Goal: Information Seeking & Learning: Learn about a topic

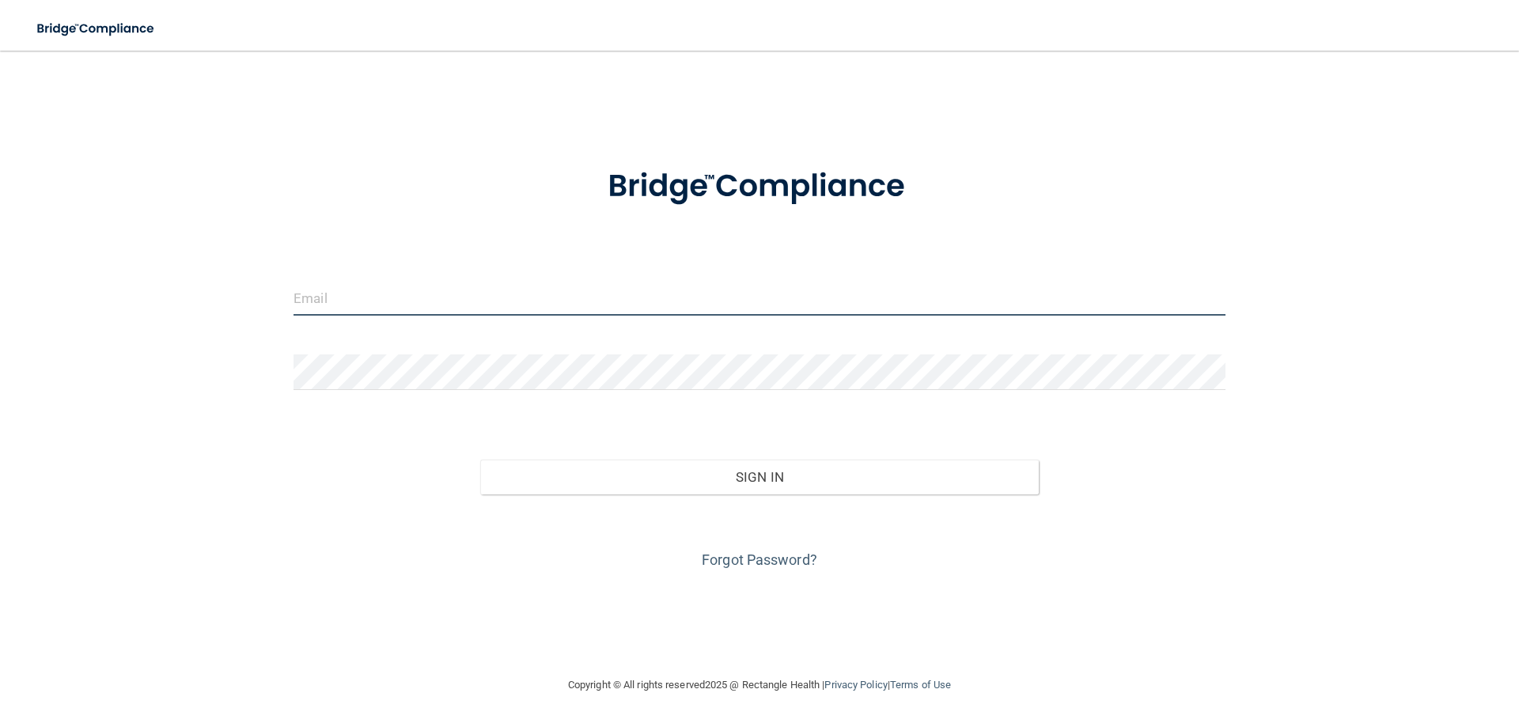
click at [499, 294] on input "email" at bounding box center [760, 298] width 932 height 36
type input "[EMAIL_ADDRESS][PERSON_NAME][DOMAIN_NAME]"
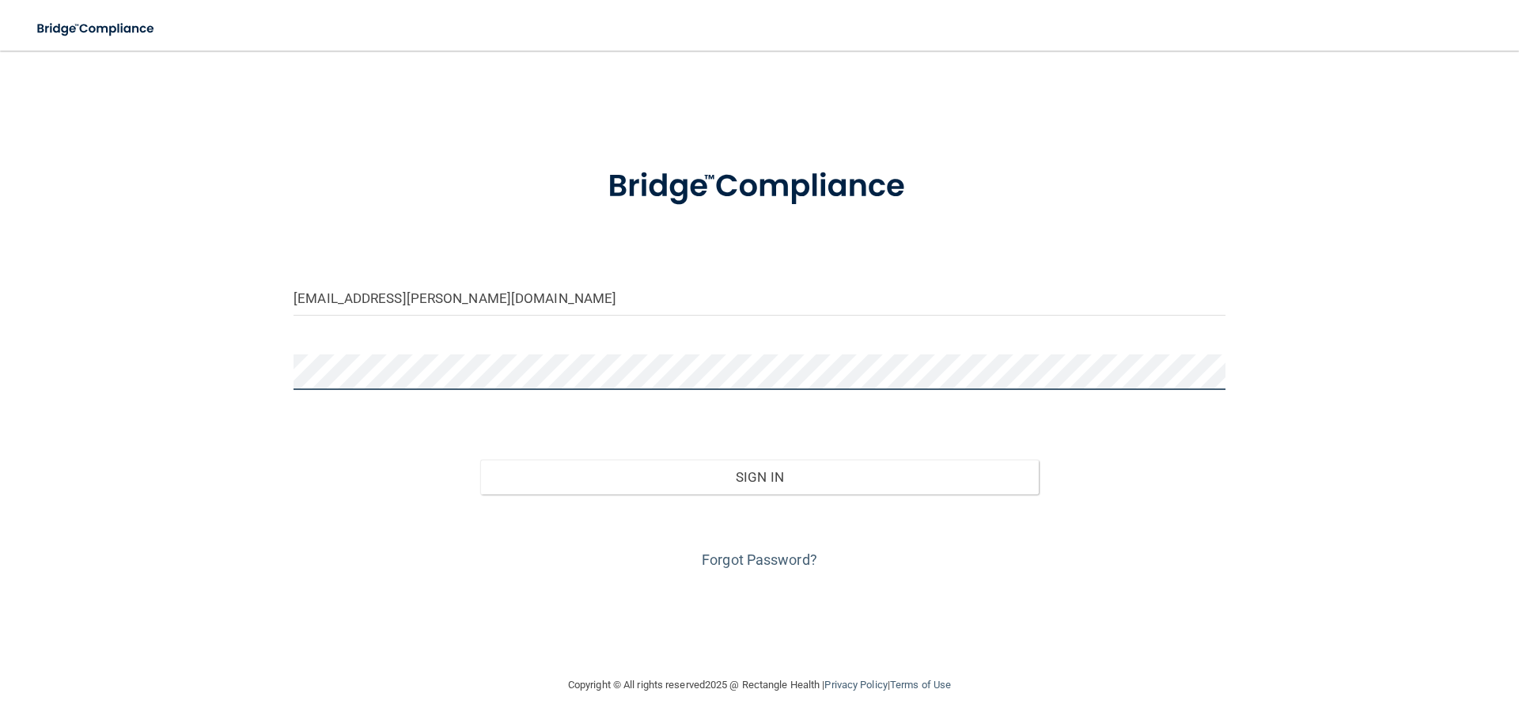
click at [480, 460] on button "Sign In" at bounding box center [759, 477] width 559 height 35
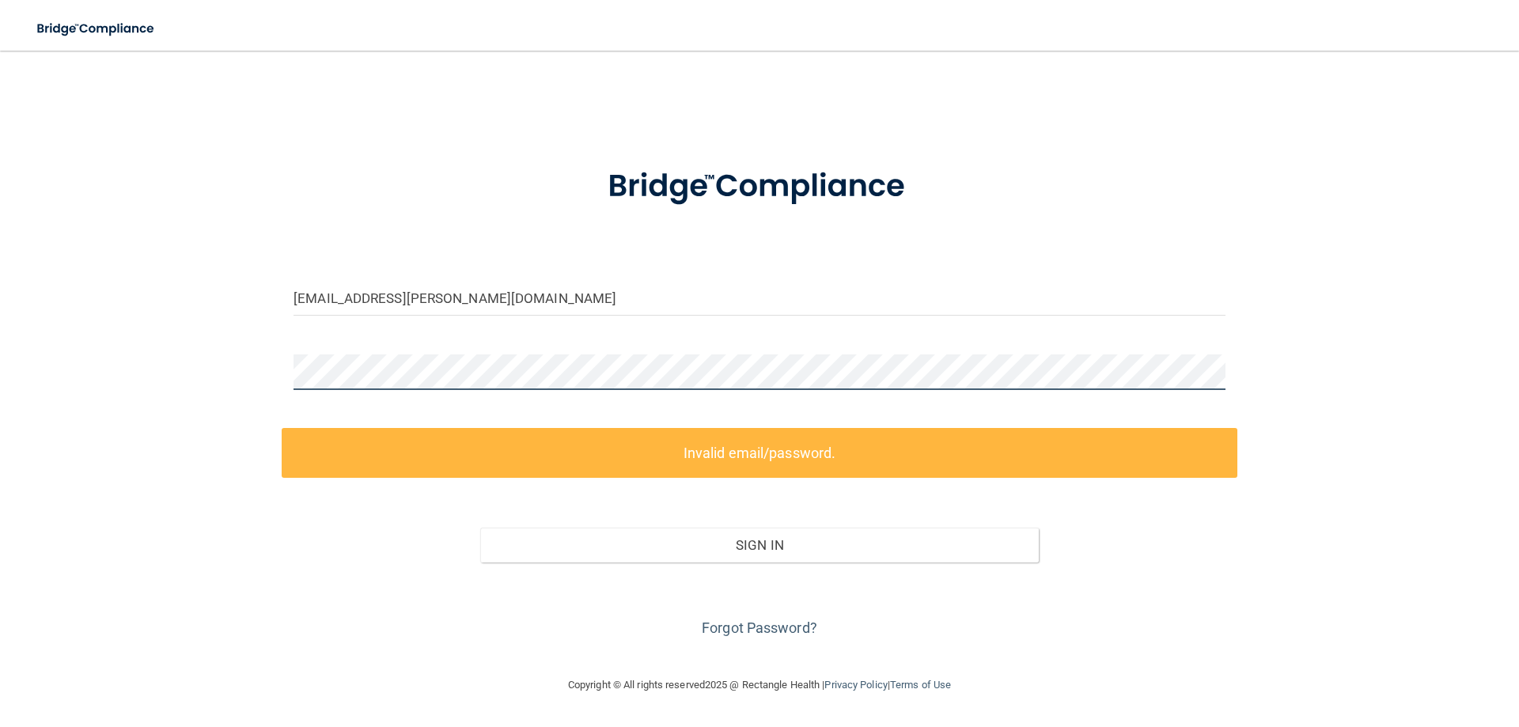
click at [271, 365] on div "bb.bower@hotmail.com Invalid email/password. You don't have permission to acces…" at bounding box center [760, 362] width 1456 height 593
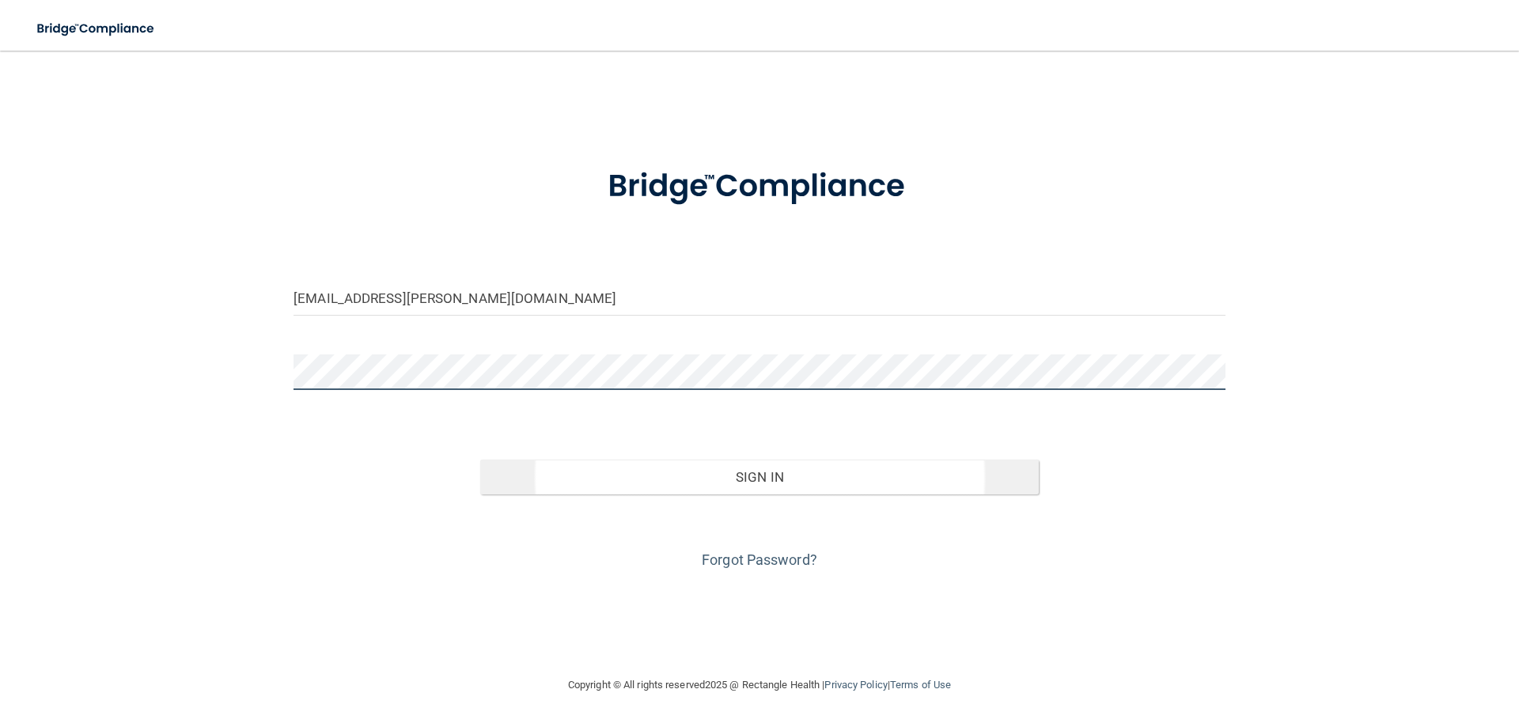
click at [480, 460] on button "Sign In" at bounding box center [759, 477] width 559 height 35
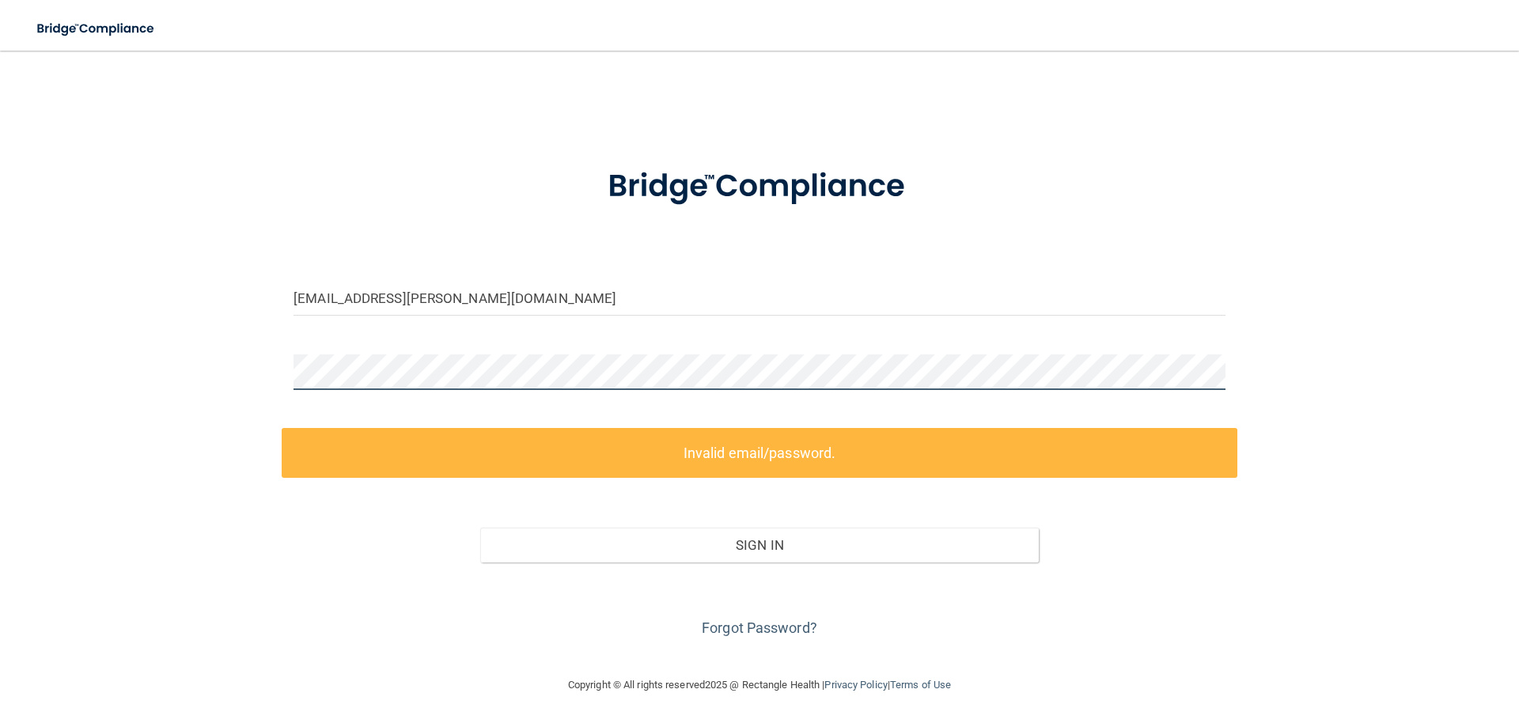
click at [277, 367] on div "bb.bower@hotmail.com Invalid email/password. You don't have permission to acces…" at bounding box center [760, 362] width 1456 height 593
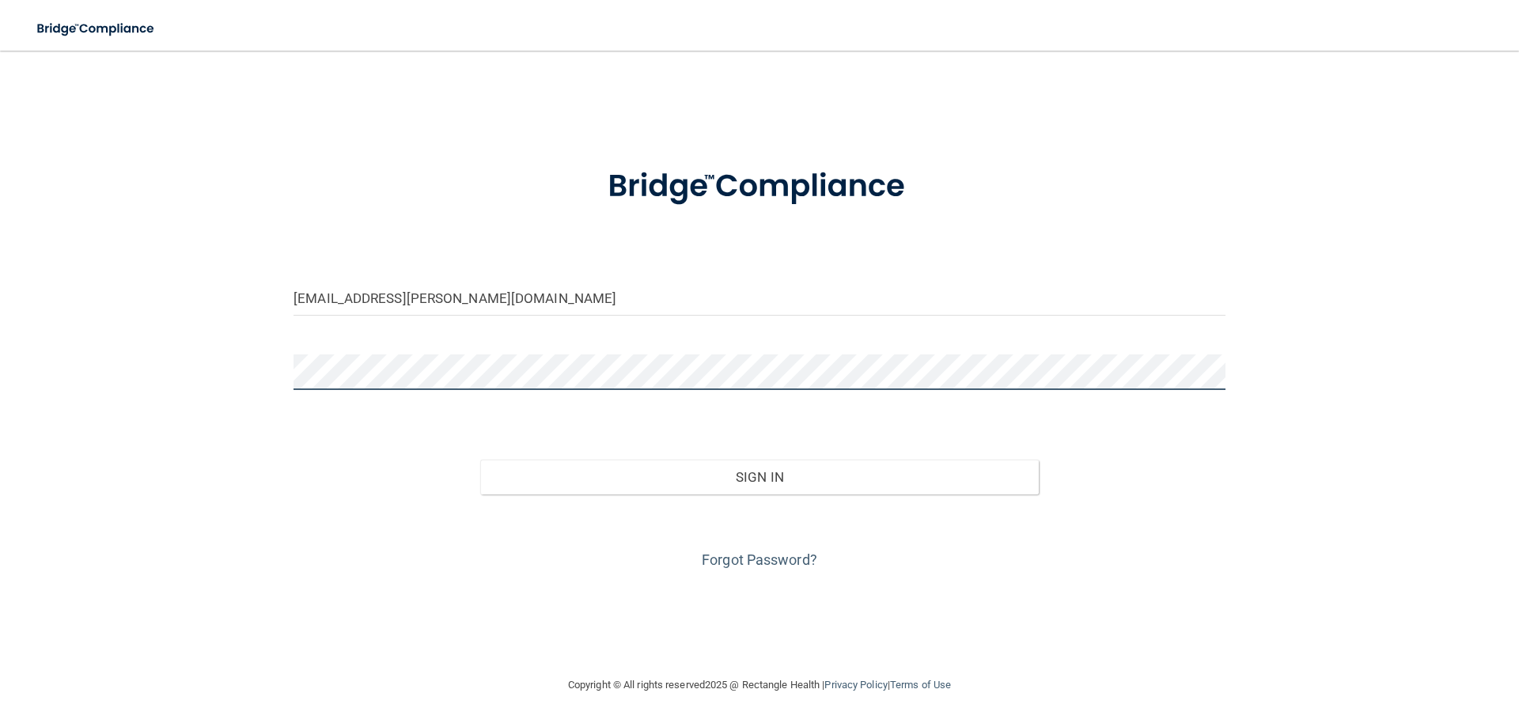
click at [480, 460] on button "Sign In" at bounding box center [759, 477] width 559 height 35
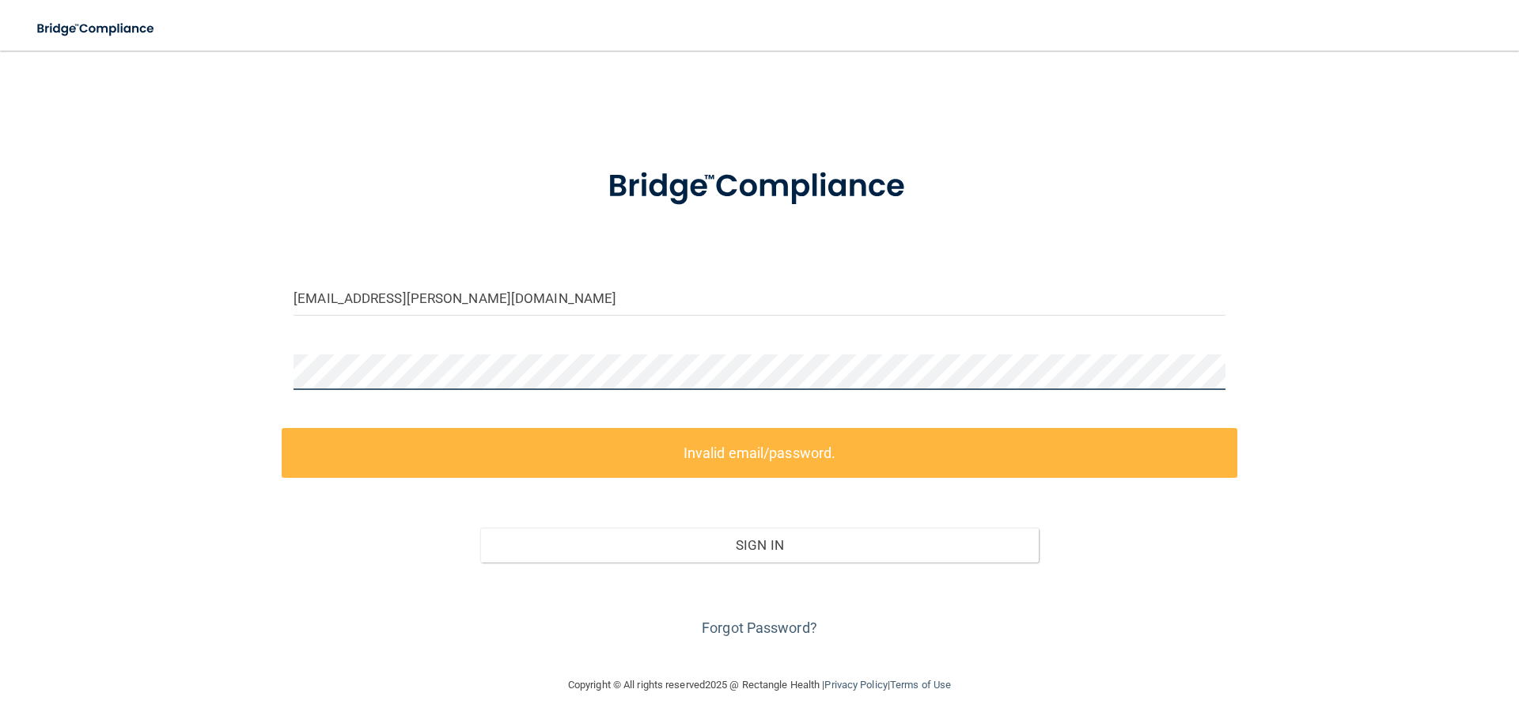
click at [237, 353] on div "bb.bower@hotmail.com Invalid email/password. You don't have permission to acces…" at bounding box center [760, 362] width 1456 height 593
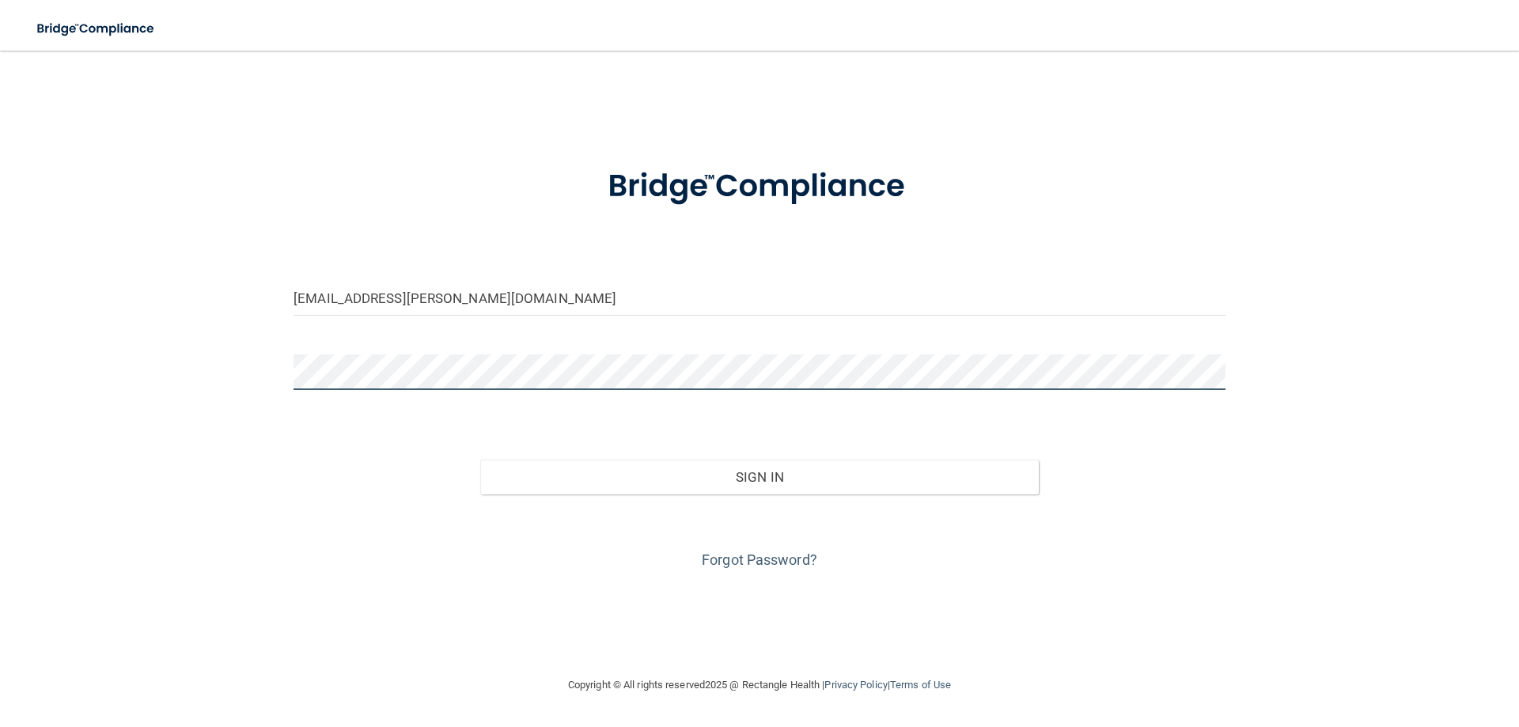
click at [480, 460] on button "Sign In" at bounding box center [759, 477] width 559 height 35
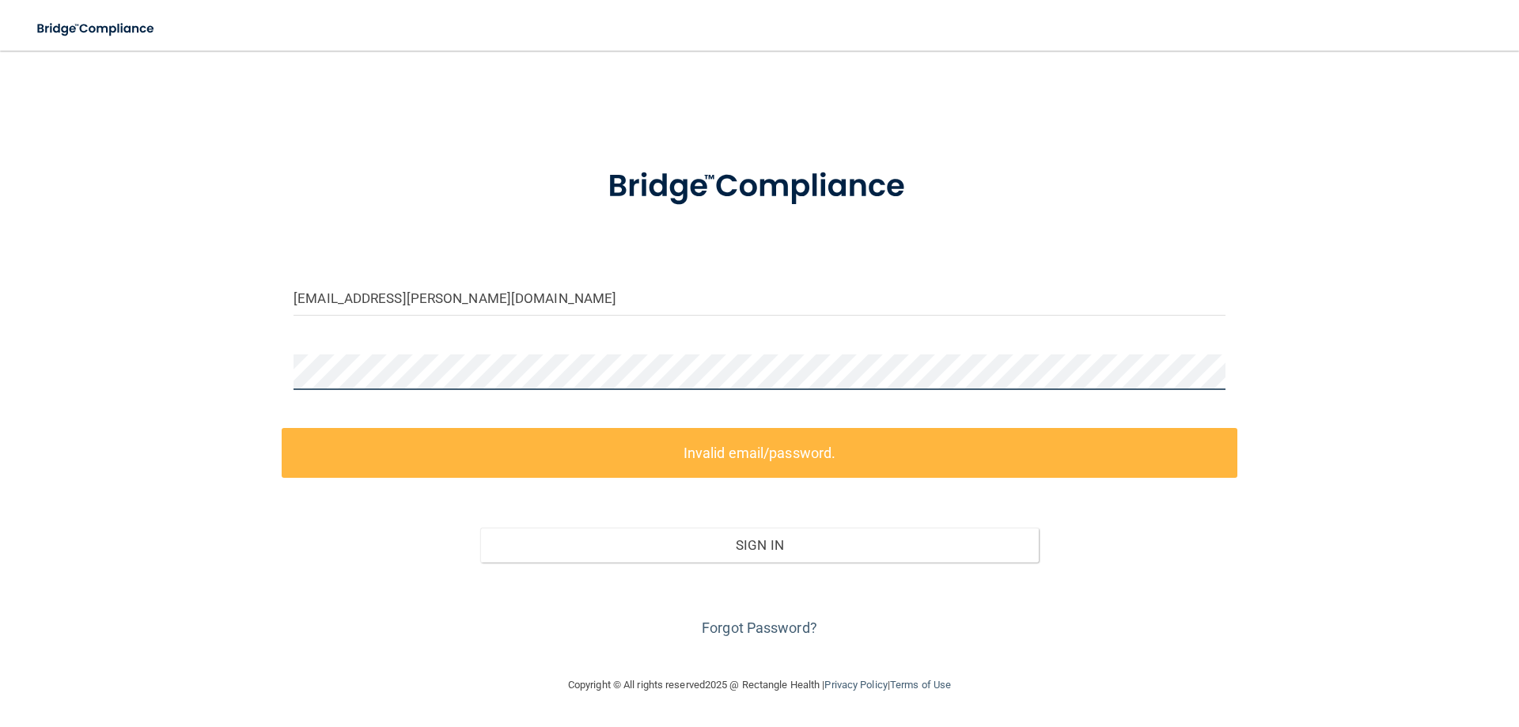
click at [273, 377] on div "bb.bower@hotmail.com Invalid email/password. You don't have permission to acces…" at bounding box center [760, 362] width 1456 height 593
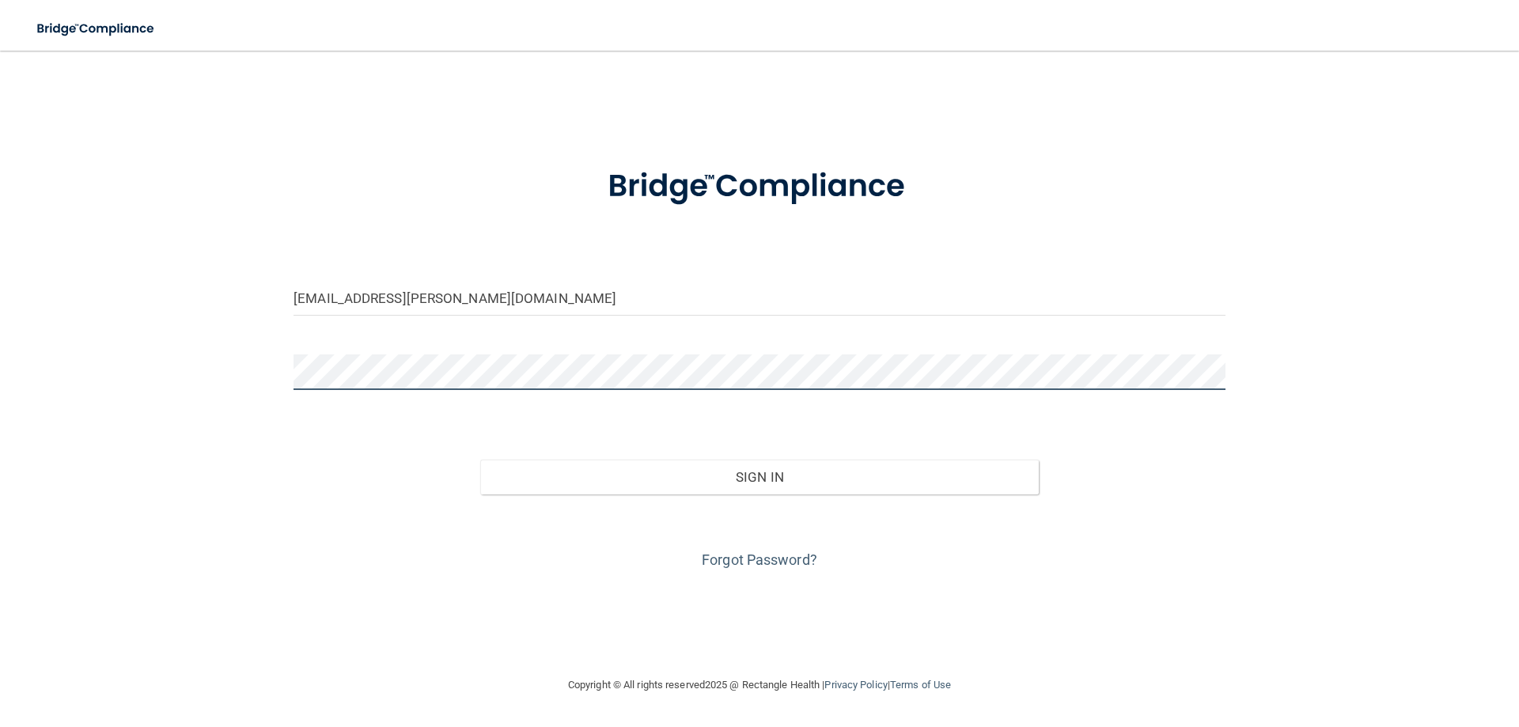
click at [480, 460] on button "Sign In" at bounding box center [759, 477] width 559 height 35
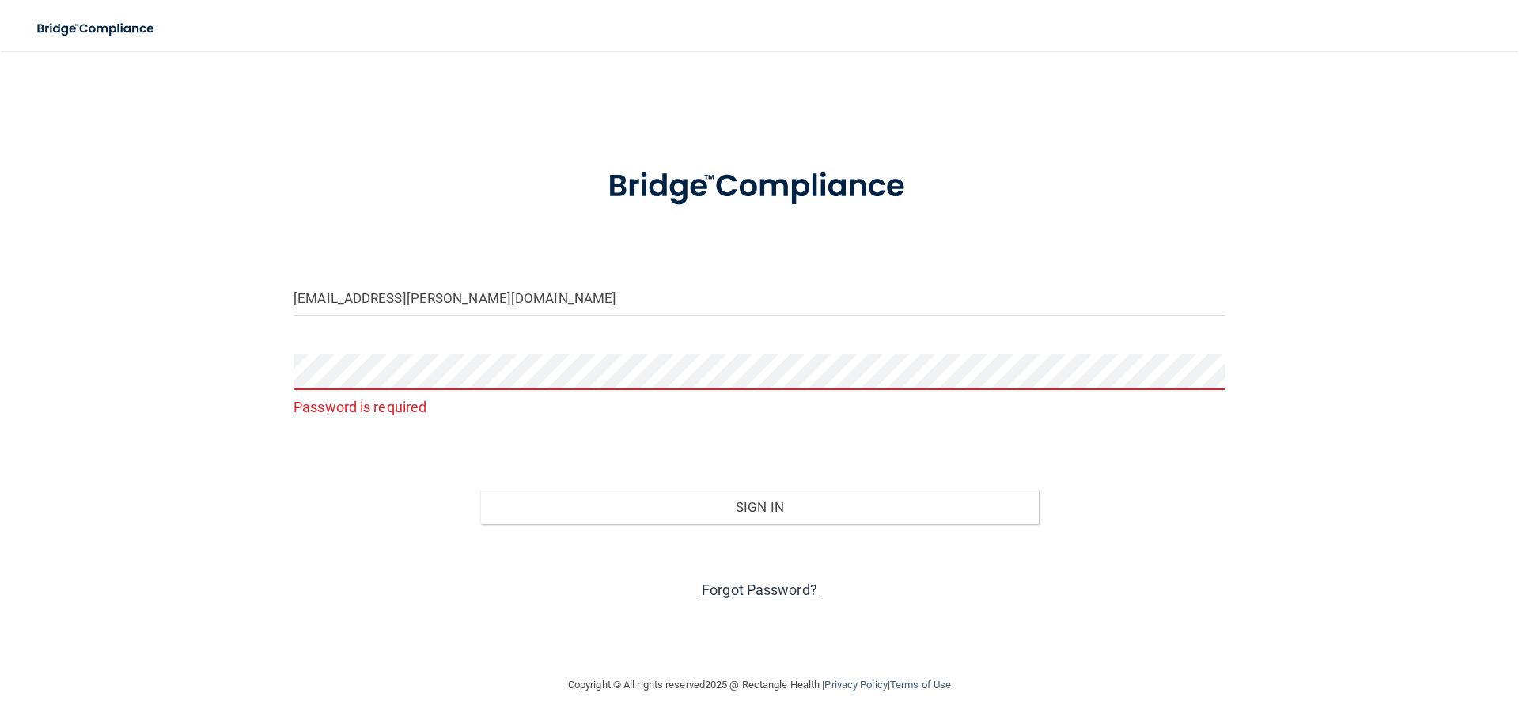
click at [766, 589] on link "Forgot Password?" at bounding box center [760, 590] width 116 height 17
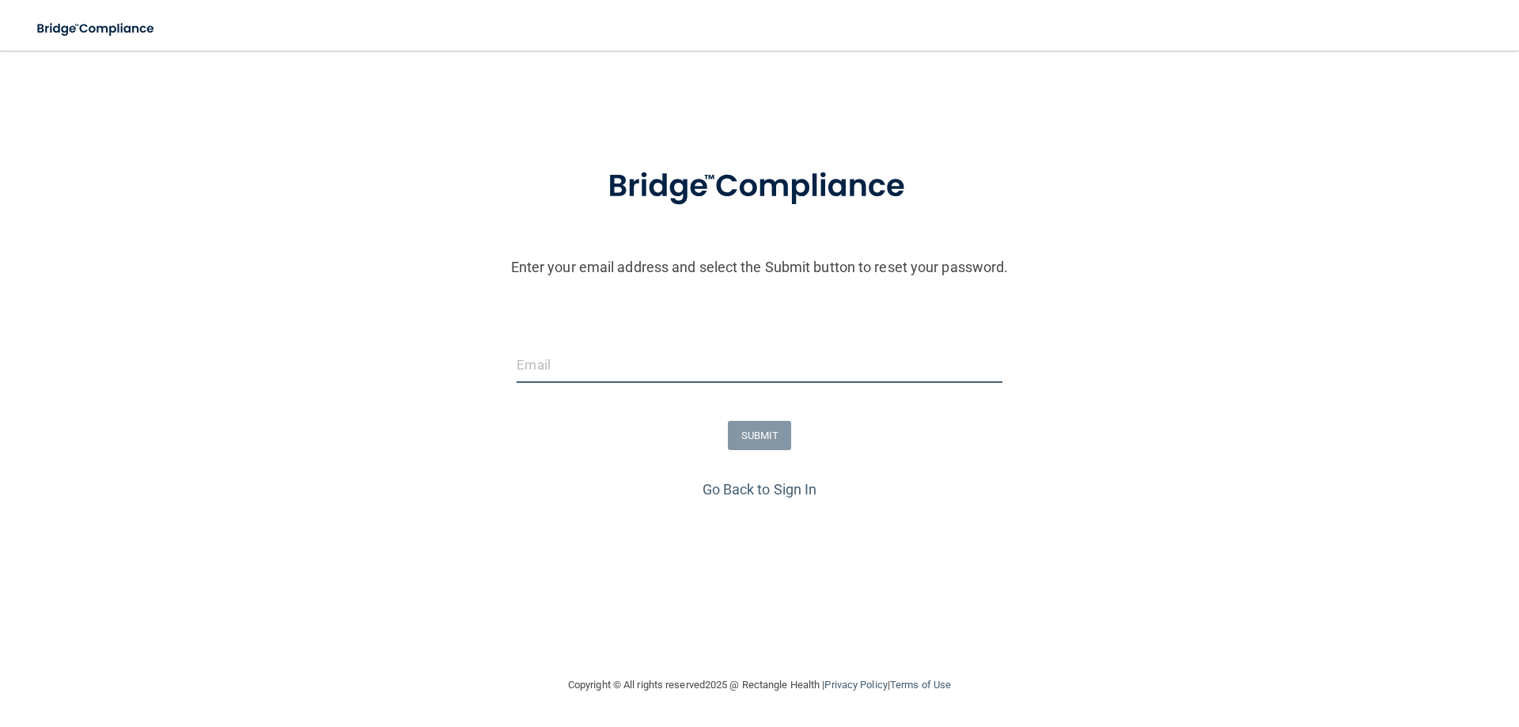
click at [635, 372] on input "email" at bounding box center [759, 365] width 485 height 36
type input "[EMAIL_ADDRESS][PERSON_NAME][DOMAIN_NAME]"
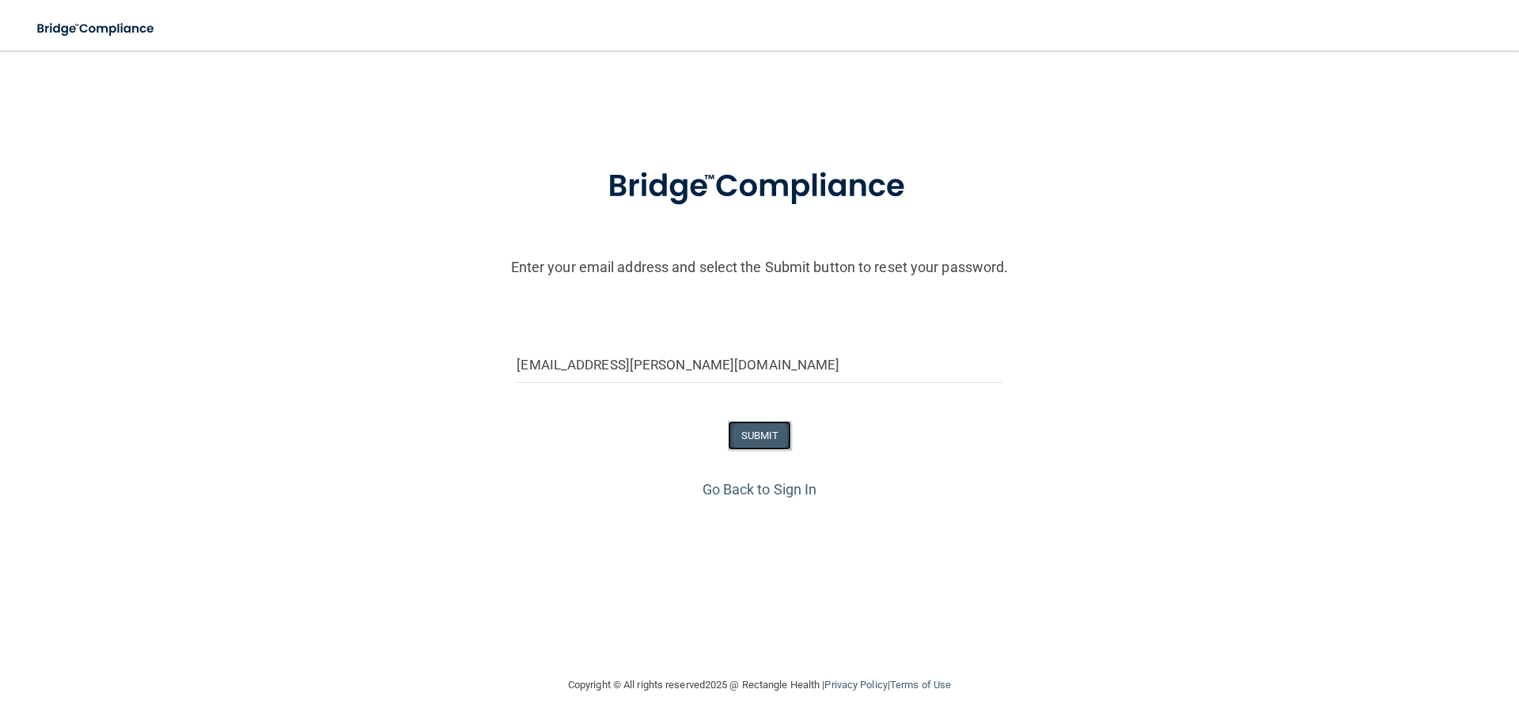
click at [774, 437] on button "SUBMIT" at bounding box center [760, 435] width 64 height 29
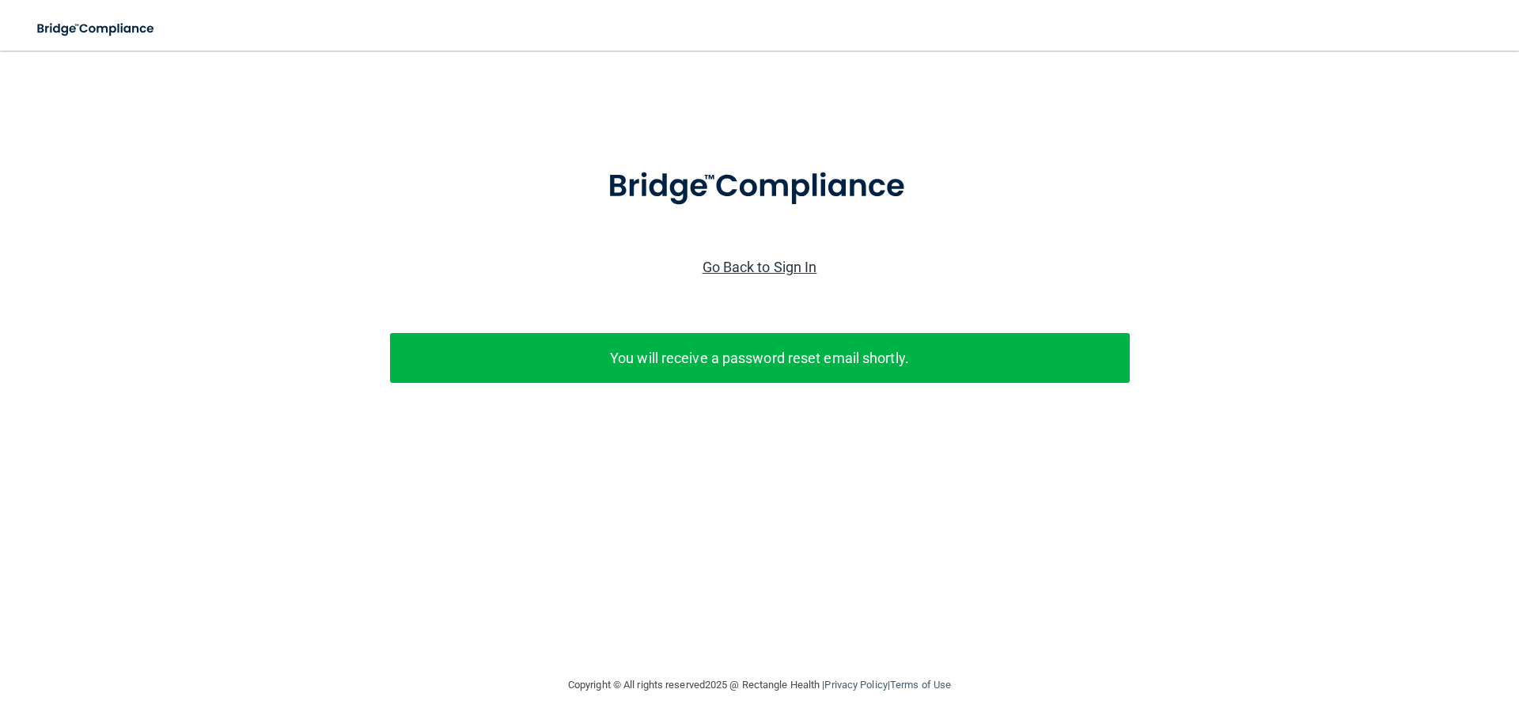
click at [772, 269] on link "Go Back to Sign In" at bounding box center [760, 267] width 115 height 17
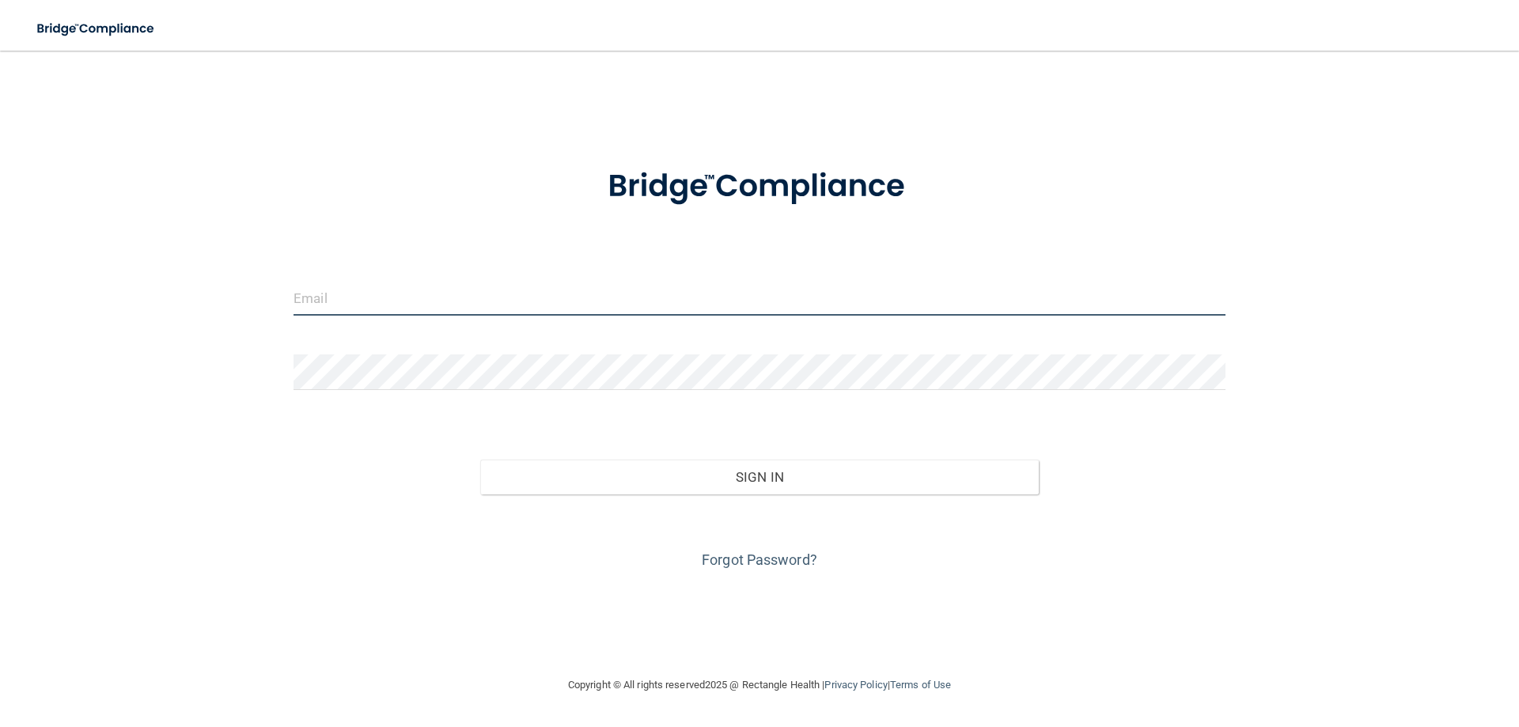
click at [743, 286] on input "email" at bounding box center [760, 298] width 932 height 36
type input "[EMAIL_ADDRESS][PERSON_NAME][DOMAIN_NAME]"
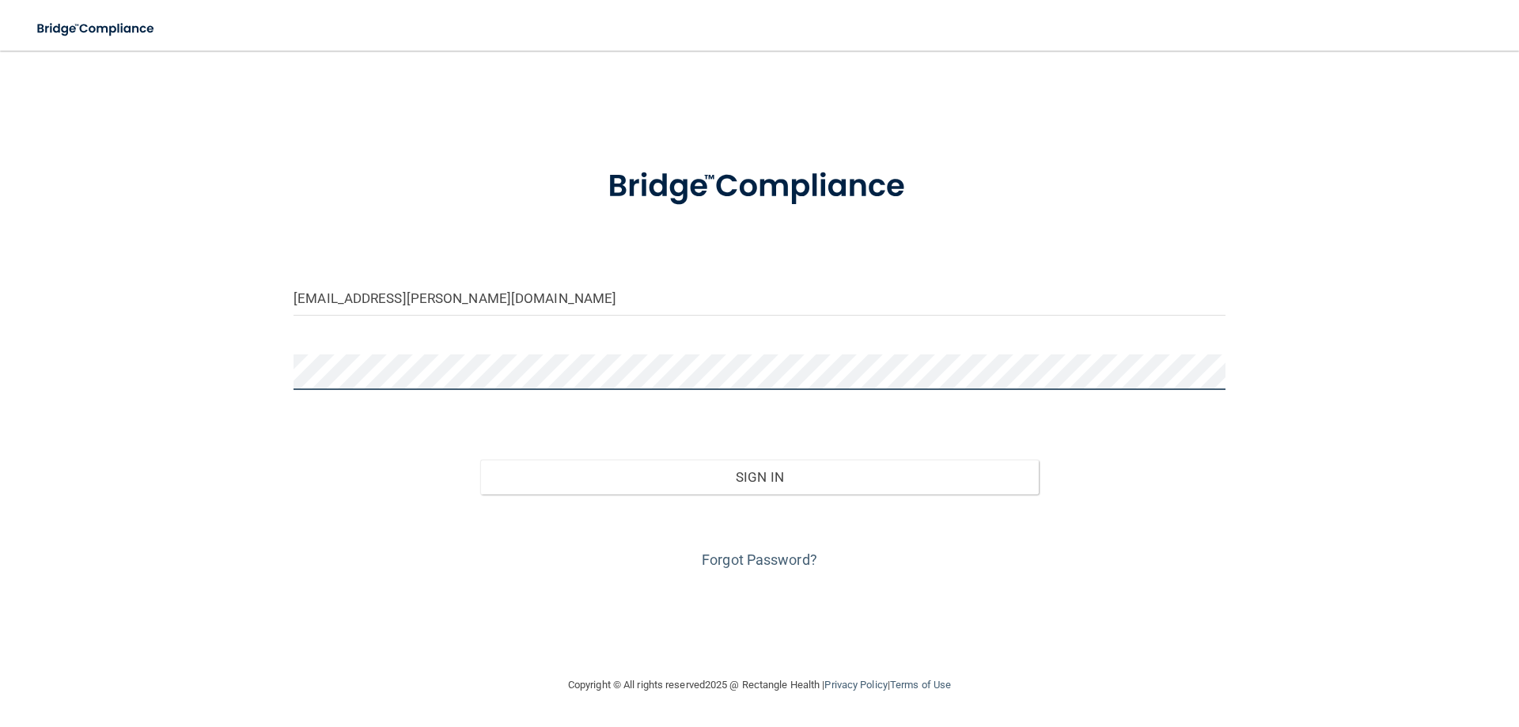
click at [480, 460] on button "Sign In" at bounding box center [759, 477] width 559 height 35
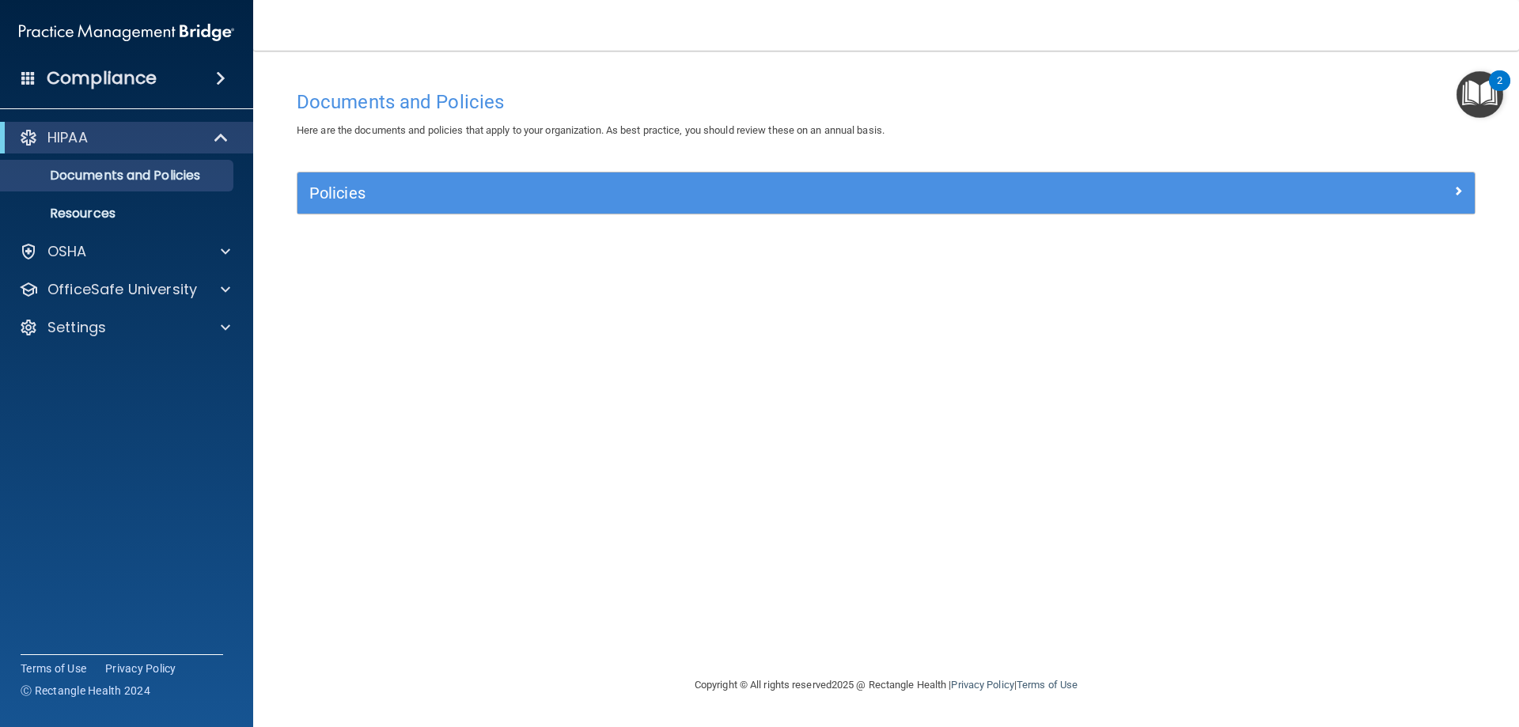
click at [796, 130] on span "Here are the documents and policies that apply to your organization. As best pr…" at bounding box center [591, 130] width 588 height 12
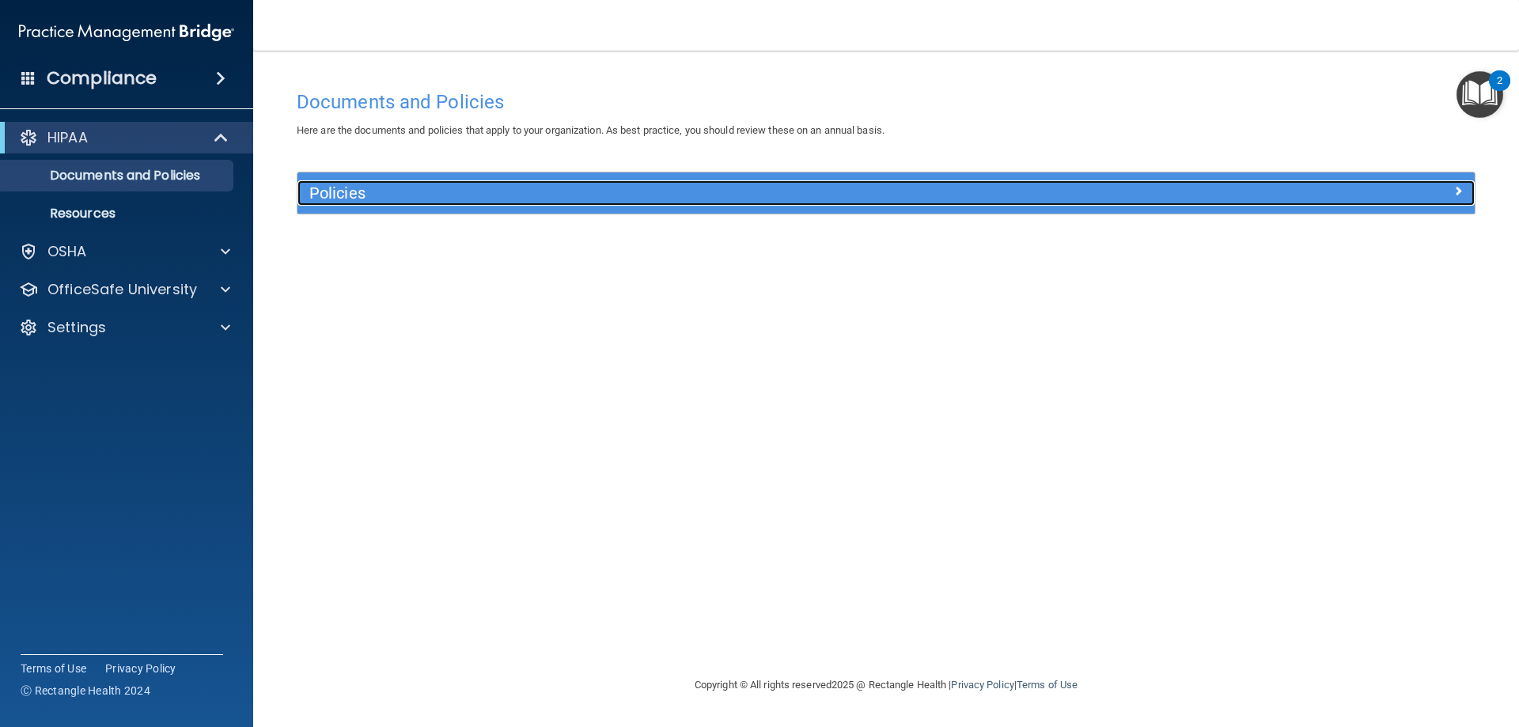
click at [407, 203] on div "Policies" at bounding box center [739, 192] width 883 height 25
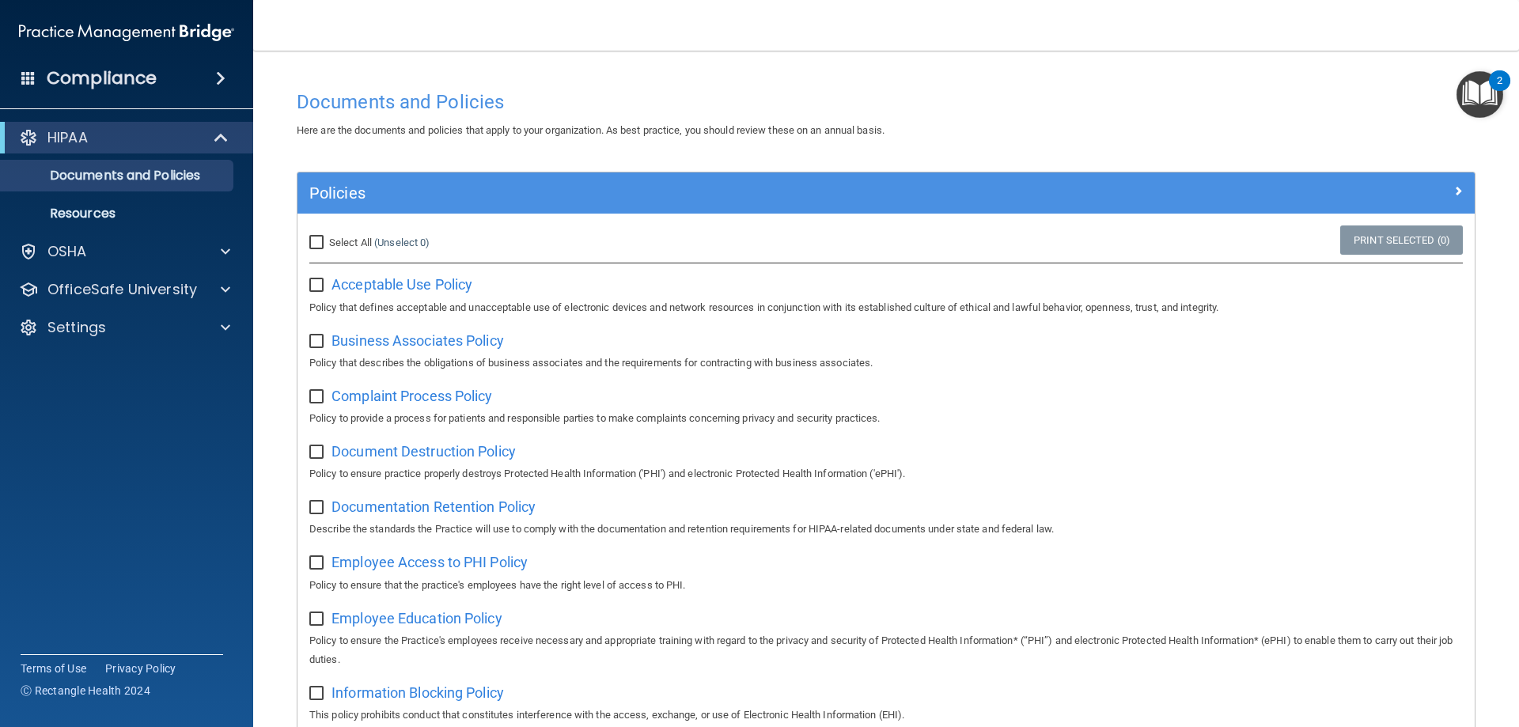
click at [150, 77] on h4 "Compliance" at bounding box center [102, 78] width 110 height 22
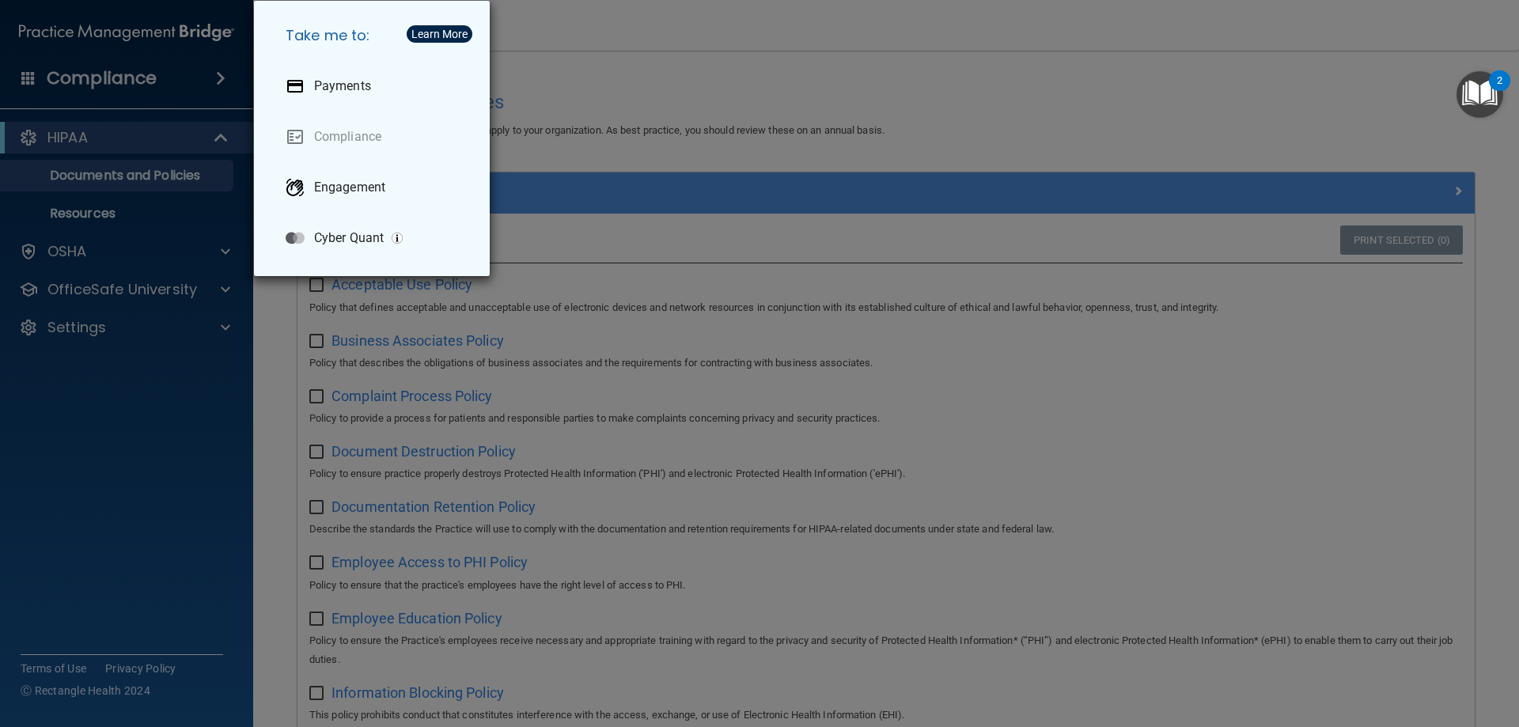
click at [768, 29] on div "Take me to: Payments Compliance Engagement Cyber Quant" at bounding box center [759, 363] width 1519 height 727
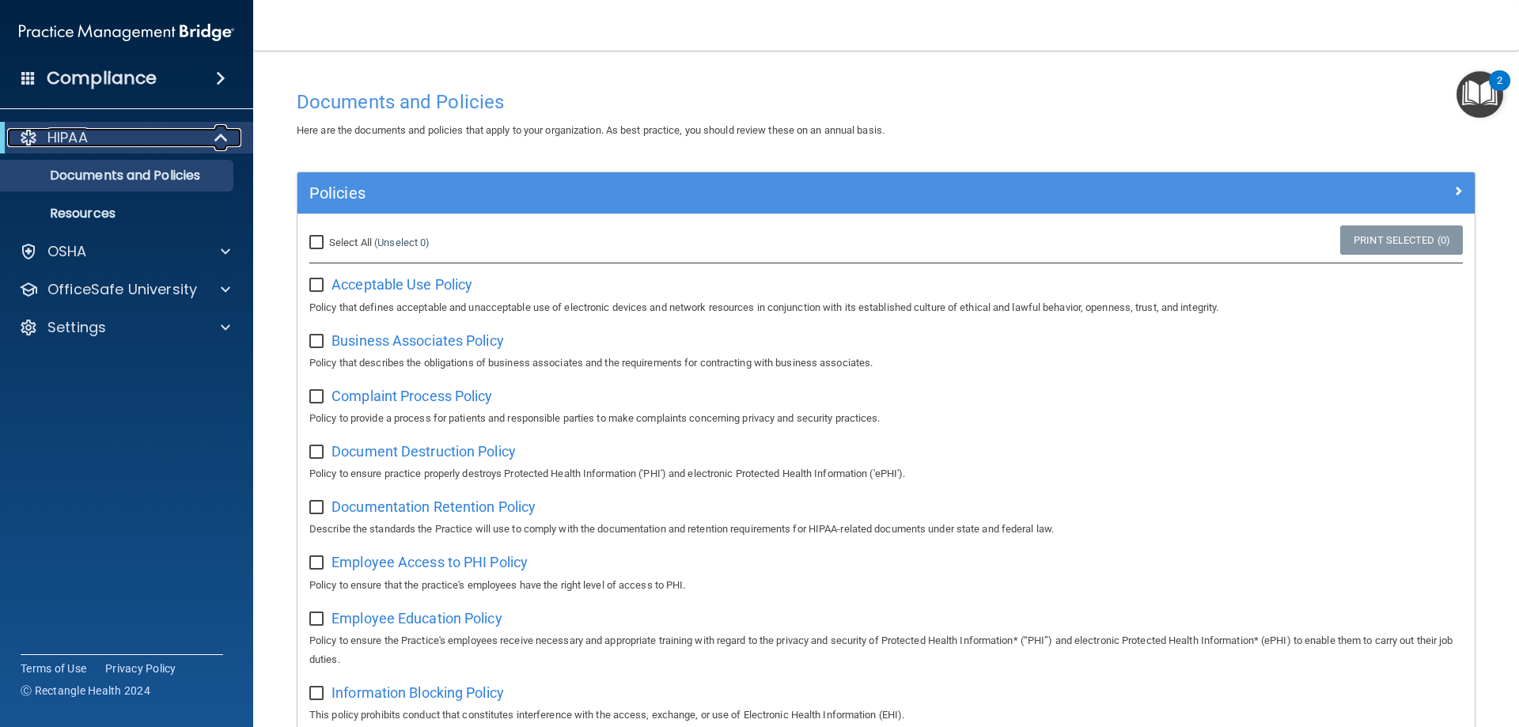
click at [186, 142] on div "HIPAA" at bounding box center [104, 137] width 195 height 19
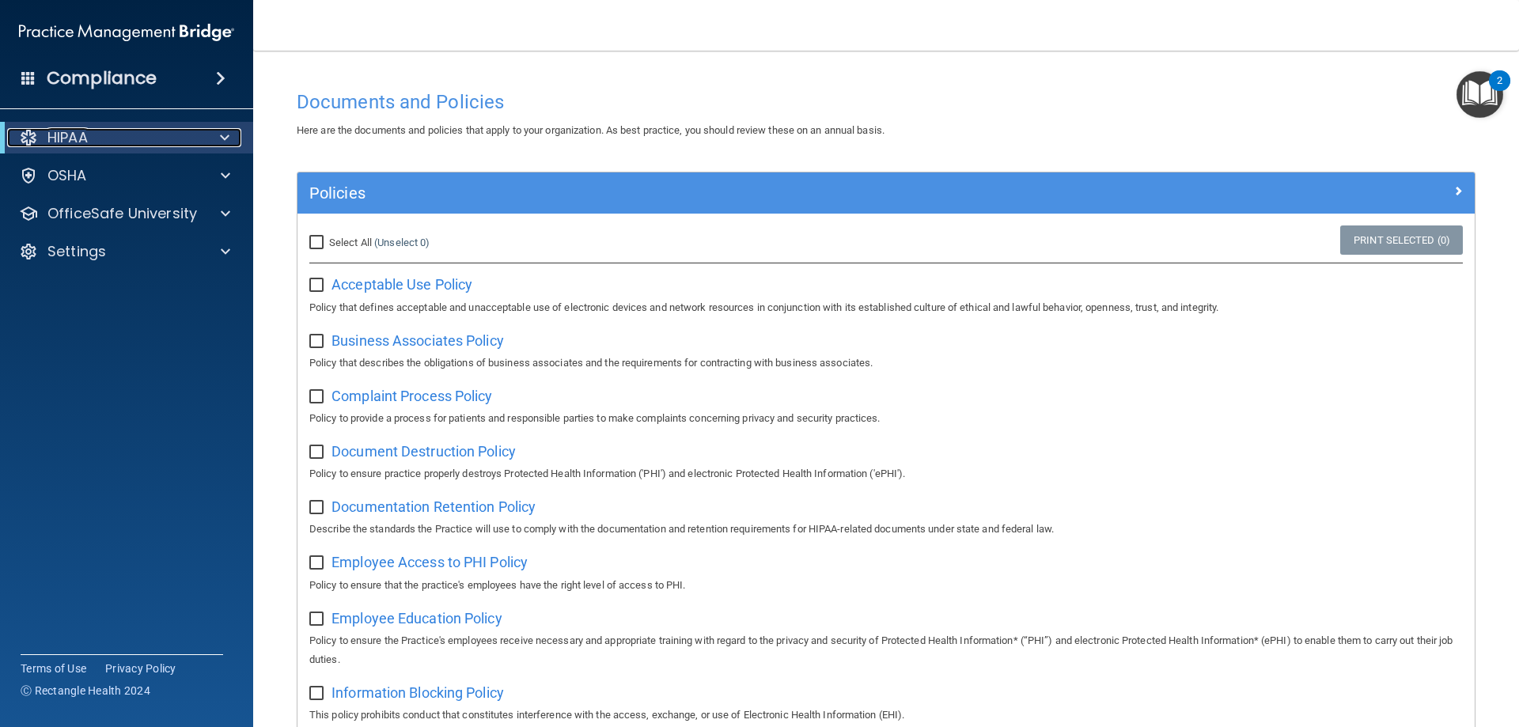
click at [83, 141] on p "HIPAA" at bounding box center [67, 137] width 40 height 19
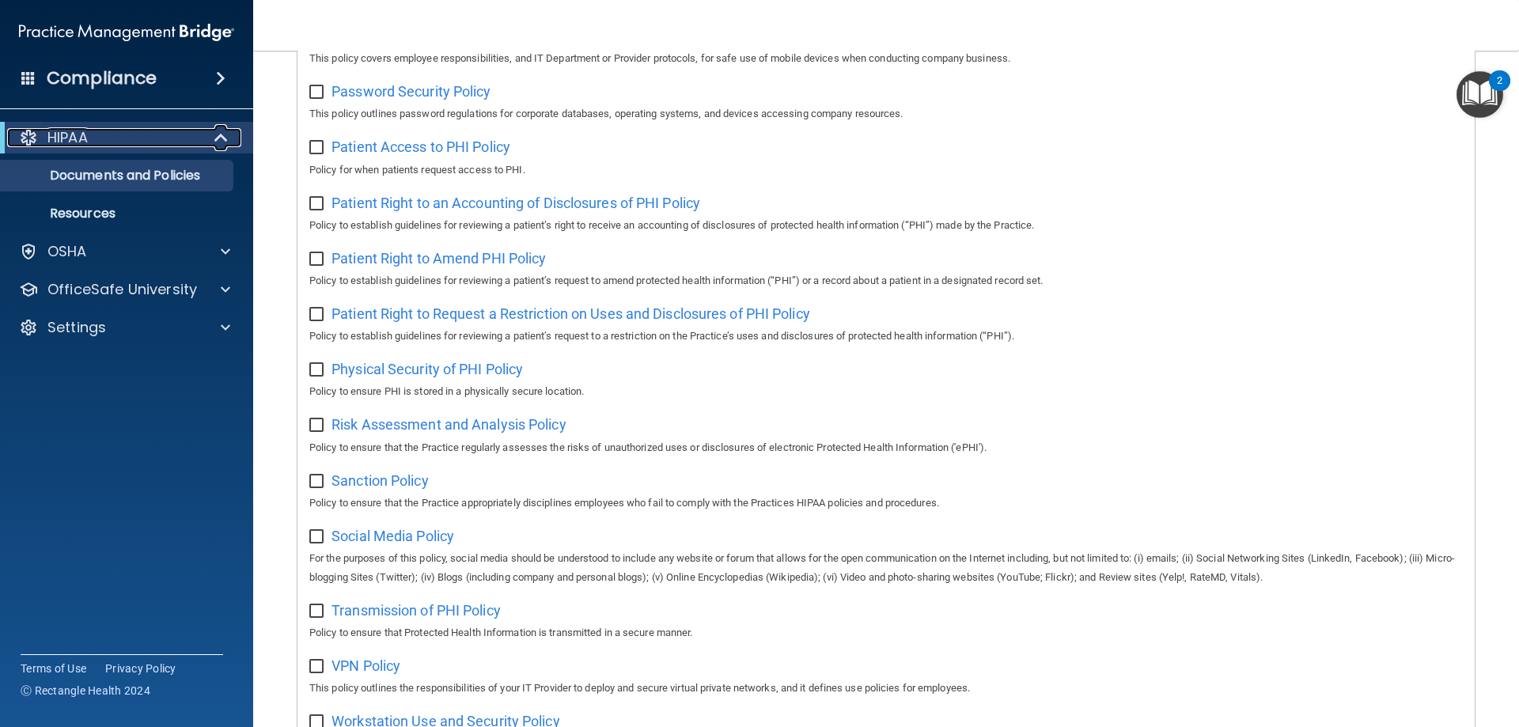
scroll to position [860, 0]
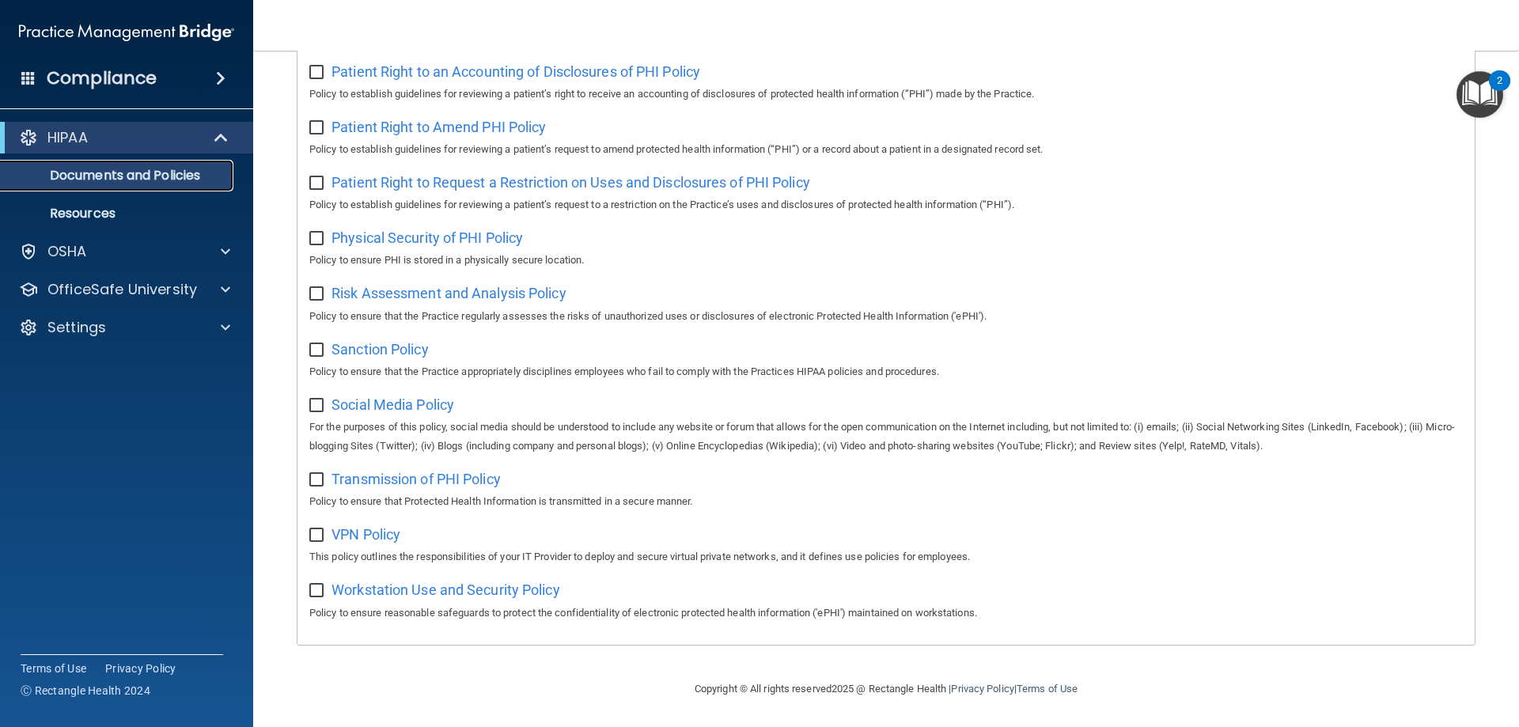
click at [124, 174] on p "Documents and Policies" at bounding box center [118, 176] width 216 height 16
click at [161, 134] on div "HIPAA" at bounding box center [104, 137] width 195 height 19
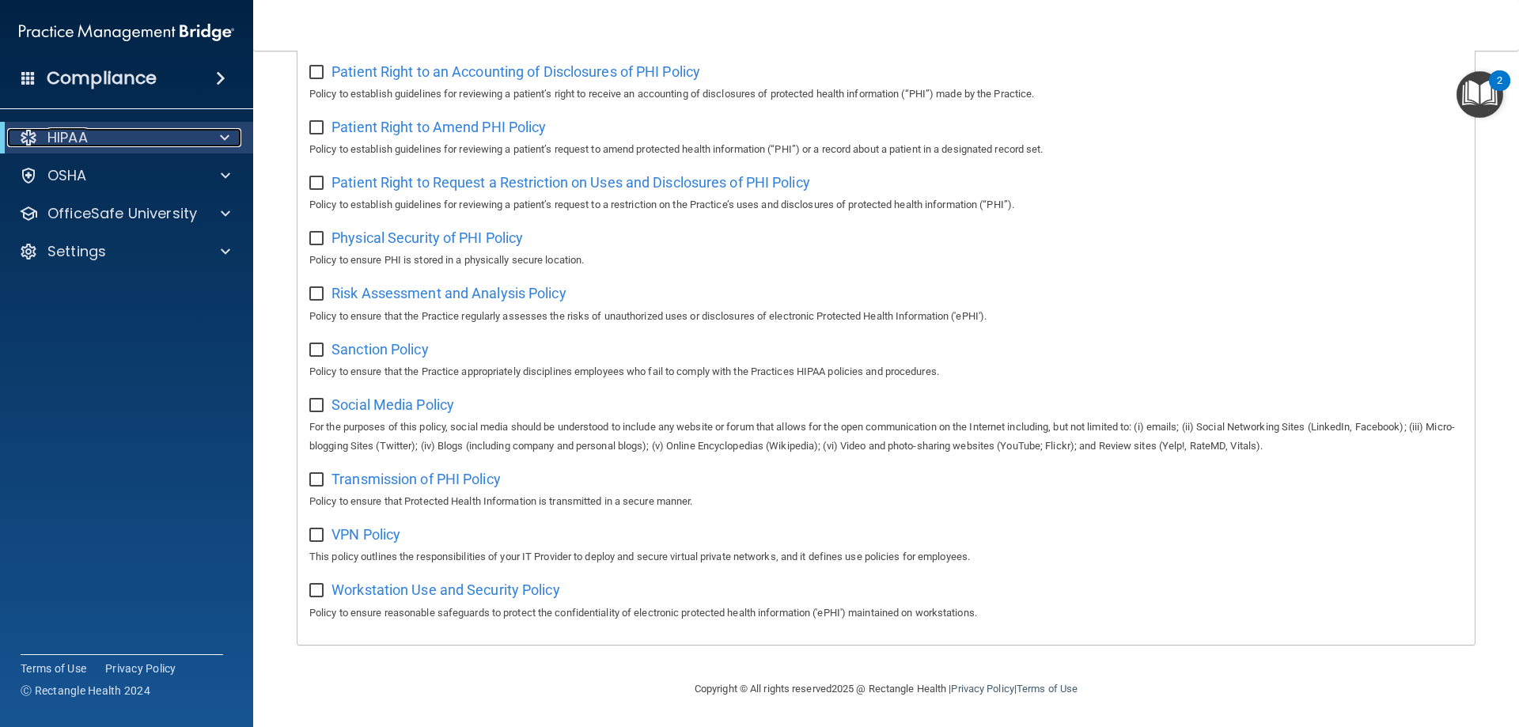
click at [226, 134] on span at bounding box center [224, 137] width 9 height 19
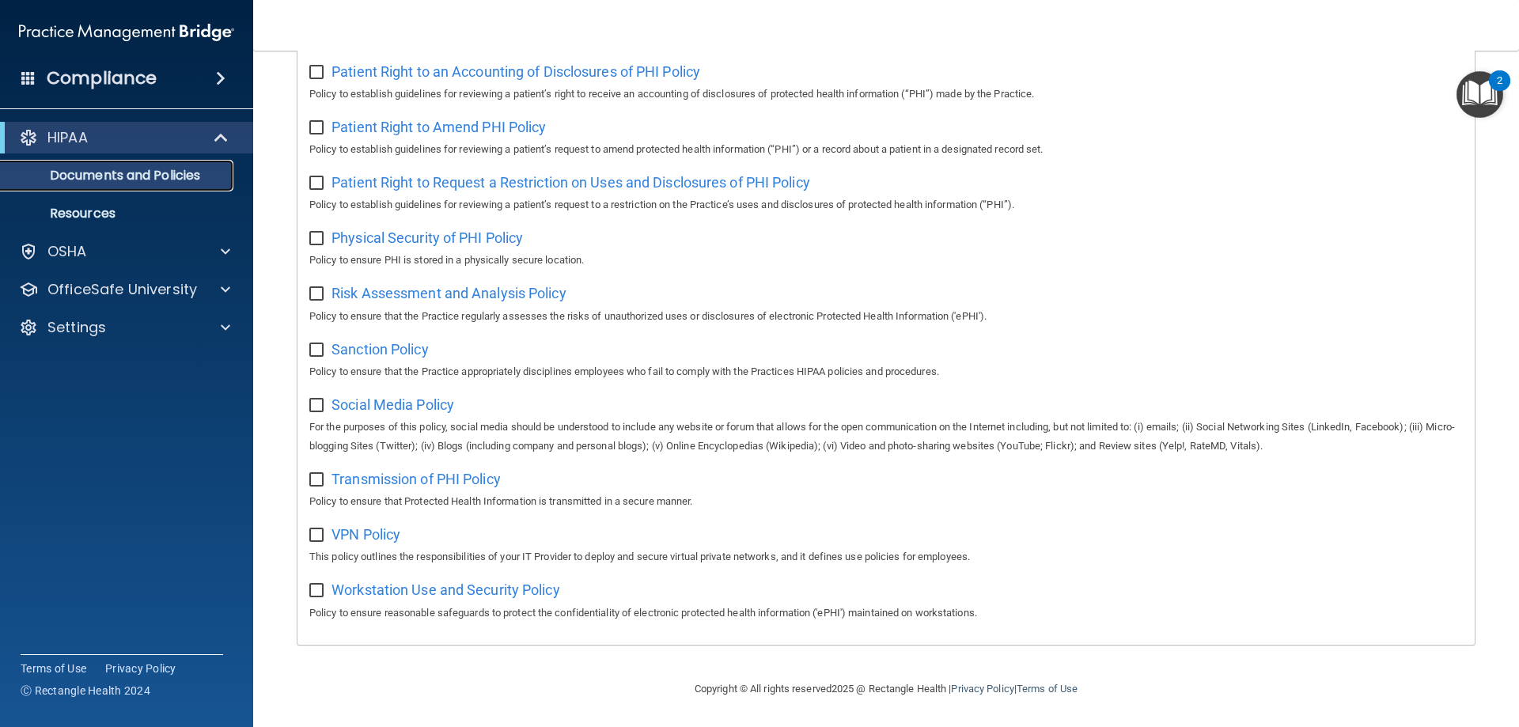
click at [214, 168] on p "Documents and Policies" at bounding box center [118, 176] width 216 height 16
click at [201, 170] on p "Documents and Policies" at bounding box center [118, 176] width 216 height 16
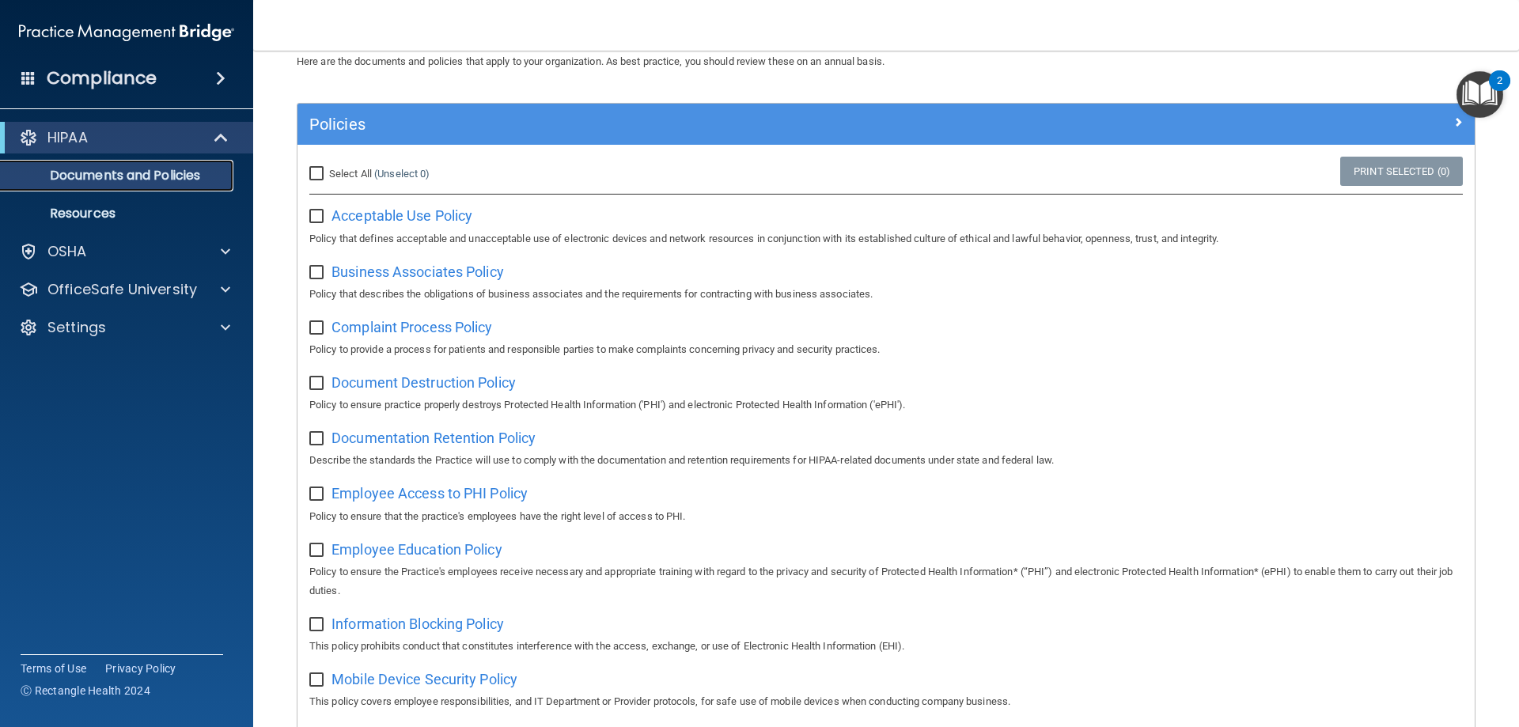
scroll to position [0, 0]
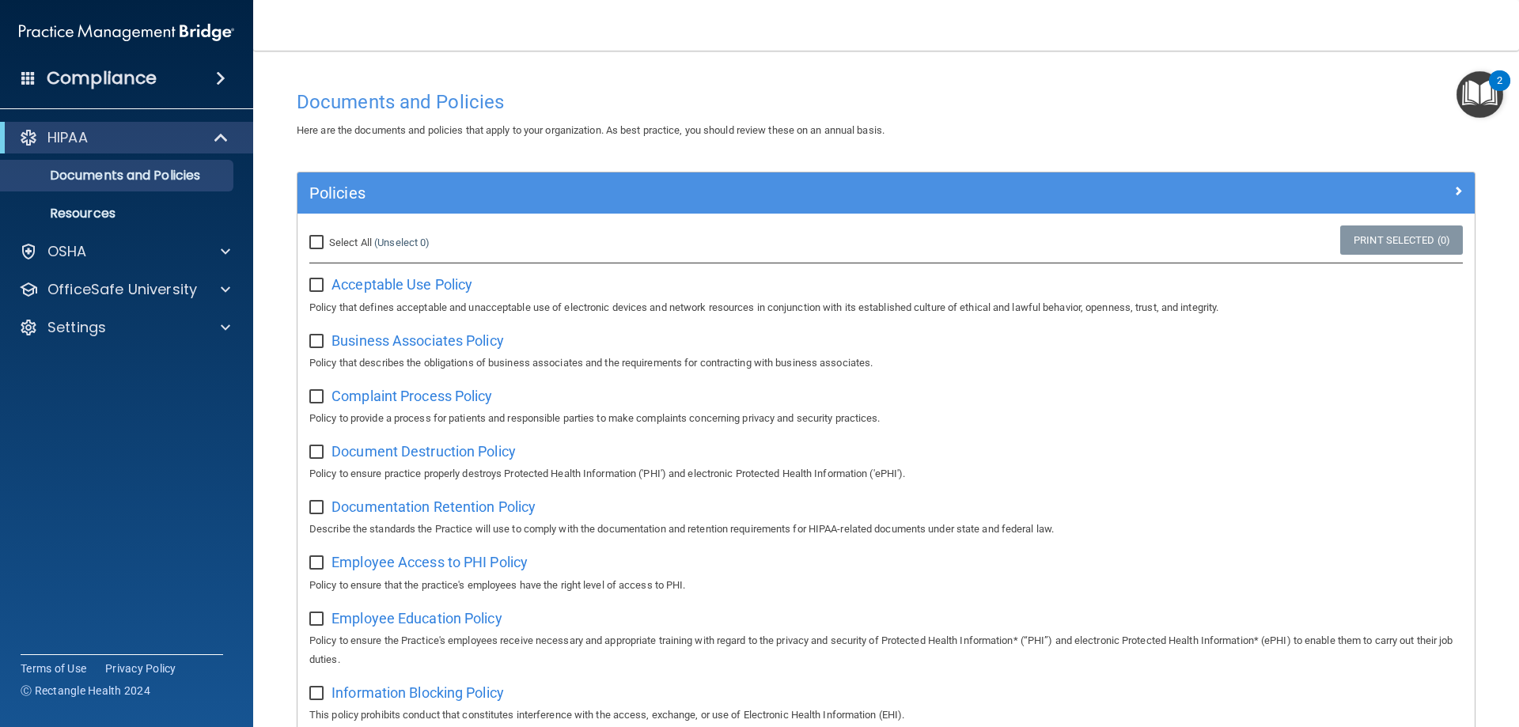
click at [216, 80] on span at bounding box center [220, 78] width 9 height 19
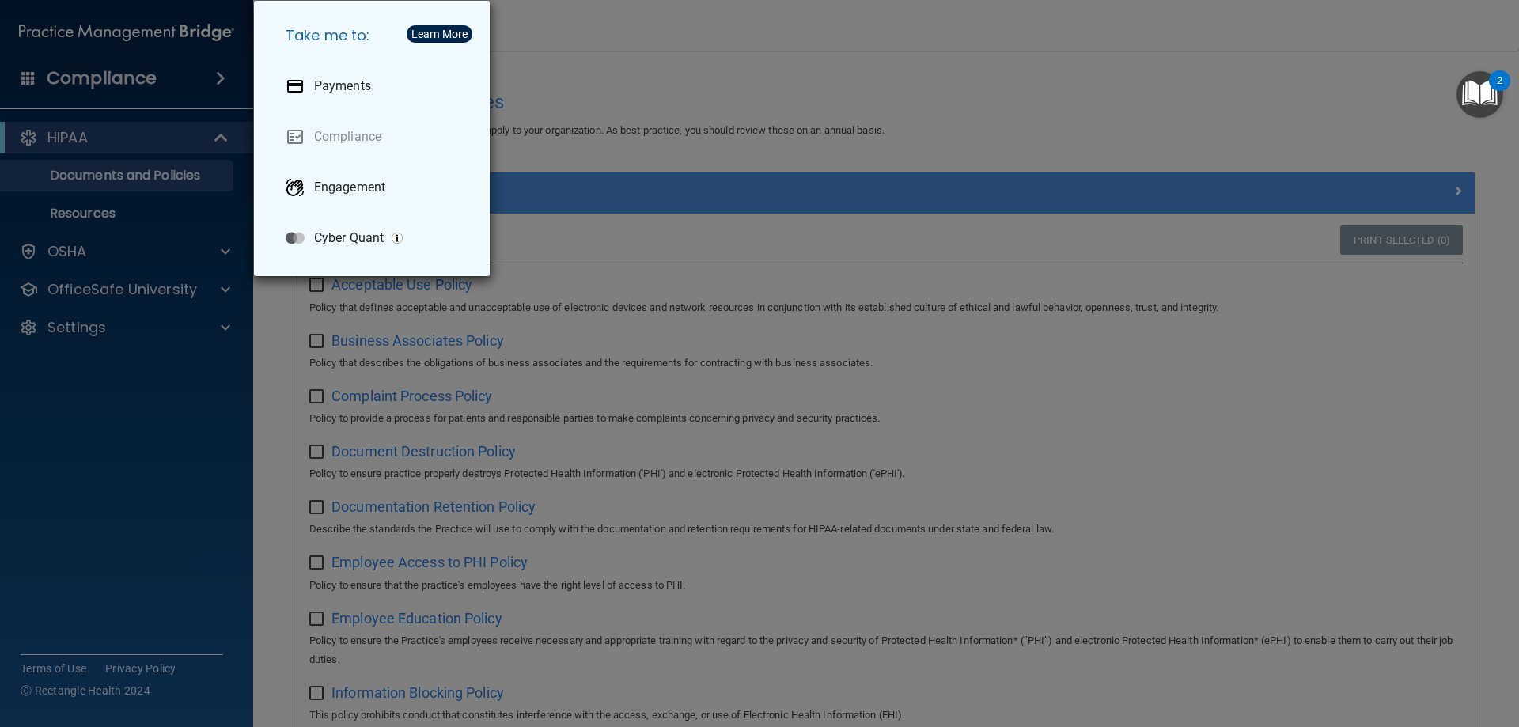
click at [108, 462] on div "Take me to: Payments Compliance Engagement Cyber Quant" at bounding box center [759, 363] width 1519 height 727
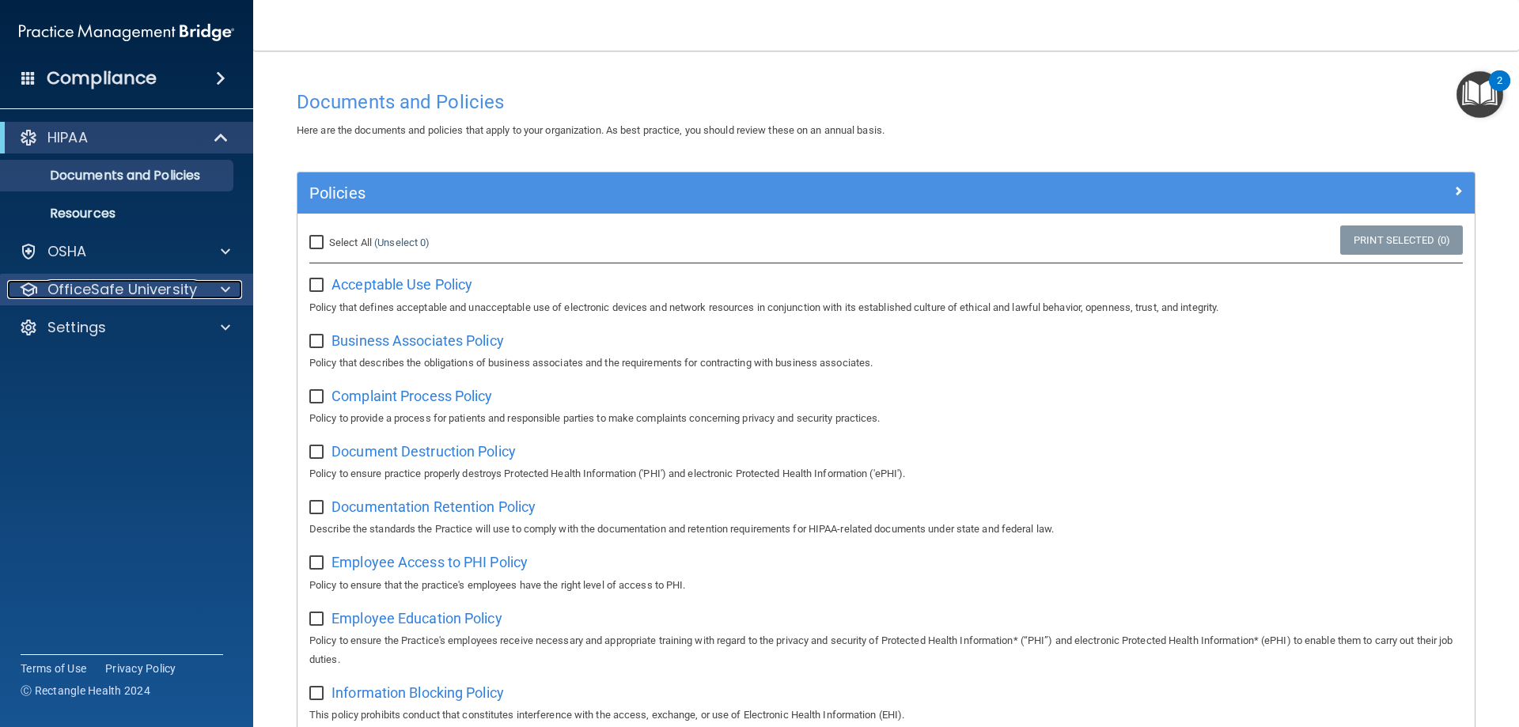
click at [139, 289] on p "OfficeSafe University" at bounding box center [122, 289] width 150 height 19
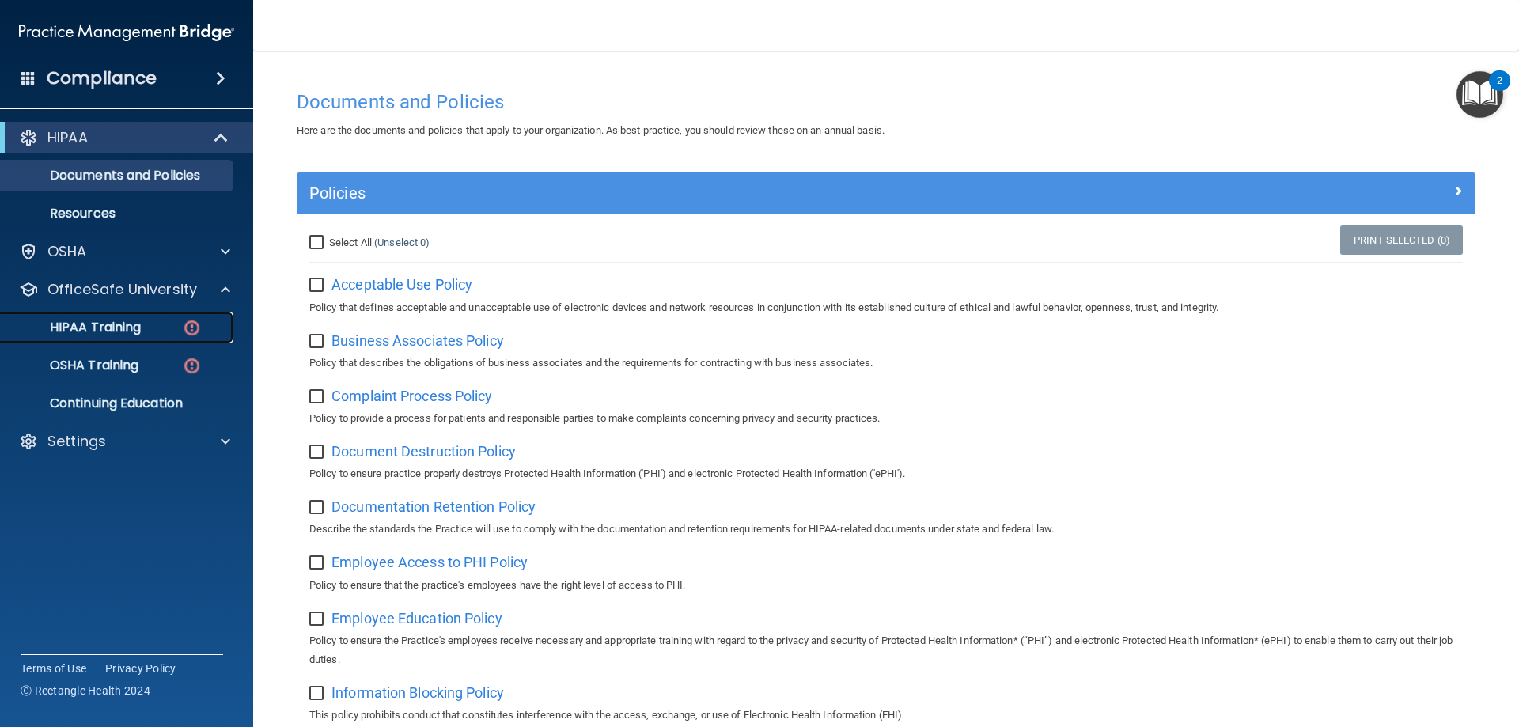
click at [127, 324] on p "HIPAA Training" at bounding box center [75, 328] width 131 height 16
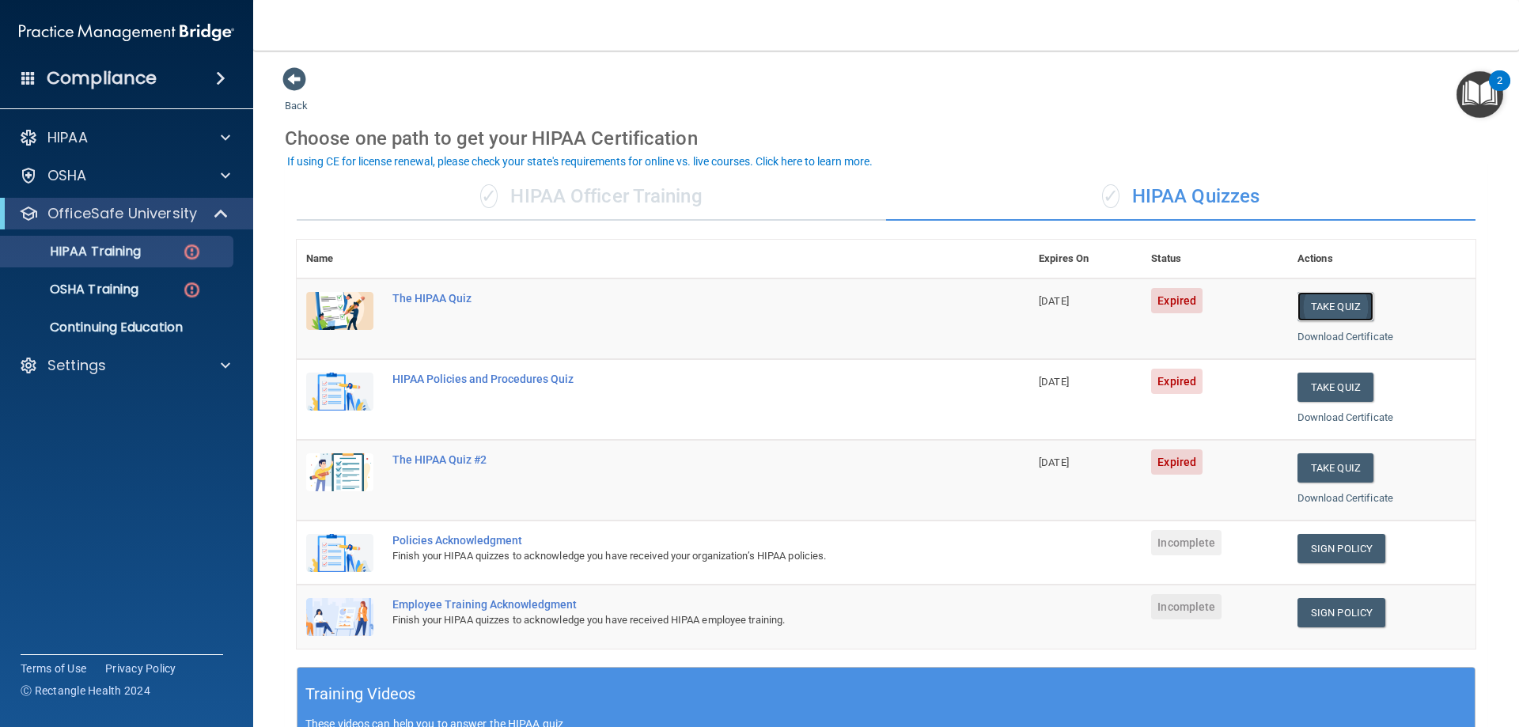
click at [1325, 305] on button "Take Quiz" at bounding box center [1336, 306] width 76 height 29
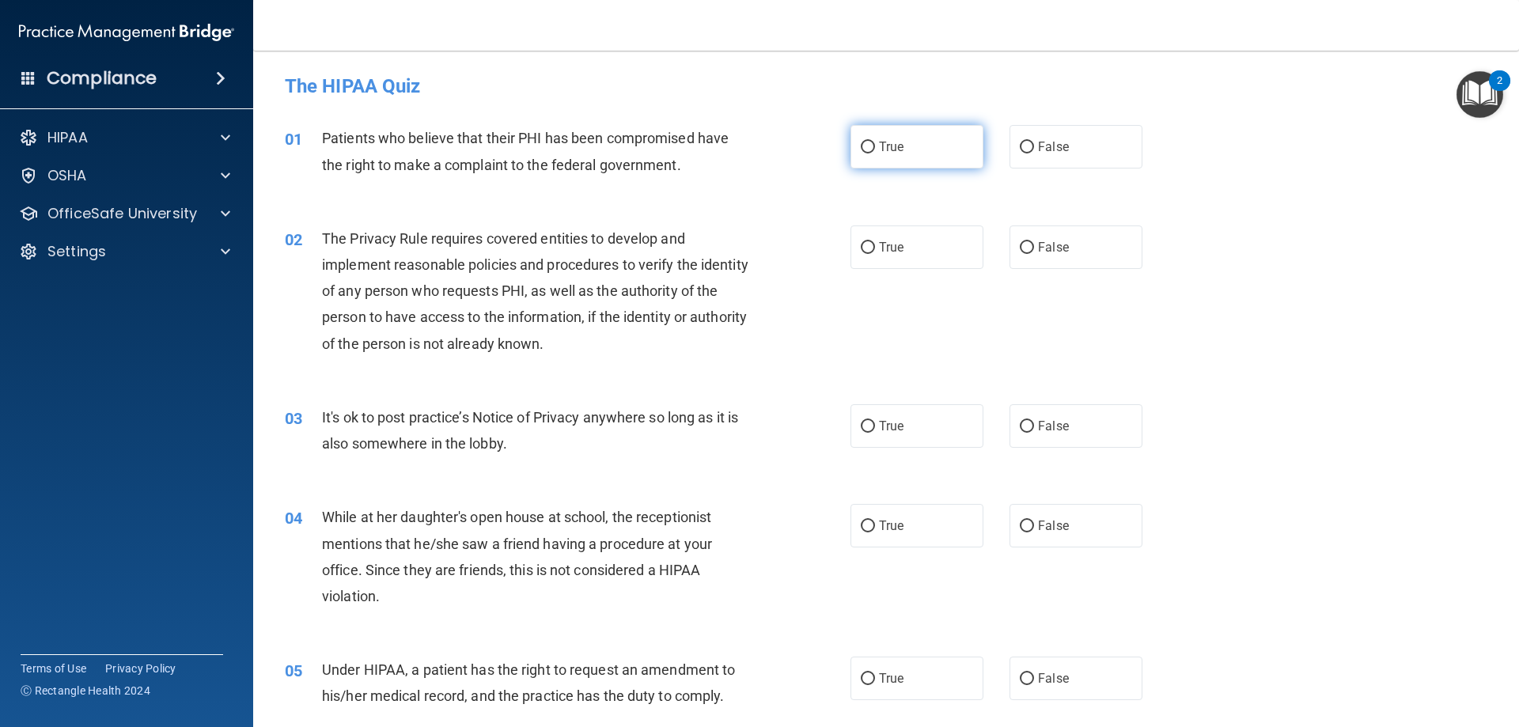
click at [867, 142] on input "True" at bounding box center [868, 148] width 14 height 12
radio input "true"
click at [864, 242] on input "True" at bounding box center [868, 248] width 14 height 12
radio input "true"
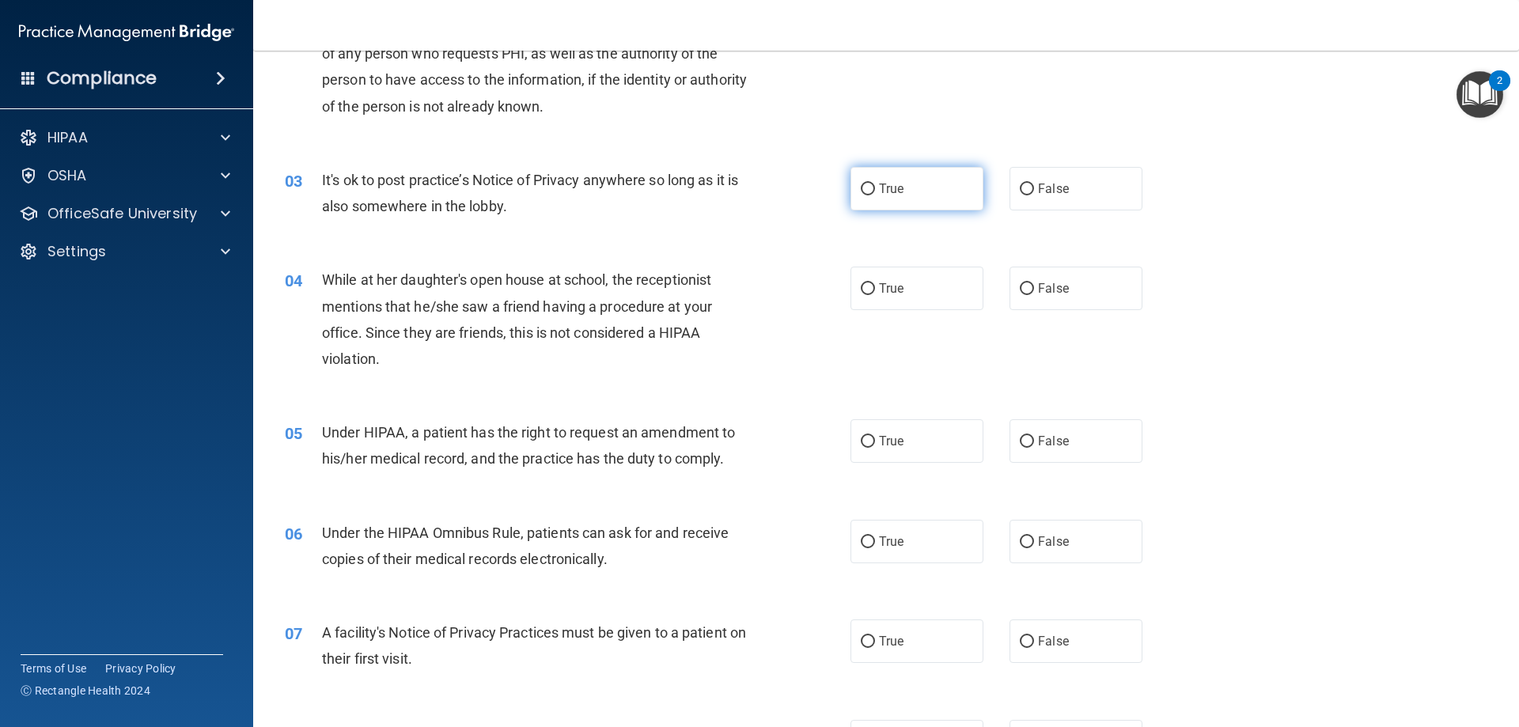
click at [865, 186] on input "True" at bounding box center [868, 190] width 14 height 12
radio input "true"
click at [1029, 290] on label "False" at bounding box center [1076, 289] width 133 height 44
click at [1029, 290] on input "False" at bounding box center [1027, 289] width 14 height 12
radio input "true"
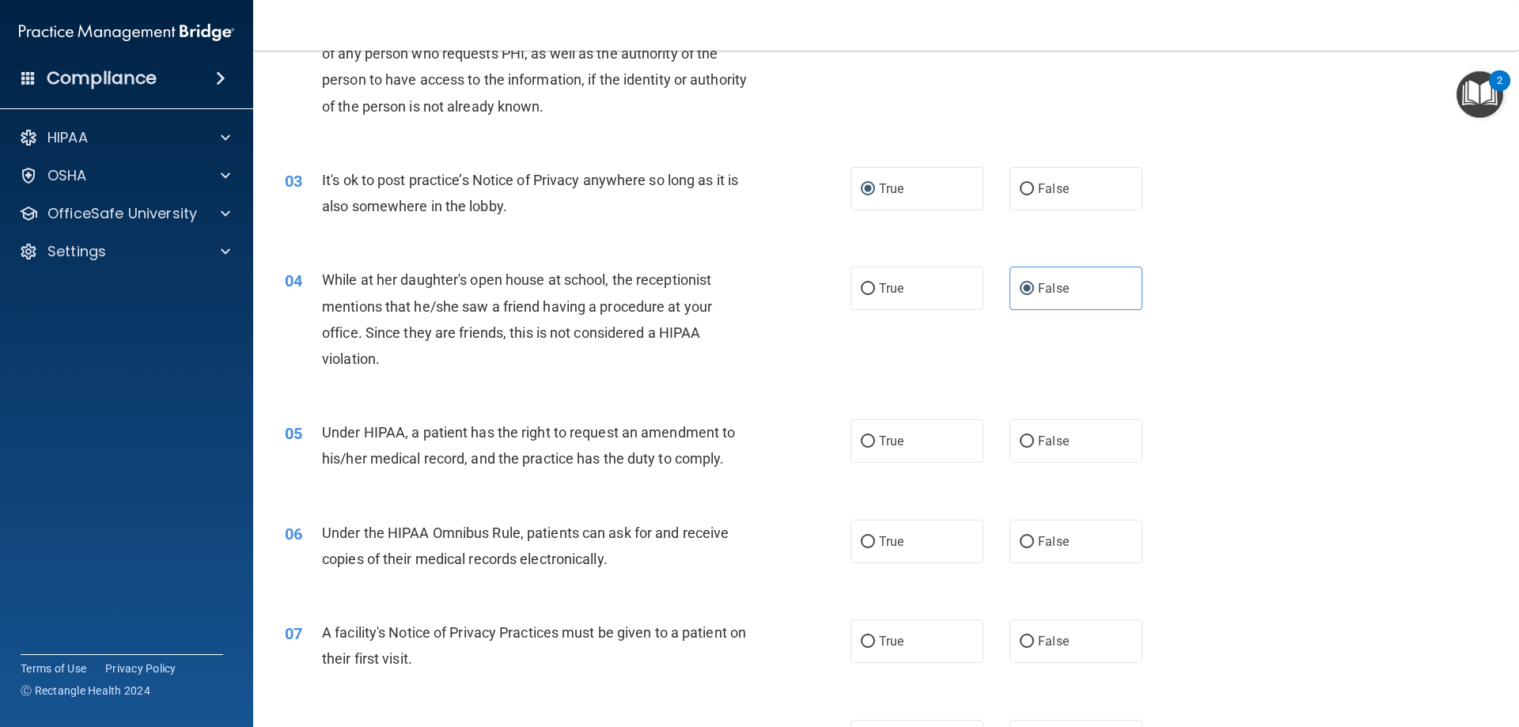
scroll to position [396, 0]
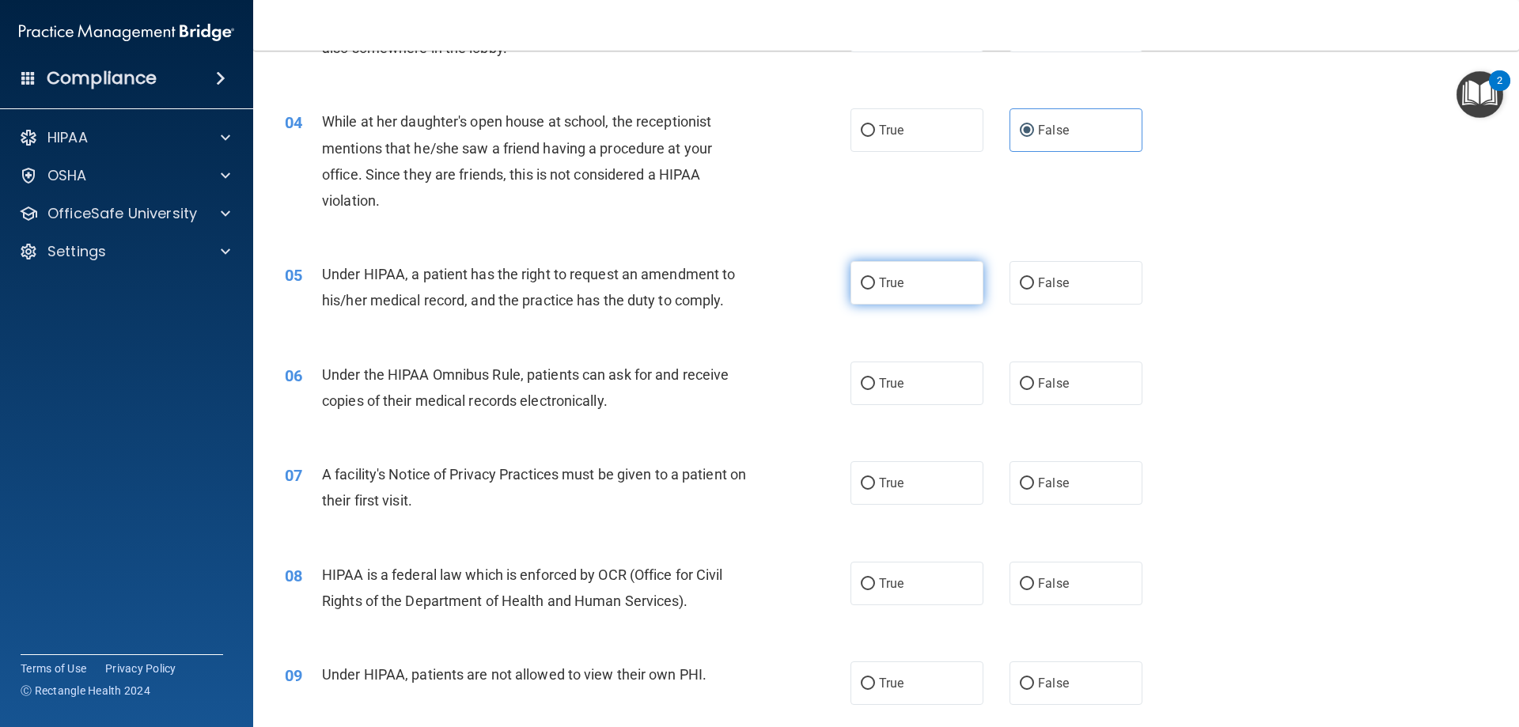
click at [861, 279] on input "True" at bounding box center [868, 284] width 14 height 12
radio input "true"
click at [1021, 383] on input "False" at bounding box center [1027, 384] width 14 height 12
radio input "true"
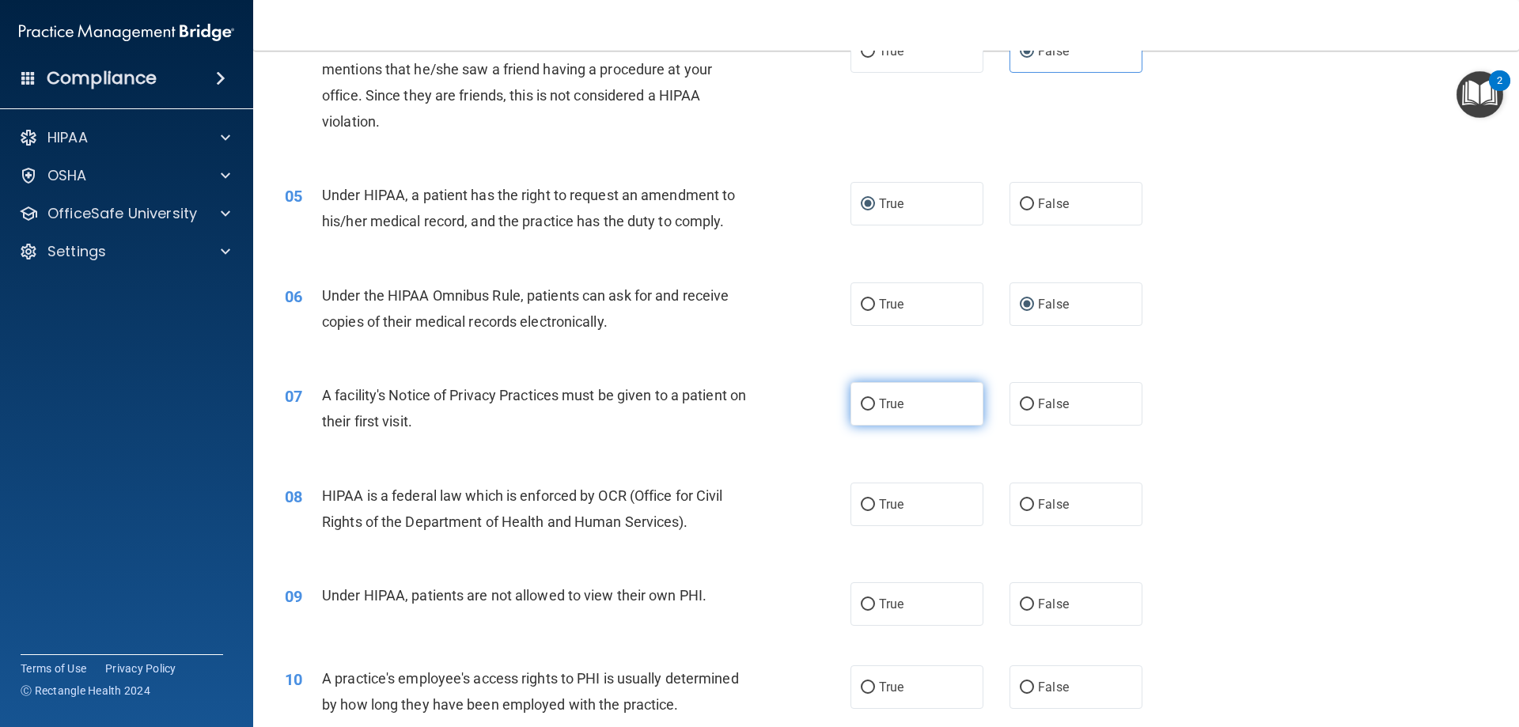
click at [863, 406] on input "True" at bounding box center [868, 405] width 14 height 12
radio input "true"
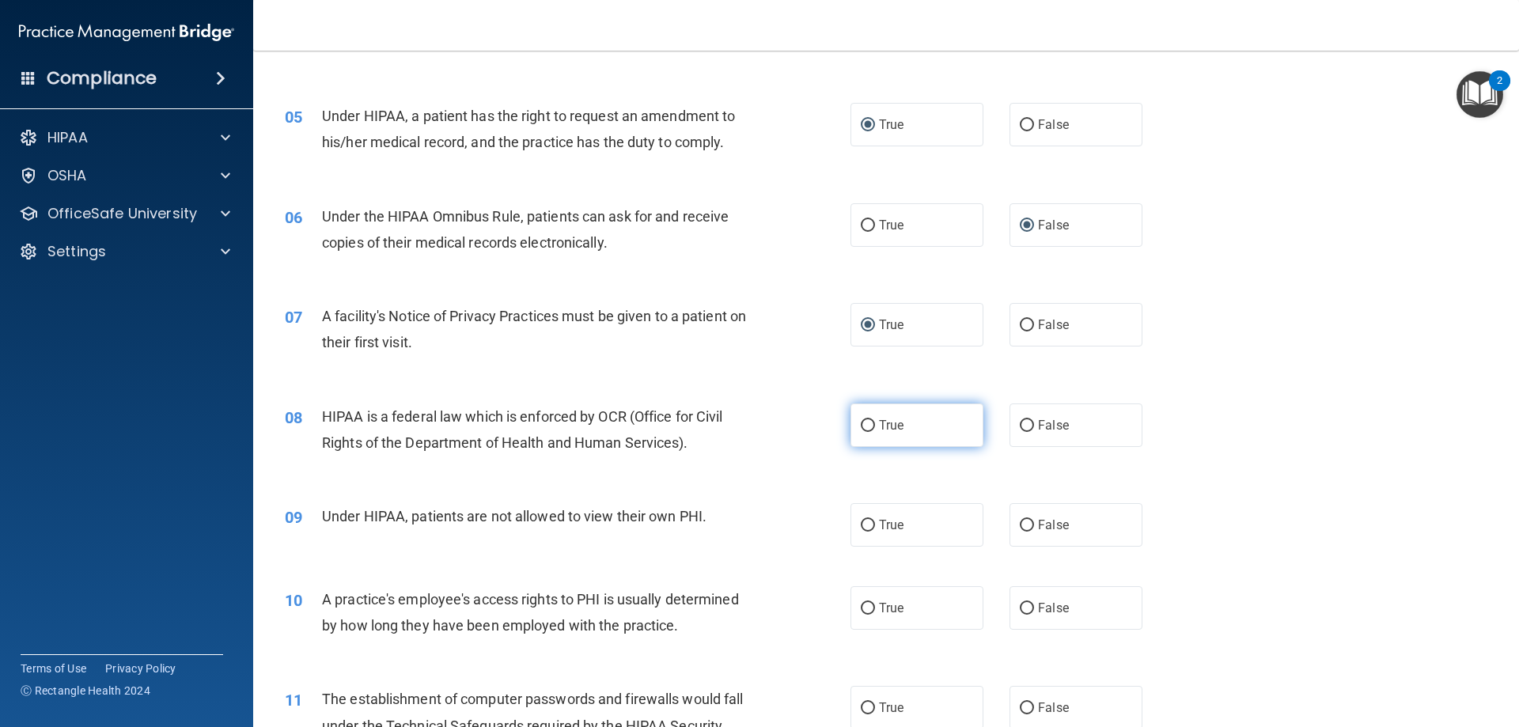
click at [870, 427] on label "True" at bounding box center [917, 426] width 133 height 44
click at [870, 427] on input "True" at bounding box center [868, 426] width 14 height 12
radio input "true"
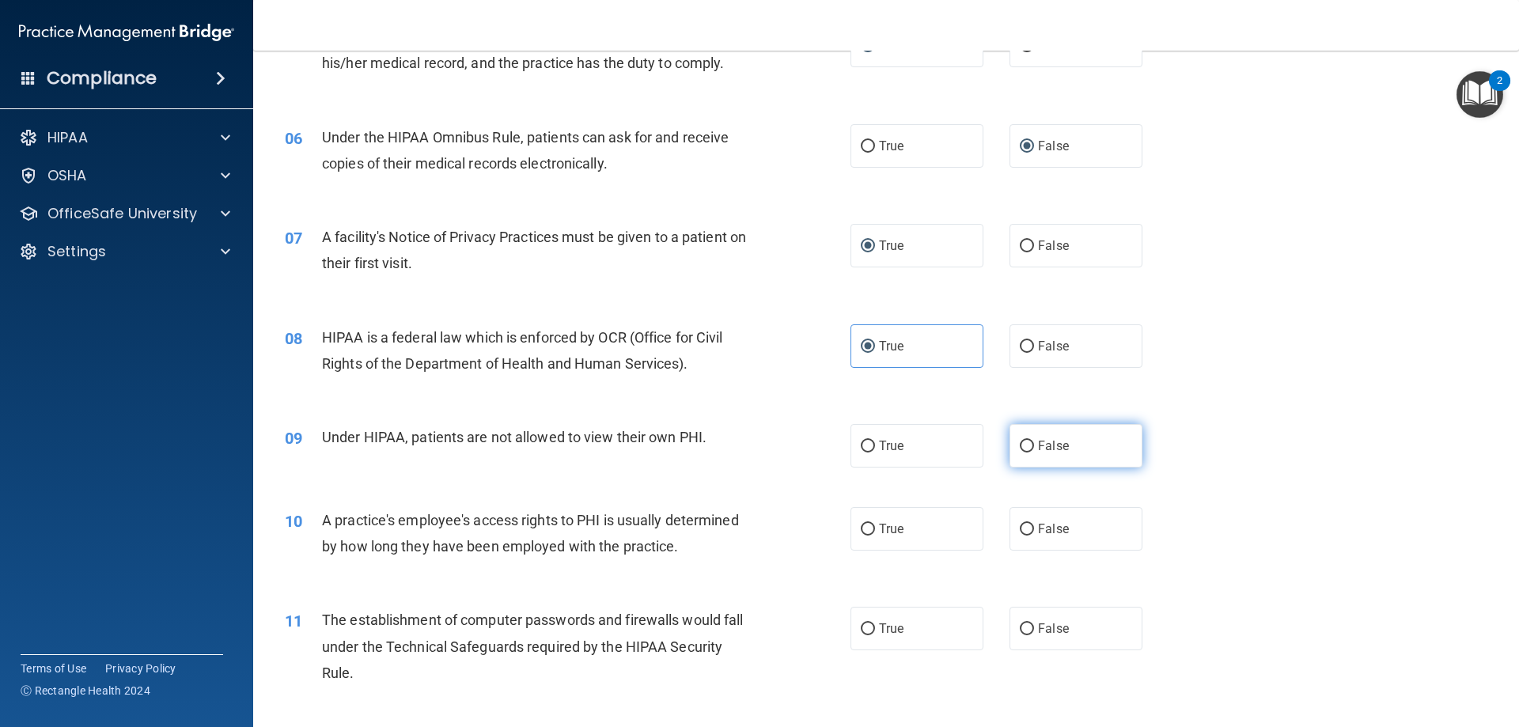
click at [1030, 443] on label "False" at bounding box center [1076, 446] width 133 height 44
click at [1030, 443] on input "False" at bounding box center [1027, 447] width 14 height 12
radio input "true"
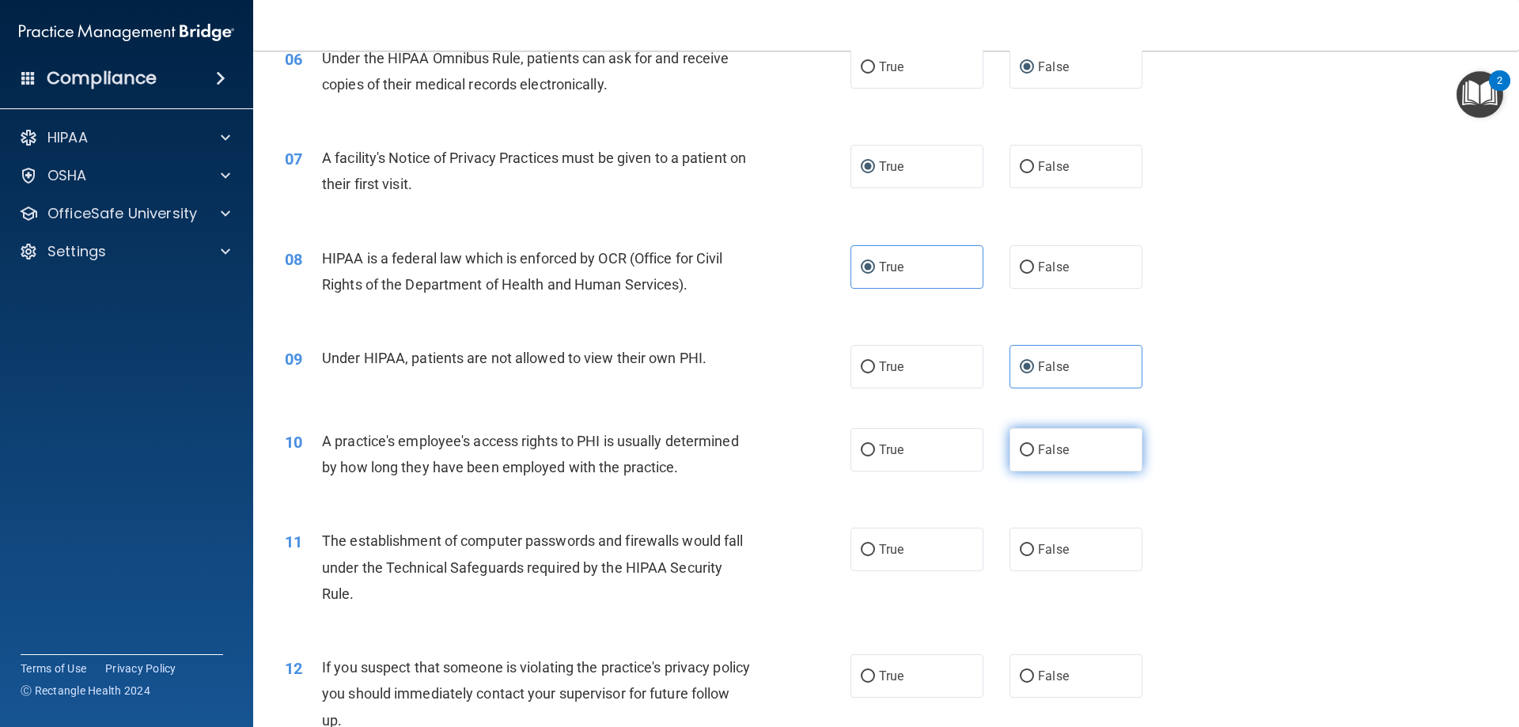
click at [1025, 454] on input "False" at bounding box center [1027, 451] width 14 height 12
radio input "true"
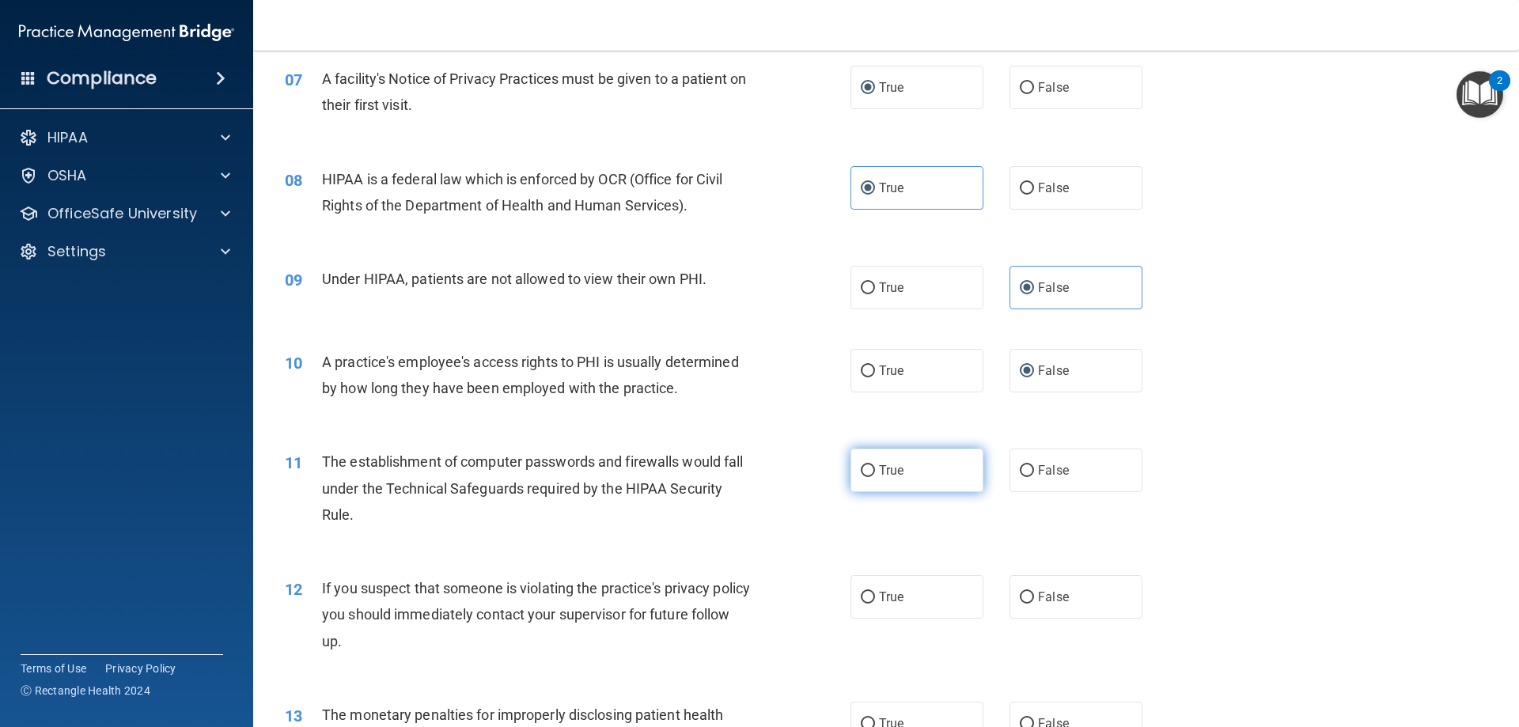
drag, startPoint x: 877, startPoint y: 476, endPoint x: 918, endPoint y: 474, distance: 40.4
click at [879, 475] on span "True" at bounding box center [891, 470] width 25 height 15
click at [875, 475] on input "True" at bounding box center [868, 471] width 14 height 12
radio input "true"
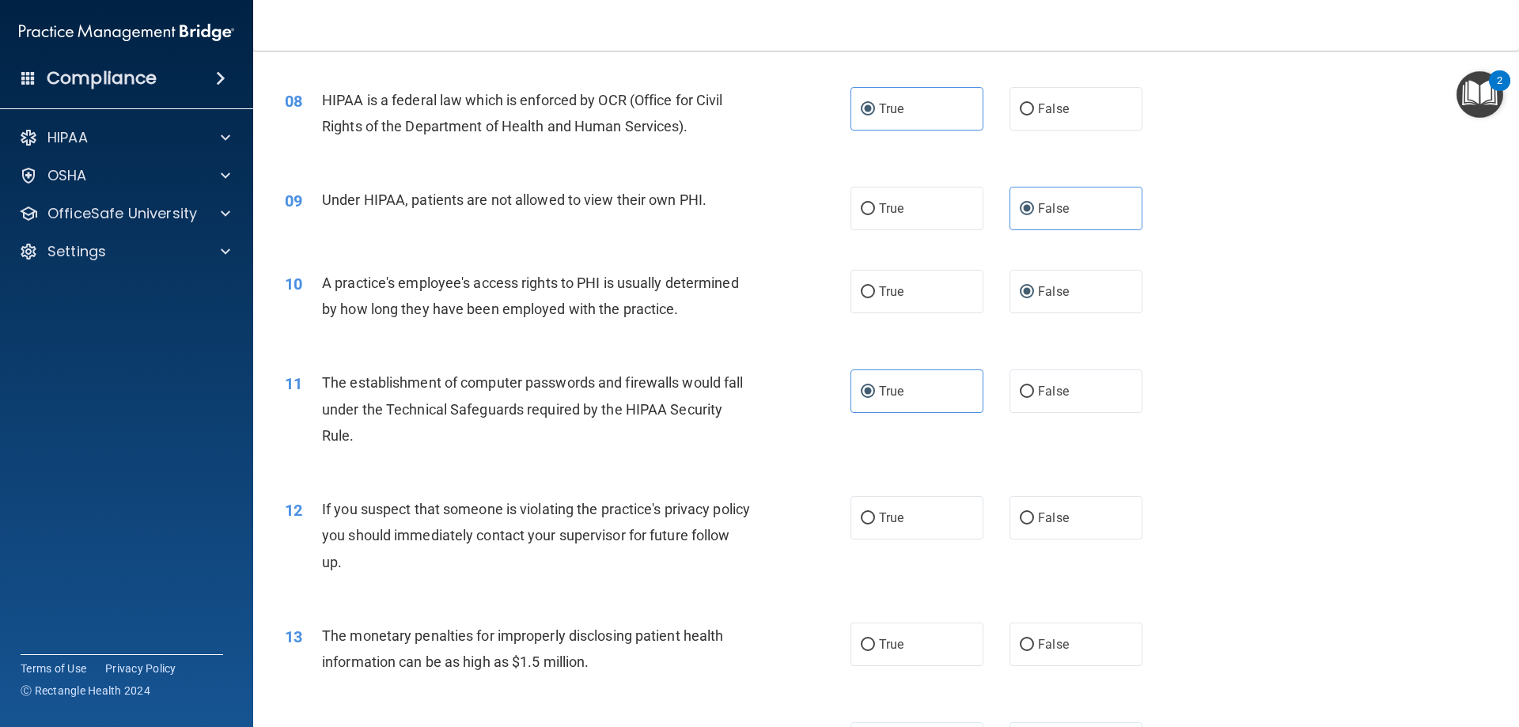
scroll to position [949, 0]
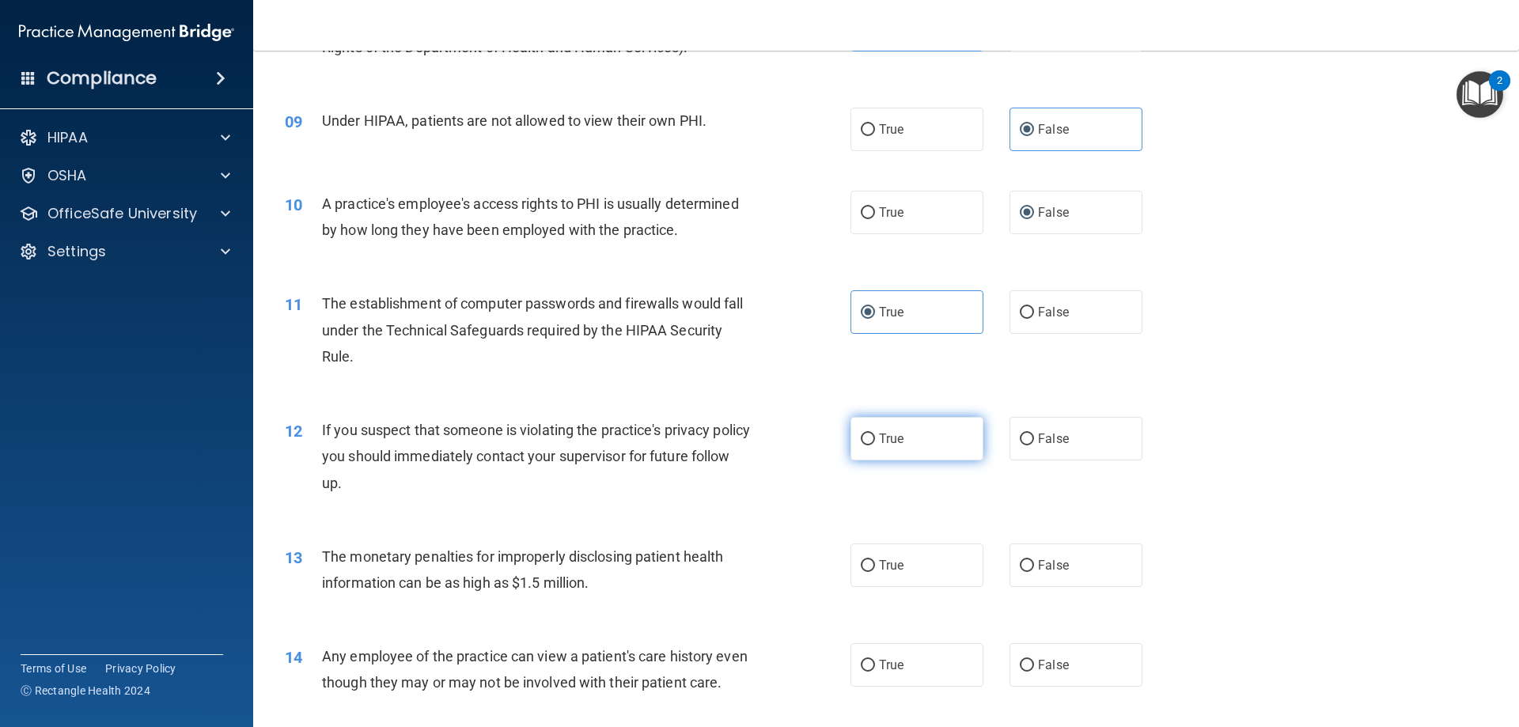
click at [879, 445] on span "True" at bounding box center [891, 438] width 25 height 15
click at [875, 445] on input "True" at bounding box center [868, 440] width 14 height 12
radio input "true"
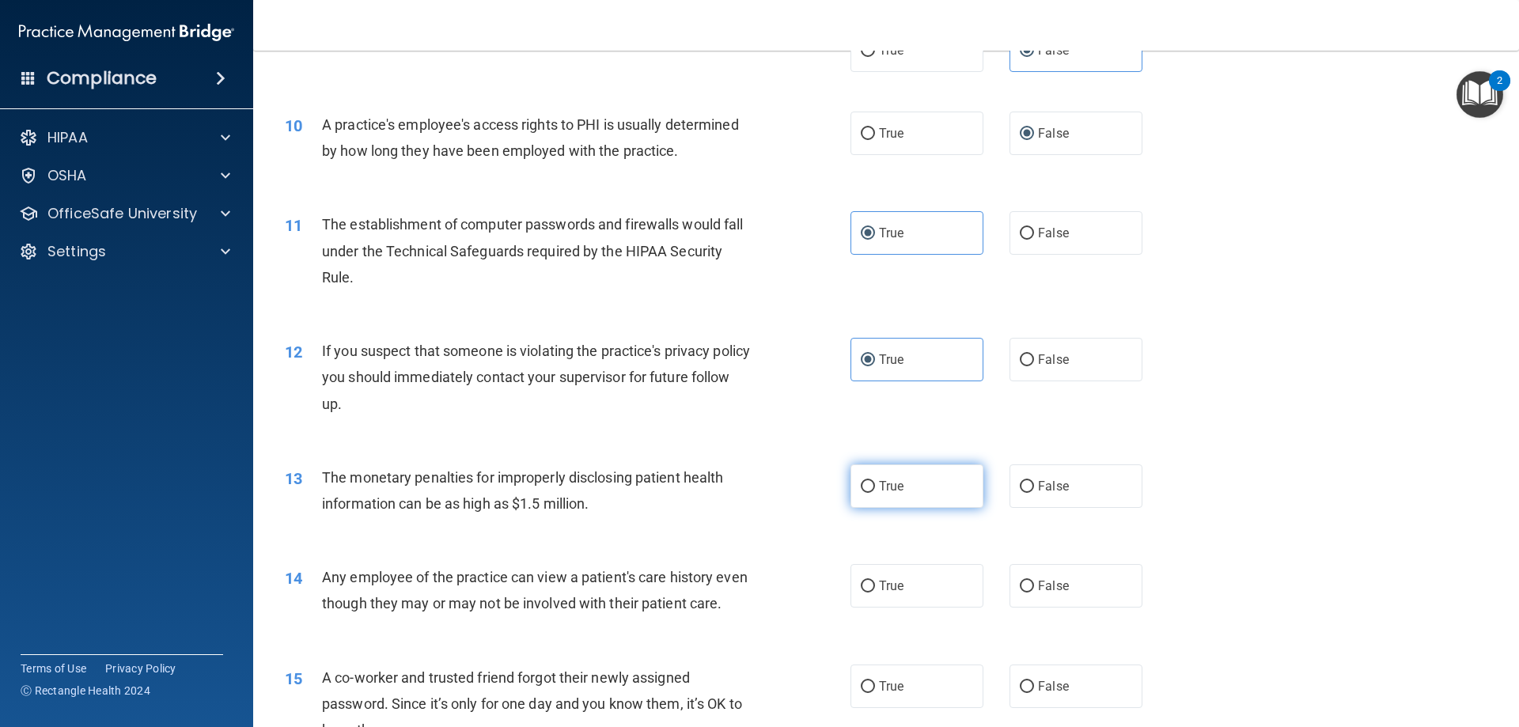
click at [870, 488] on label "True" at bounding box center [917, 486] width 133 height 44
click at [870, 488] on input "True" at bounding box center [868, 487] width 14 height 12
radio input "true"
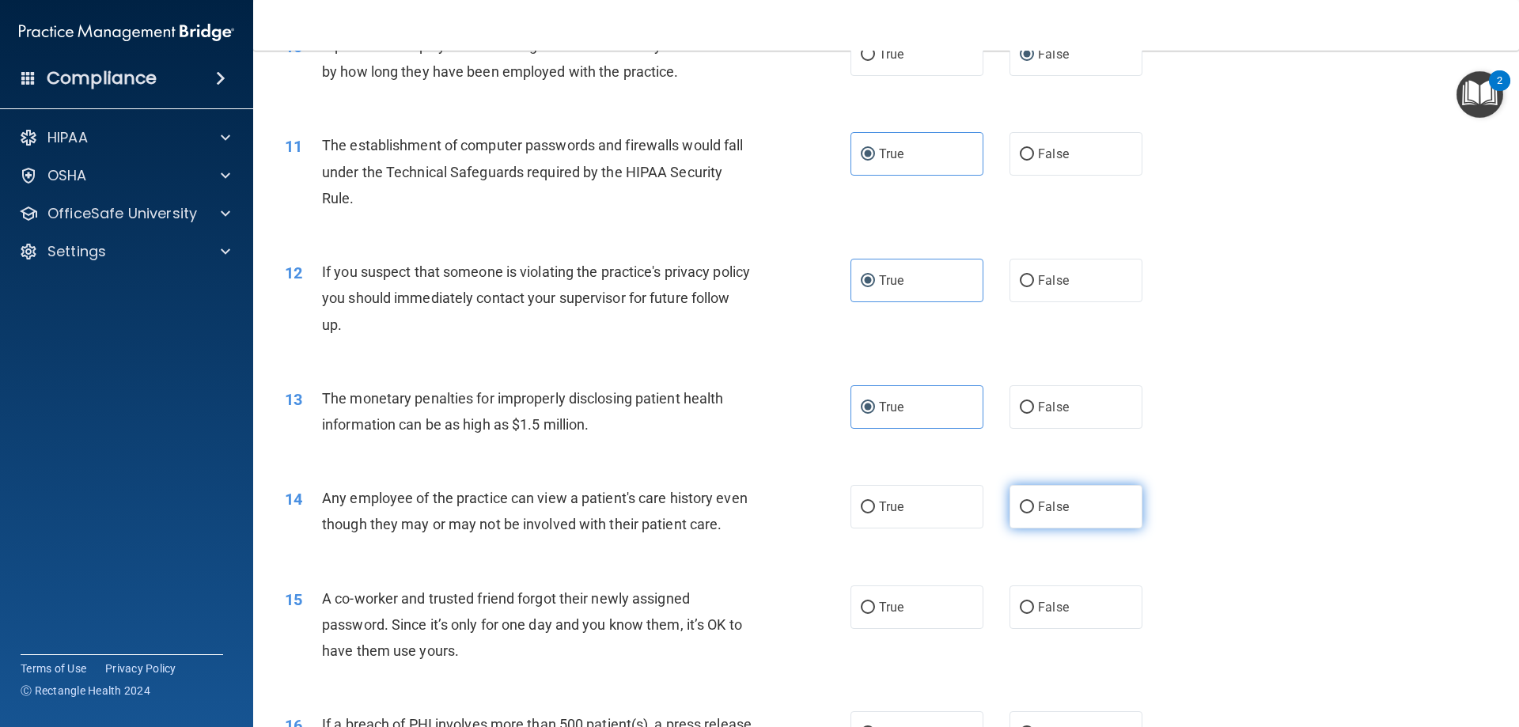
click at [1023, 510] on input "False" at bounding box center [1027, 508] width 14 height 12
radio input "true"
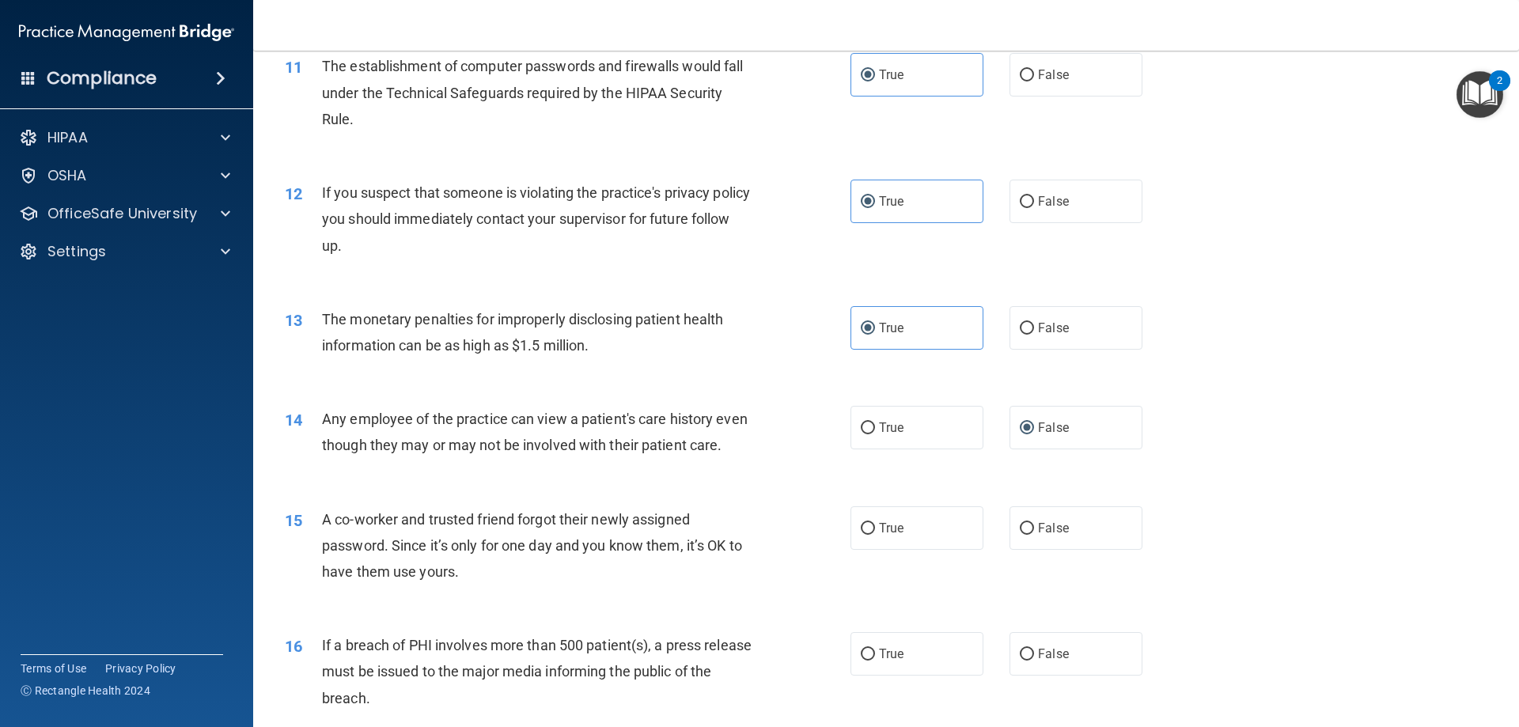
scroll to position [1266, 0]
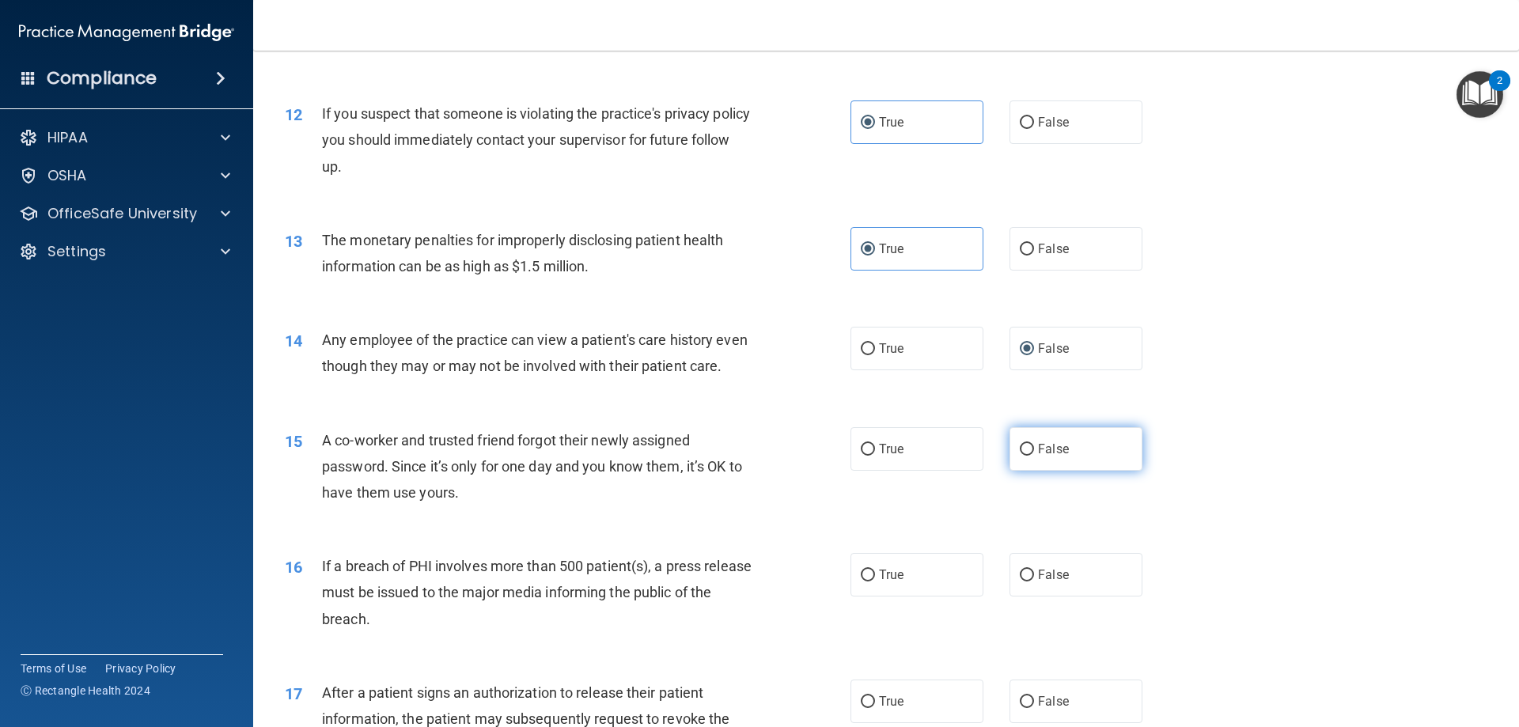
click at [1038, 457] on span "False" at bounding box center [1053, 449] width 31 height 15
click at [1034, 456] on input "False" at bounding box center [1027, 450] width 14 height 12
radio input "true"
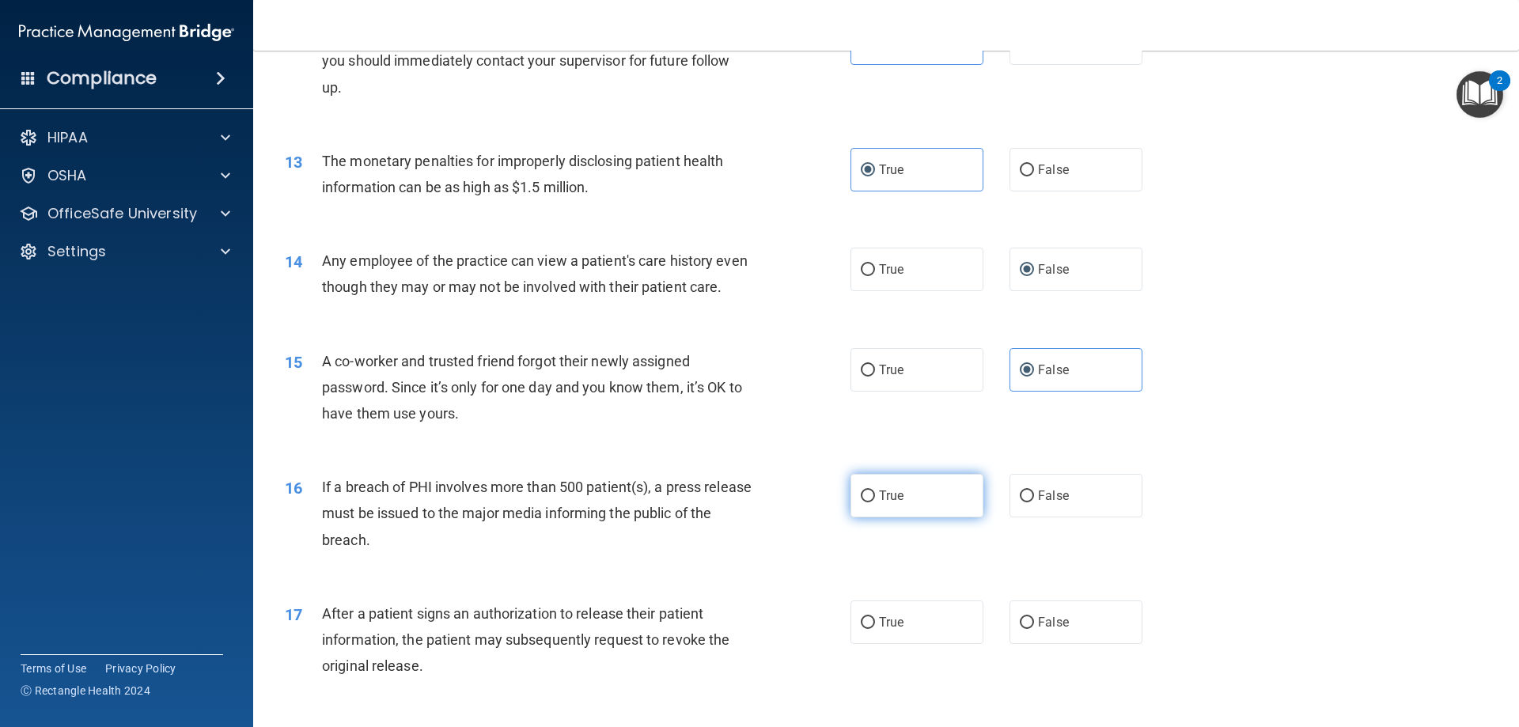
drag, startPoint x: 859, startPoint y: 517, endPoint x: 905, endPoint y: 515, distance: 45.9
click at [861, 502] on input "True" at bounding box center [868, 497] width 14 height 12
radio input "true"
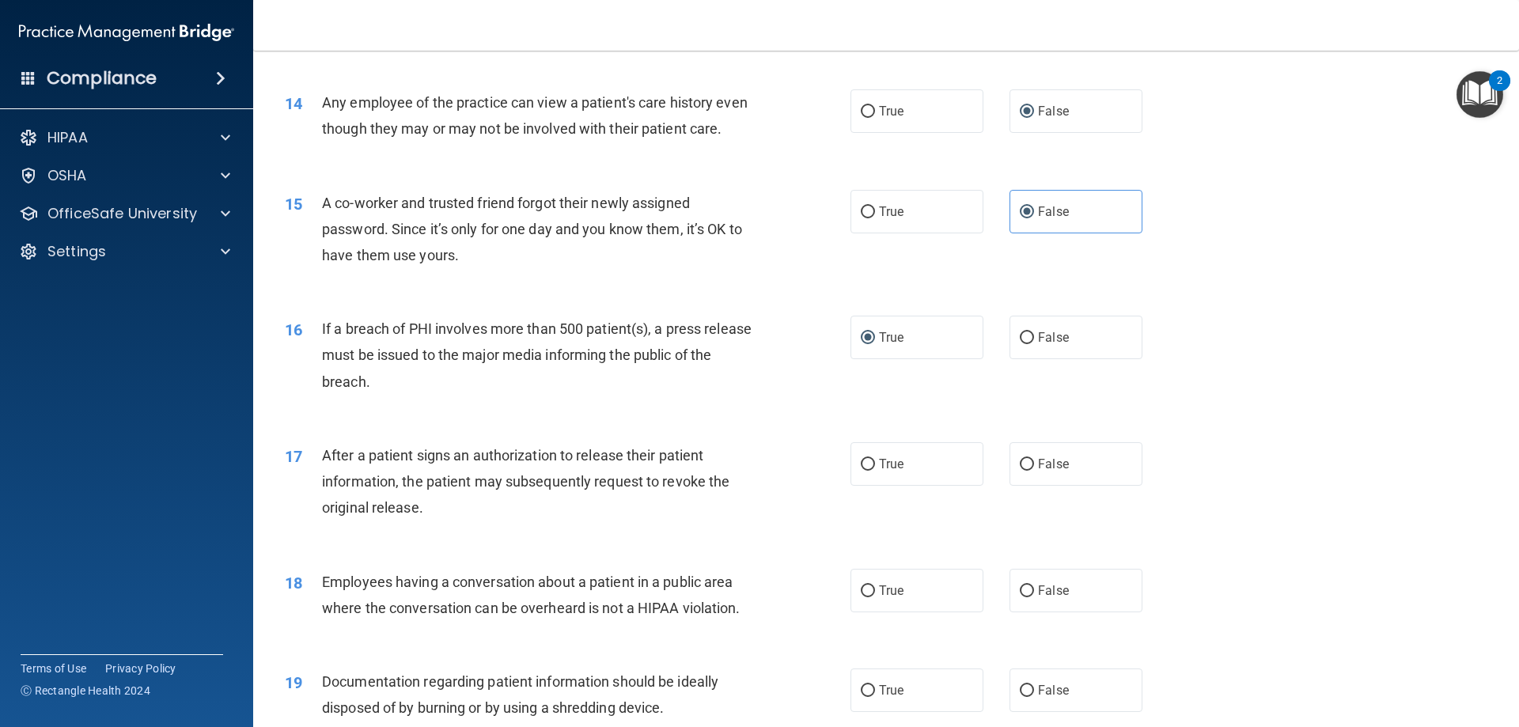
scroll to position [1582, 0]
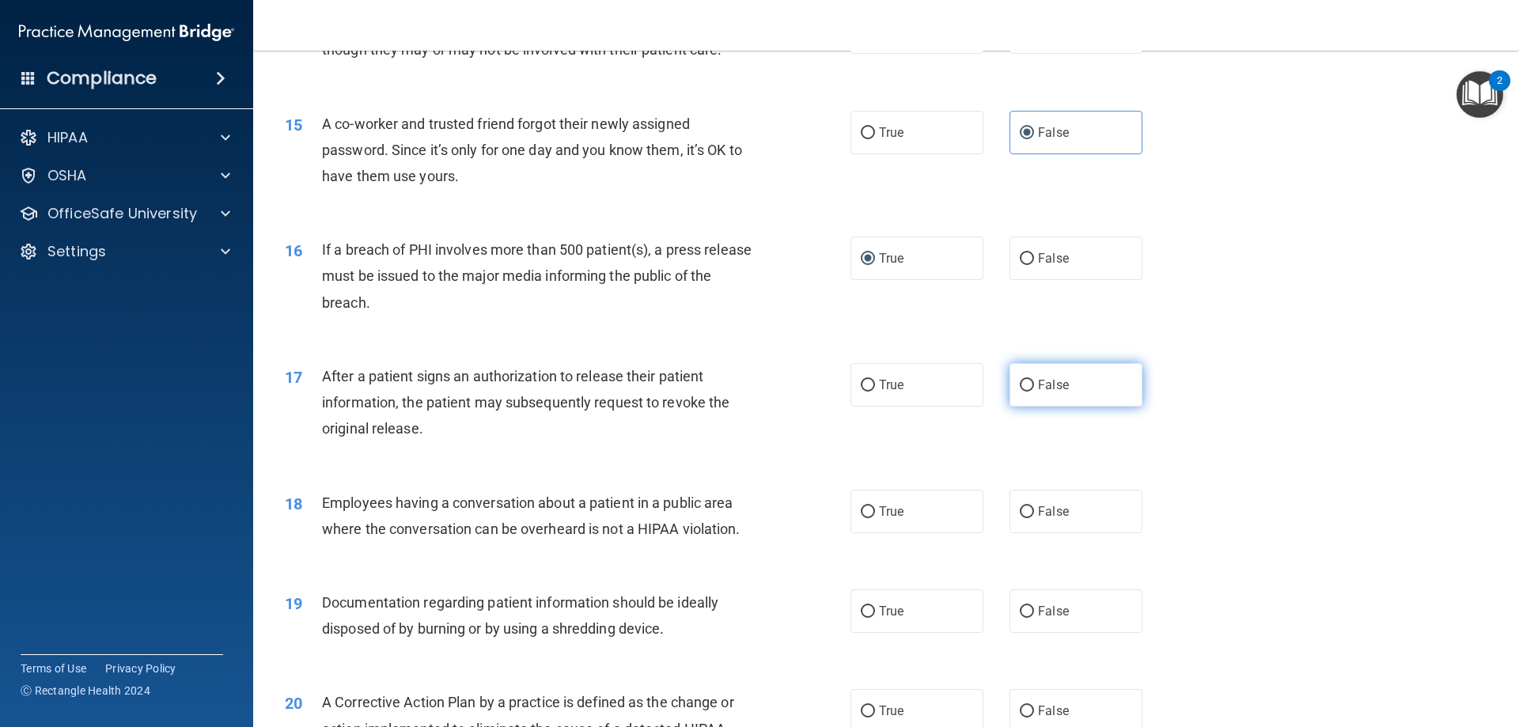
click at [1027, 407] on label "False" at bounding box center [1076, 385] width 133 height 44
click at [1027, 392] on input "False" at bounding box center [1027, 386] width 14 height 12
radio input "true"
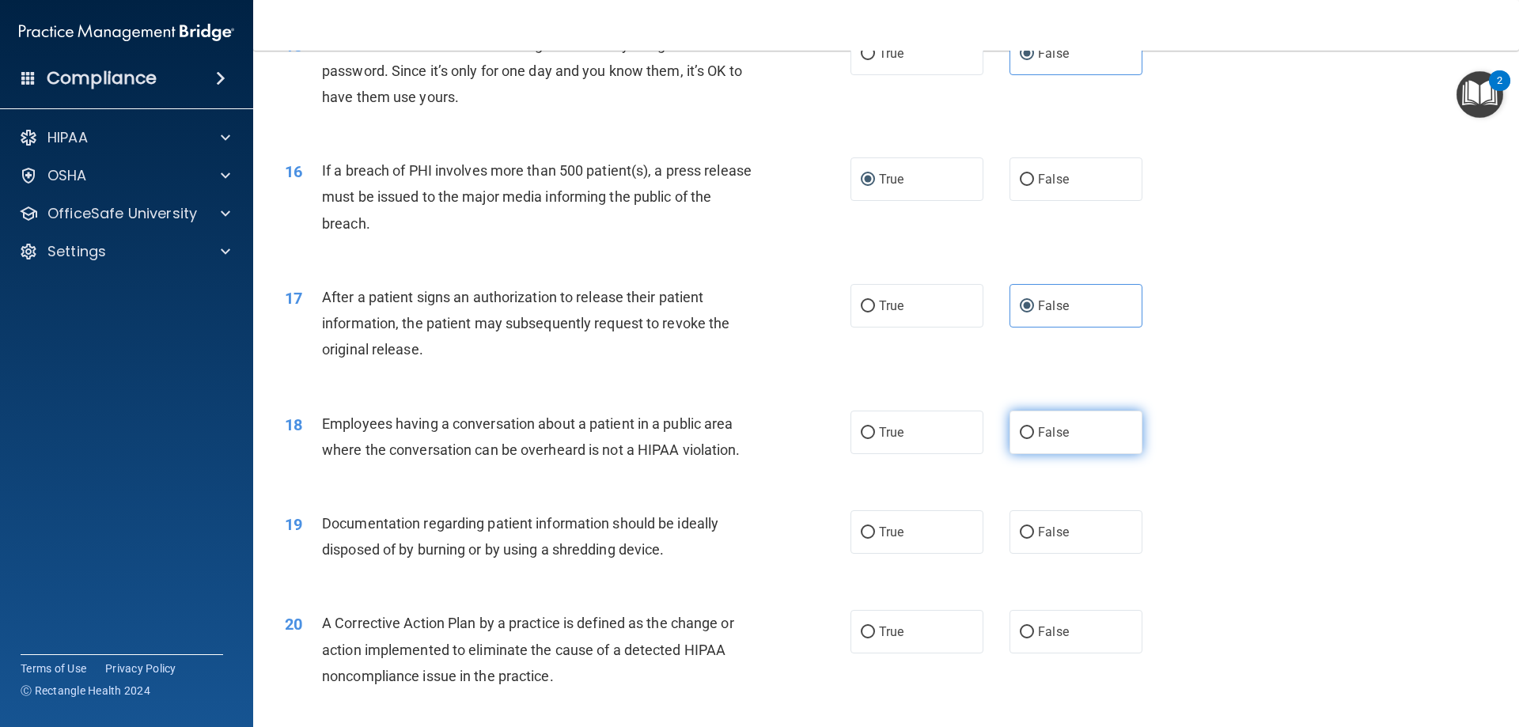
click at [1025, 439] on input "False" at bounding box center [1027, 433] width 14 height 12
radio input "true"
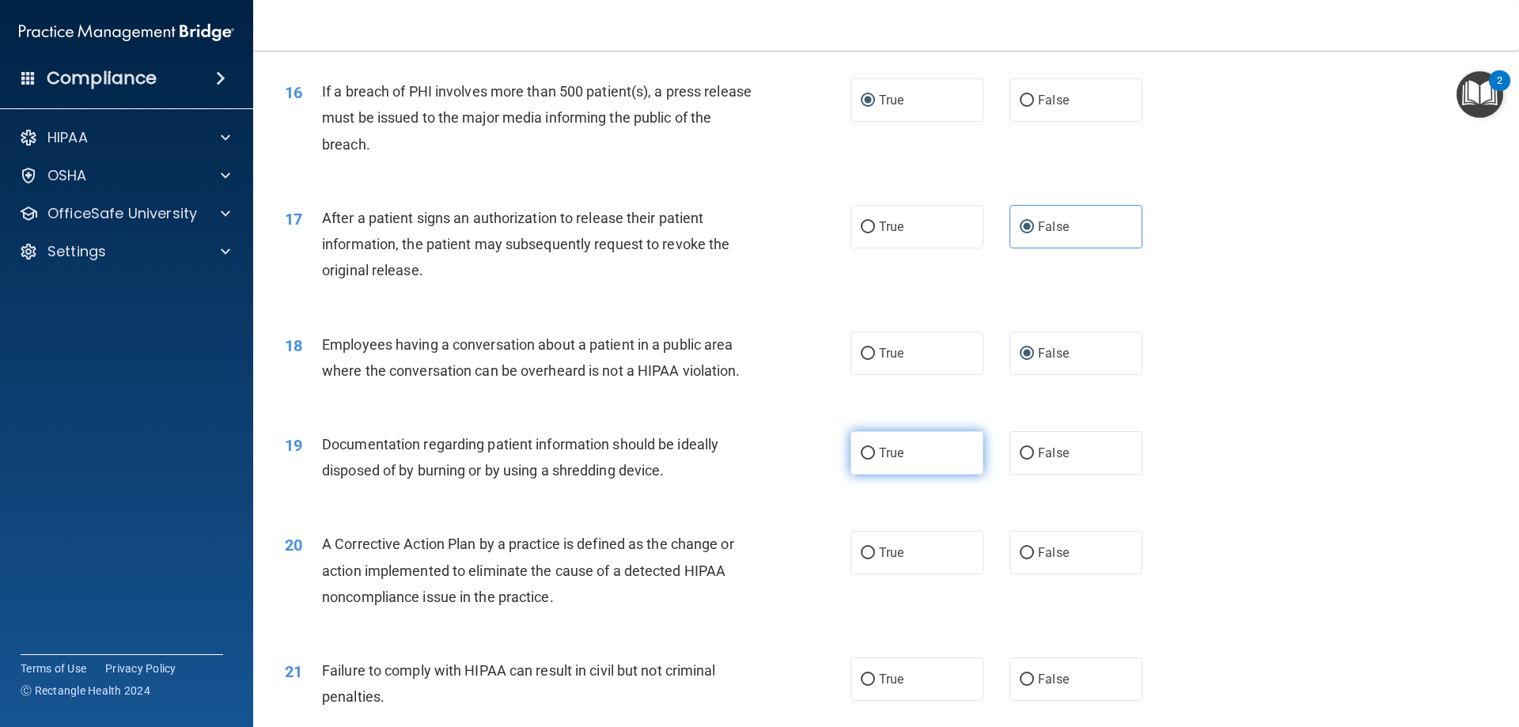
click at [867, 460] on input "True" at bounding box center [868, 454] width 14 height 12
radio input "true"
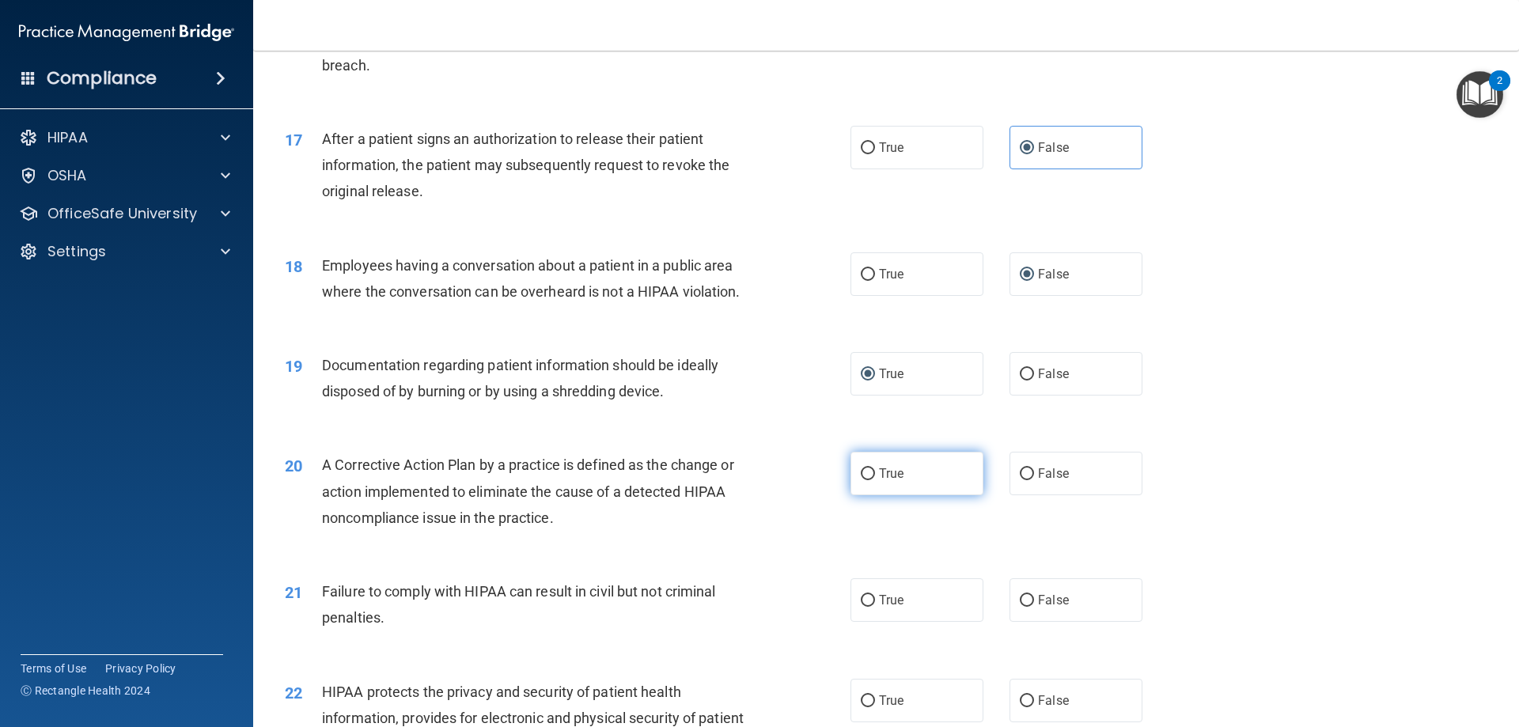
click at [866, 480] on input "True" at bounding box center [868, 474] width 14 height 12
radio input "true"
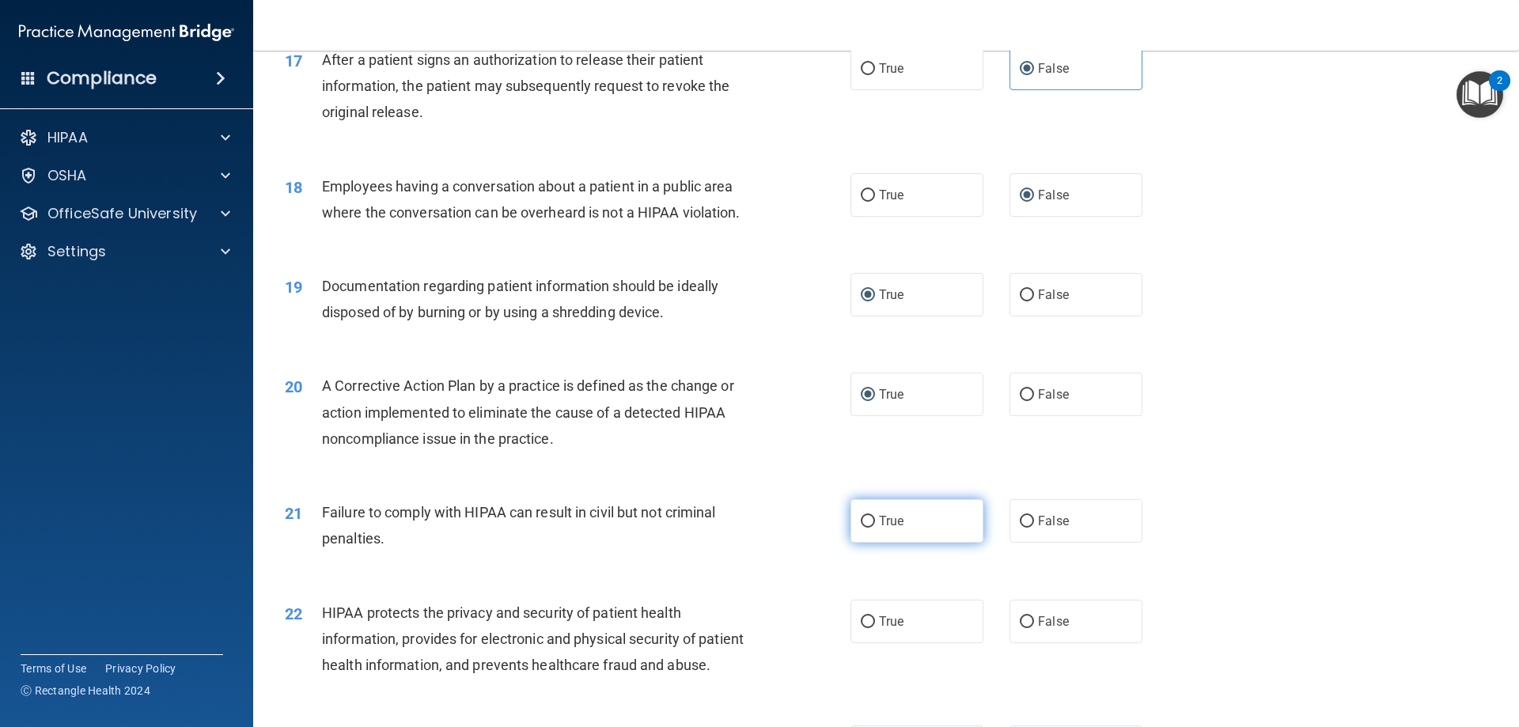
drag, startPoint x: 870, startPoint y: 542, endPoint x: 939, endPoint y: 541, distance: 68.8
click at [872, 541] on label "True" at bounding box center [917, 521] width 133 height 44
click at [872, 528] on input "True" at bounding box center [868, 522] width 14 height 12
radio input "true"
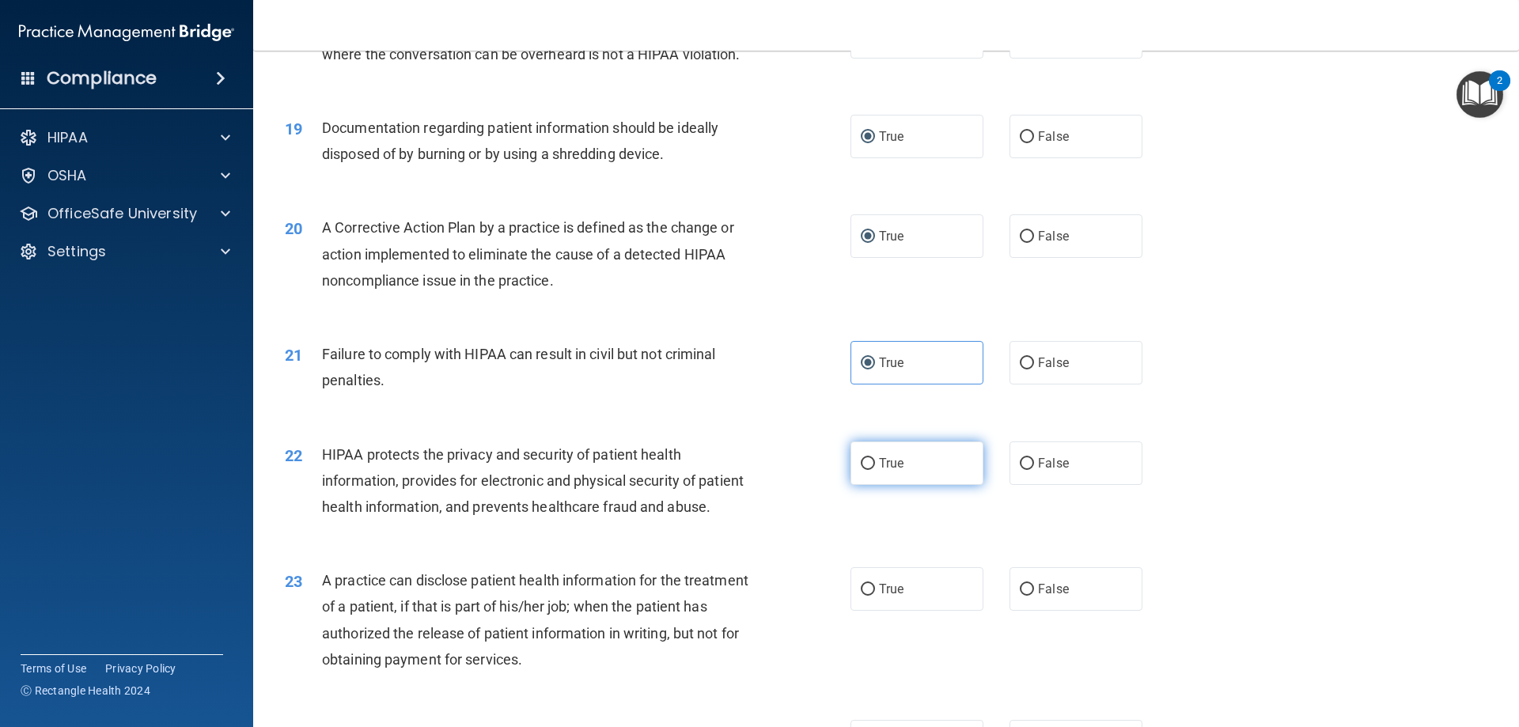
drag, startPoint x: 866, startPoint y: 497, endPoint x: 886, endPoint y: 496, distance: 20.6
click at [867, 485] on label "True" at bounding box center [917, 464] width 133 height 44
click at [867, 470] on input "True" at bounding box center [868, 464] width 14 height 12
radio input "true"
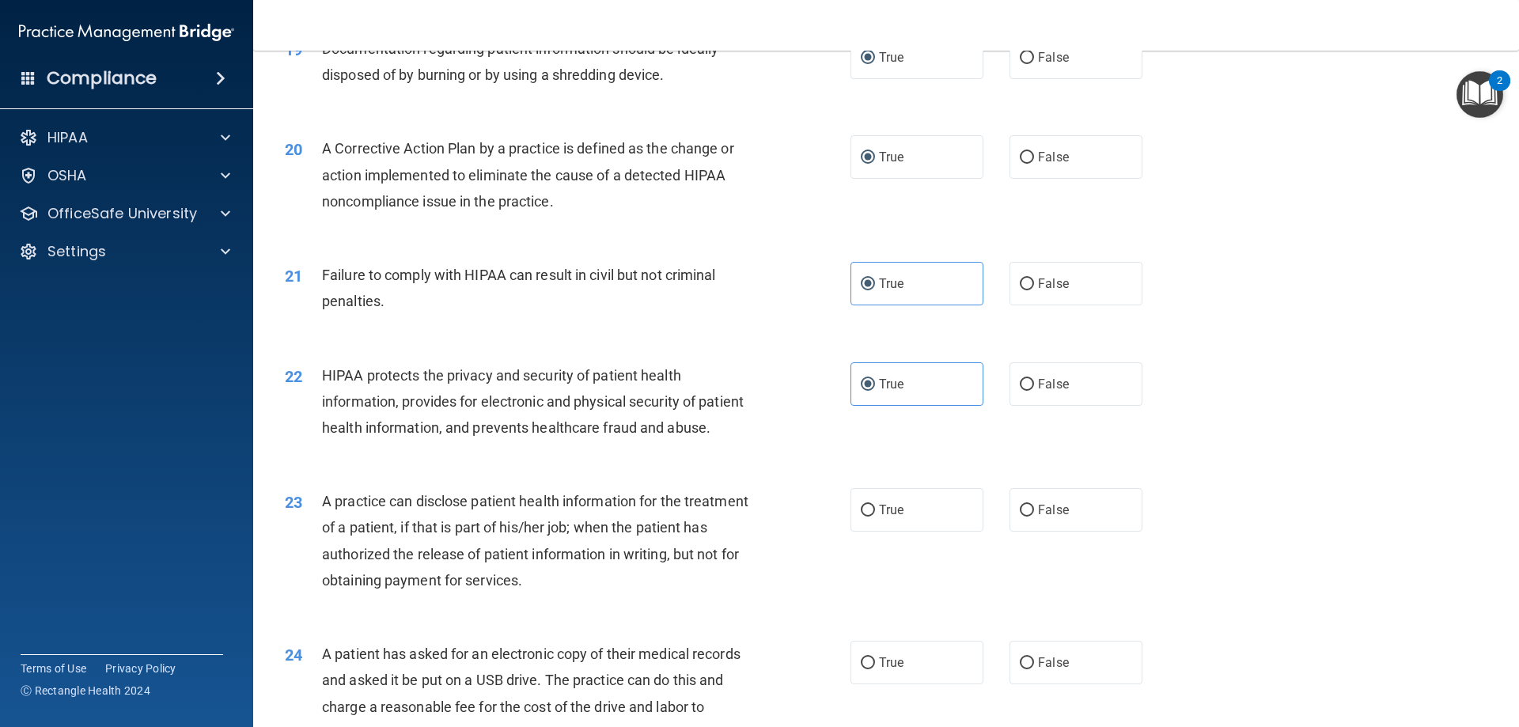
scroll to position [2215, 0]
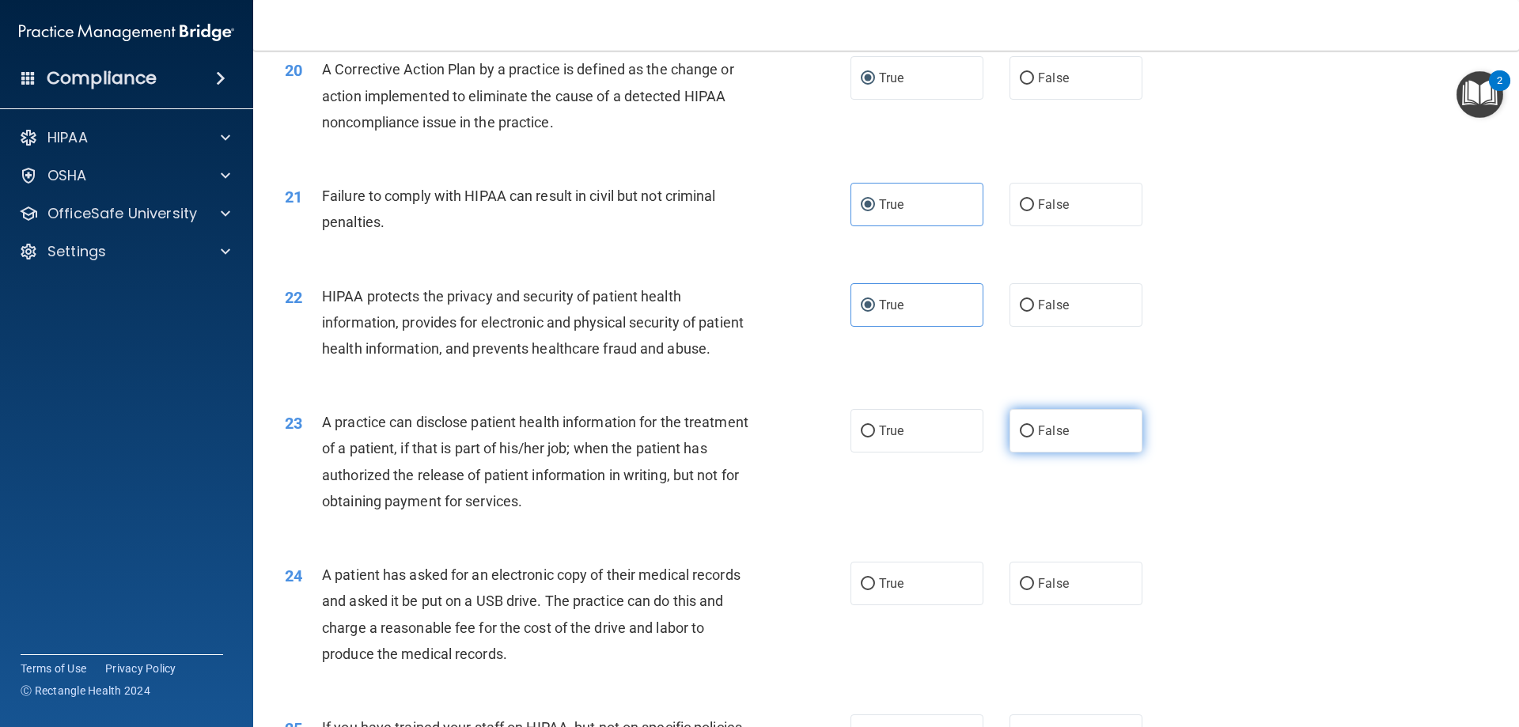
click at [1010, 453] on label "False" at bounding box center [1076, 431] width 133 height 44
click at [1020, 438] on input "False" at bounding box center [1027, 432] width 14 height 12
radio input "true"
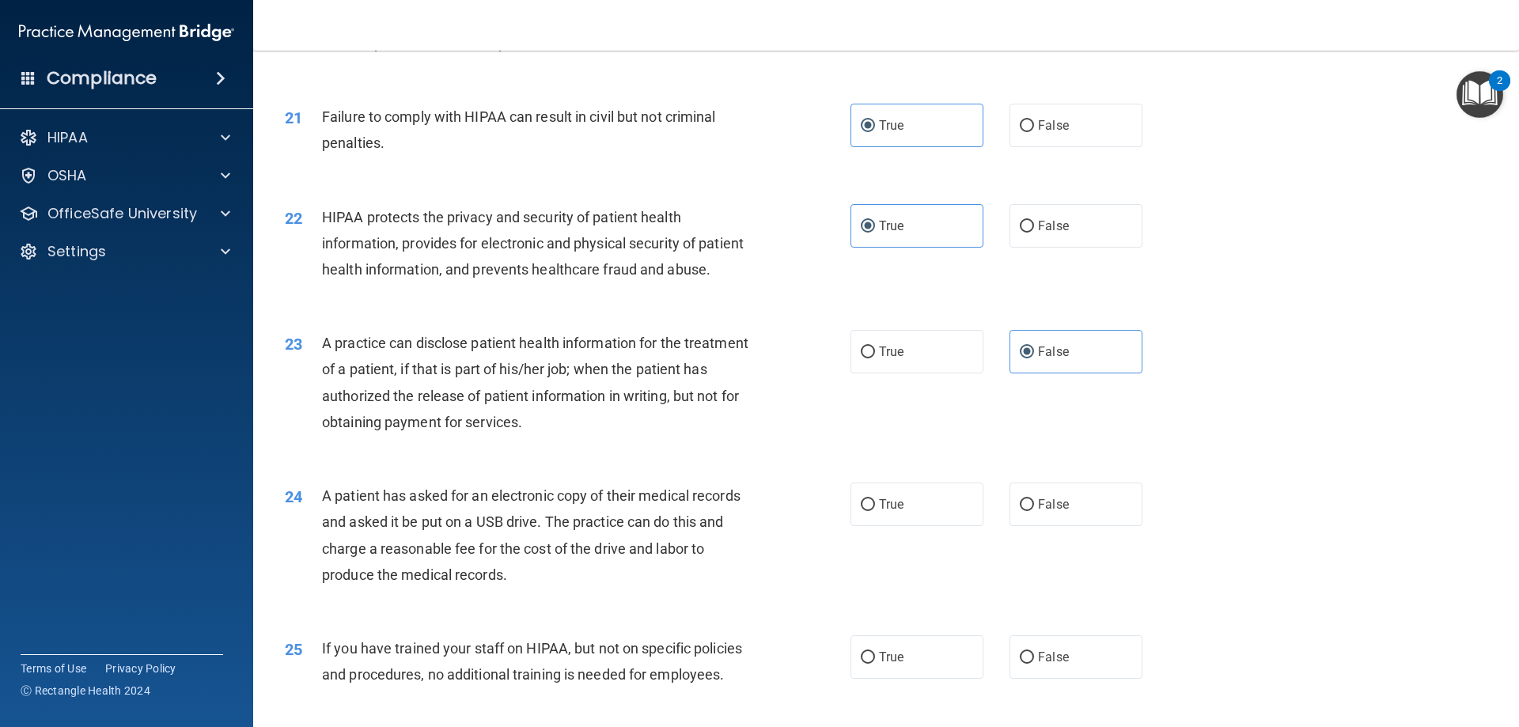
scroll to position [2374, 0]
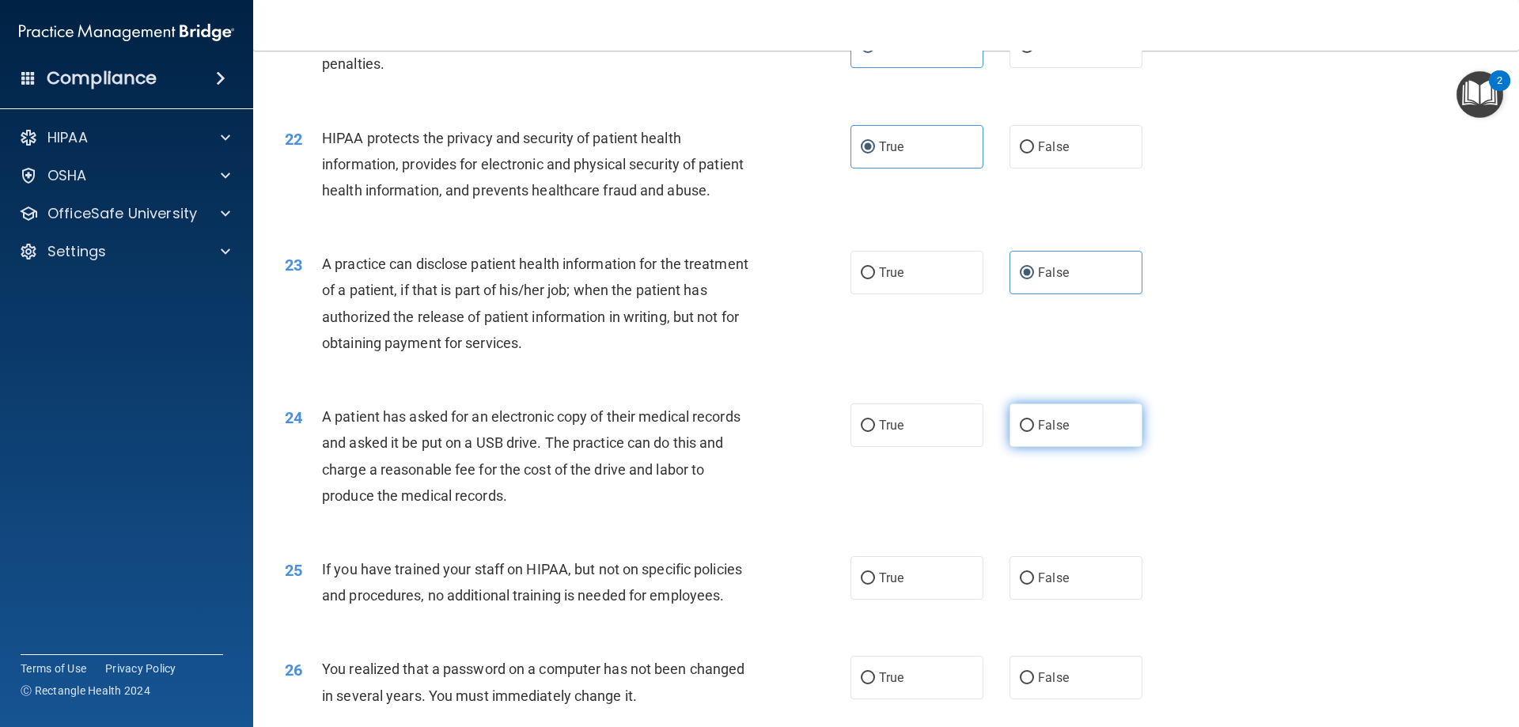
click at [1024, 432] on input "False" at bounding box center [1027, 426] width 14 height 12
radio input "true"
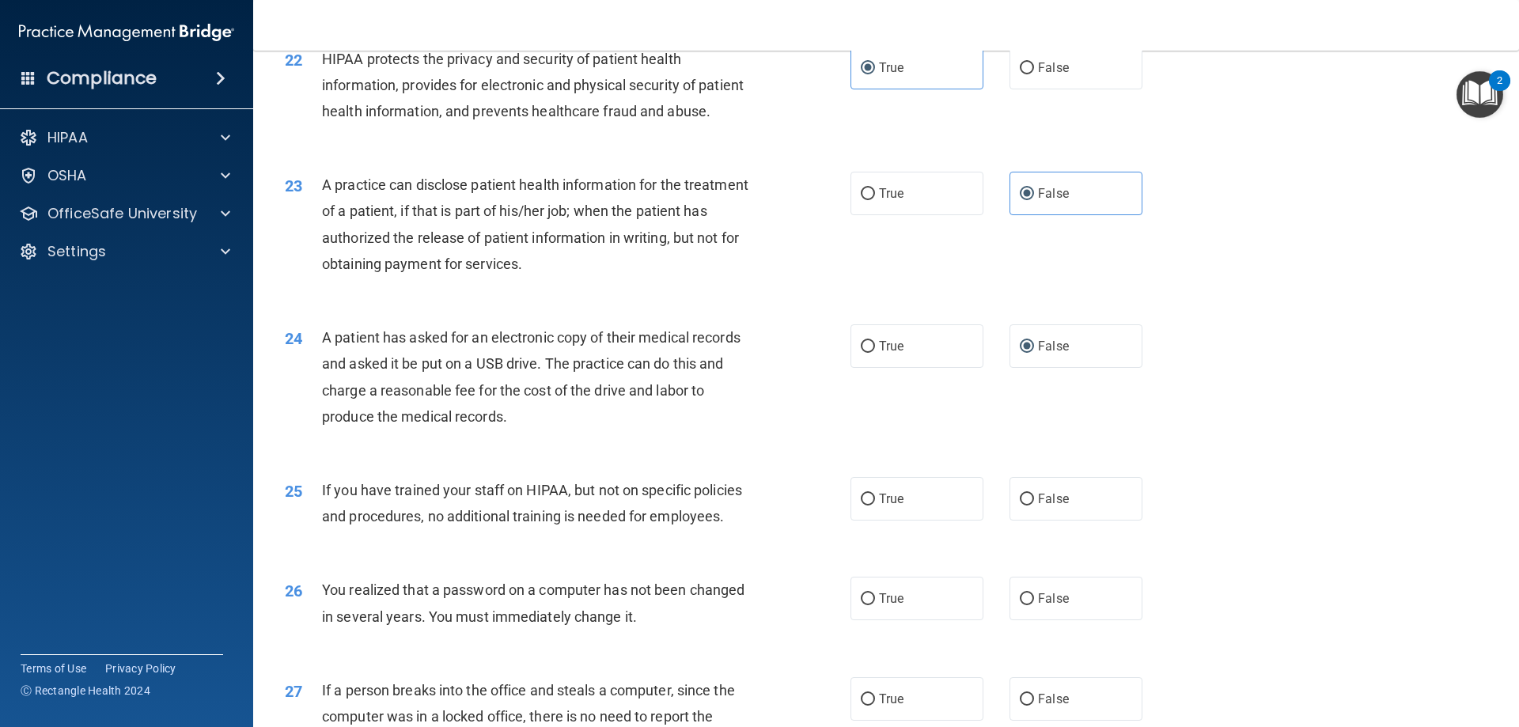
scroll to position [2532, 0]
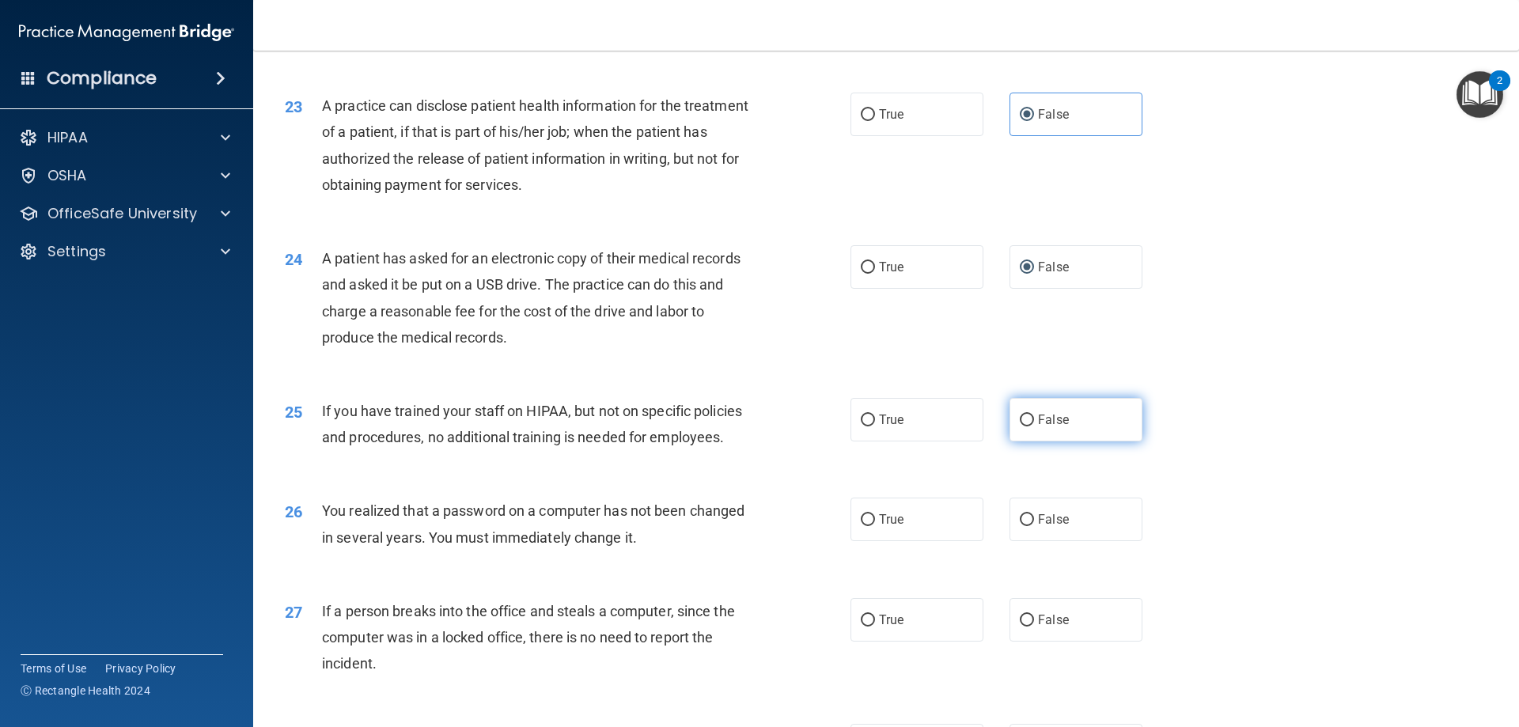
click at [1022, 426] on input "False" at bounding box center [1027, 421] width 14 height 12
radio input "true"
click at [865, 526] on input "True" at bounding box center [868, 520] width 14 height 12
radio input "true"
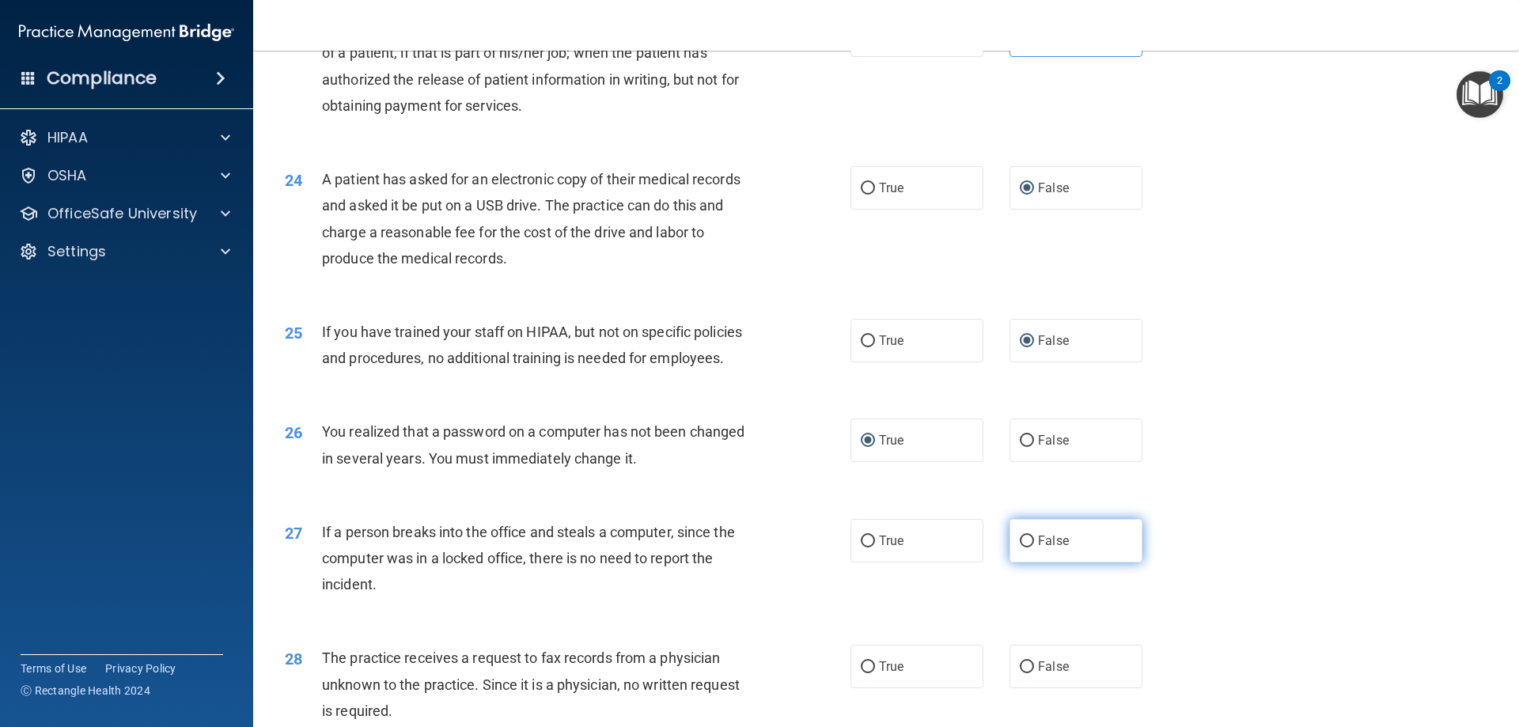
click at [1029, 563] on label "False" at bounding box center [1076, 541] width 133 height 44
click at [1029, 548] on input "False" at bounding box center [1027, 542] width 14 height 12
radio input "true"
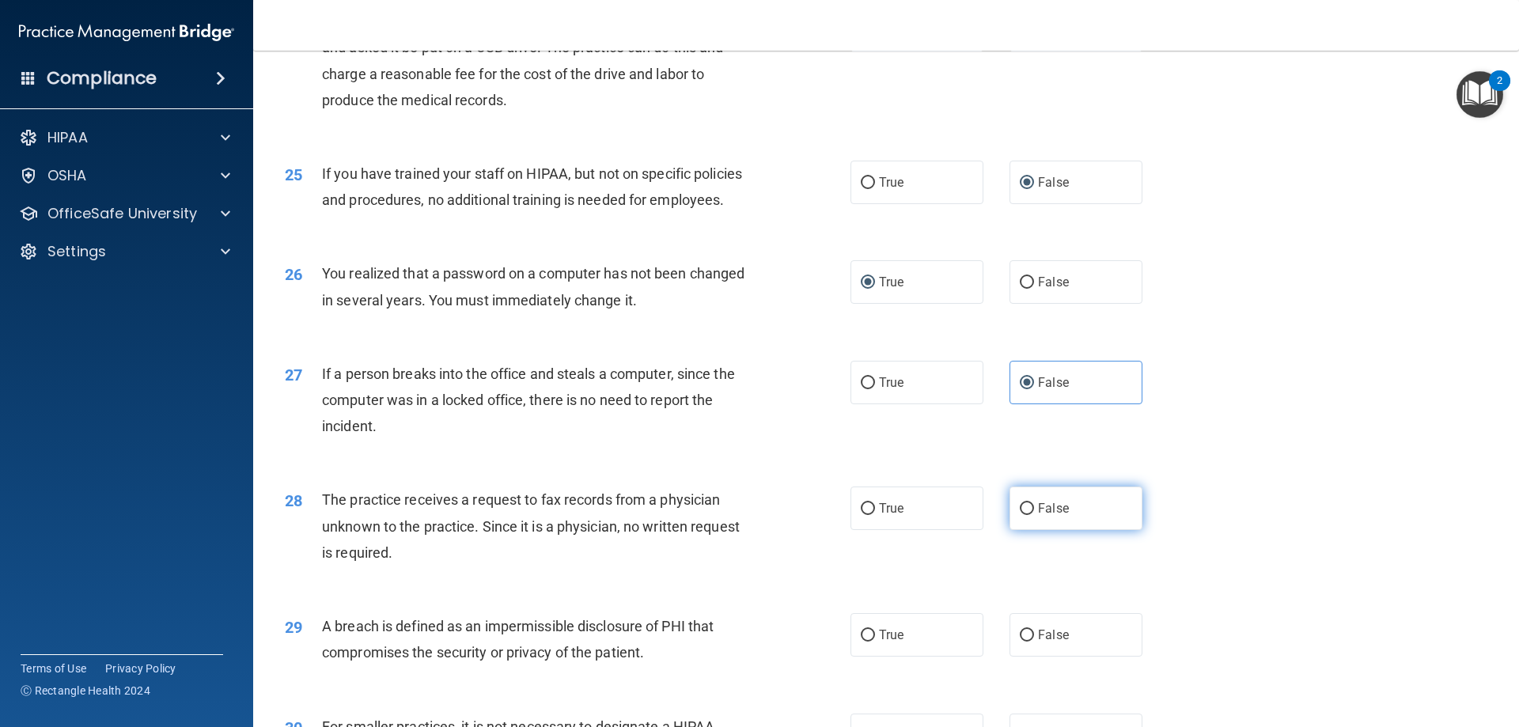
click at [1038, 516] on span "False" at bounding box center [1053, 508] width 31 height 15
click at [1031, 515] on input "False" at bounding box center [1027, 509] width 14 height 12
radio input "true"
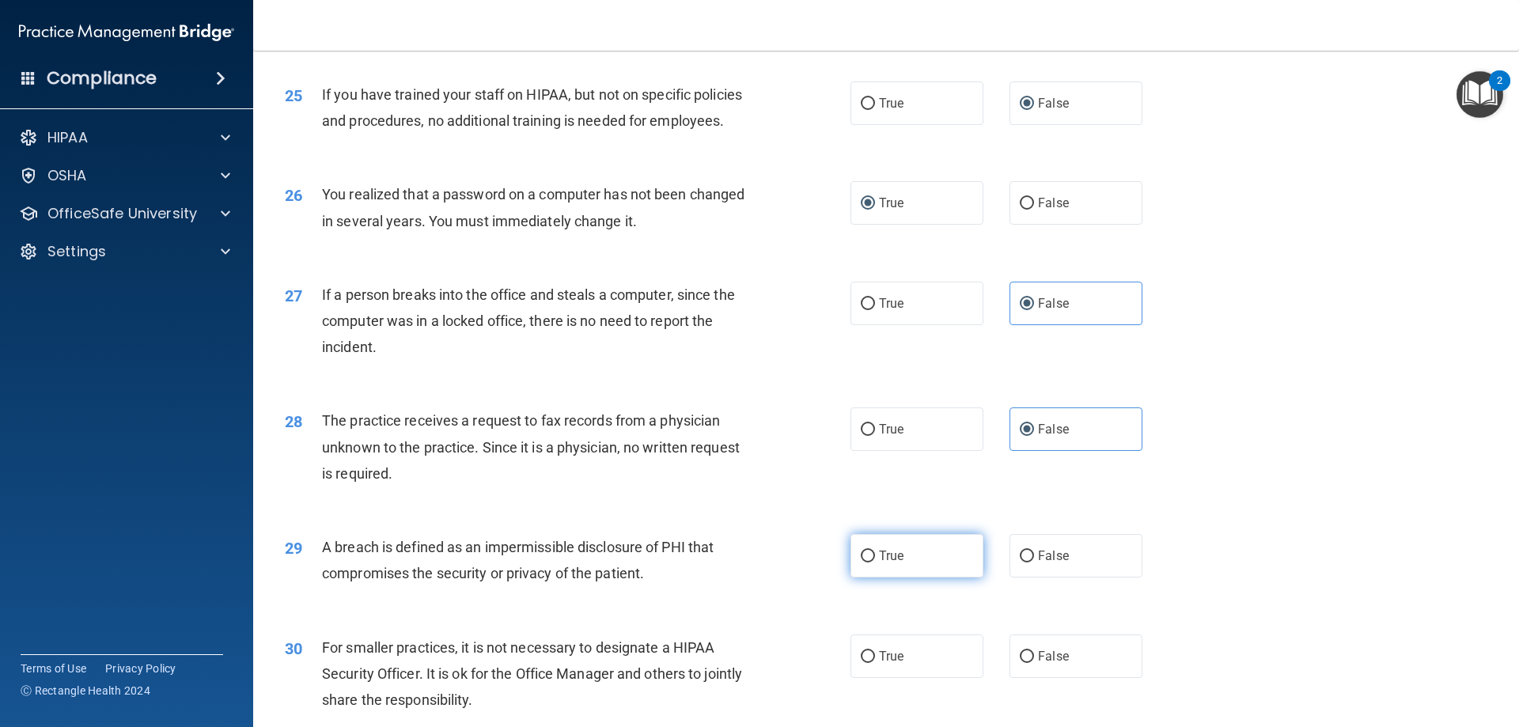
click at [864, 563] on input "True" at bounding box center [868, 557] width 14 height 12
radio input "true"
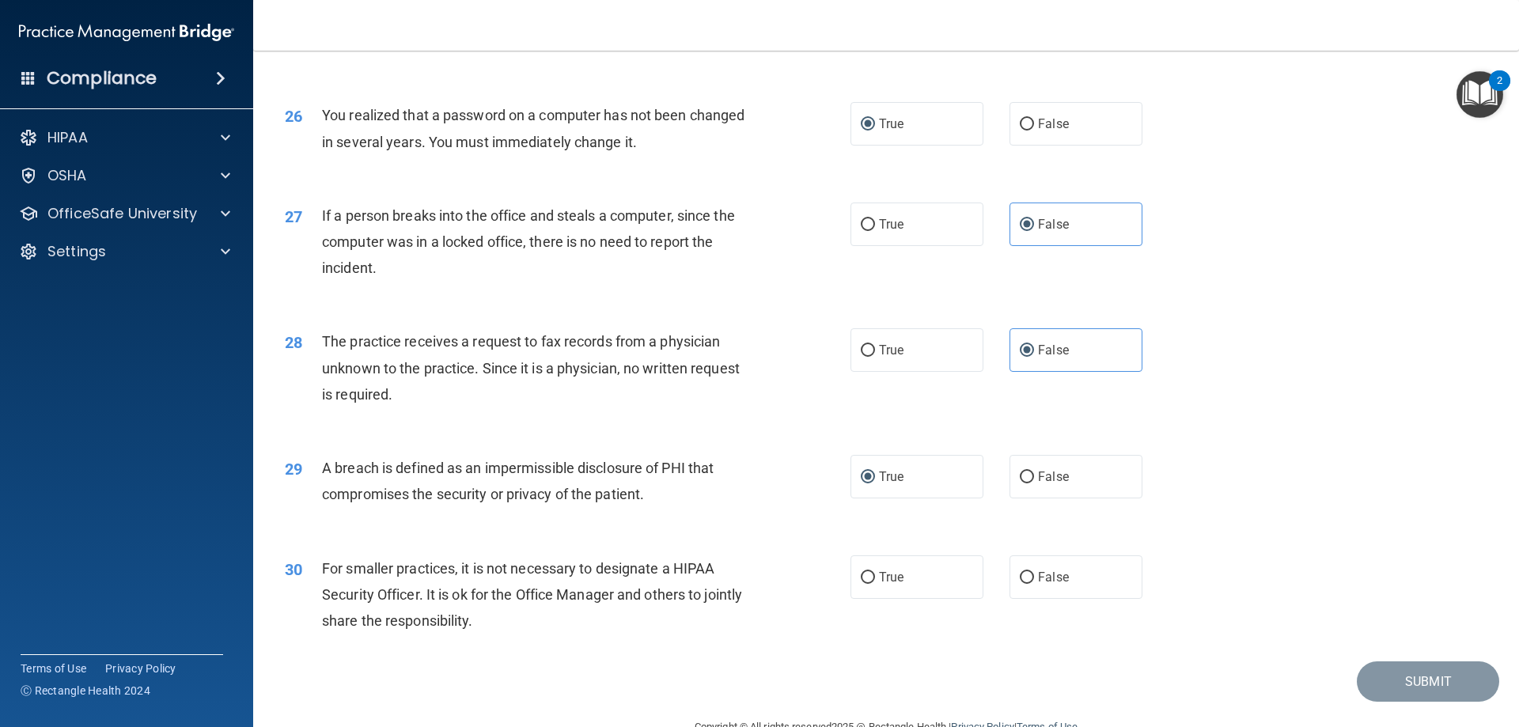
scroll to position [3018, 0]
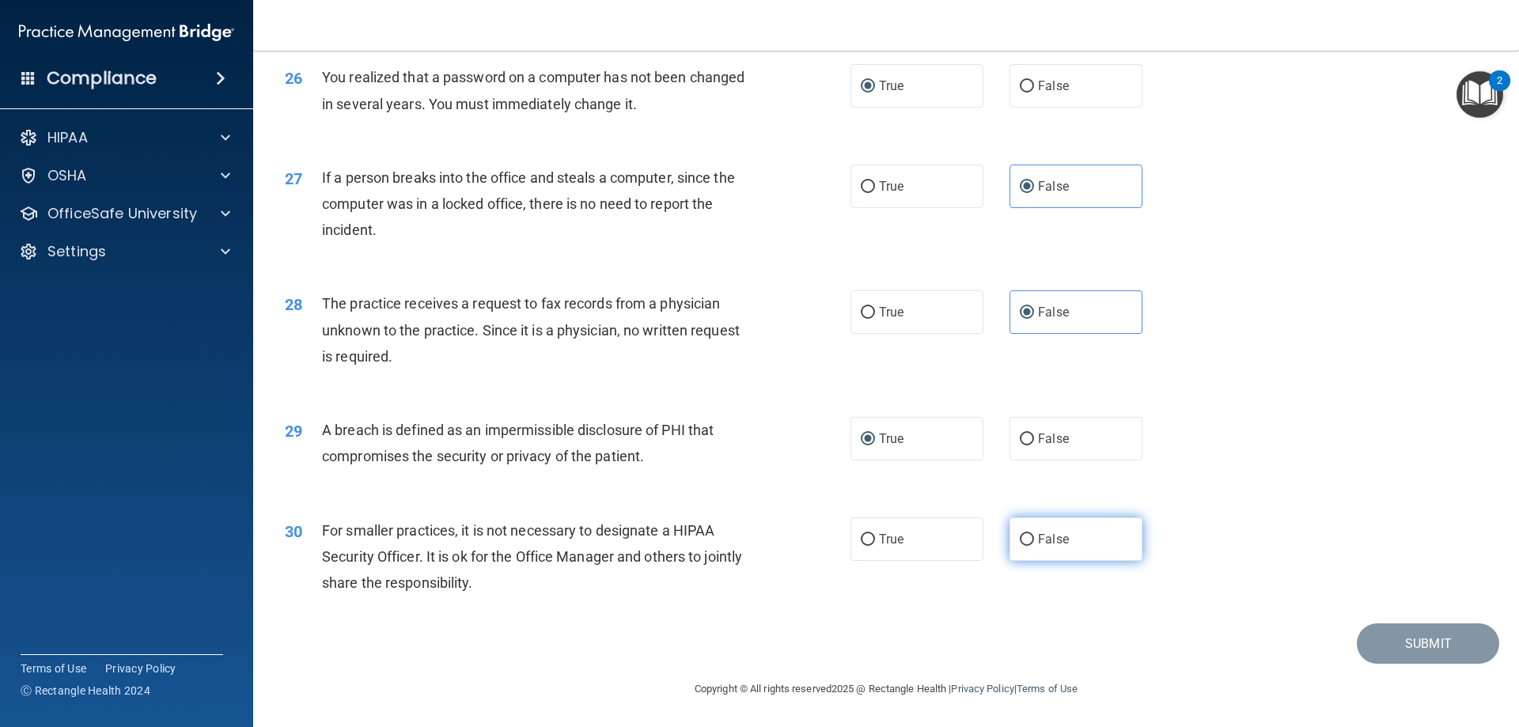
click at [1020, 537] on input "False" at bounding box center [1027, 540] width 14 height 12
radio input "true"
click at [1437, 647] on button "Submit" at bounding box center [1428, 643] width 142 height 40
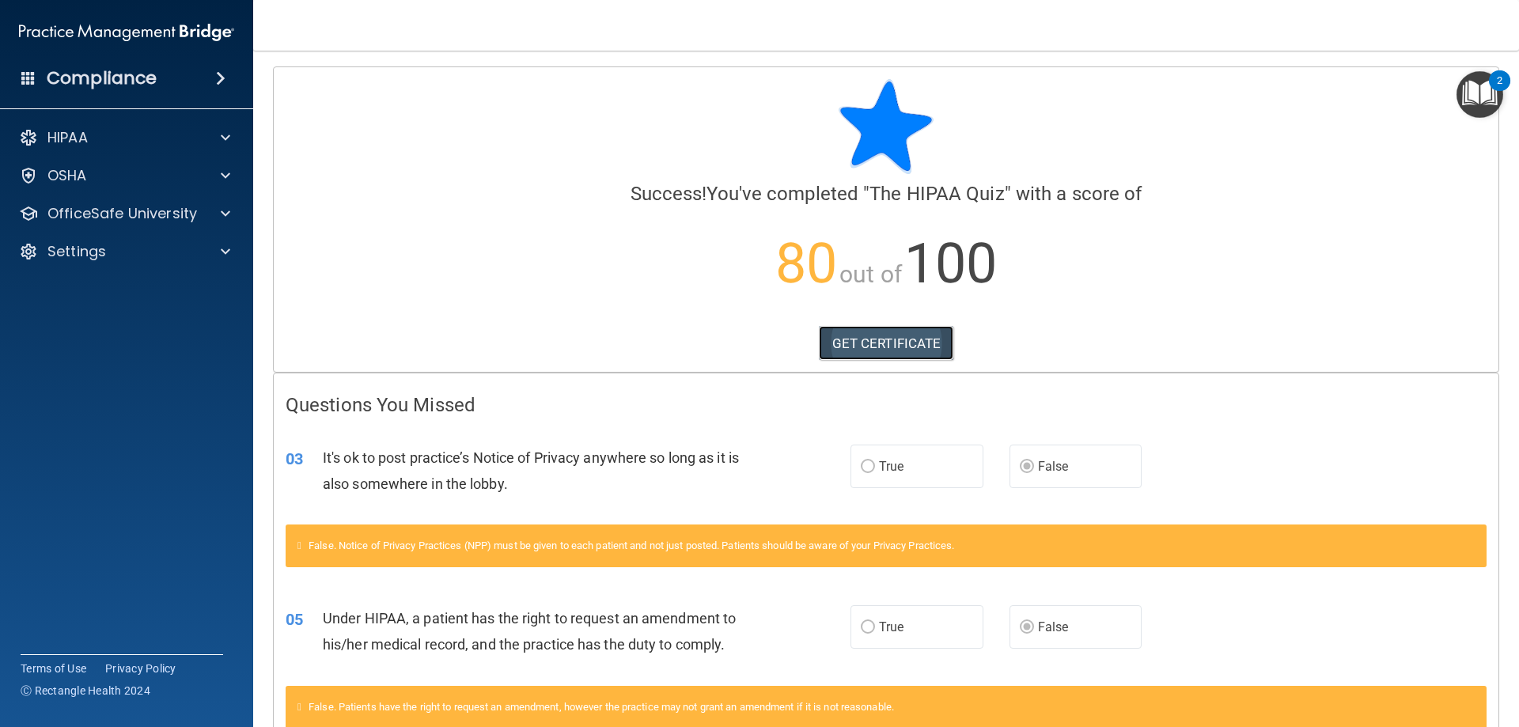
click at [881, 343] on link "GET CERTIFICATE" at bounding box center [886, 343] width 135 height 35
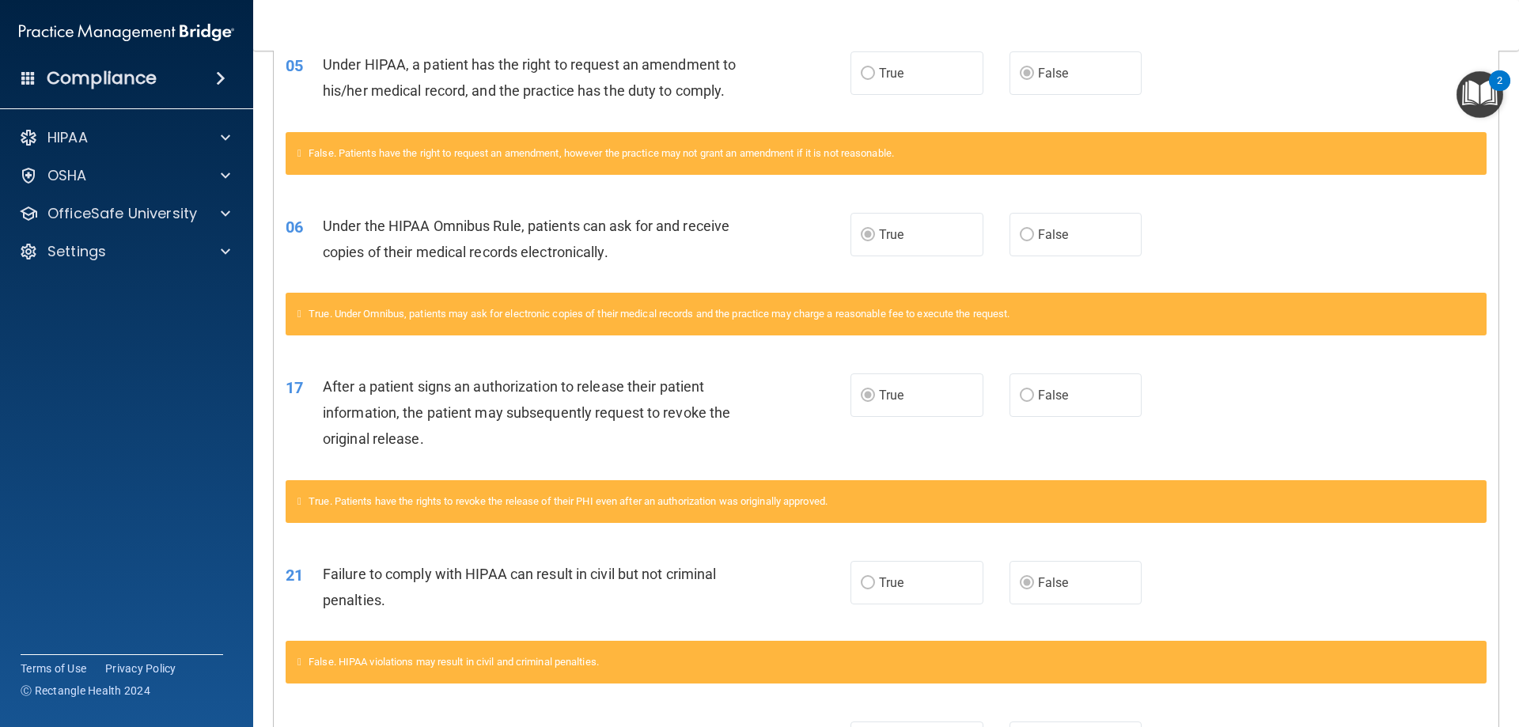
scroll to position [818, 0]
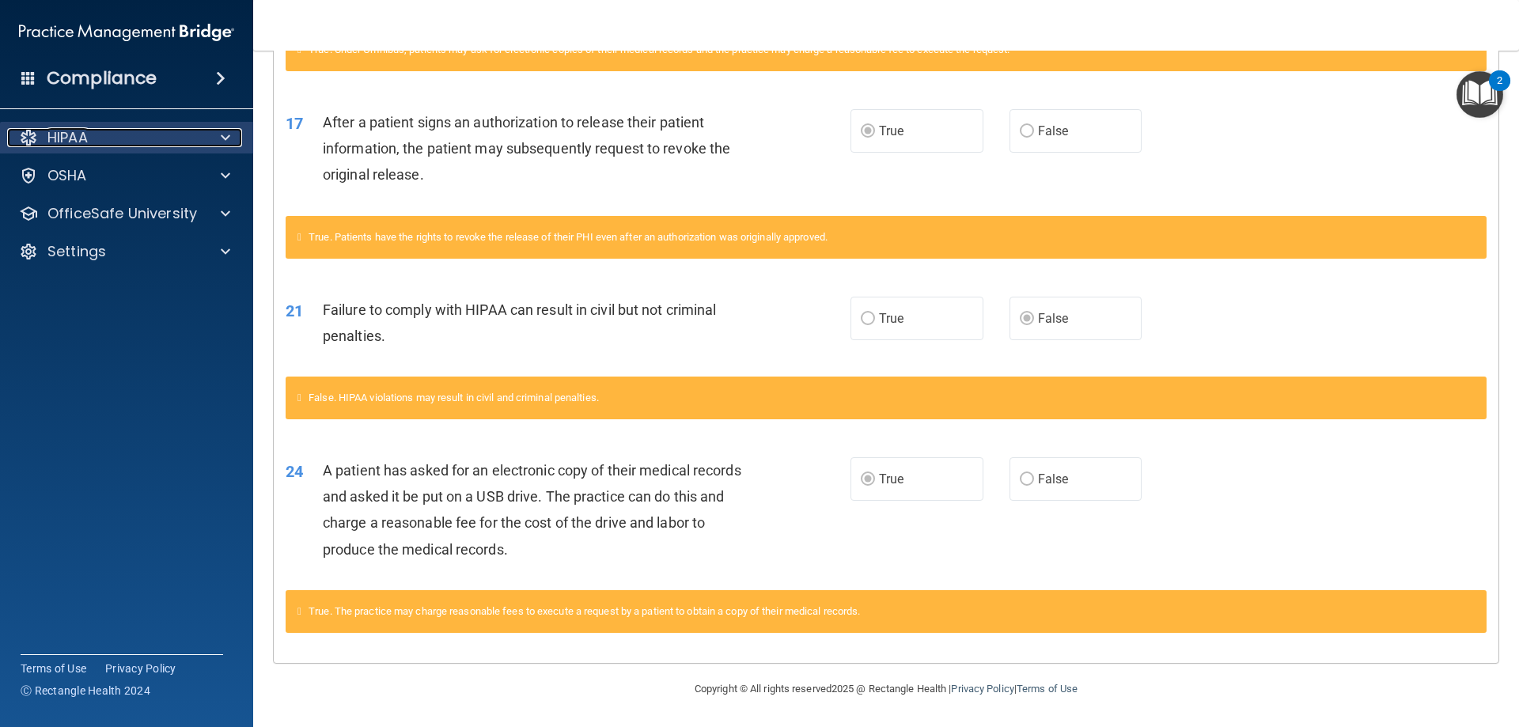
click at [223, 142] on span at bounding box center [225, 137] width 9 height 19
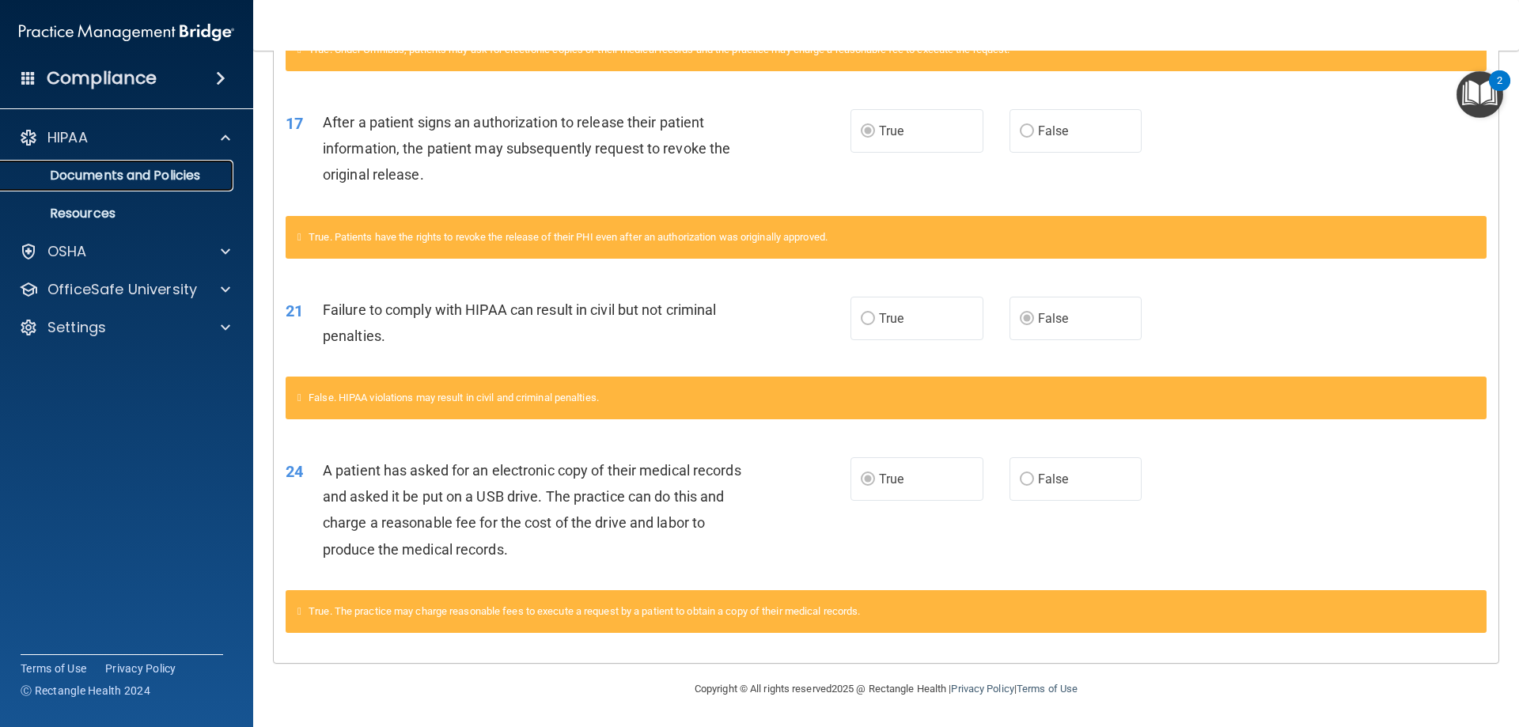
click at [200, 173] on p "Documents and Policies" at bounding box center [118, 176] width 216 height 16
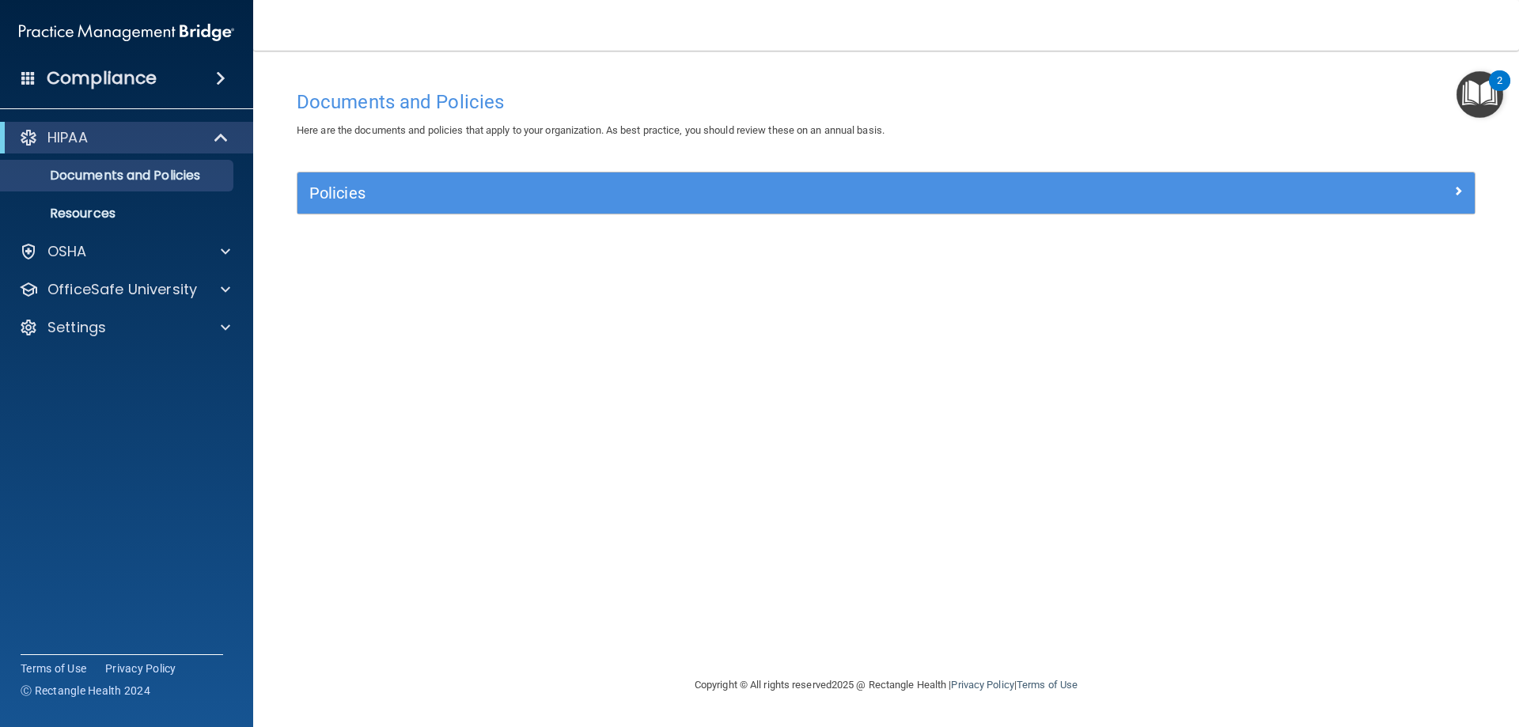
click at [1491, 82] on div "2" at bounding box center [1499, 80] width 21 height 21
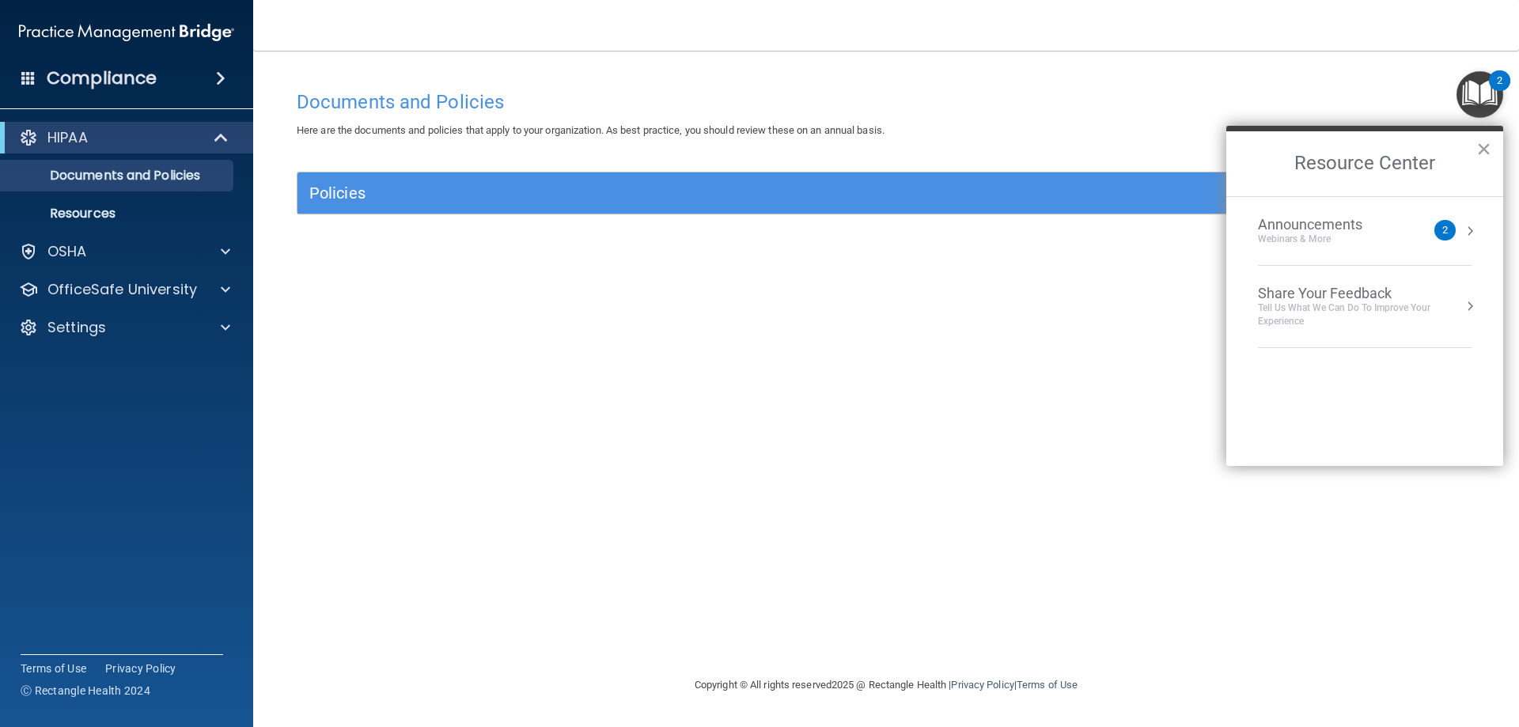
click at [1491, 82] on div "2" at bounding box center [1499, 80] width 21 height 21
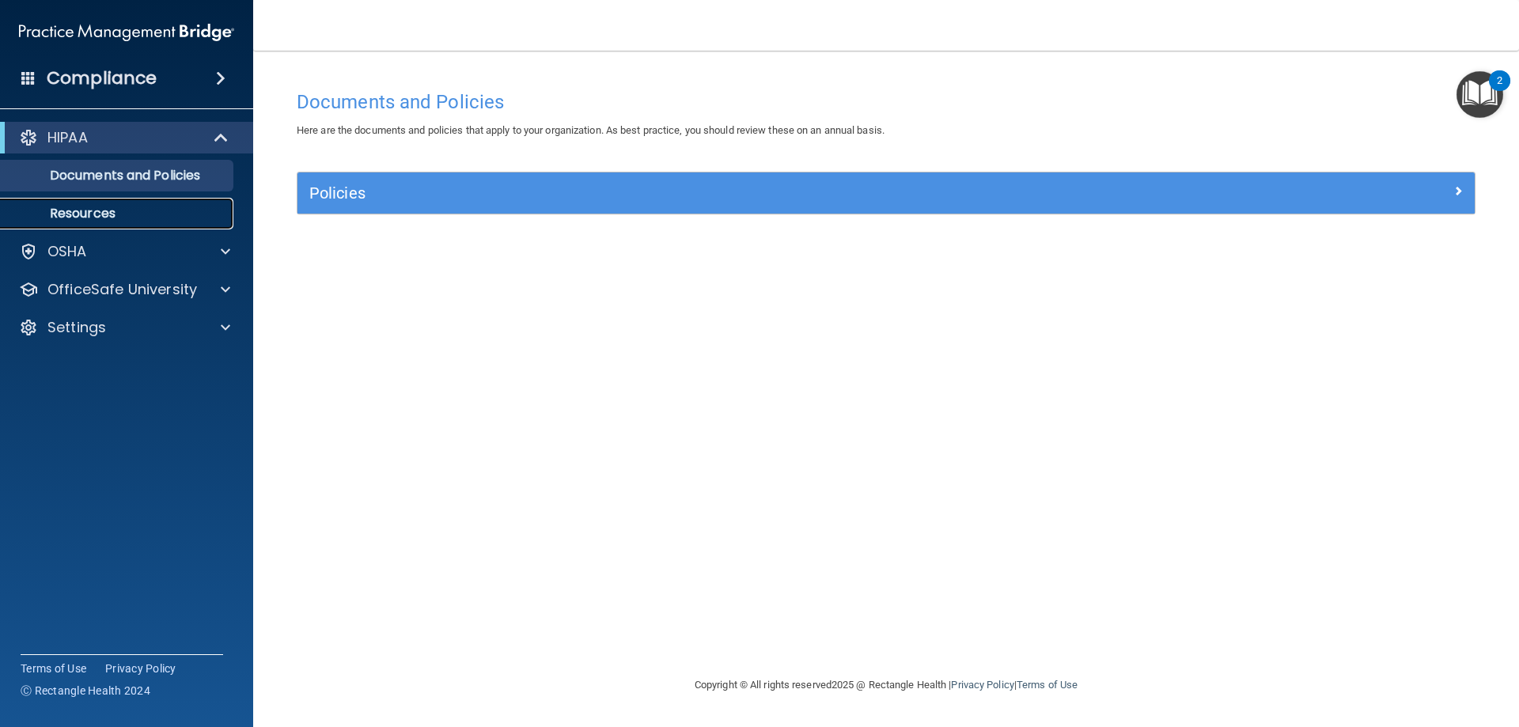
click at [89, 213] on p "Resources" at bounding box center [118, 214] width 216 height 16
click at [218, 147] on span at bounding box center [222, 137] width 13 height 19
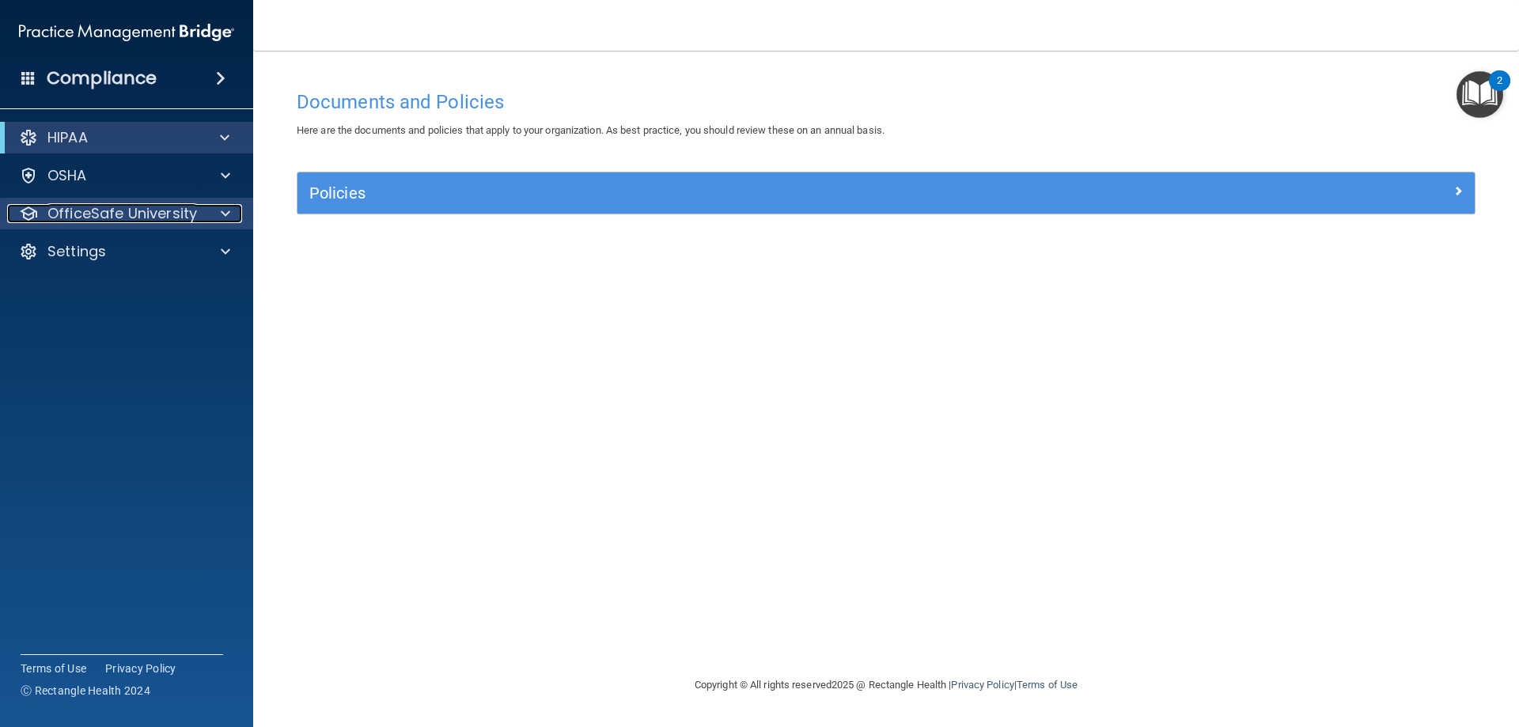
click at [144, 211] on p "OfficeSafe University" at bounding box center [122, 213] width 150 height 19
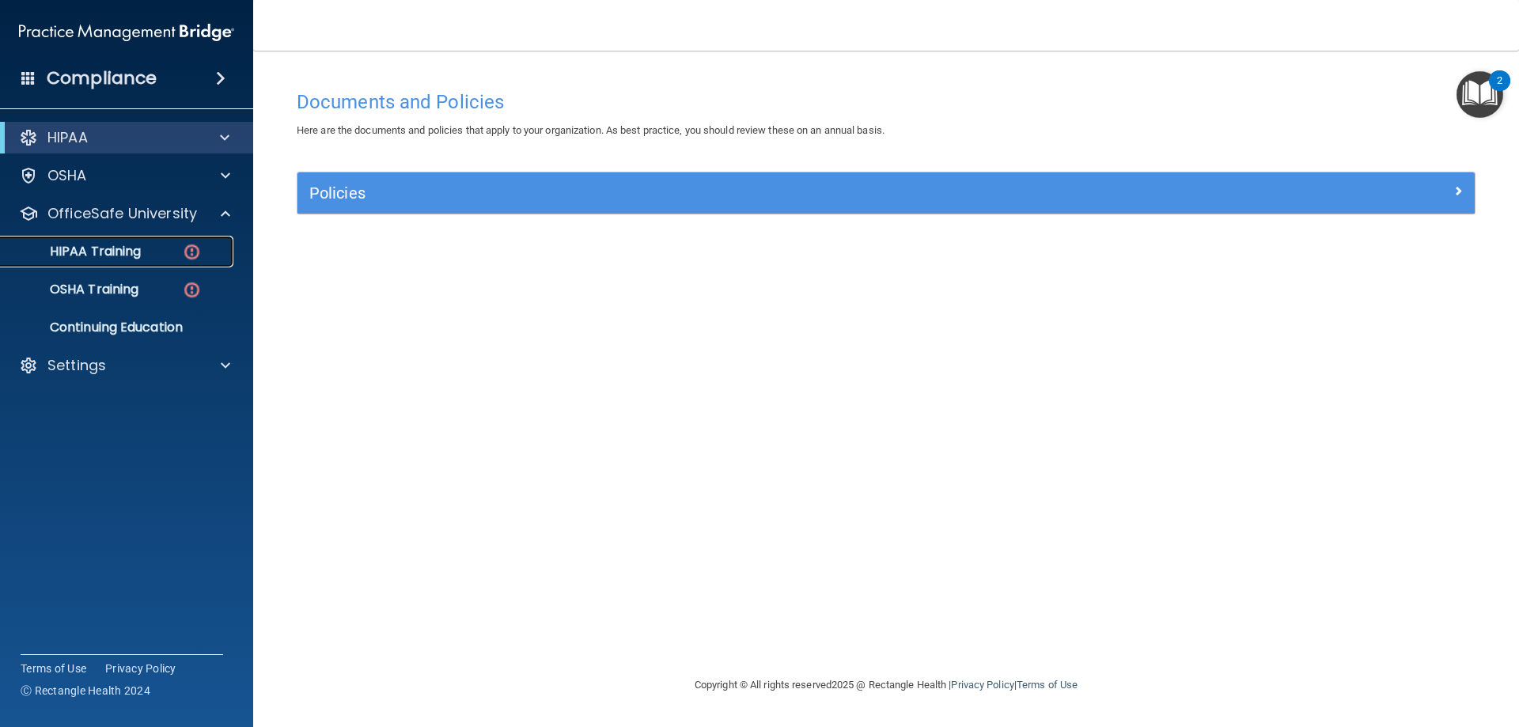
click at [191, 252] on img at bounding box center [192, 252] width 20 height 20
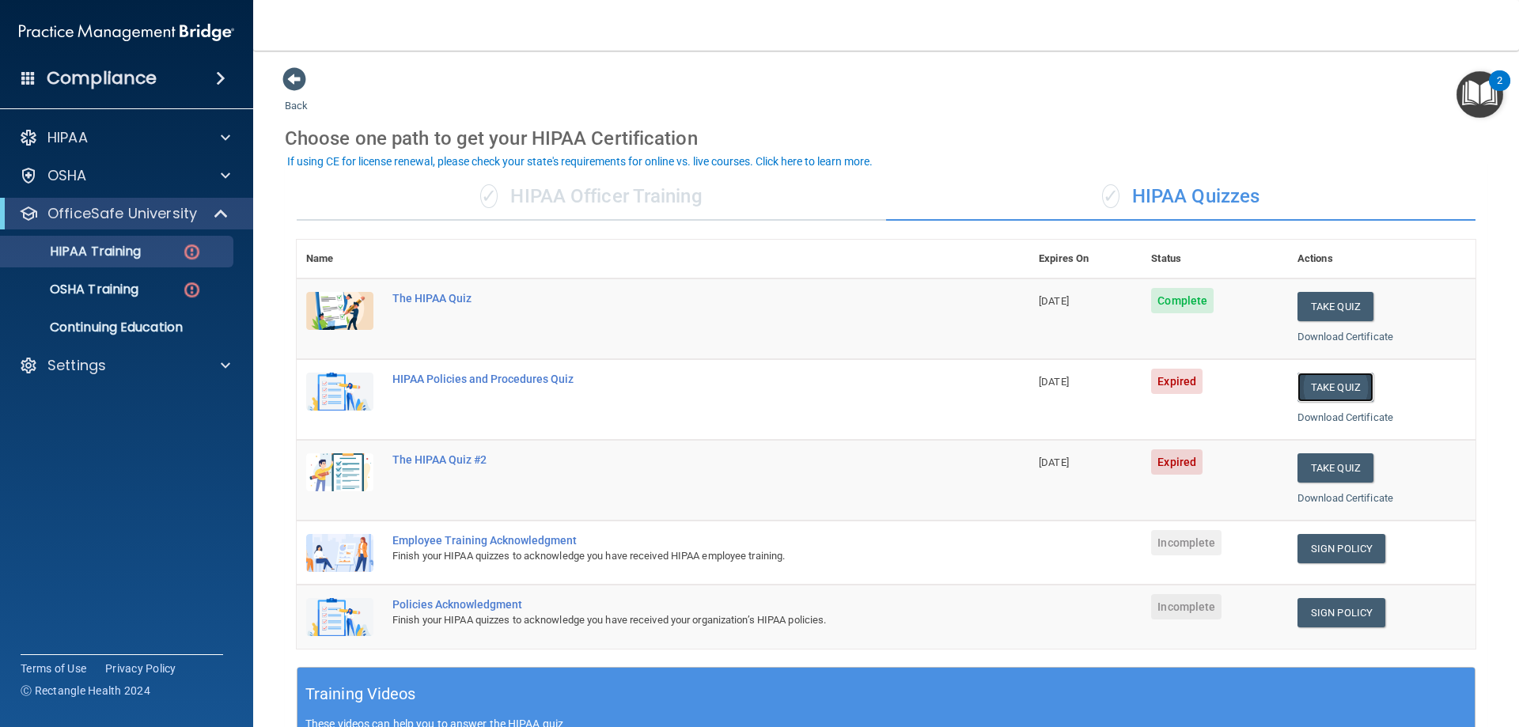
click at [1317, 388] on button "Take Quiz" at bounding box center [1336, 387] width 76 height 29
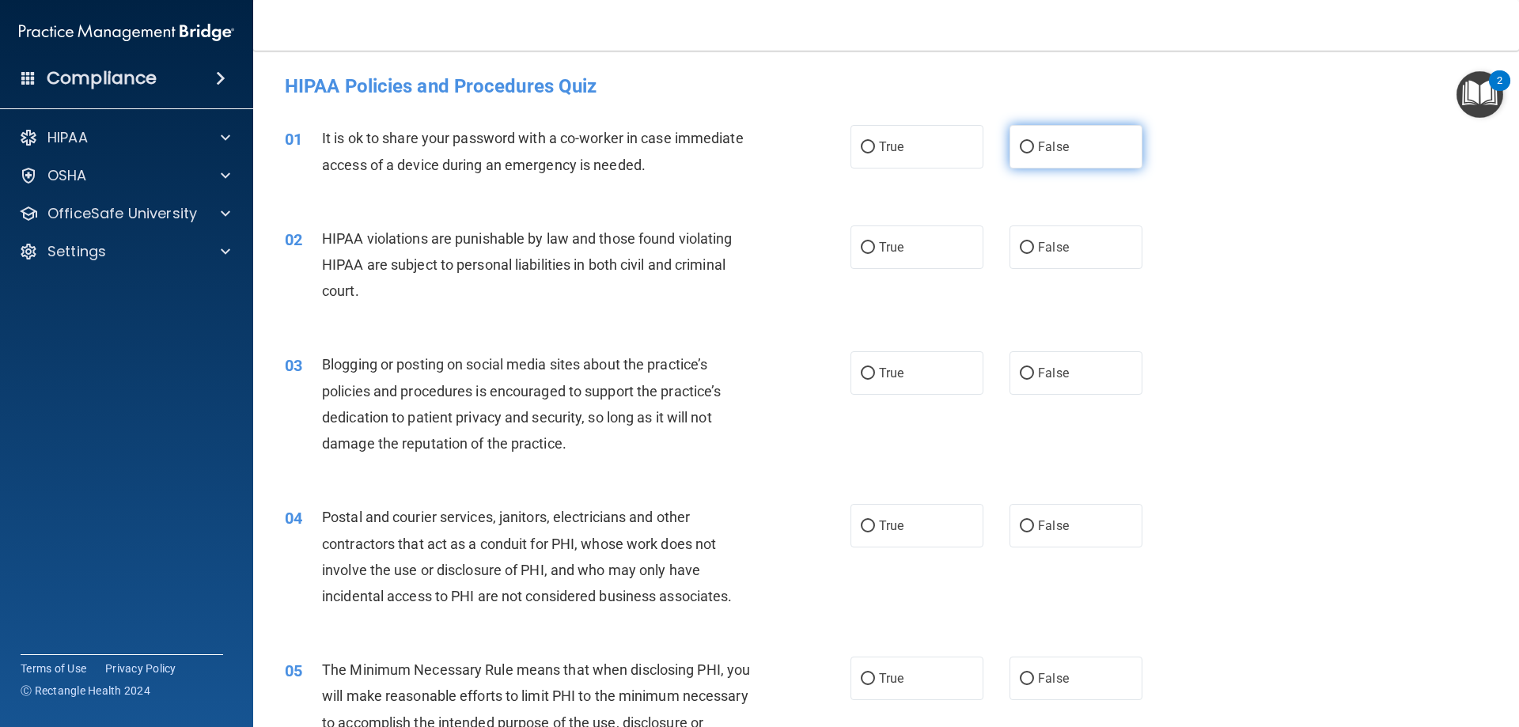
click at [1020, 148] on input "False" at bounding box center [1027, 148] width 14 height 12
radio input "true"
click at [873, 246] on label "True" at bounding box center [917, 248] width 133 height 44
click at [873, 246] on input "True" at bounding box center [868, 248] width 14 height 12
radio input "true"
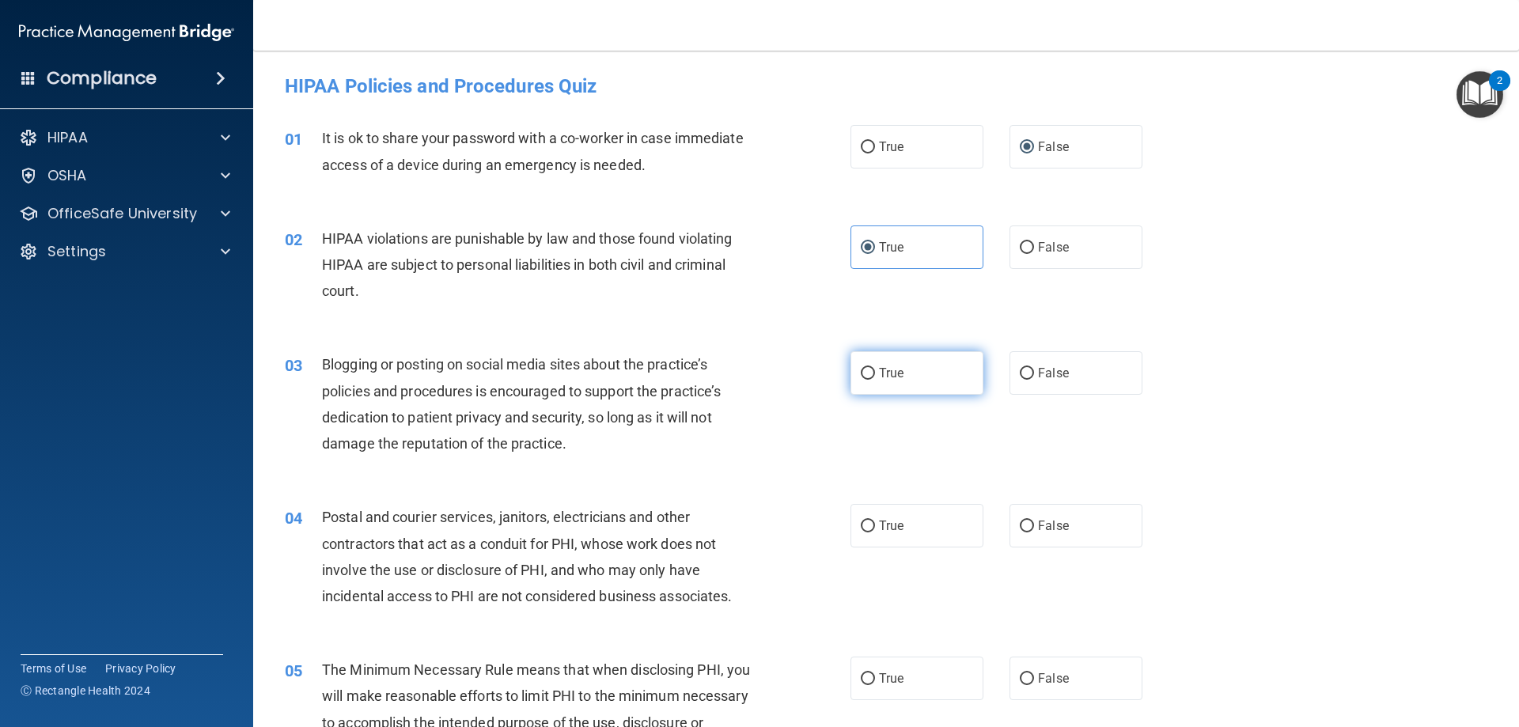
click at [872, 373] on label "True" at bounding box center [917, 373] width 133 height 44
click at [872, 373] on input "True" at bounding box center [868, 374] width 14 height 12
radio input "true"
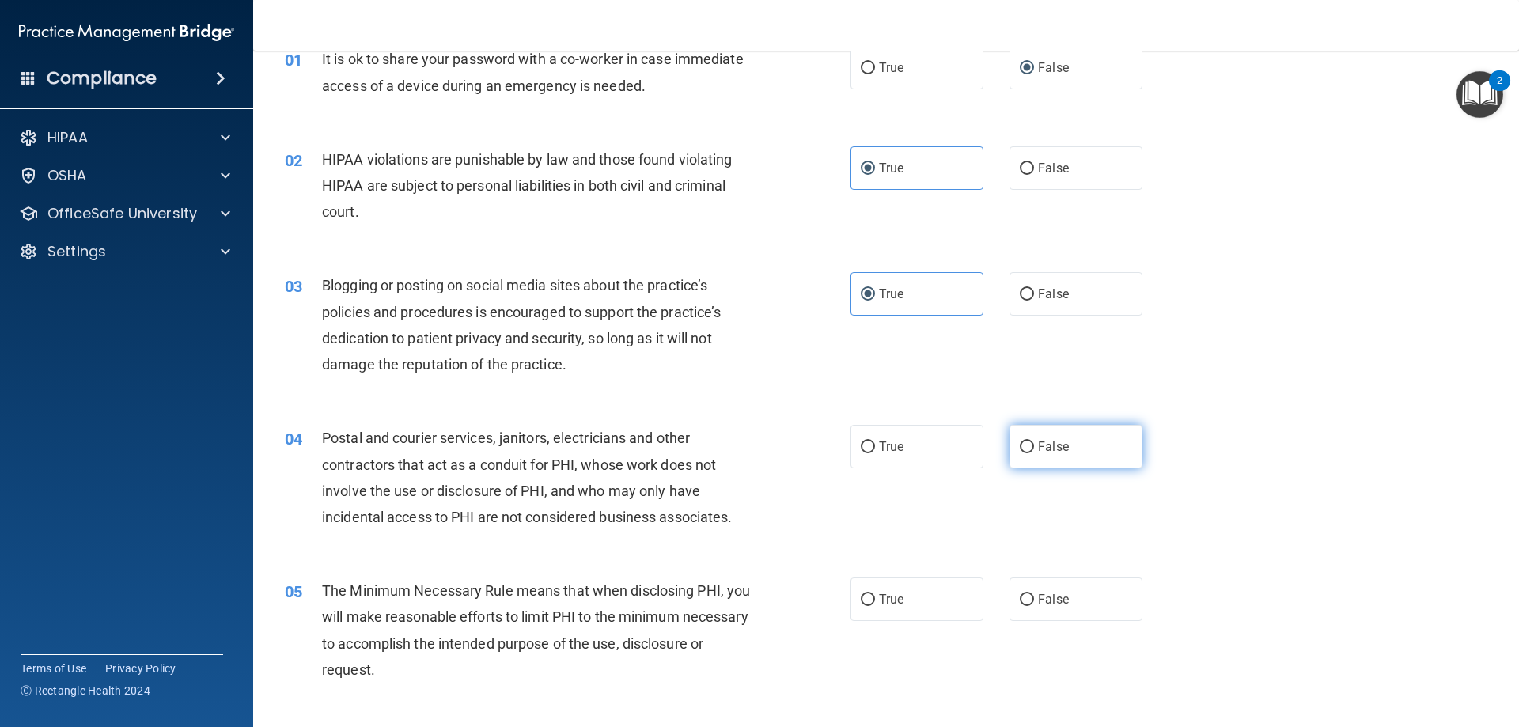
click at [1020, 442] on input "False" at bounding box center [1027, 448] width 14 height 12
radio input "true"
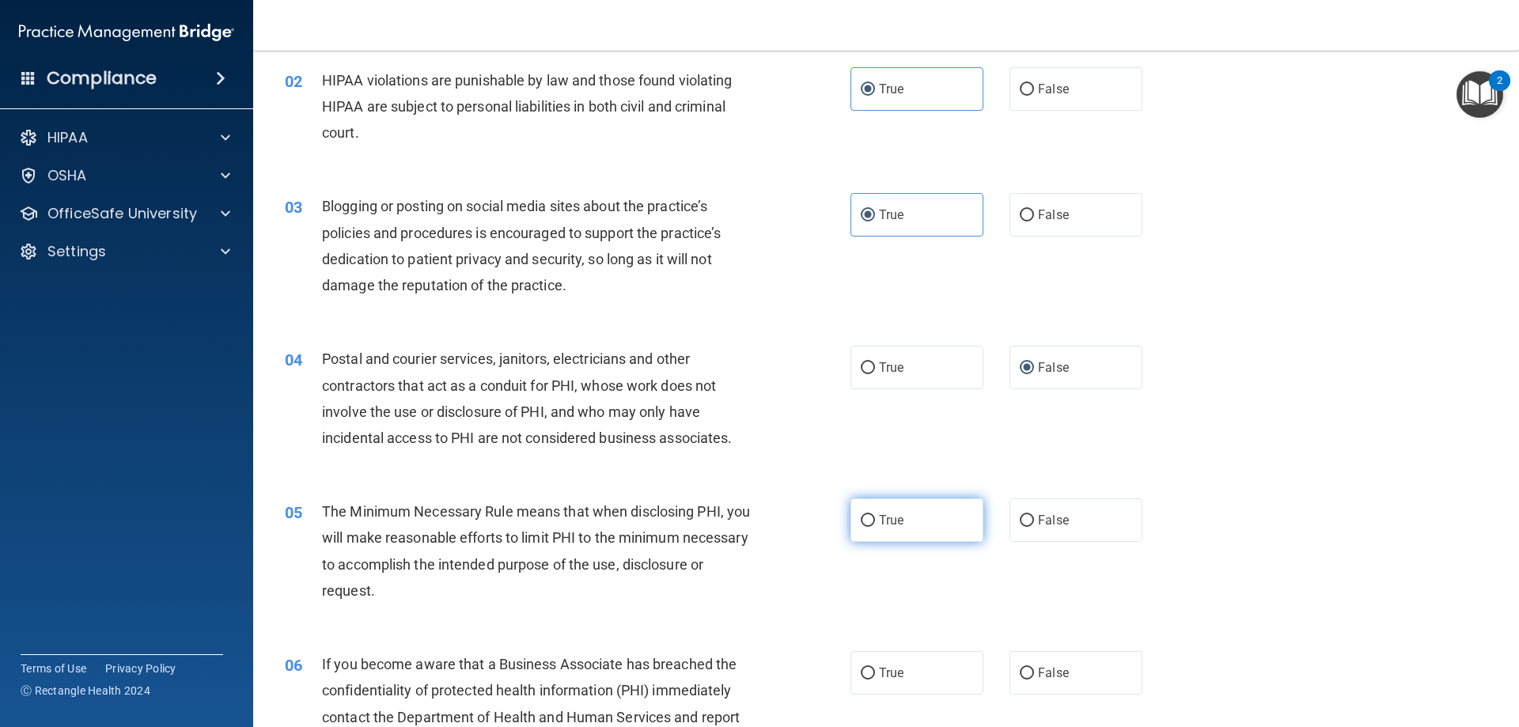
click at [861, 515] on input "True" at bounding box center [868, 521] width 14 height 12
radio input "true"
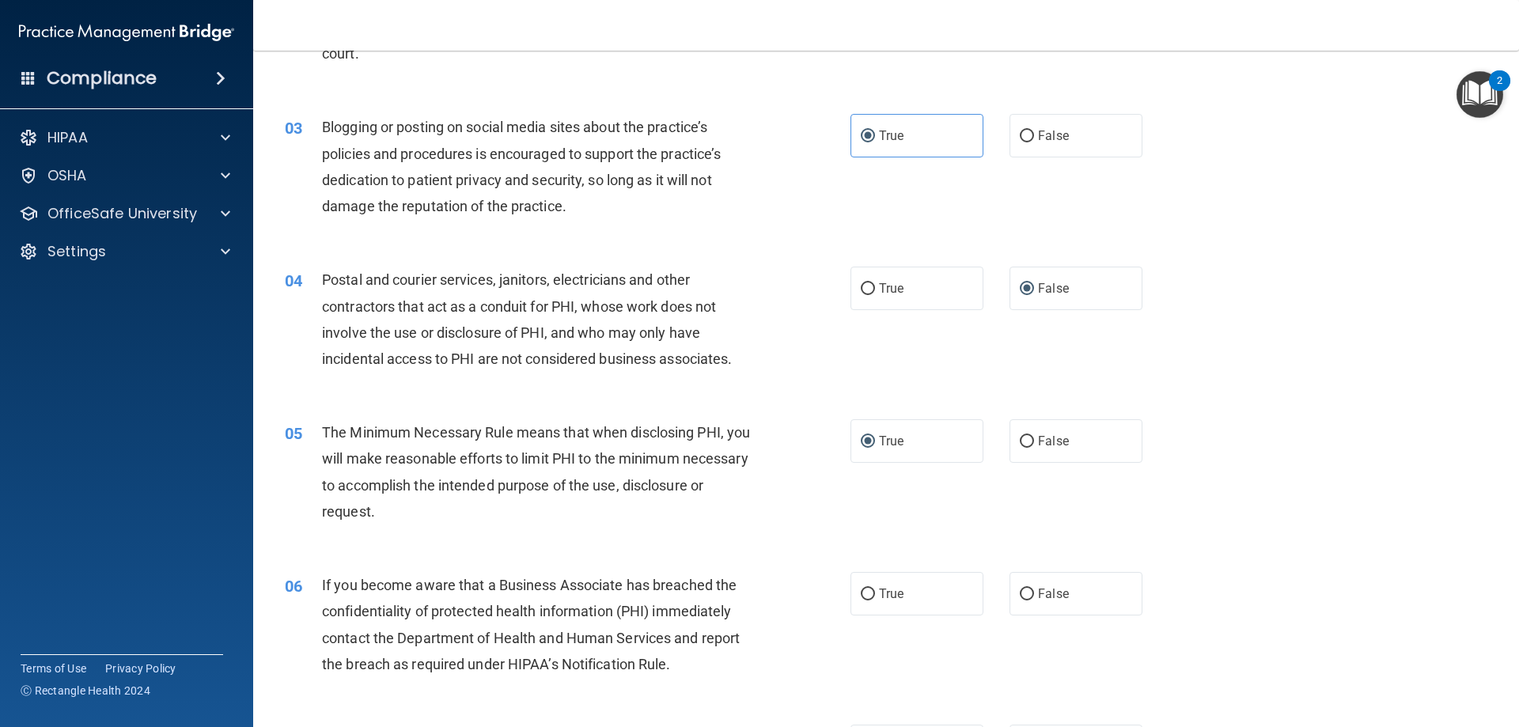
scroll to position [316, 0]
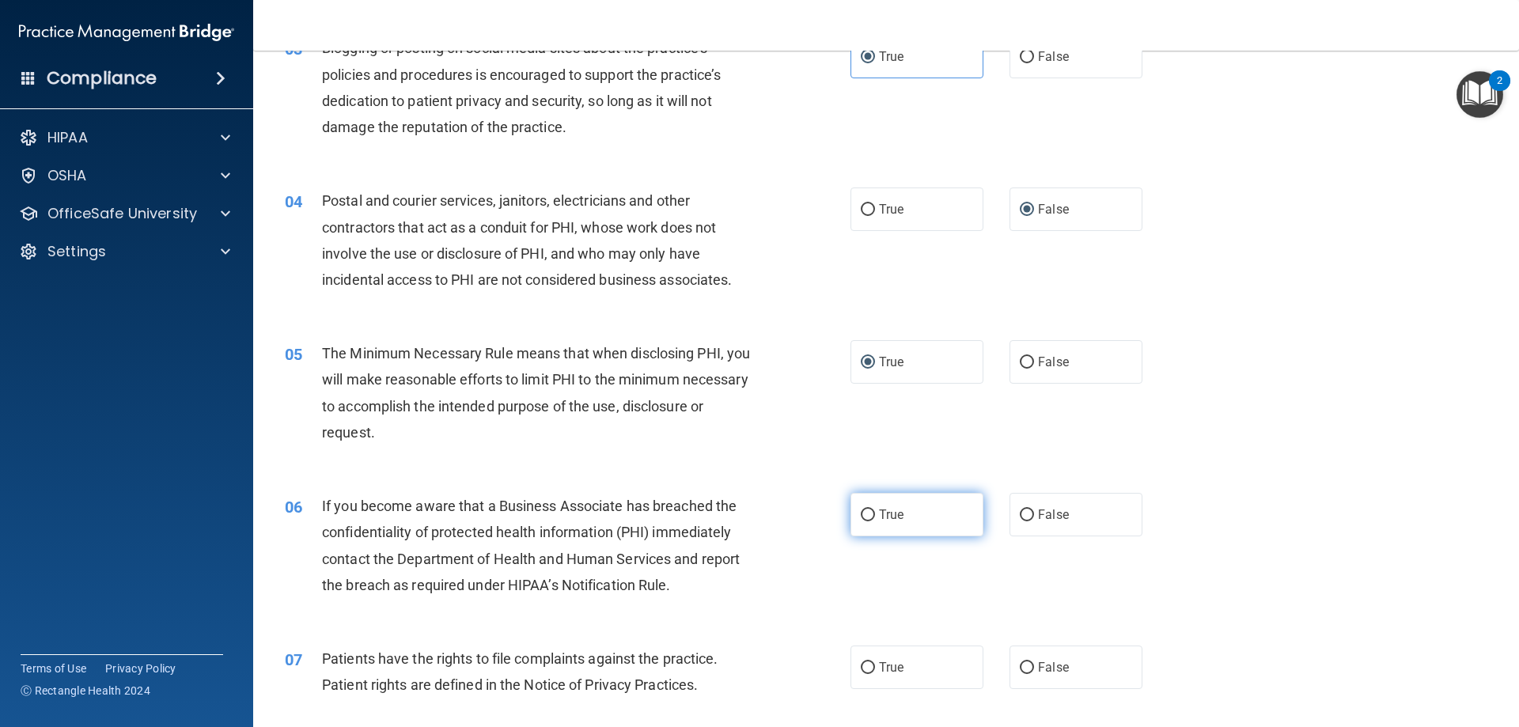
click at [861, 514] on input "True" at bounding box center [868, 516] width 14 height 12
radio input "true"
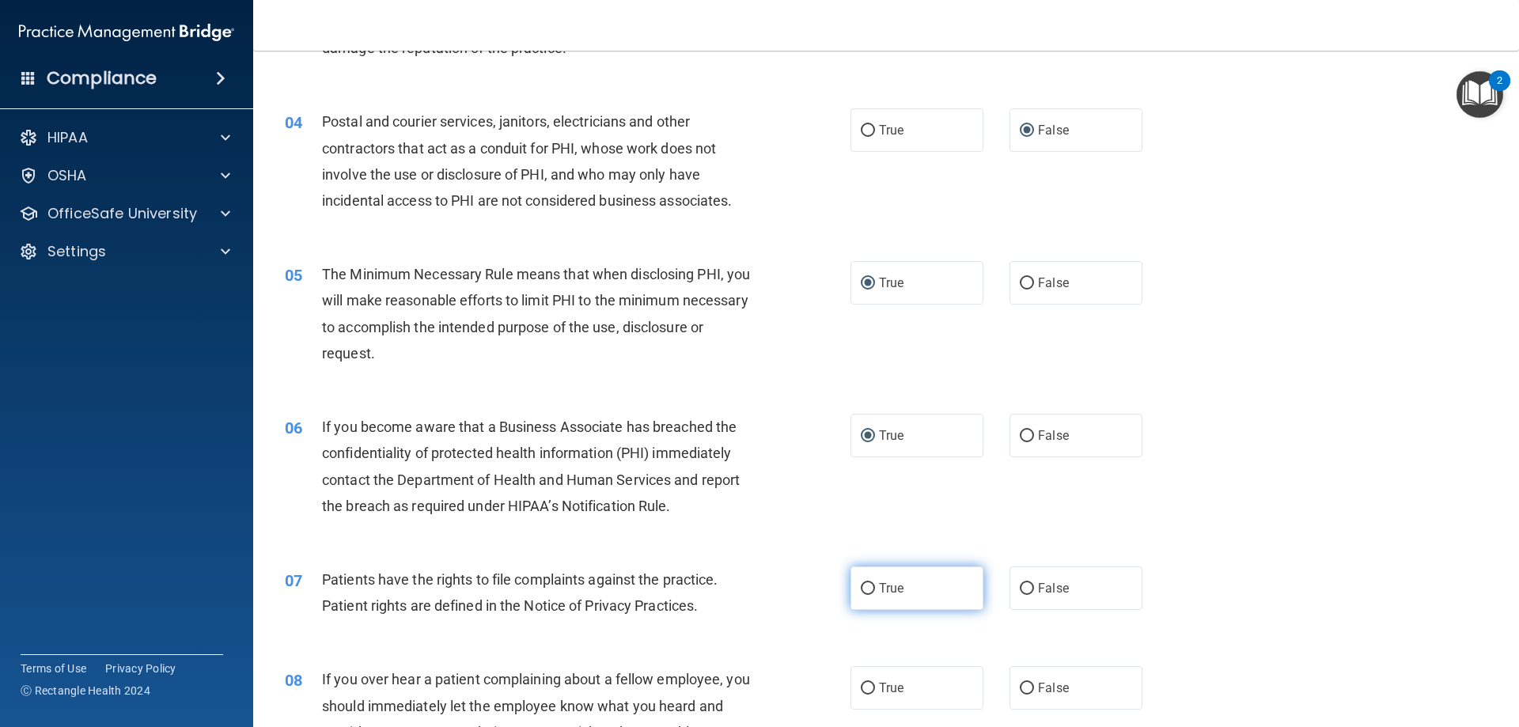
click at [861, 583] on input "True" at bounding box center [868, 589] width 14 height 12
radio input "true"
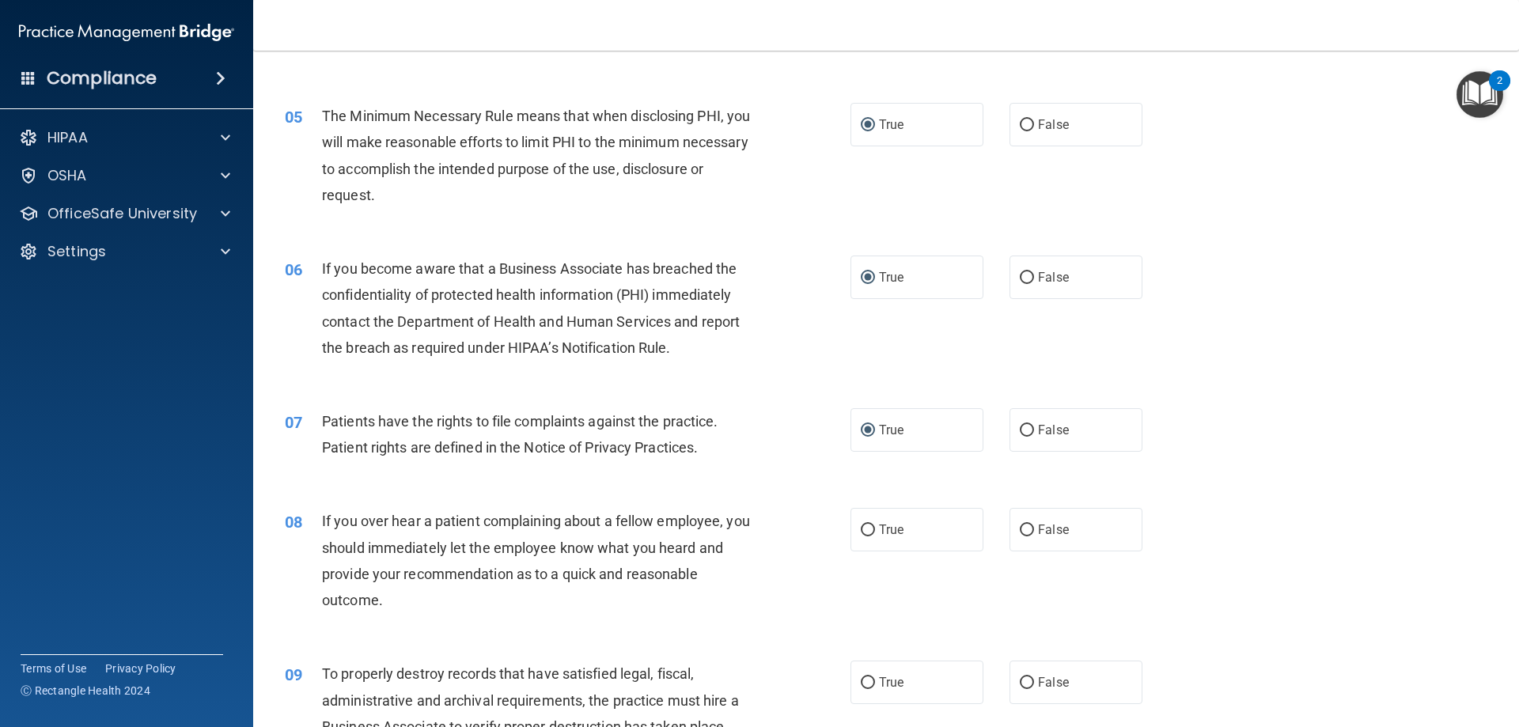
scroll to position [633, 0]
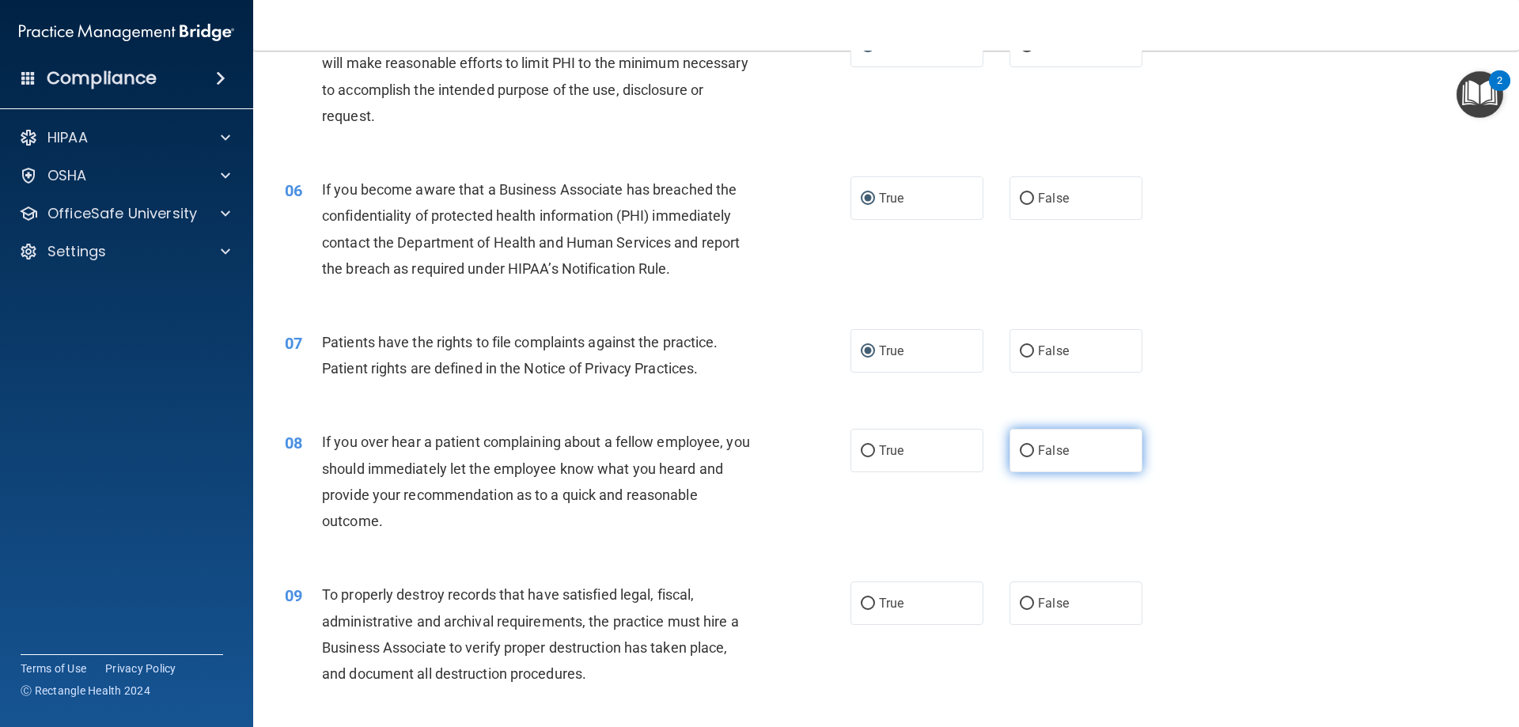
click at [1020, 457] on input "False" at bounding box center [1027, 451] width 14 height 12
radio input "true"
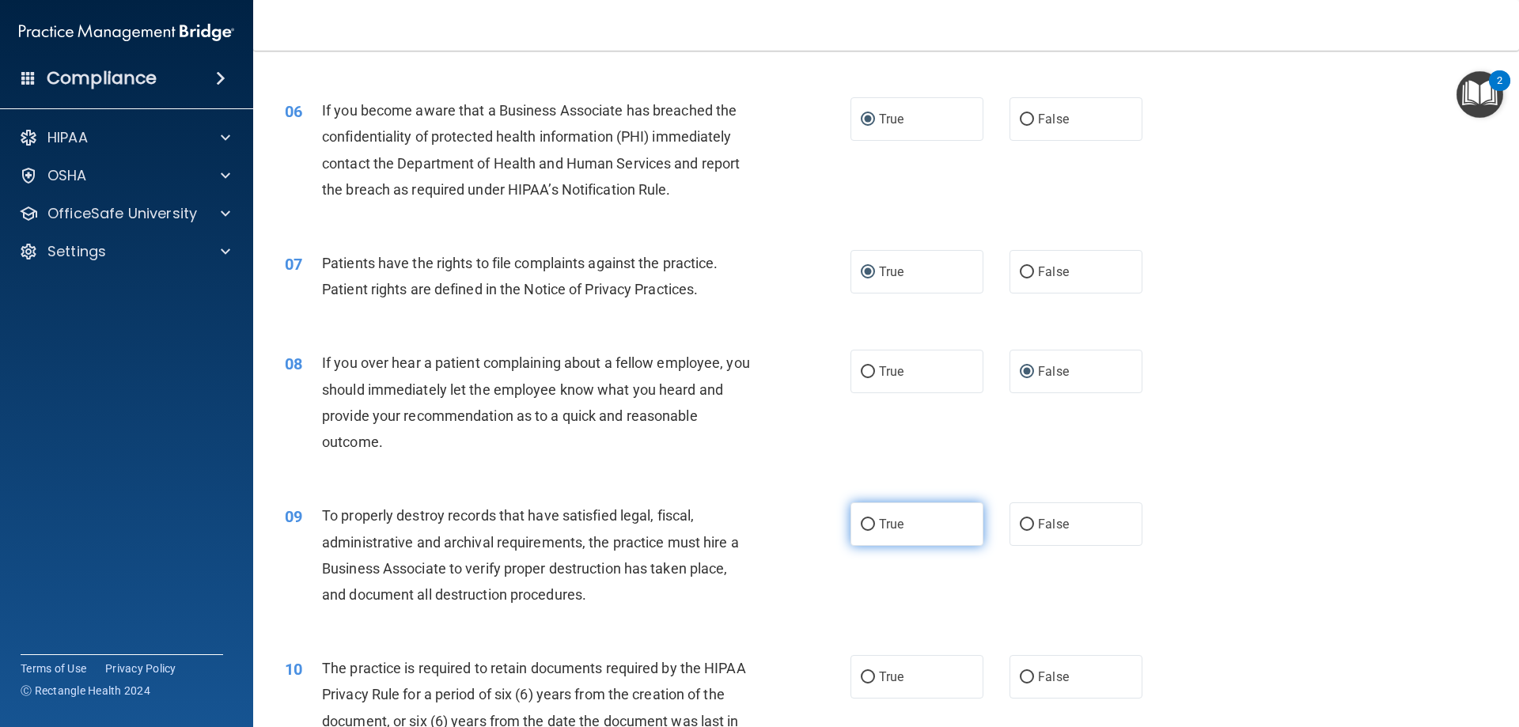
click at [870, 525] on label "True" at bounding box center [917, 524] width 133 height 44
click at [870, 525] on input "True" at bounding box center [868, 525] width 14 height 12
radio input "true"
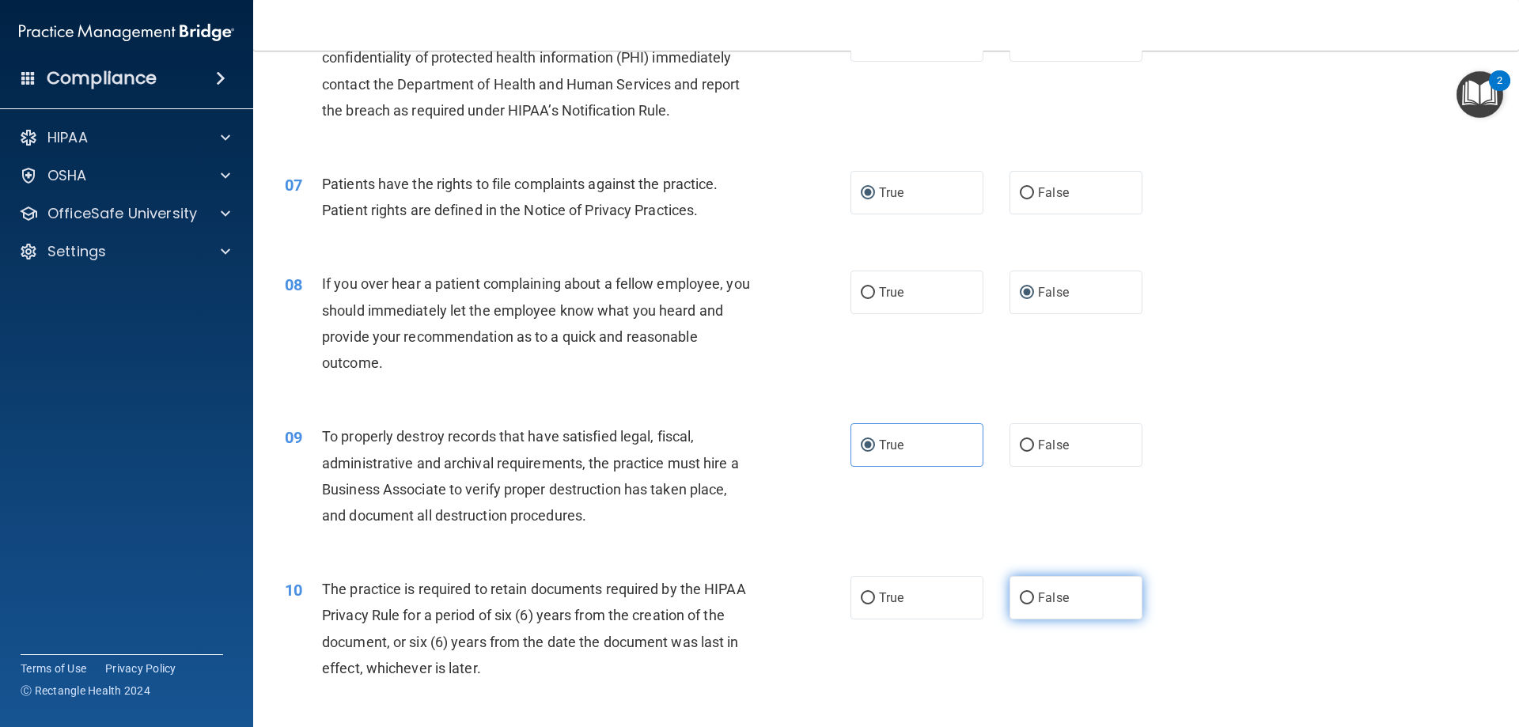
click at [1016, 587] on label "False" at bounding box center [1076, 598] width 133 height 44
click at [1020, 593] on input "False" at bounding box center [1027, 599] width 14 height 12
radio input "true"
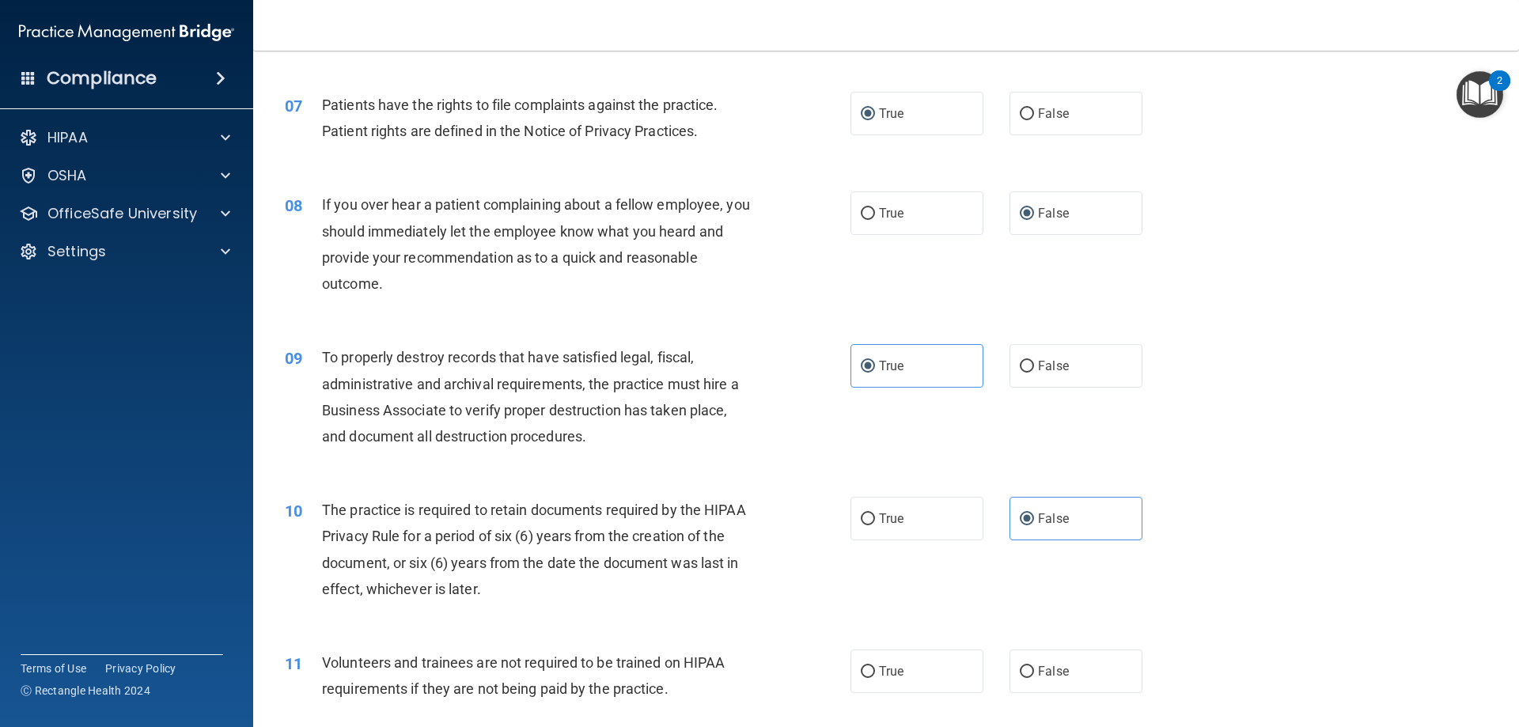
scroll to position [949, 0]
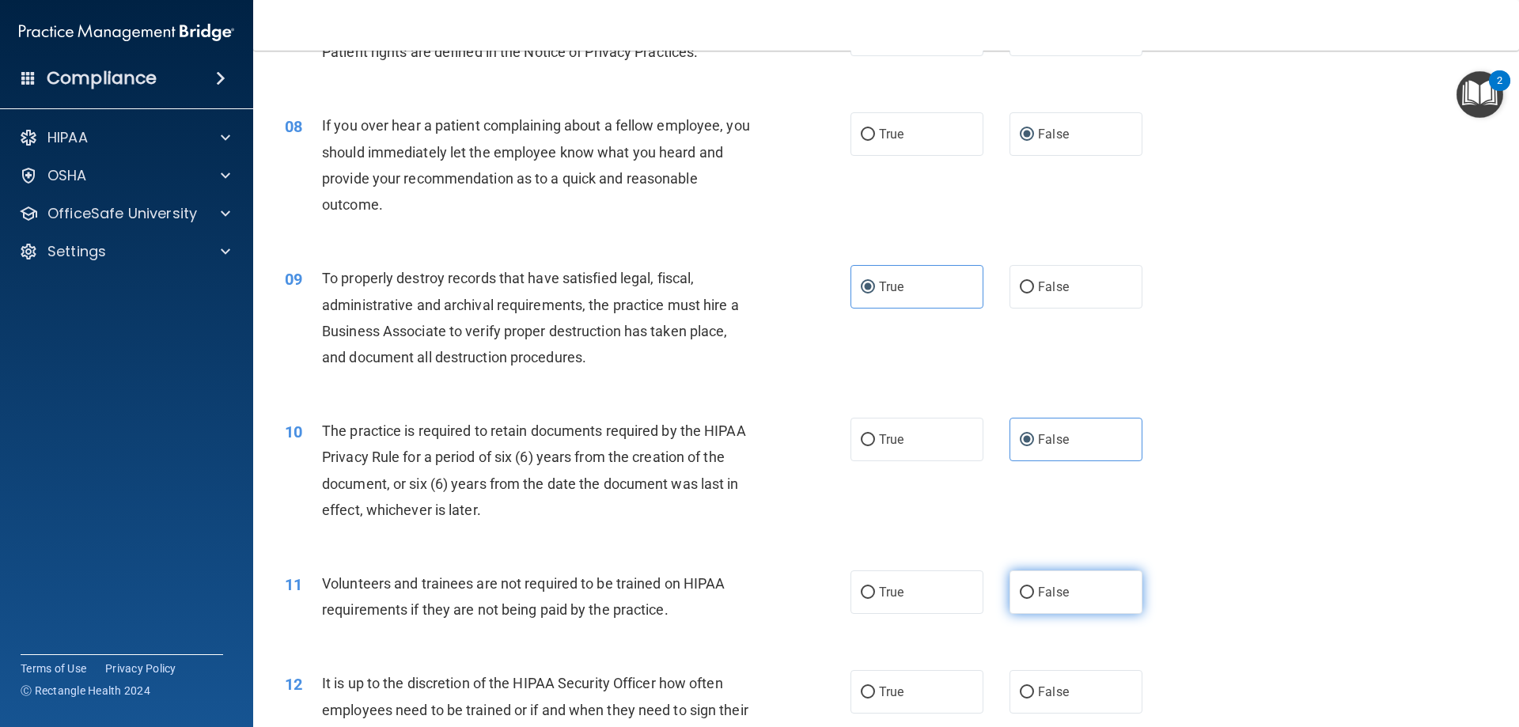
click at [1020, 596] on input "False" at bounding box center [1027, 593] width 14 height 12
radio input "true"
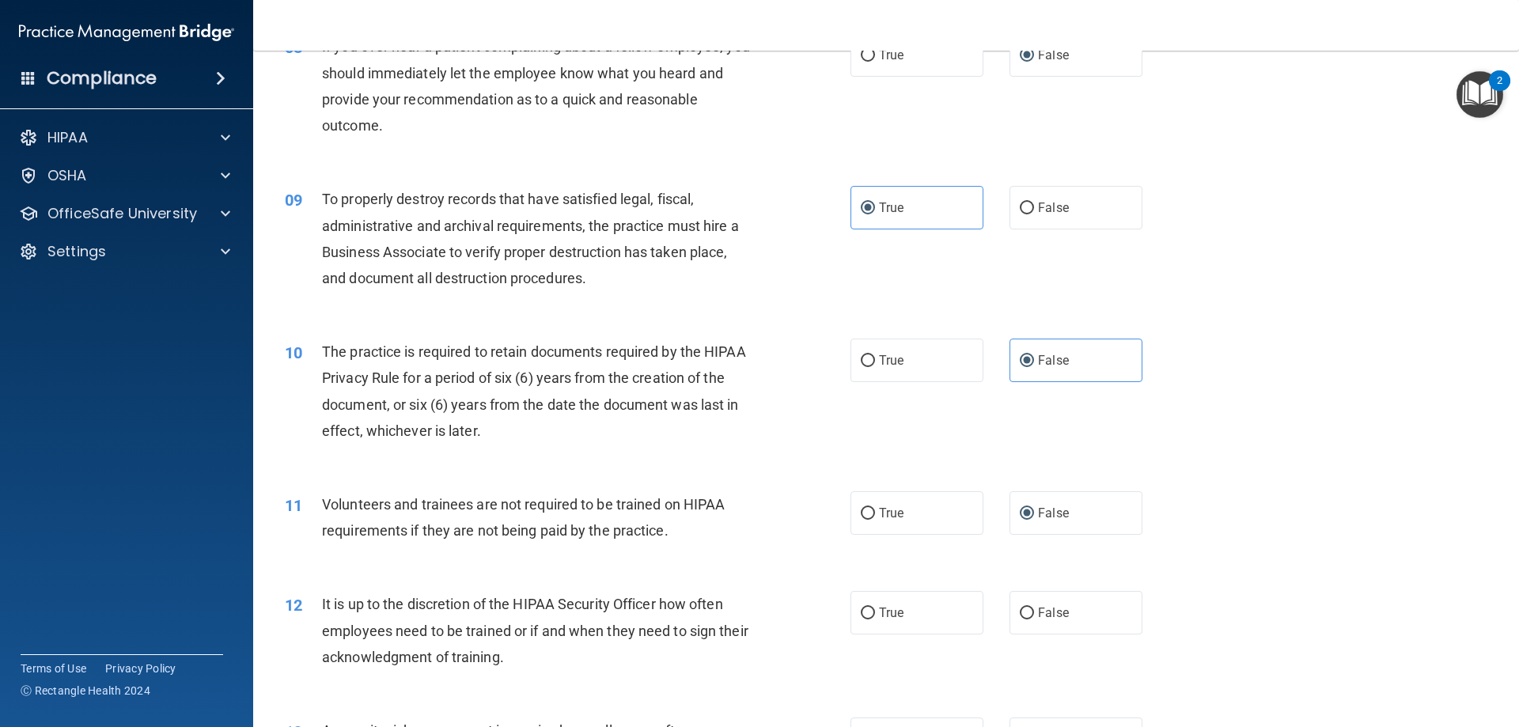
scroll to position [1108, 0]
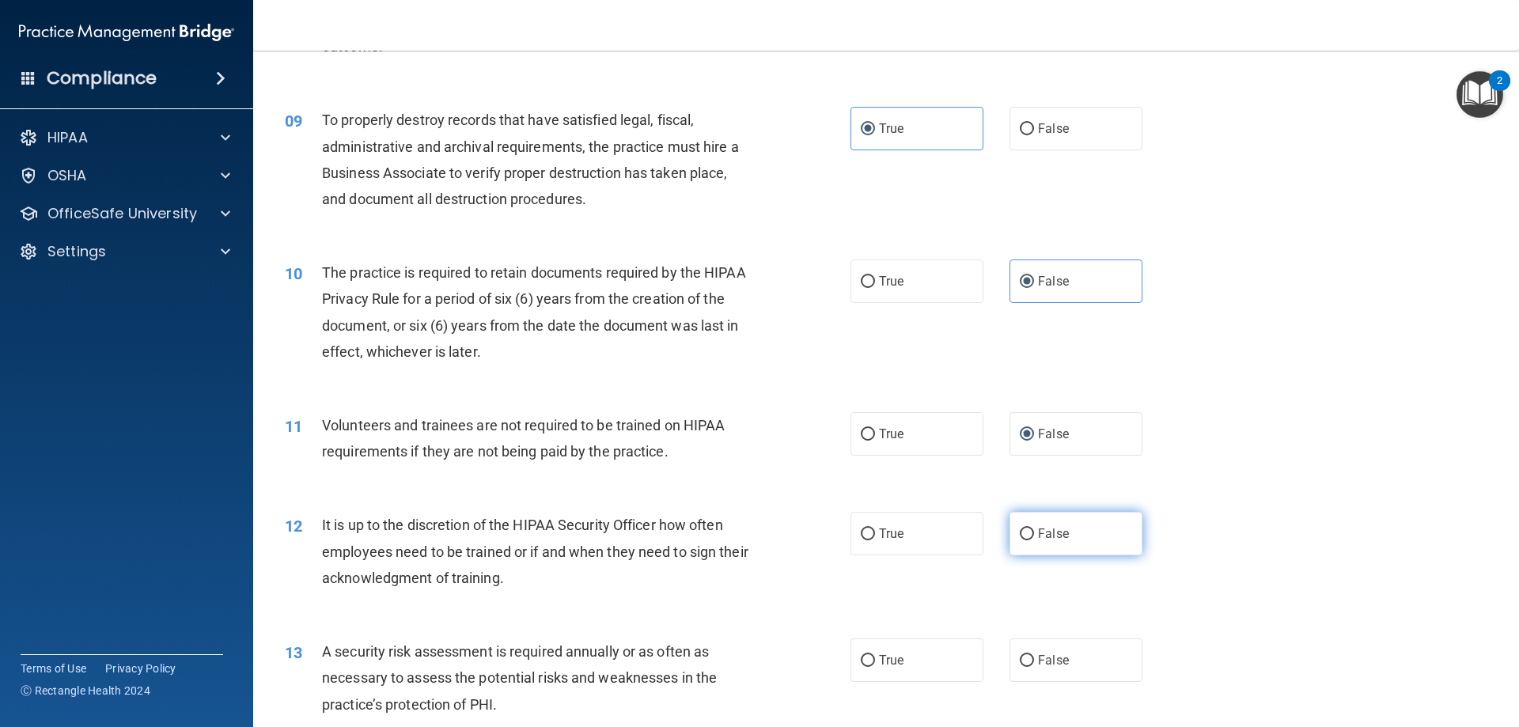
click at [1020, 540] on input "False" at bounding box center [1027, 535] width 14 height 12
radio input "true"
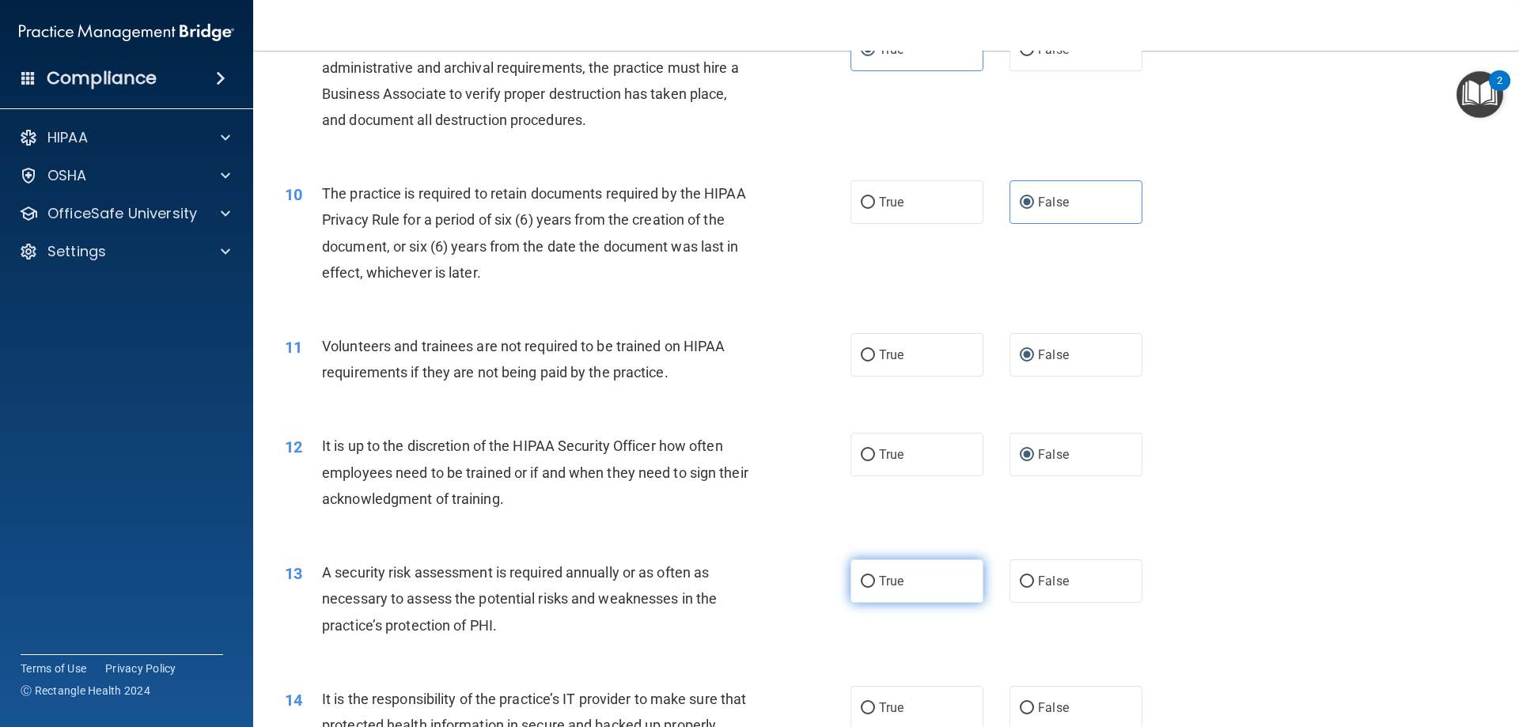
click at [861, 576] on input "True" at bounding box center [868, 582] width 14 height 12
radio input "true"
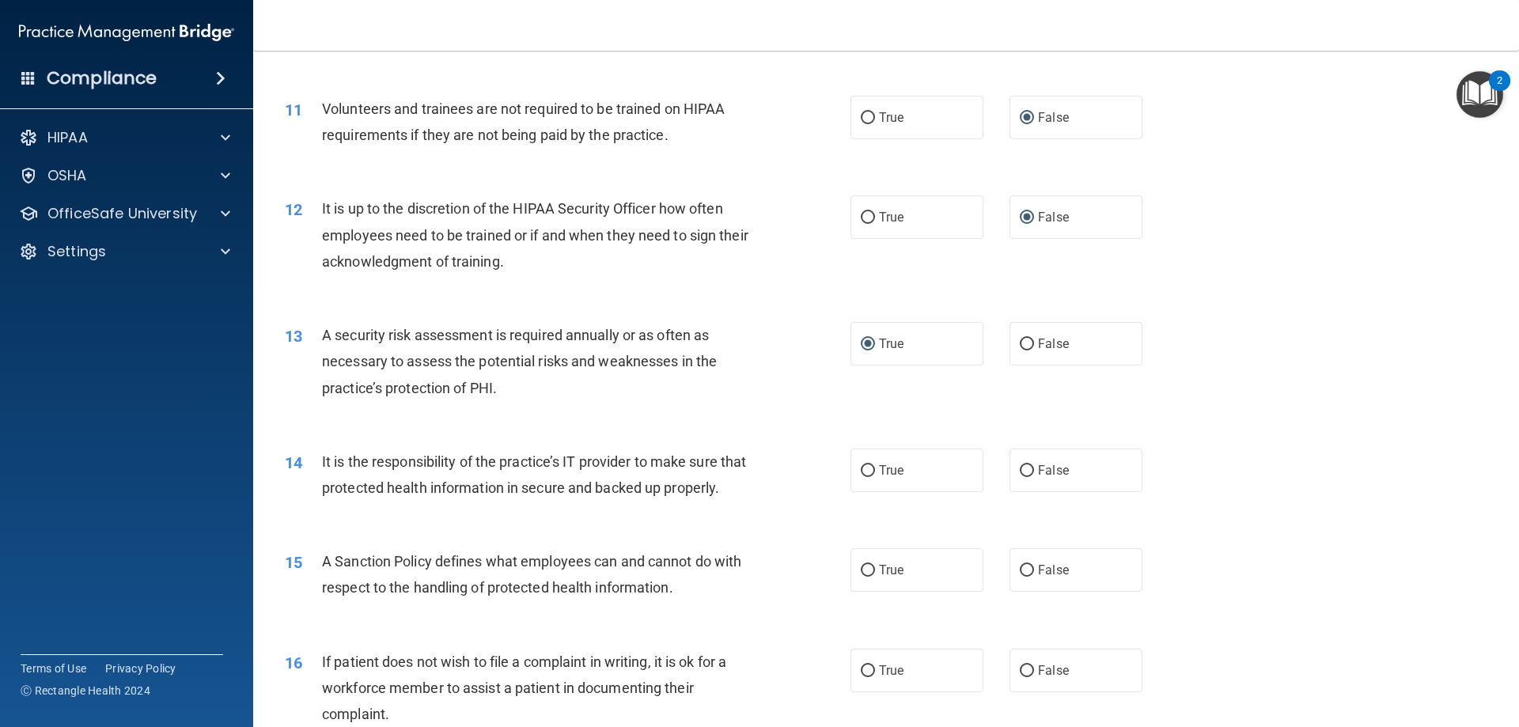
scroll to position [1503, 0]
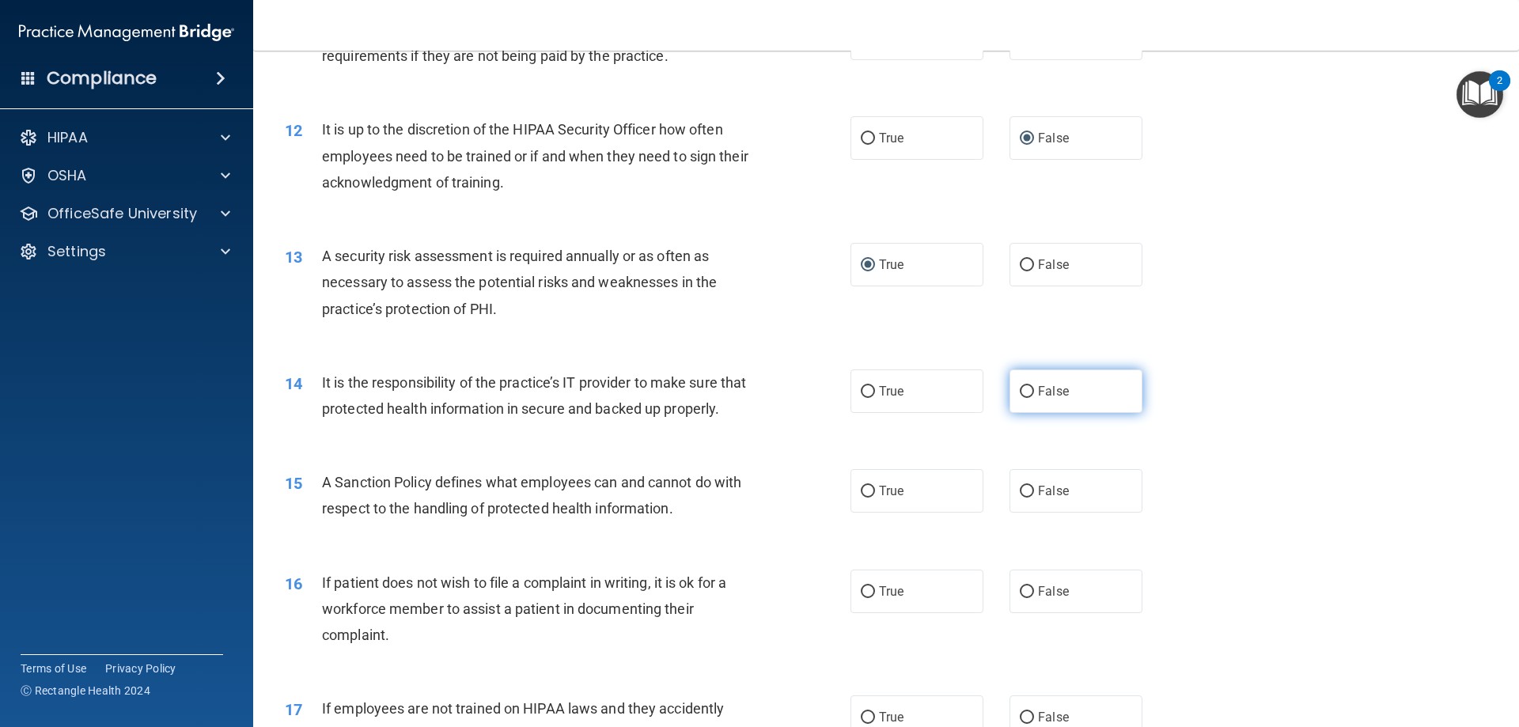
click at [1020, 389] on input "False" at bounding box center [1027, 392] width 14 height 12
radio input "true"
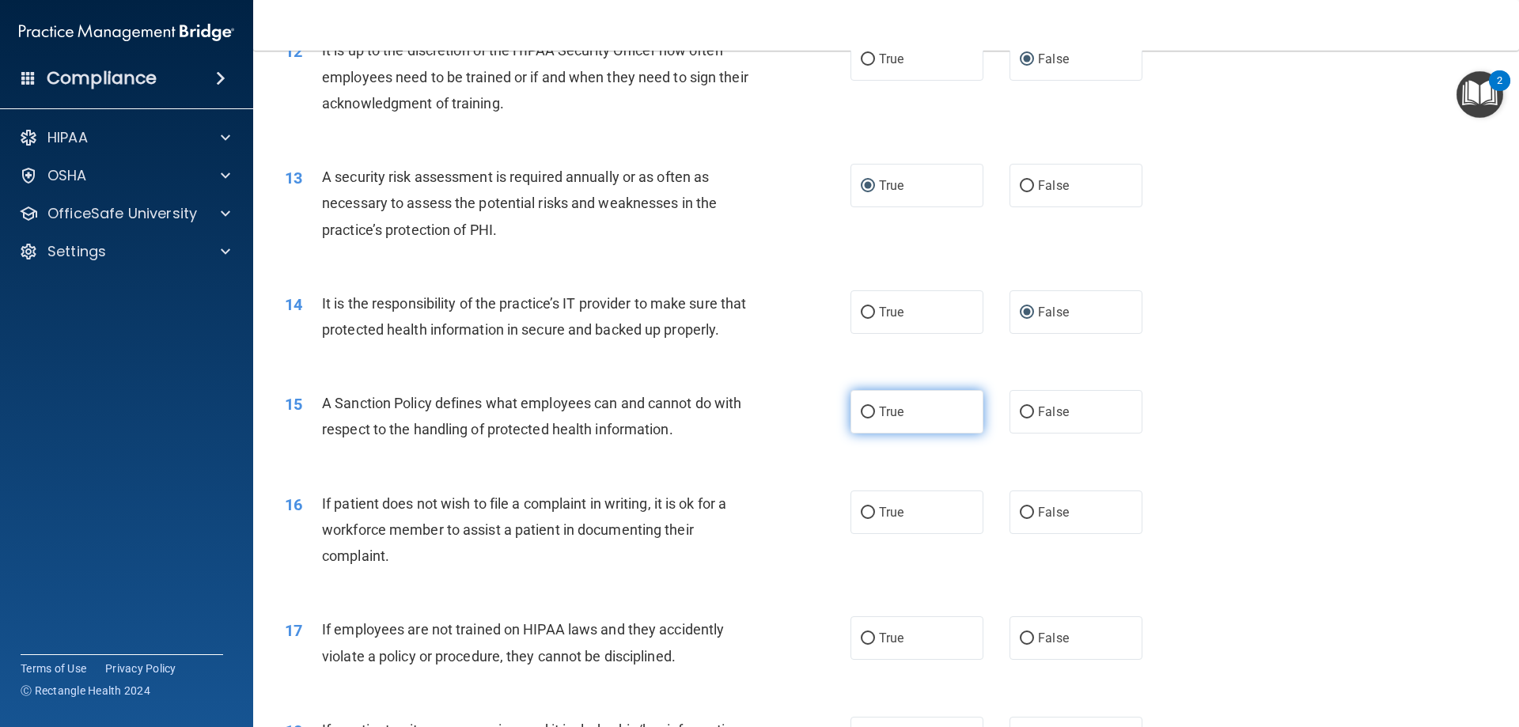
click at [863, 419] on input "True" at bounding box center [868, 413] width 14 height 12
radio input "true"
click at [1038, 520] on span "False" at bounding box center [1053, 512] width 31 height 15
click at [1032, 519] on input "False" at bounding box center [1027, 513] width 14 height 12
radio input "true"
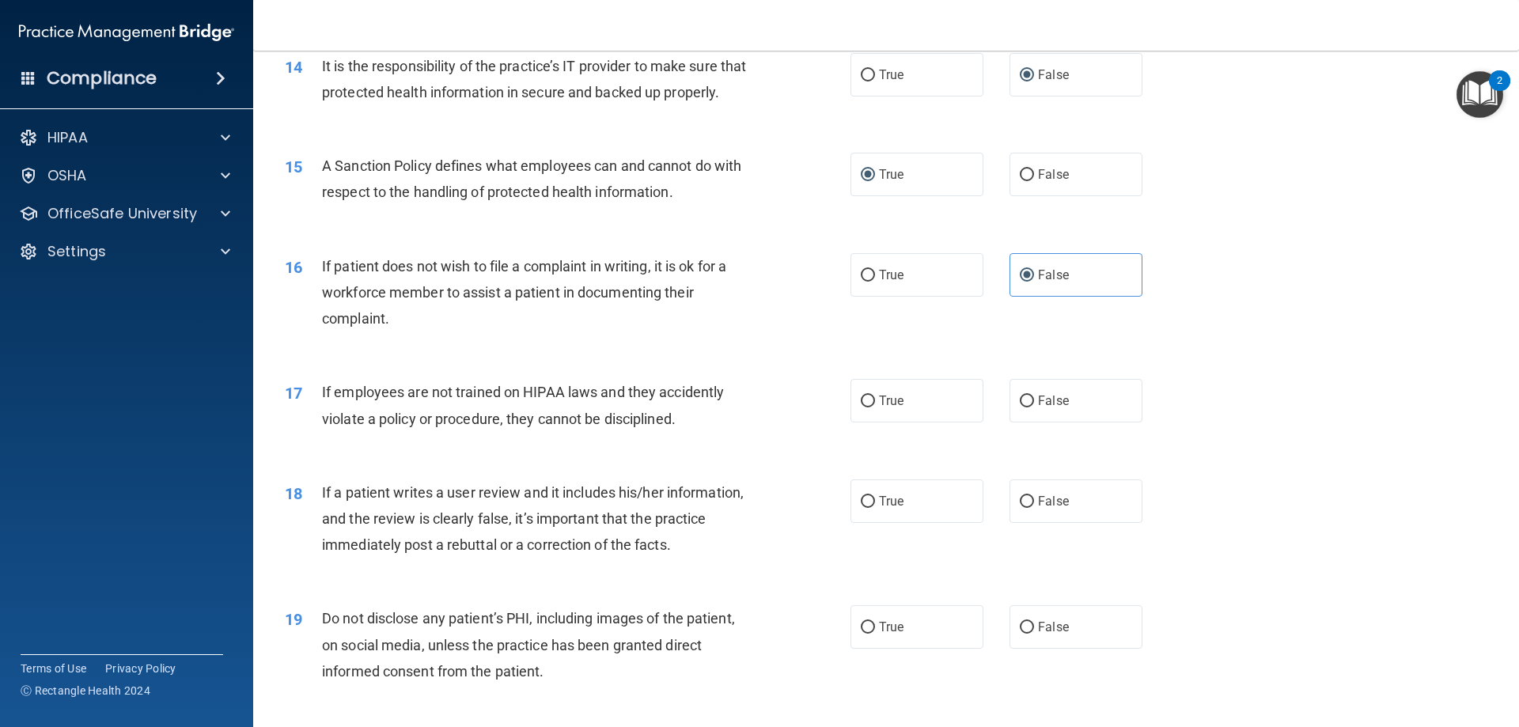
scroll to position [1899, 0]
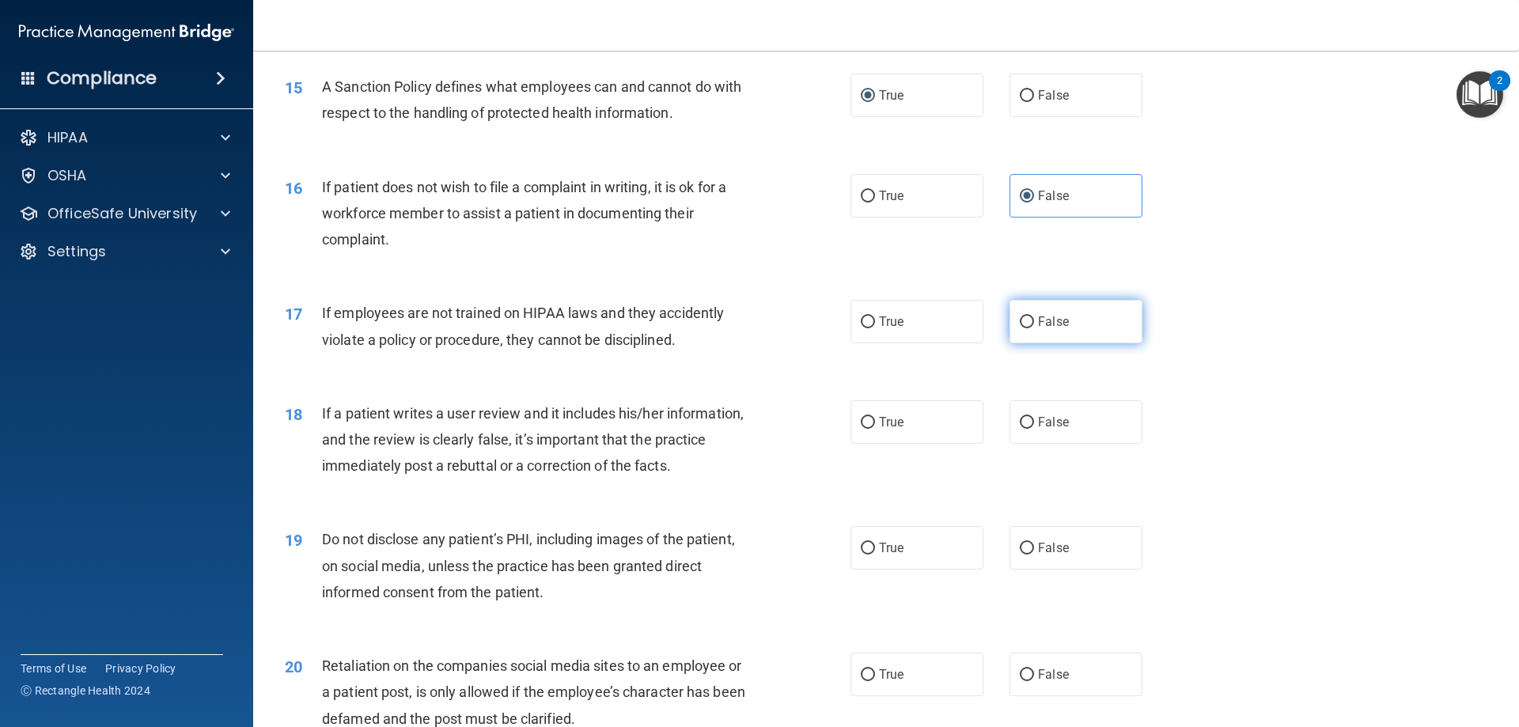
click at [1020, 328] on input "False" at bounding box center [1027, 322] width 14 height 12
radio input "true"
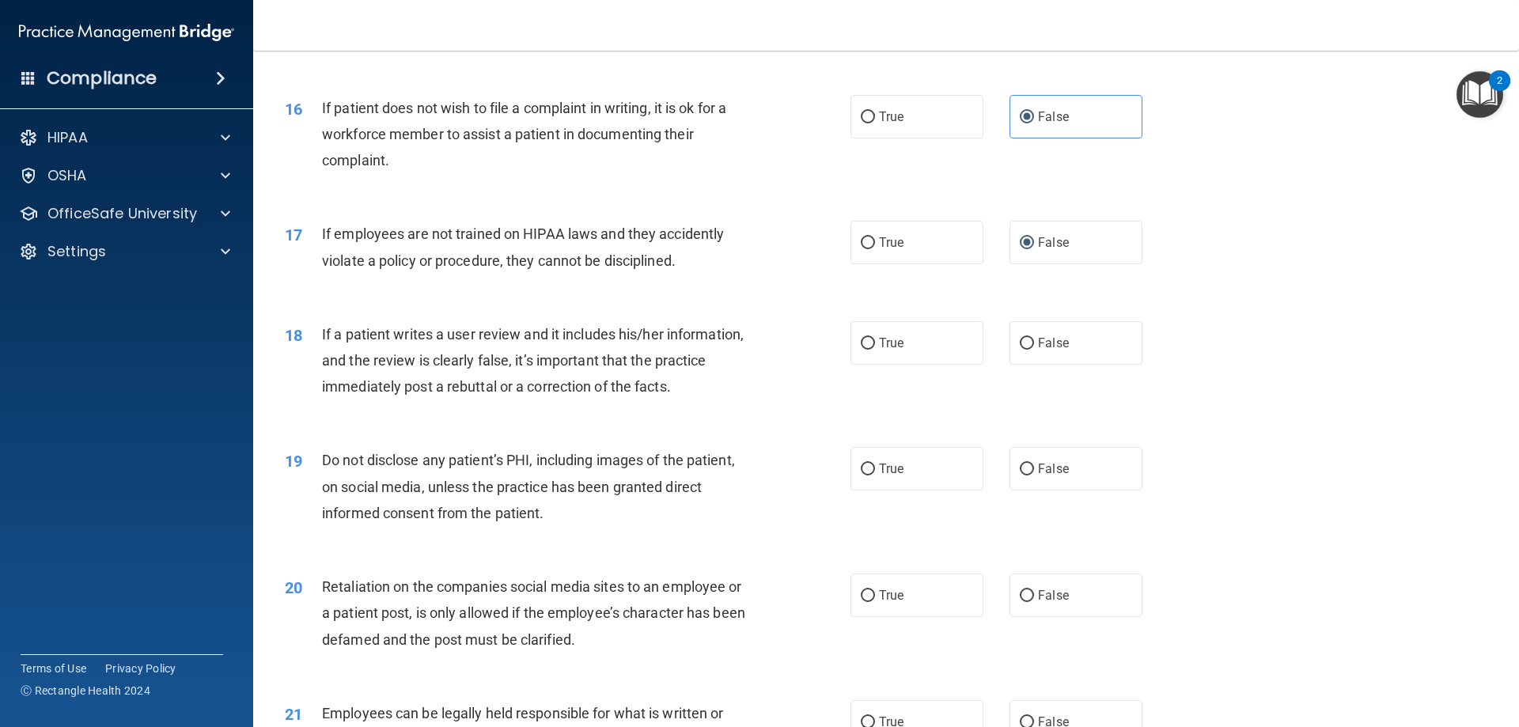
scroll to position [2057, 0]
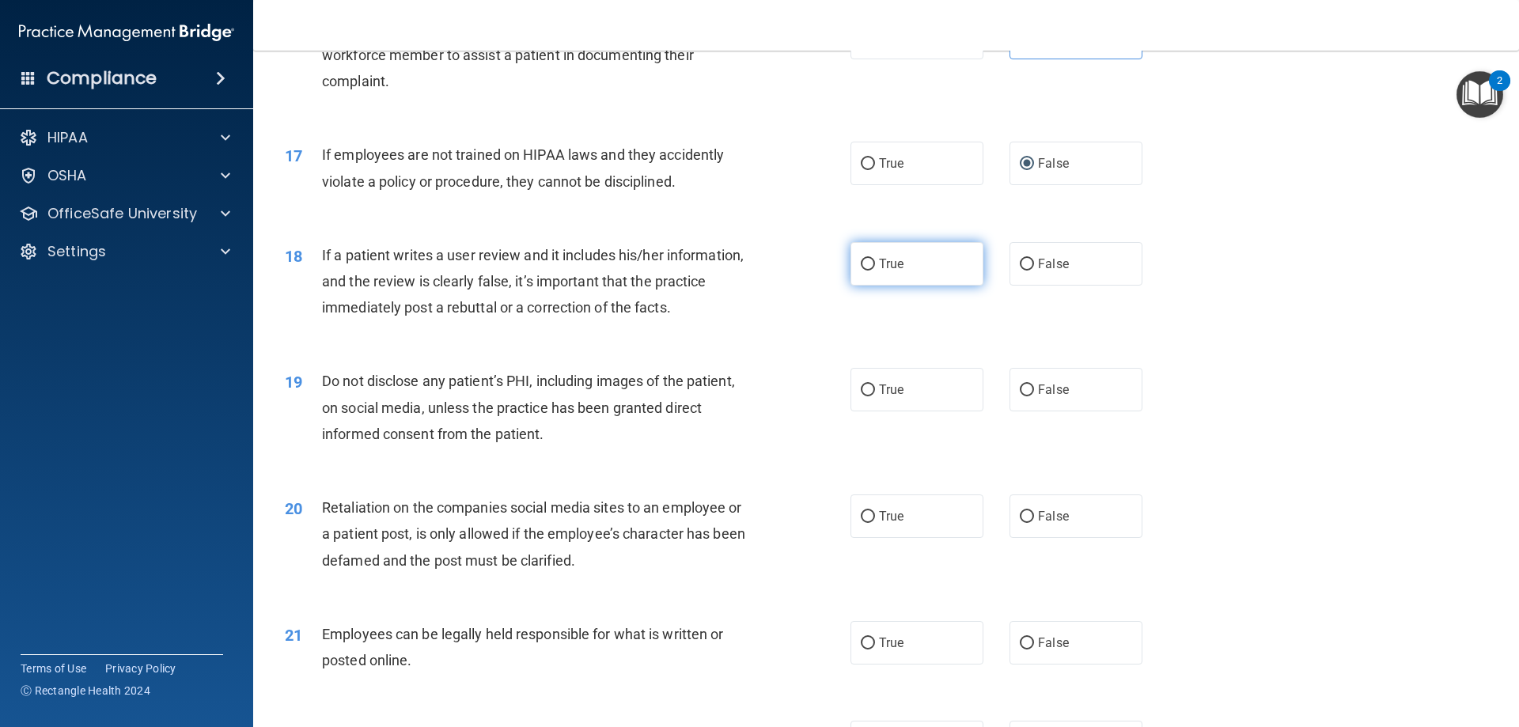
click at [870, 286] on label "True" at bounding box center [917, 264] width 133 height 44
click at [870, 271] on input "True" at bounding box center [868, 265] width 14 height 12
radio input "true"
click at [871, 411] on label "True" at bounding box center [917, 390] width 133 height 44
click at [871, 396] on input "True" at bounding box center [868, 391] width 14 height 12
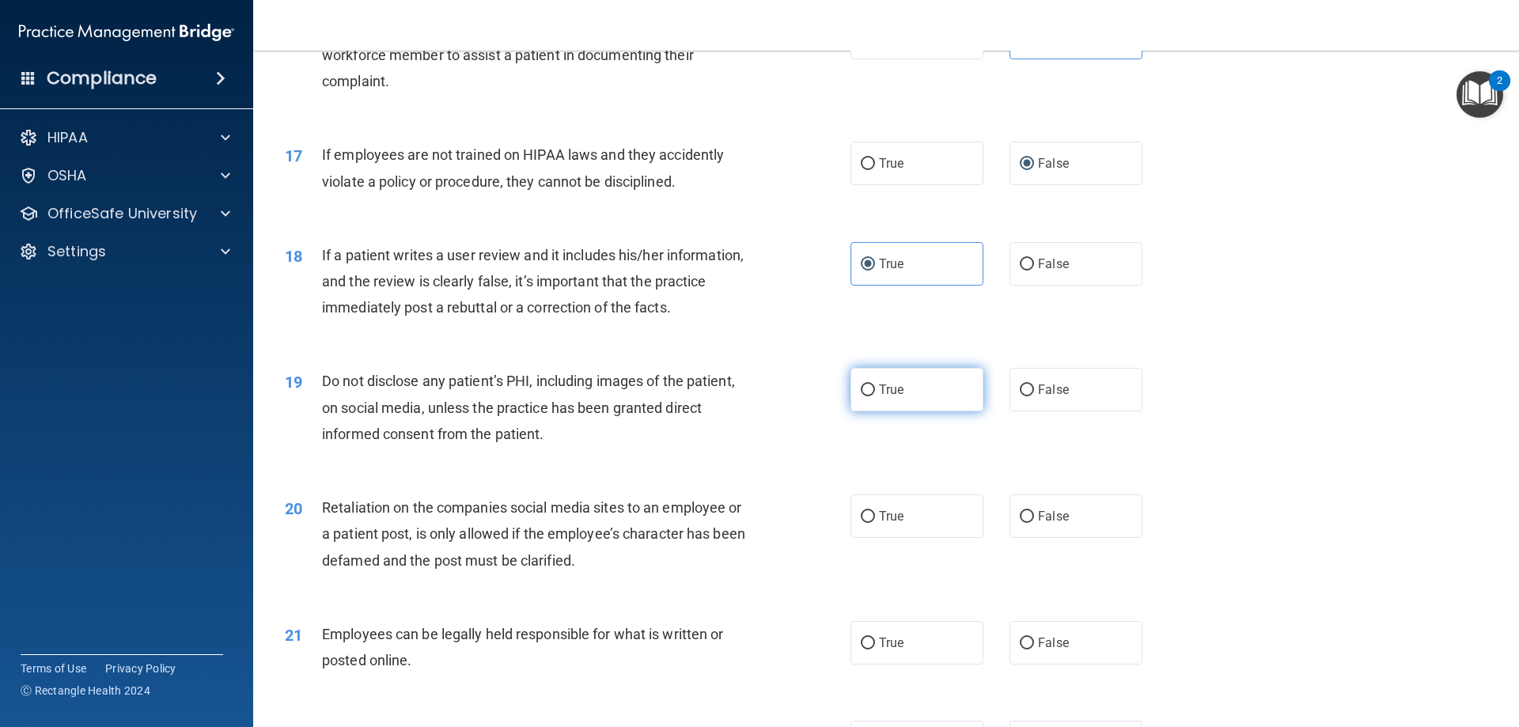
radio input "true"
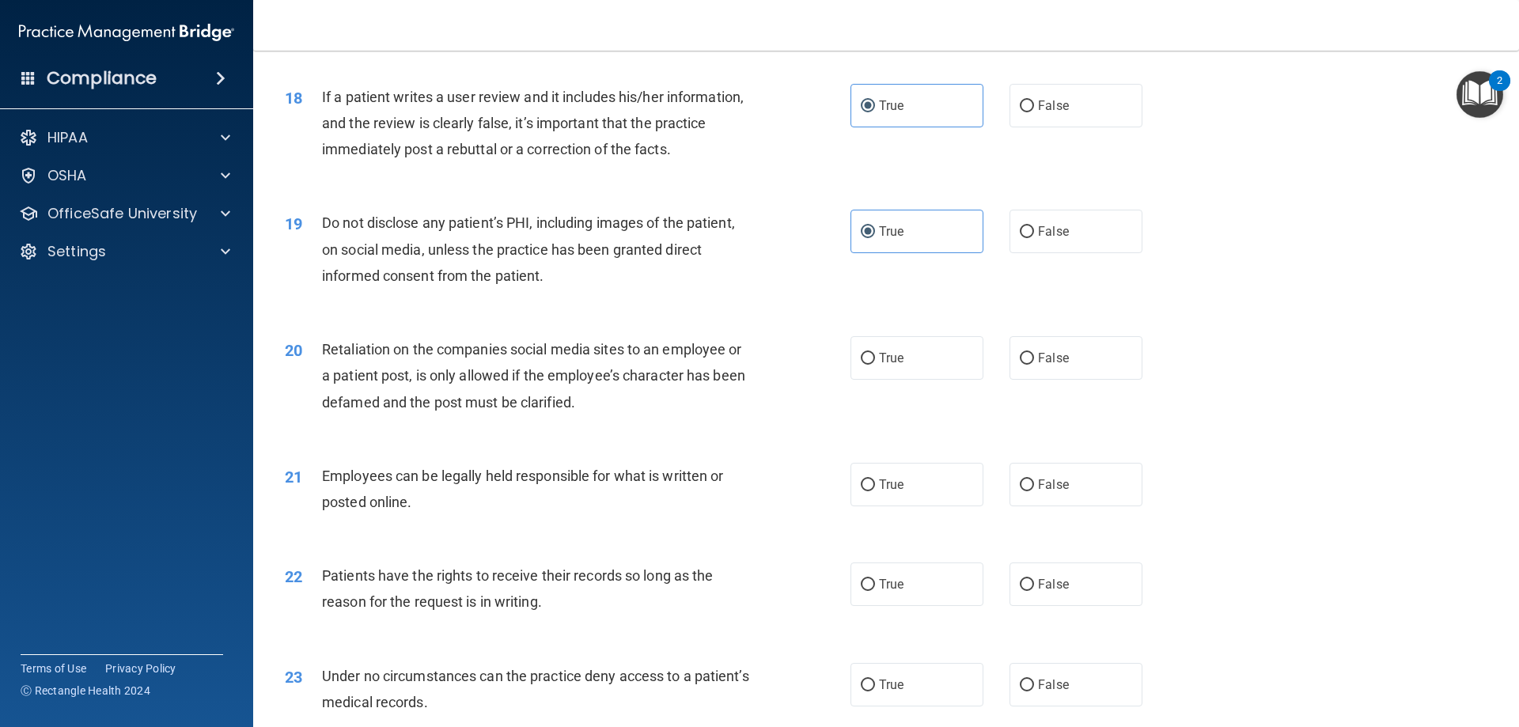
scroll to position [2295, 0]
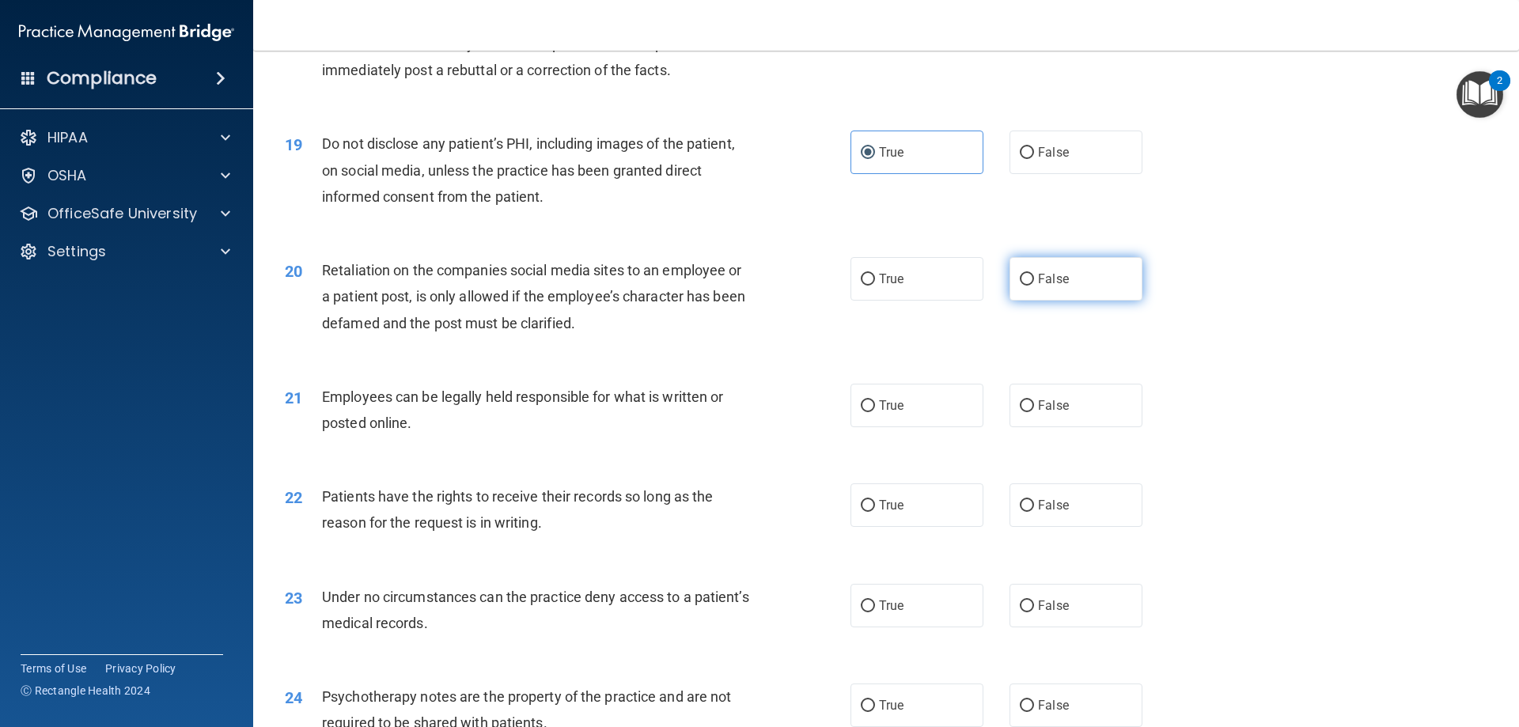
click at [1025, 286] on input "False" at bounding box center [1027, 280] width 14 height 12
radio input "true"
click at [863, 412] on input "True" at bounding box center [868, 406] width 14 height 12
radio input "true"
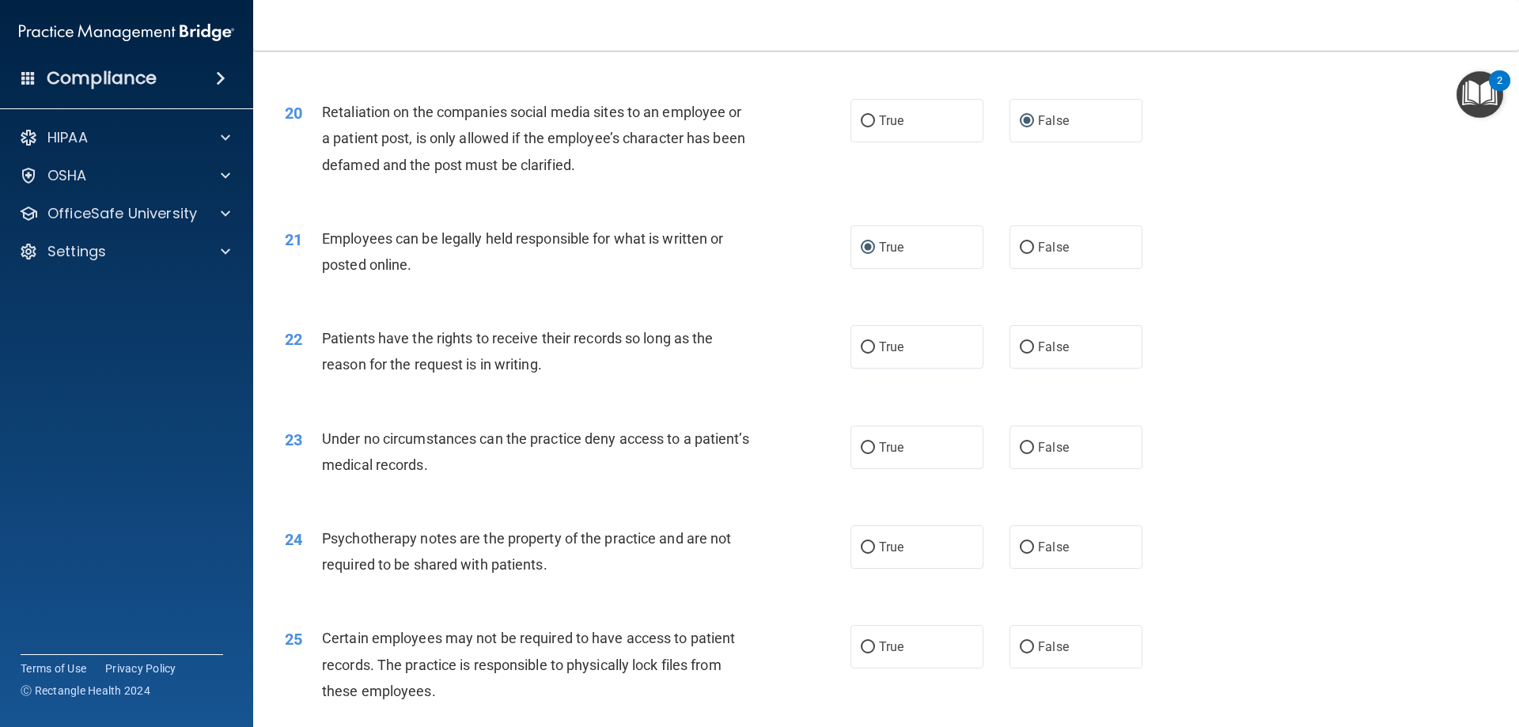
scroll to position [2532, 0]
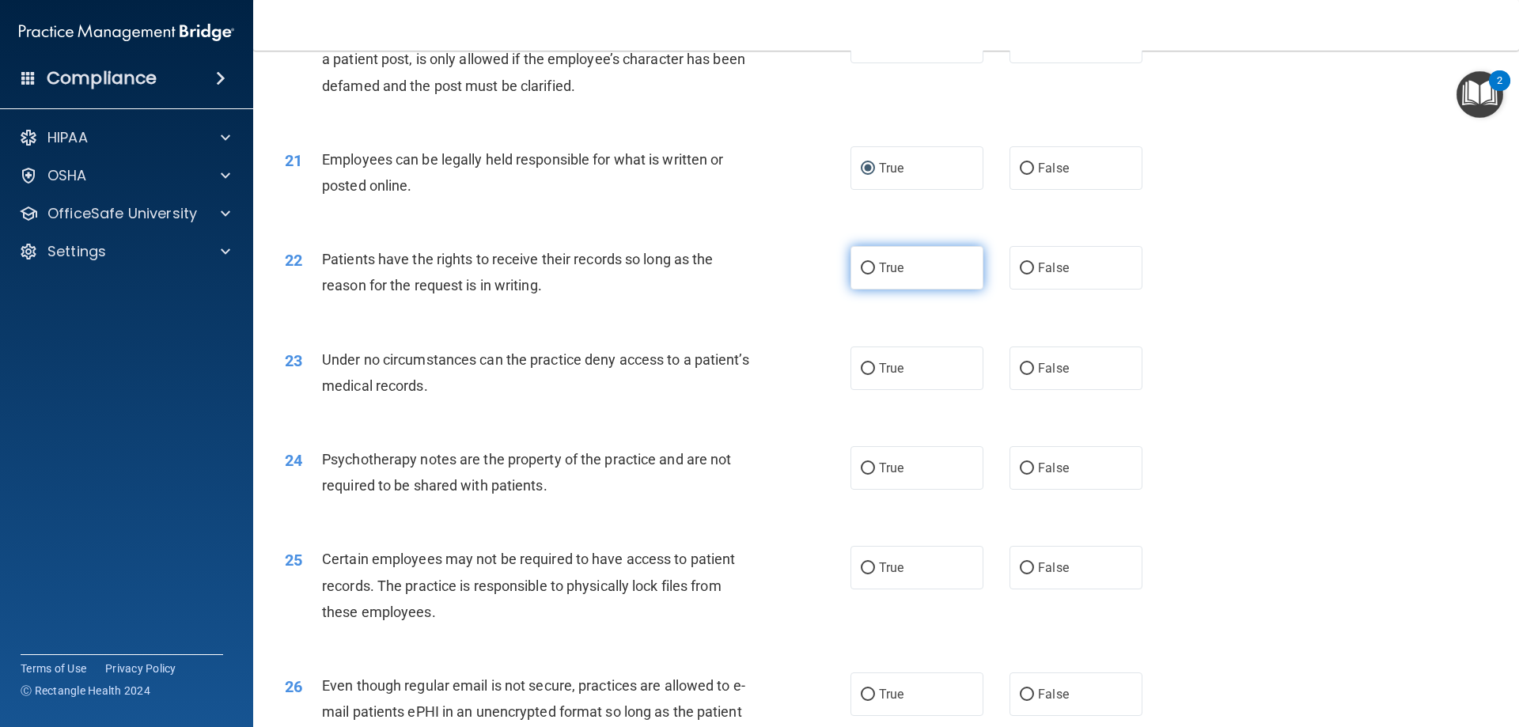
click at [866, 275] on input "True" at bounding box center [868, 269] width 14 height 12
radio input "true"
click at [865, 375] on input "True" at bounding box center [868, 369] width 14 height 12
radio input "true"
click at [1023, 475] on input "False" at bounding box center [1027, 469] width 14 height 12
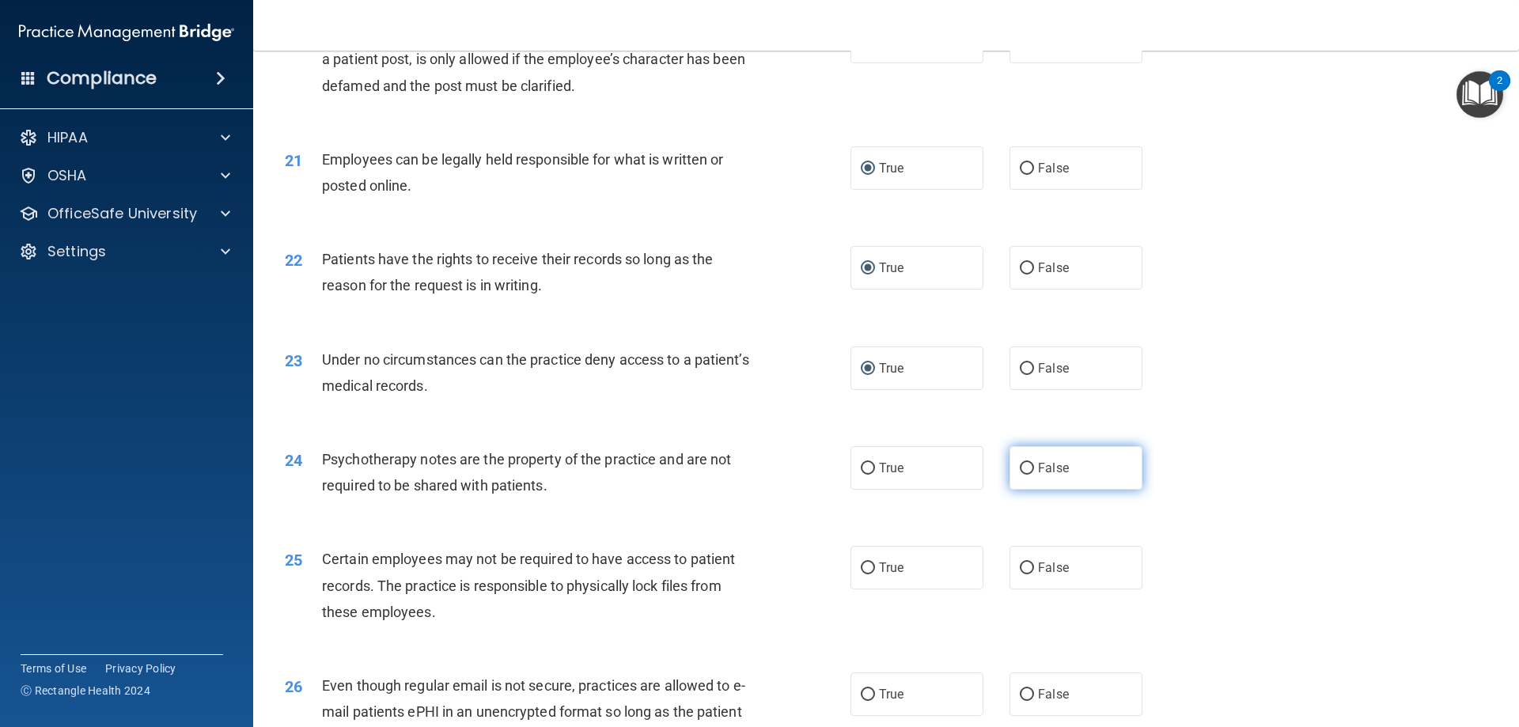
radio input "true"
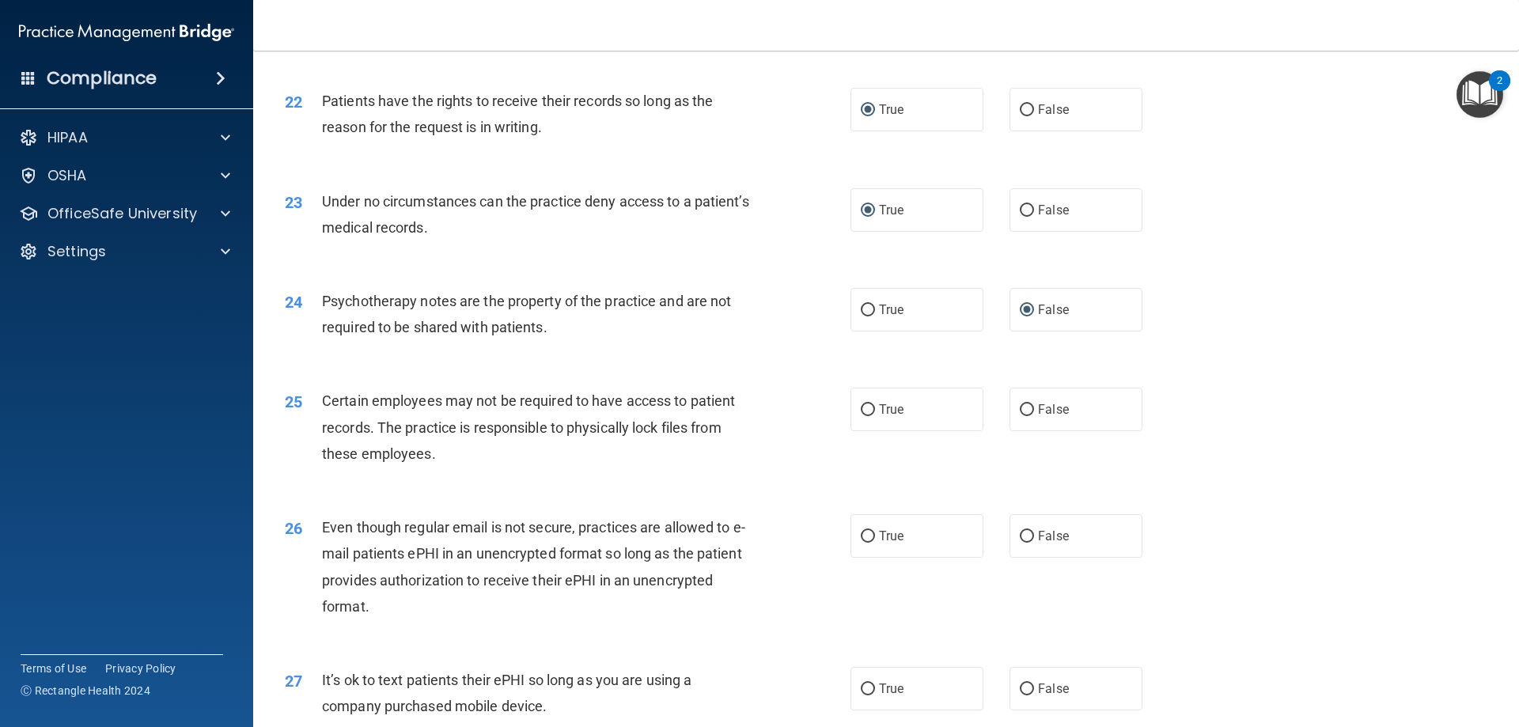
scroll to position [2769, 0]
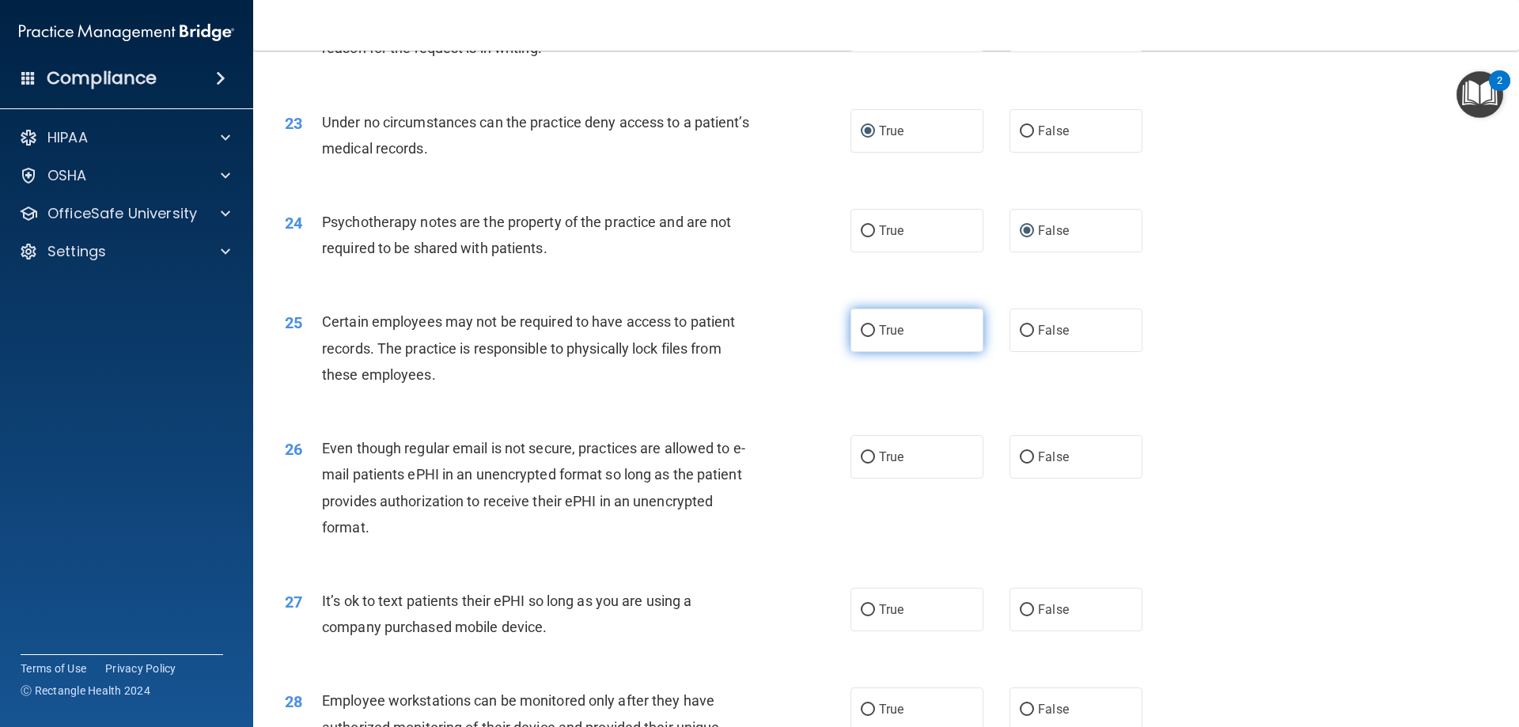
click at [861, 337] on input "True" at bounding box center [868, 331] width 14 height 12
radio input "true"
click at [866, 464] on input "True" at bounding box center [868, 458] width 14 height 12
radio input "true"
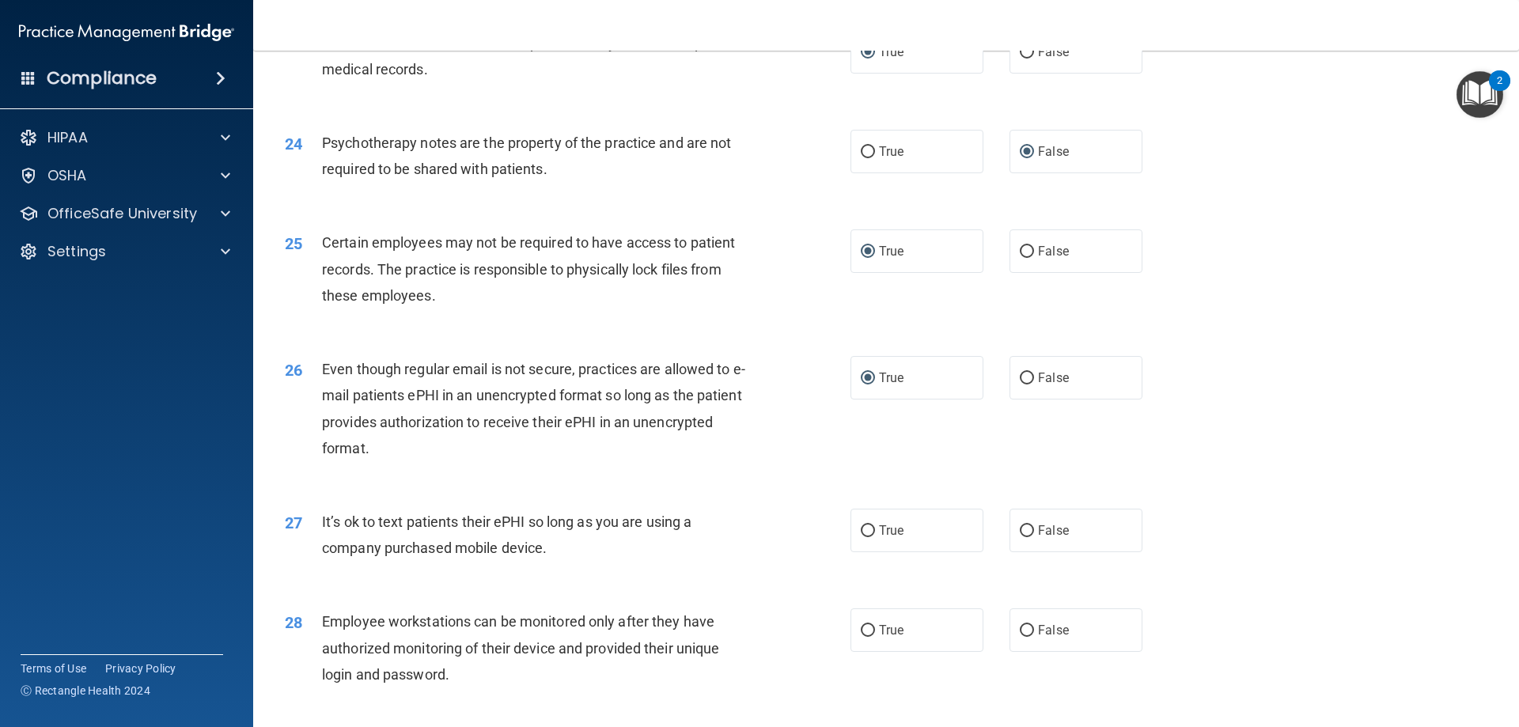
scroll to position [2928, 0]
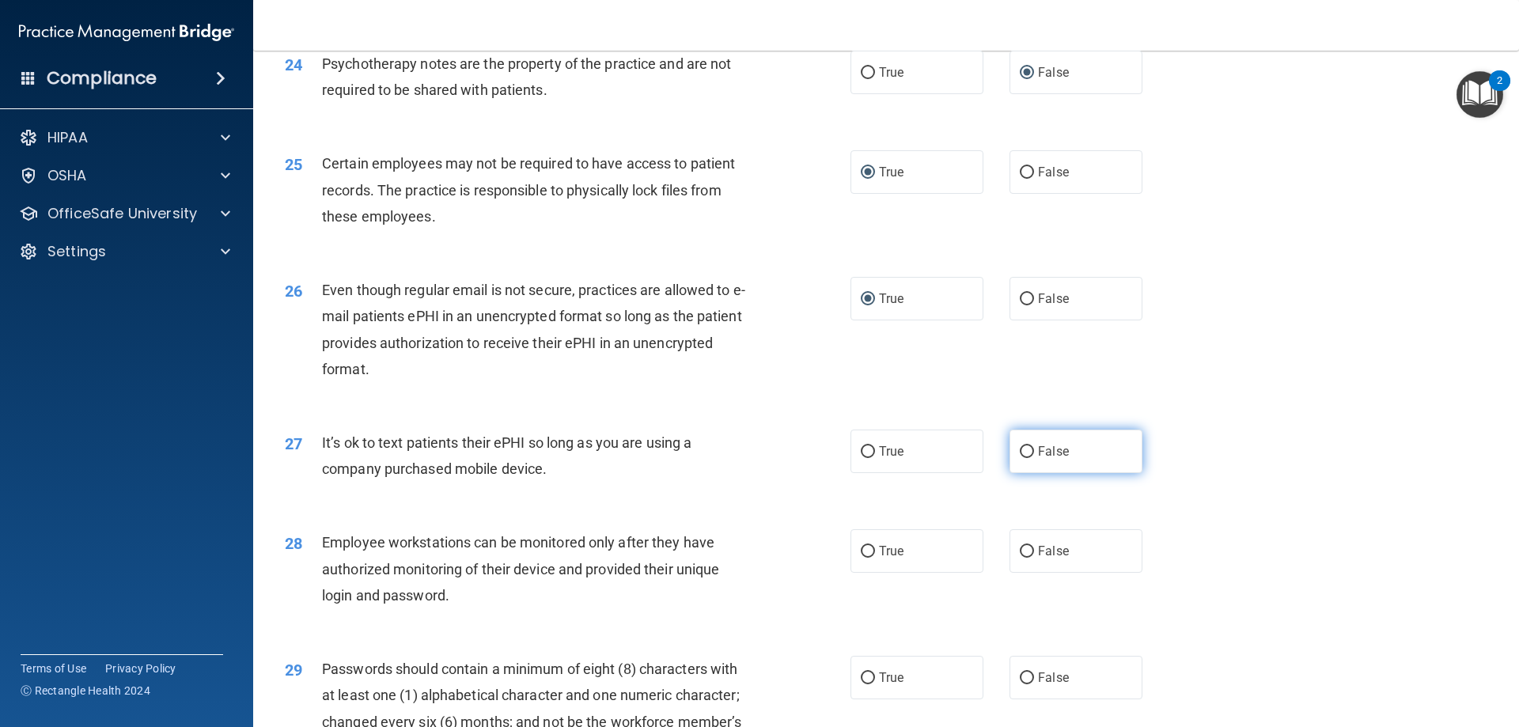
click at [1021, 458] on input "False" at bounding box center [1027, 452] width 14 height 12
radio input "true"
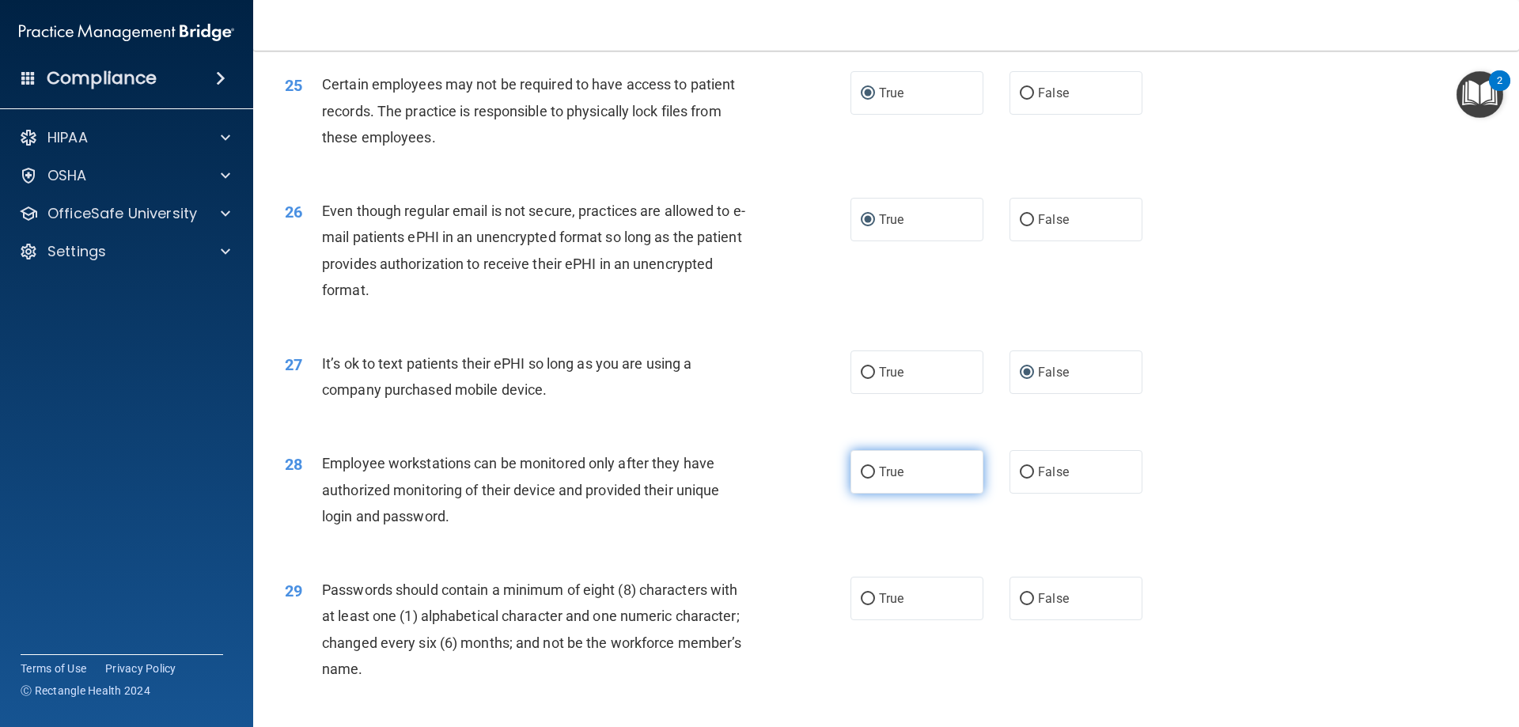
click at [865, 479] on input "True" at bounding box center [868, 473] width 14 height 12
radio input "true"
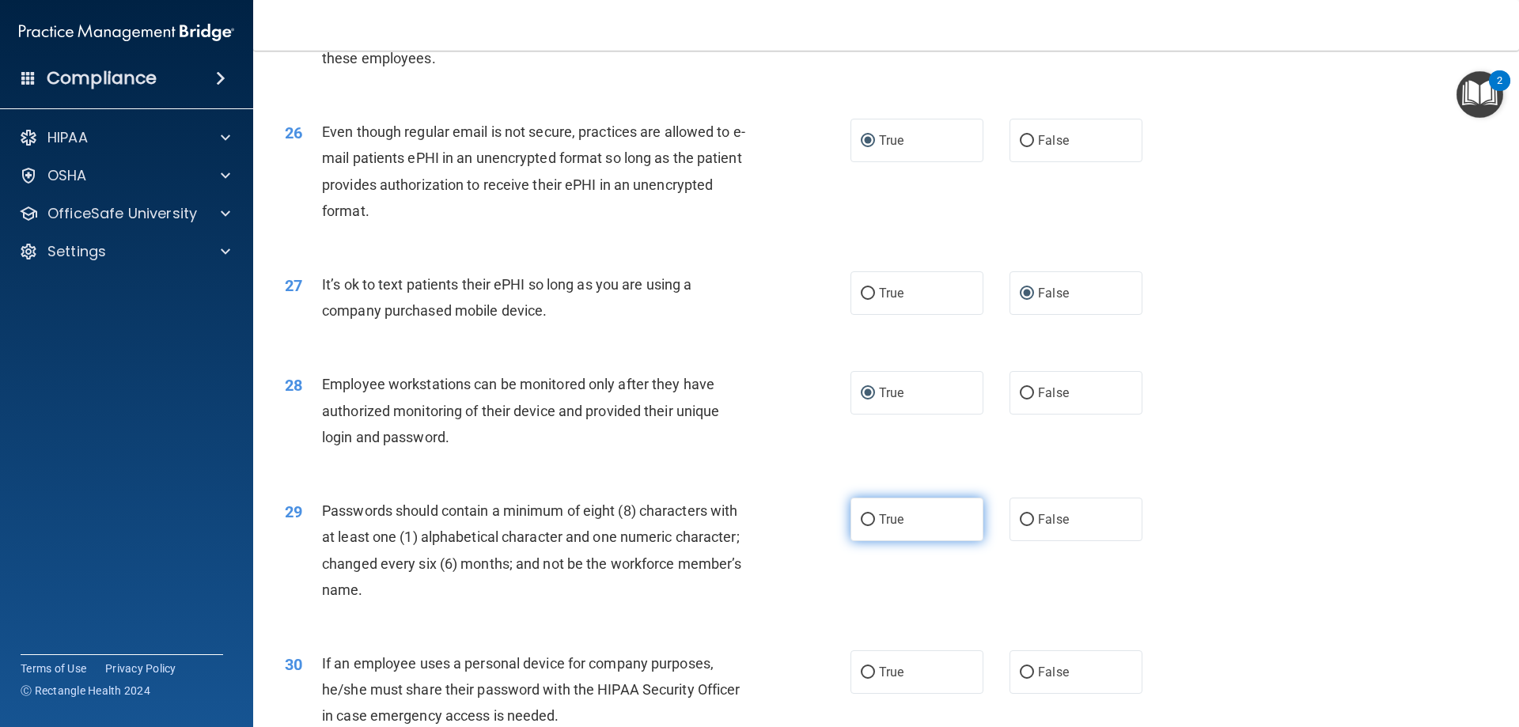
click at [861, 526] on input "True" at bounding box center [868, 520] width 14 height 12
radio input "true"
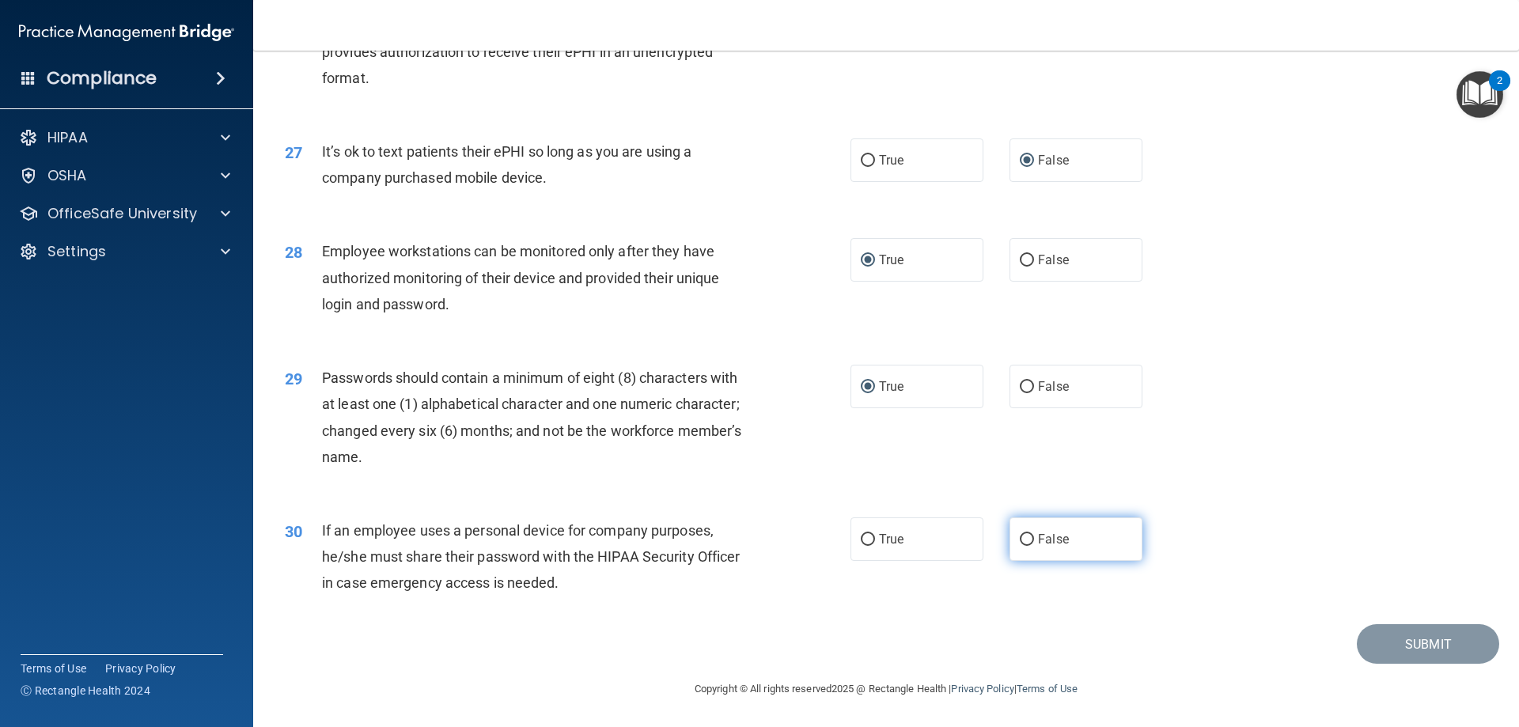
click at [1020, 542] on input "False" at bounding box center [1027, 540] width 14 height 12
radio input "true"
click at [1419, 646] on button "Submit" at bounding box center [1428, 644] width 142 height 40
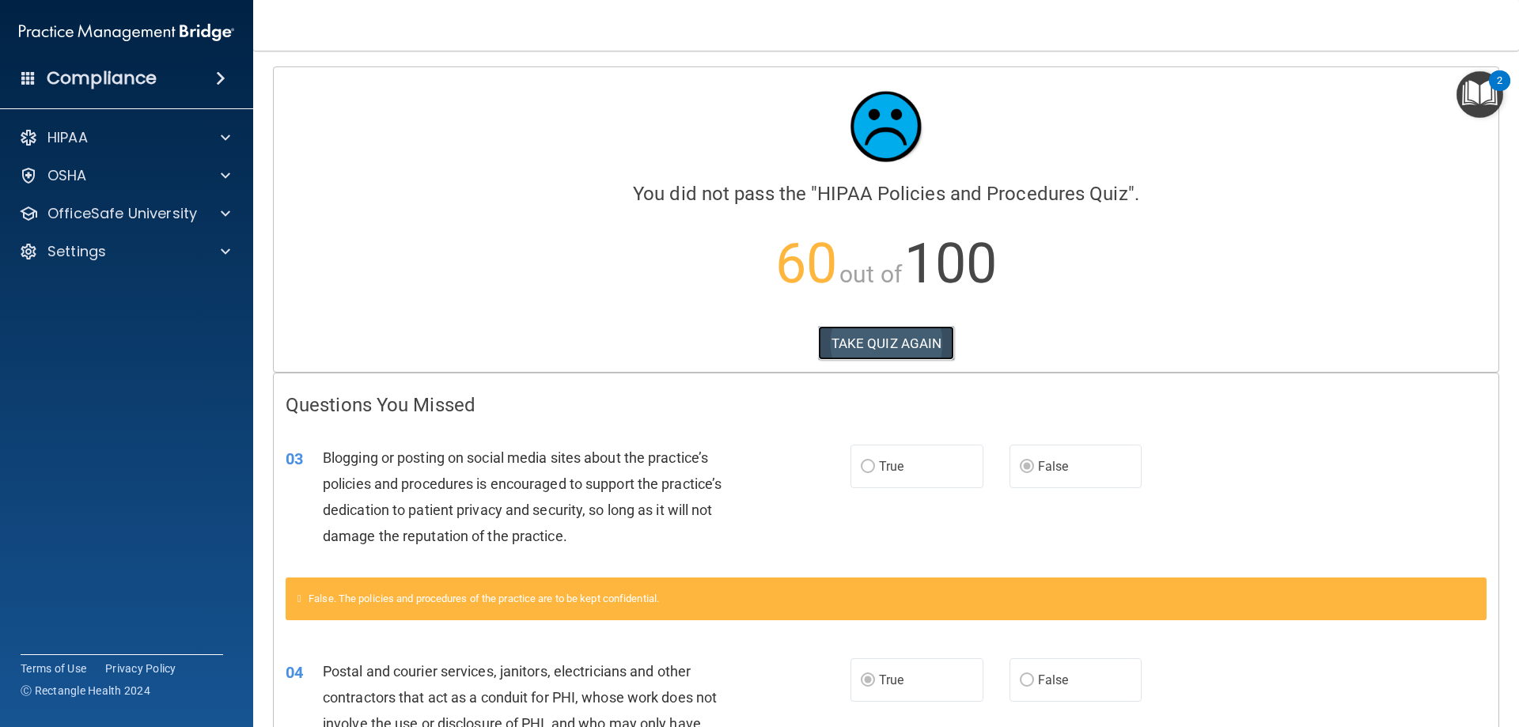
click at [870, 343] on button "TAKE QUIZ AGAIN" at bounding box center [886, 343] width 137 height 35
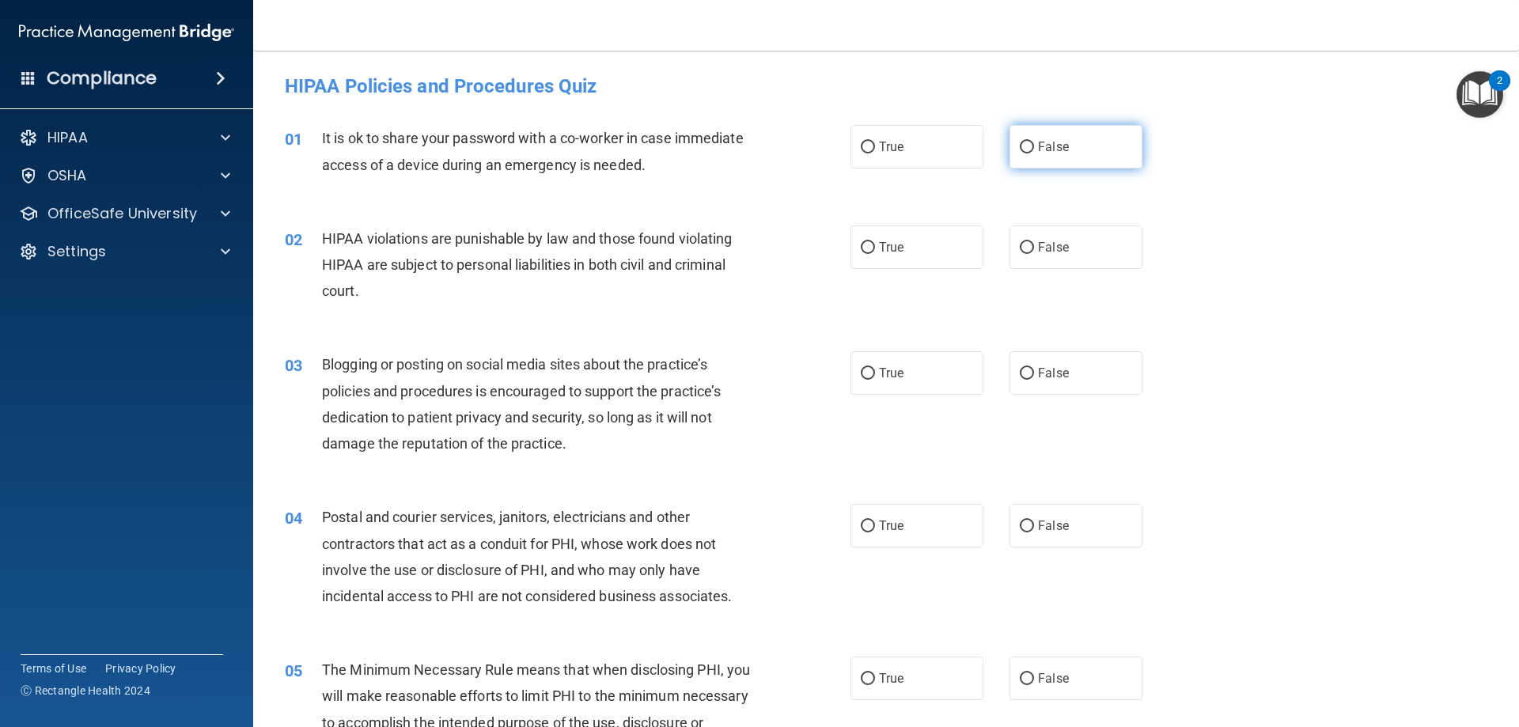
click at [1028, 141] on label "False" at bounding box center [1076, 147] width 133 height 44
click at [1028, 142] on input "False" at bounding box center [1027, 148] width 14 height 12
radio input "true"
click at [866, 252] on input "True" at bounding box center [868, 248] width 14 height 12
radio input "true"
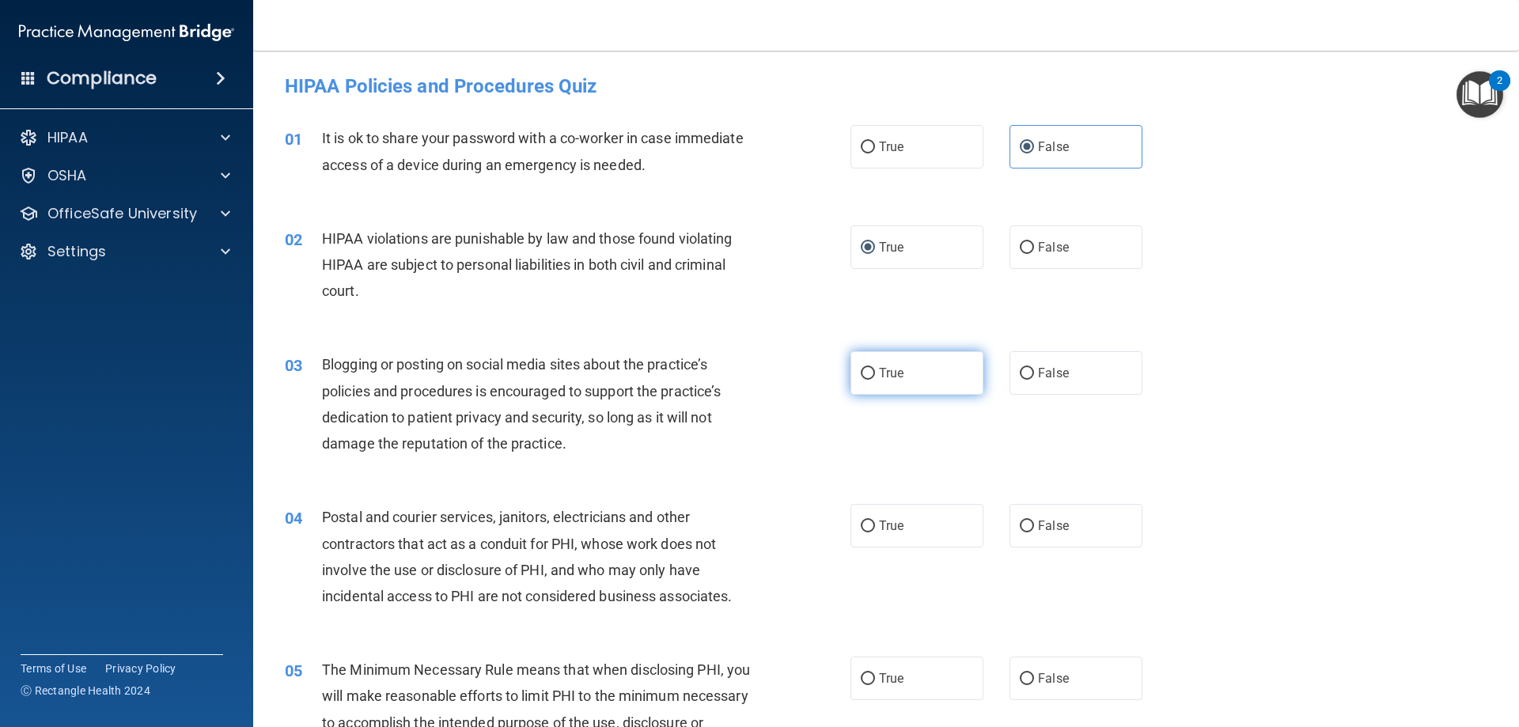
click at [866, 370] on input "True" at bounding box center [868, 374] width 14 height 12
radio input "true"
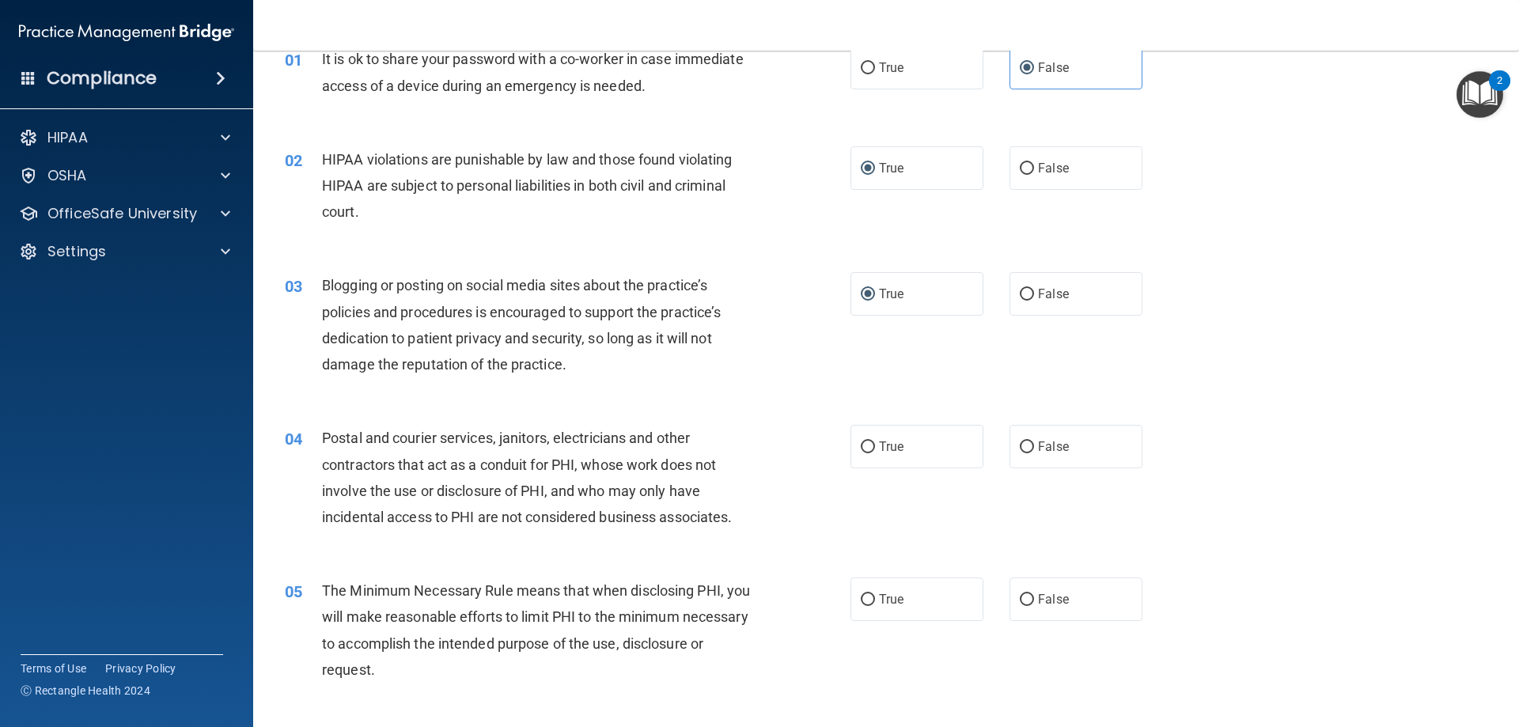
scroll to position [158, 0]
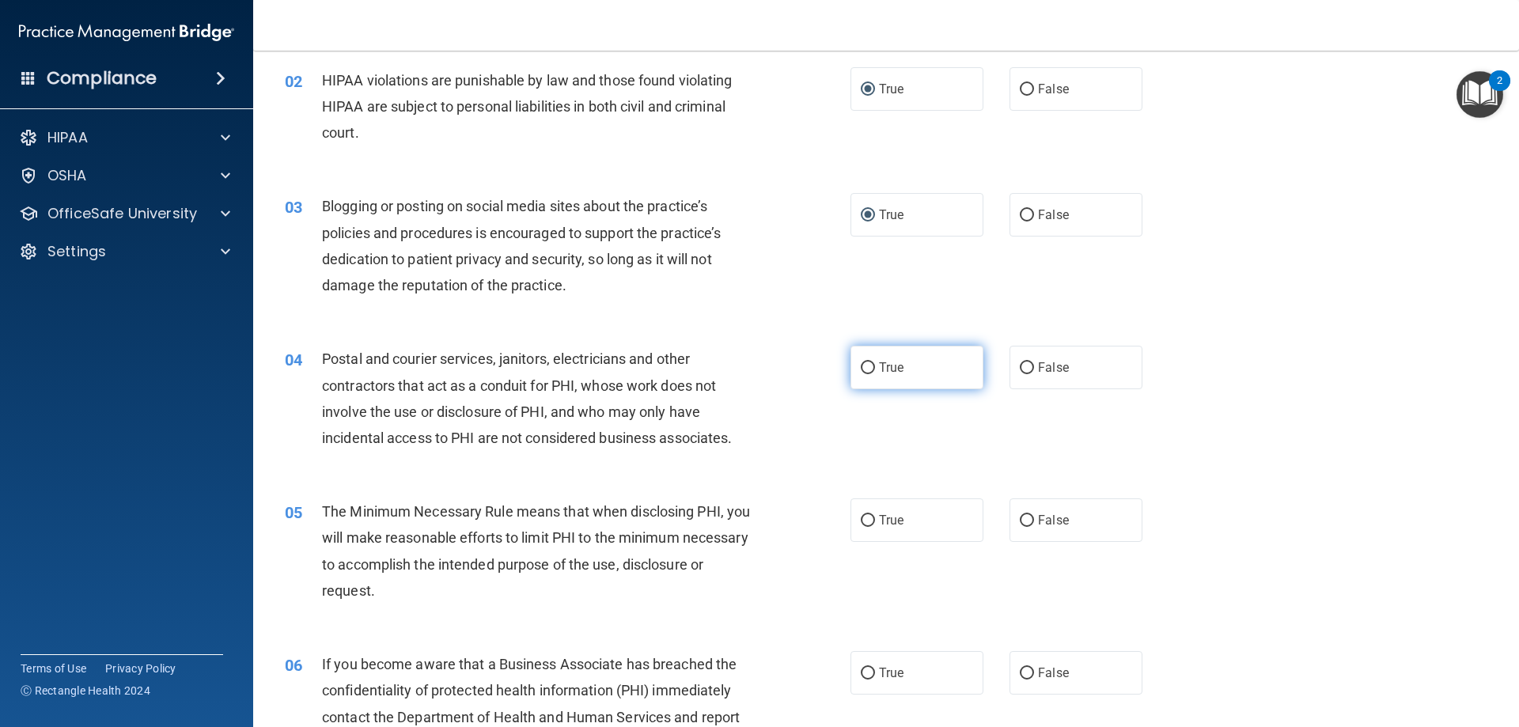
click at [862, 369] on input "True" at bounding box center [868, 368] width 14 height 12
radio input "true"
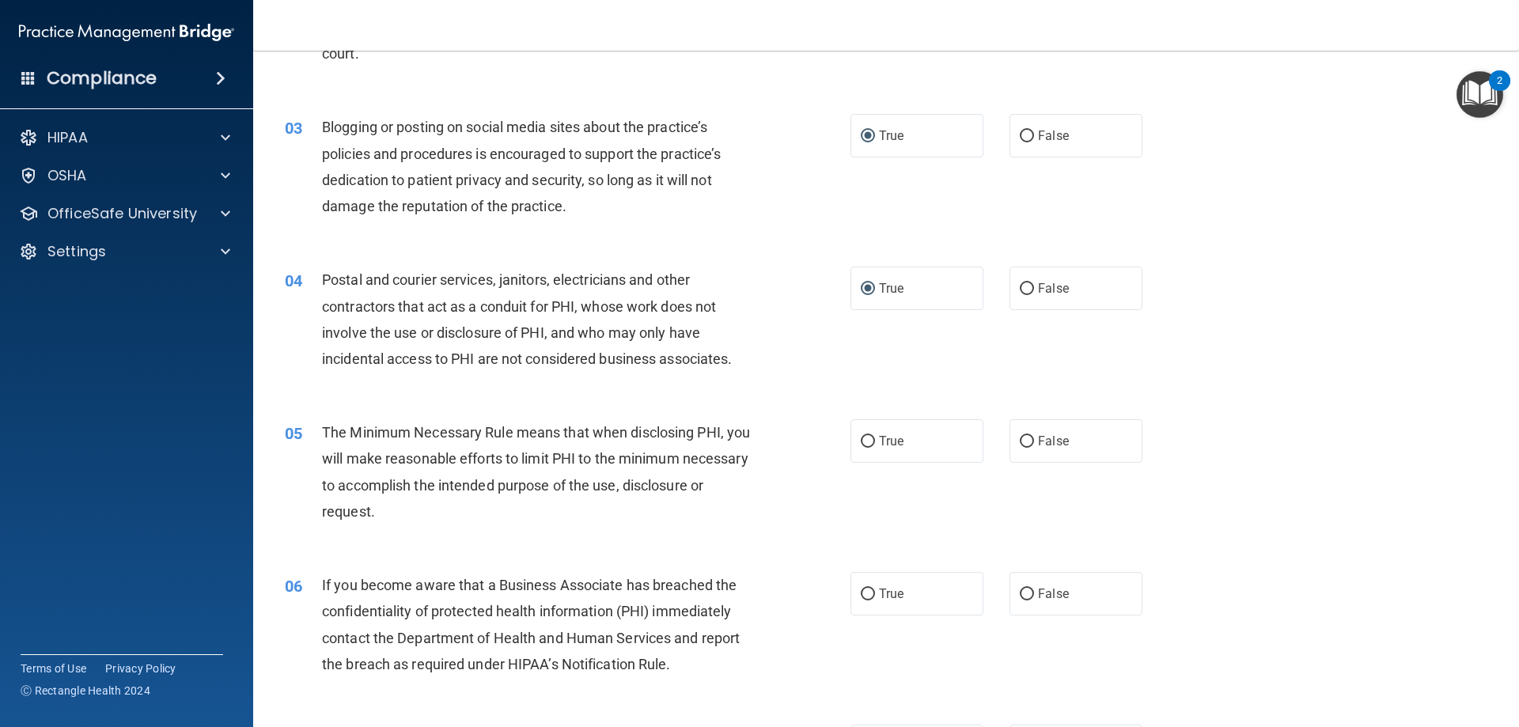
scroll to position [316, 0]
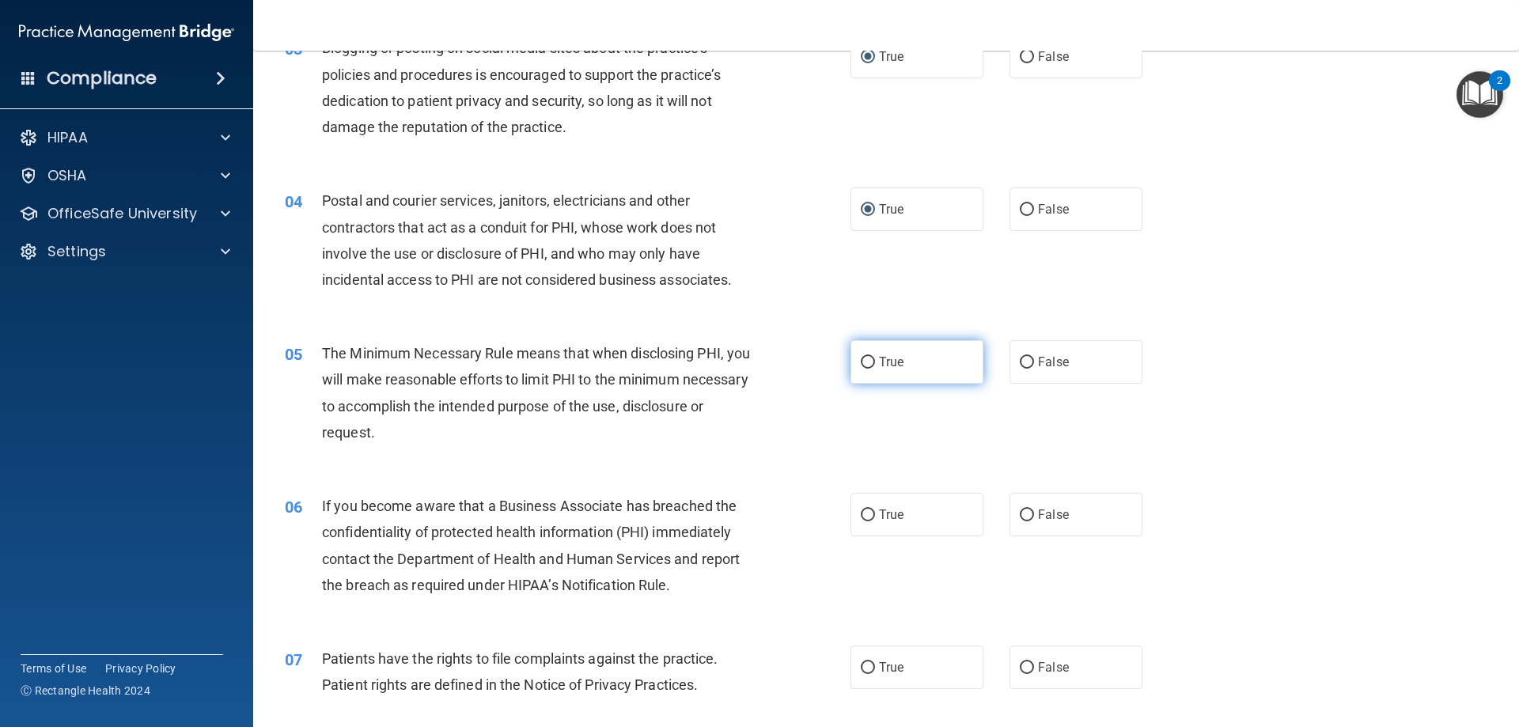
click at [869, 359] on input "True" at bounding box center [868, 363] width 14 height 12
radio input "true"
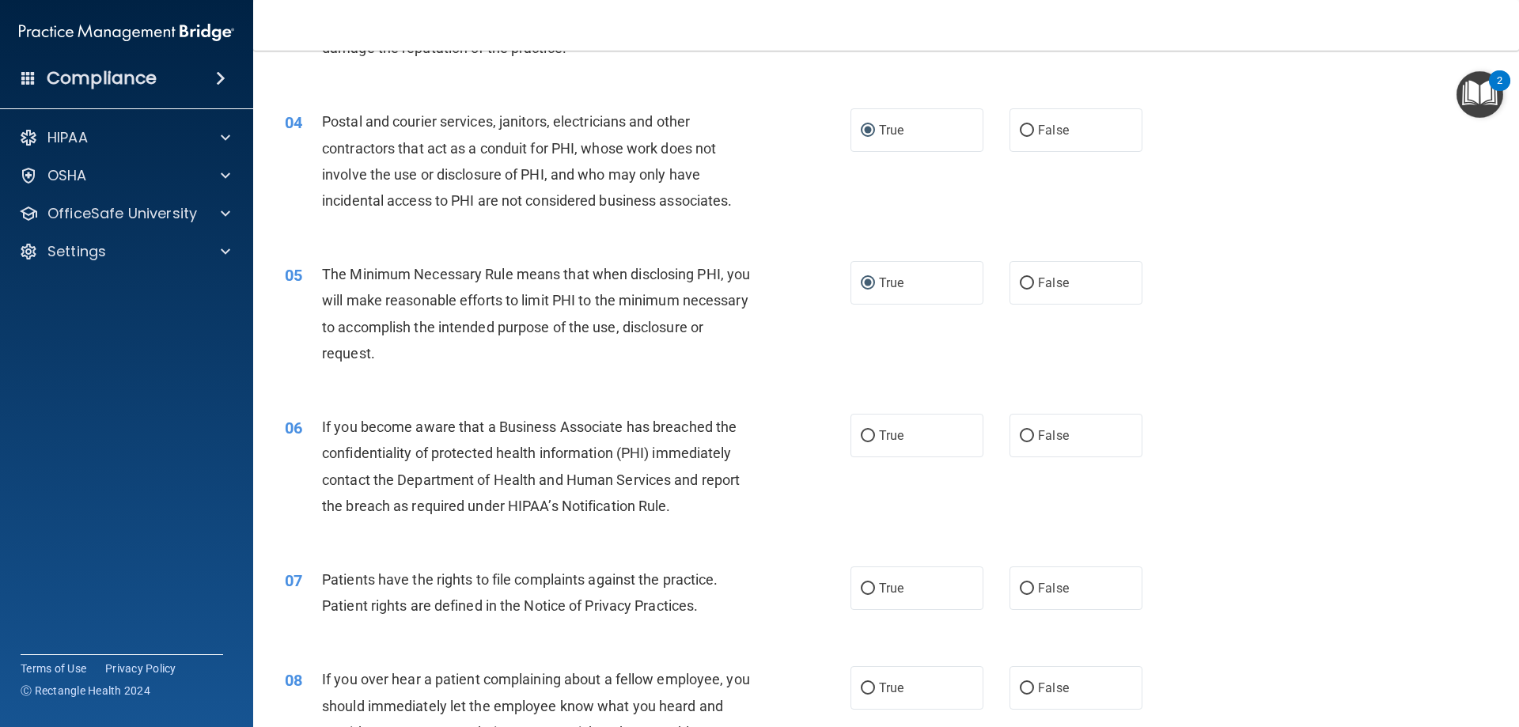
scroll to position [475, 0]
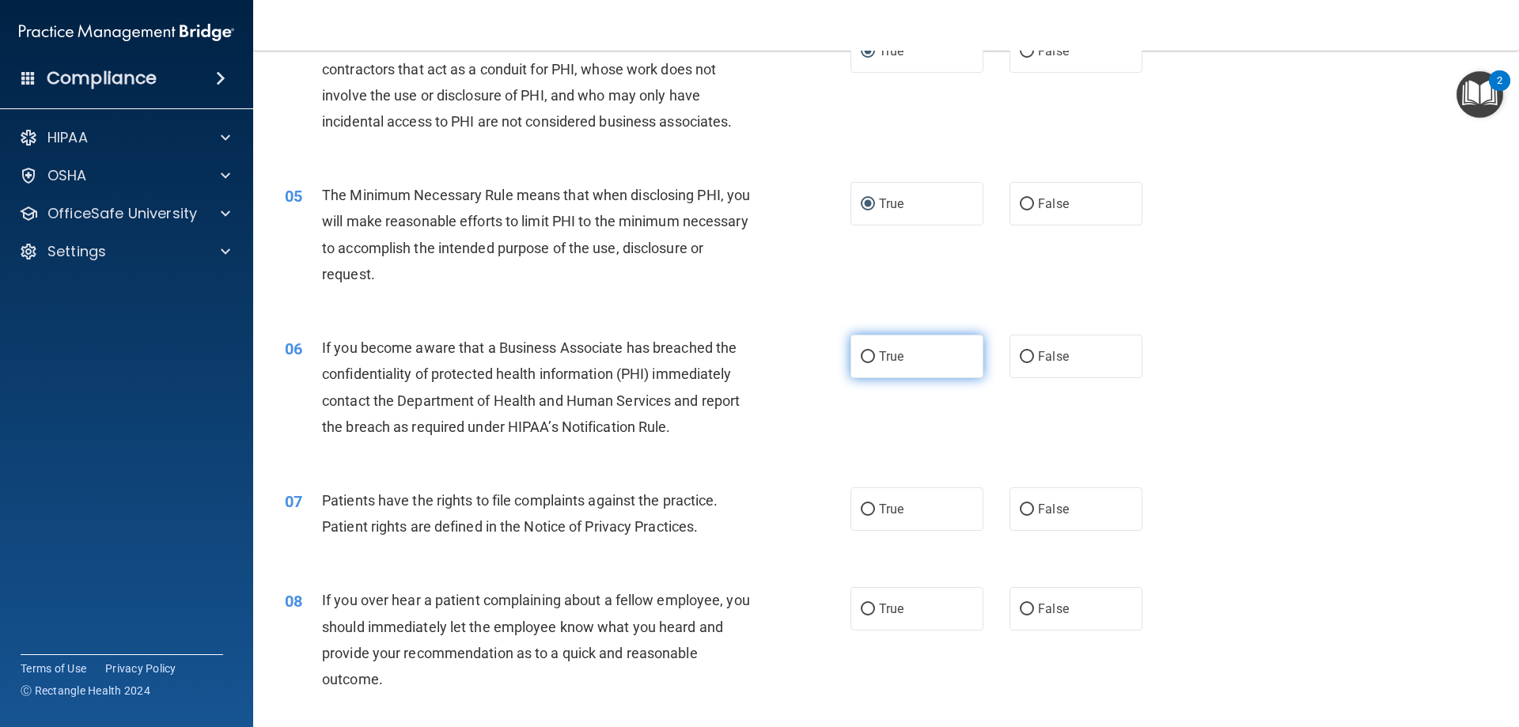
click at [862, 353] on input "True" at bounding box center [868, 357] width 14 height 12
radio input "true"
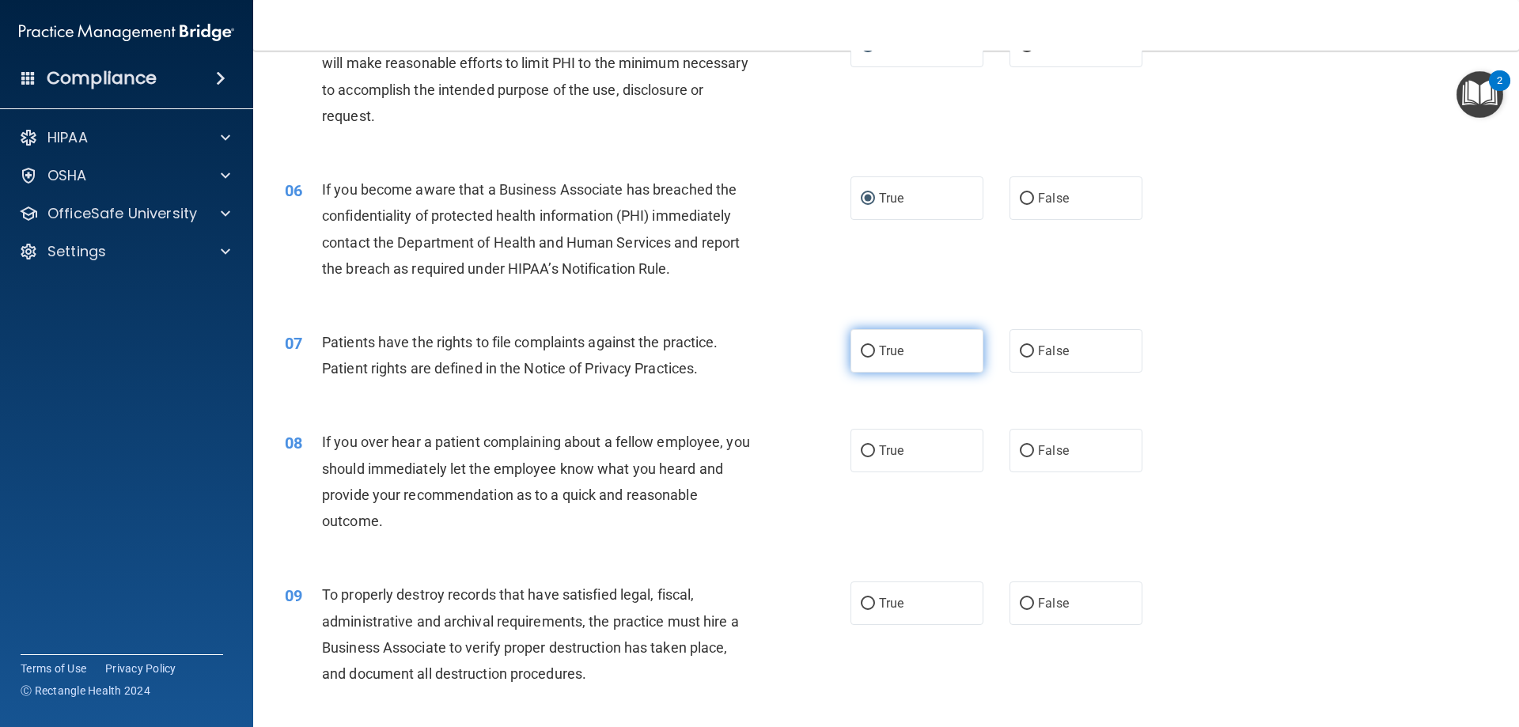
click at [862, 351] on input "True" at bounding box center [868, 352] width 14 height 12
radio input "true"
click at [1011, 448] on label "False" at bounding box center [1076, 451] width 133 height 44
click at [1020, 448] on input "False" at bounding box center [1027, 451] width 14 height 12
radio input "true"
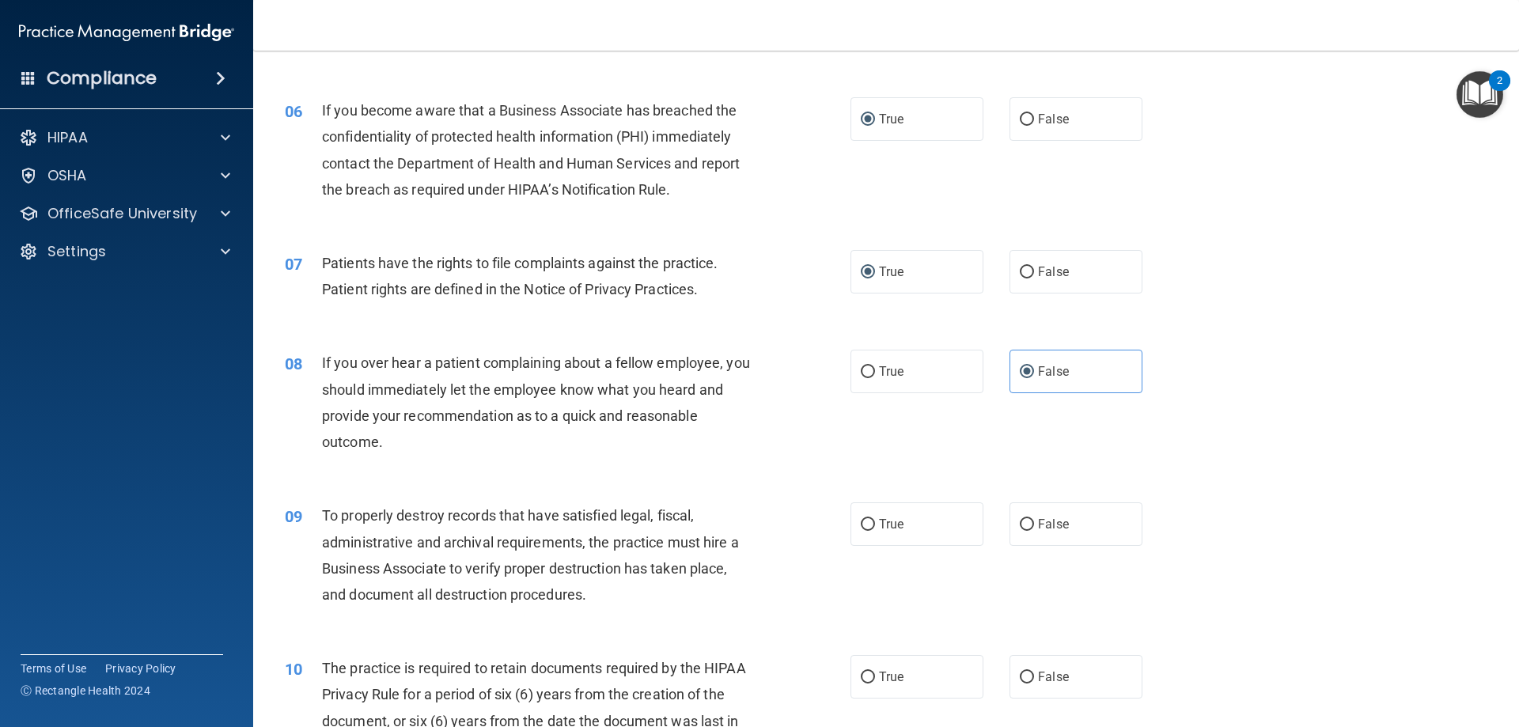
scroll to position [791, 0]
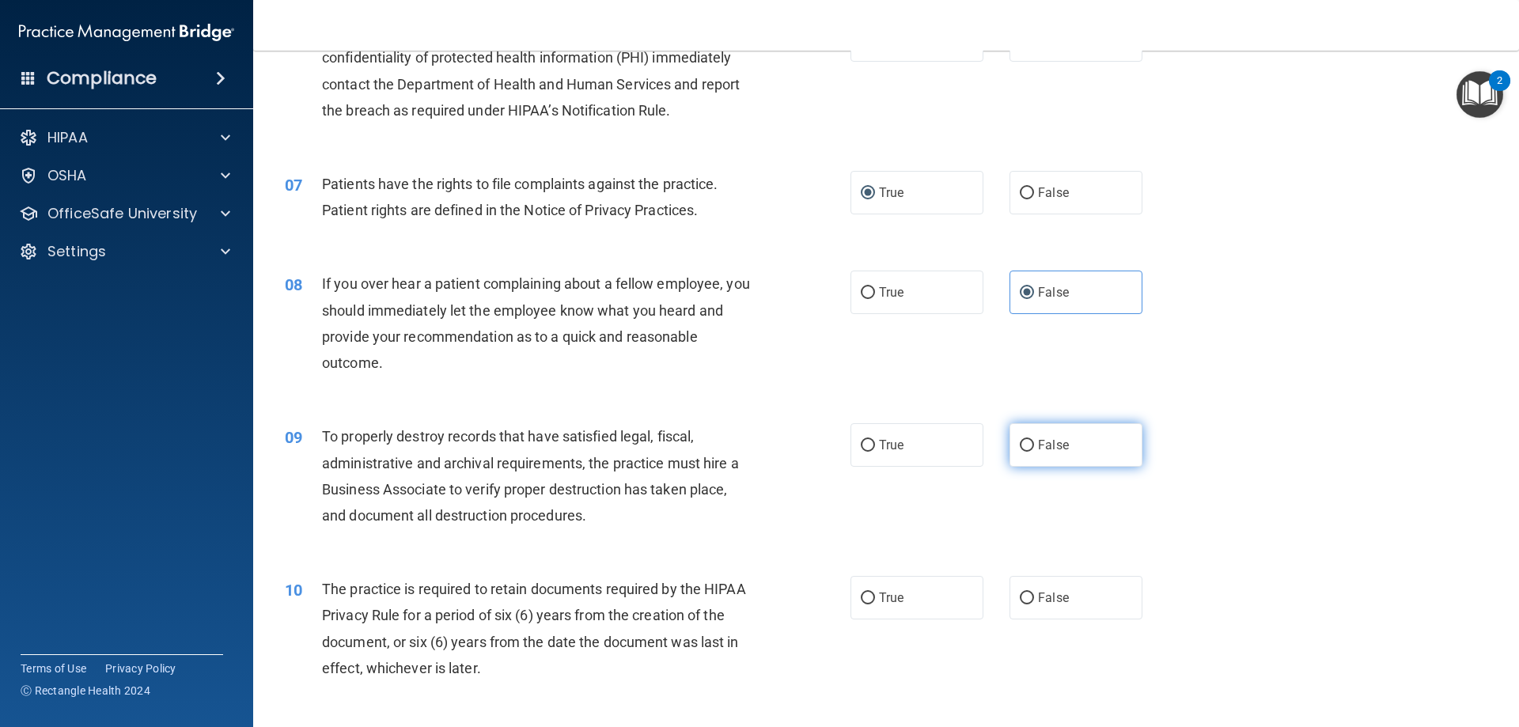
click at [1027, 445] on label "False" at bounding box center [1076, 445] width 133 height 44
click at [1027, 445] on input "False" at bounding box center [1027, 446] width 14 height 12
radio input "true"
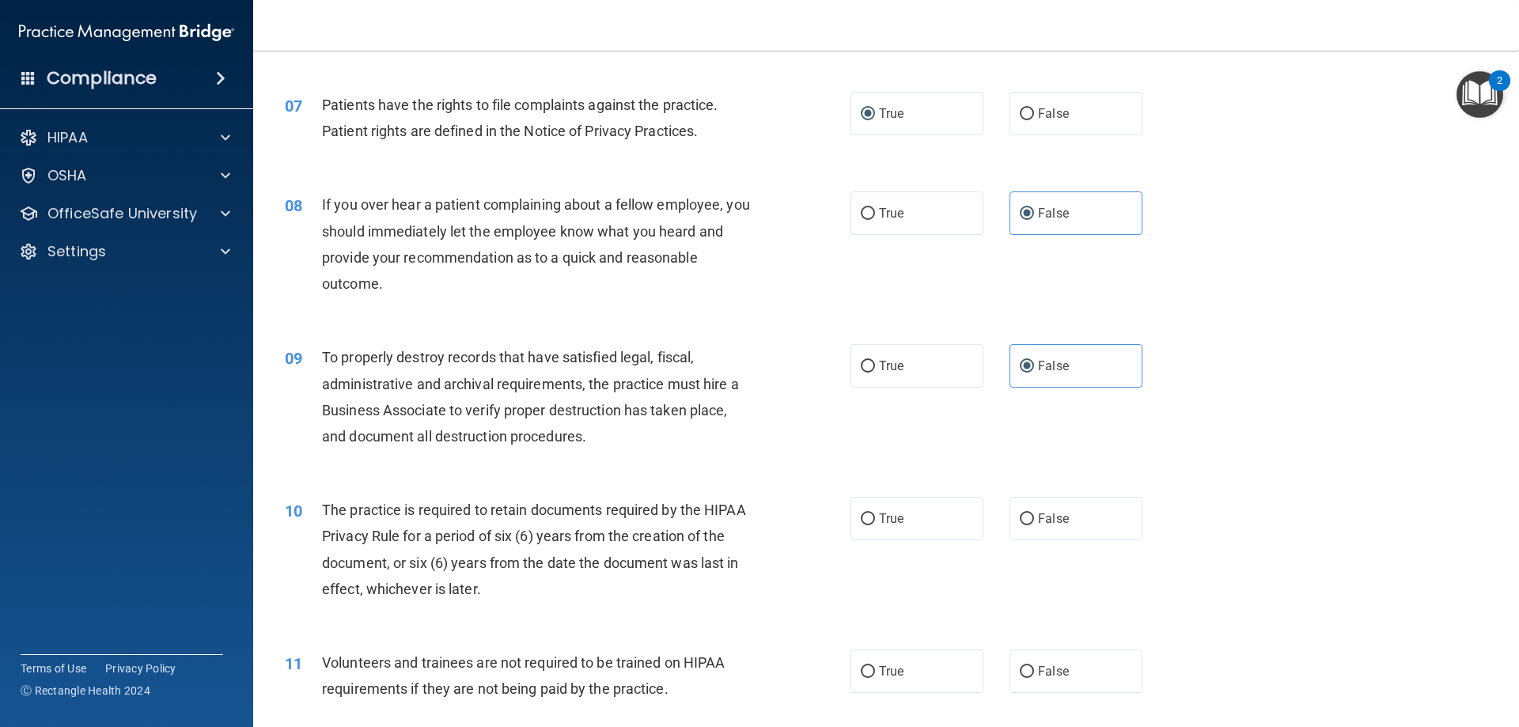
scroll to position [949, 0]
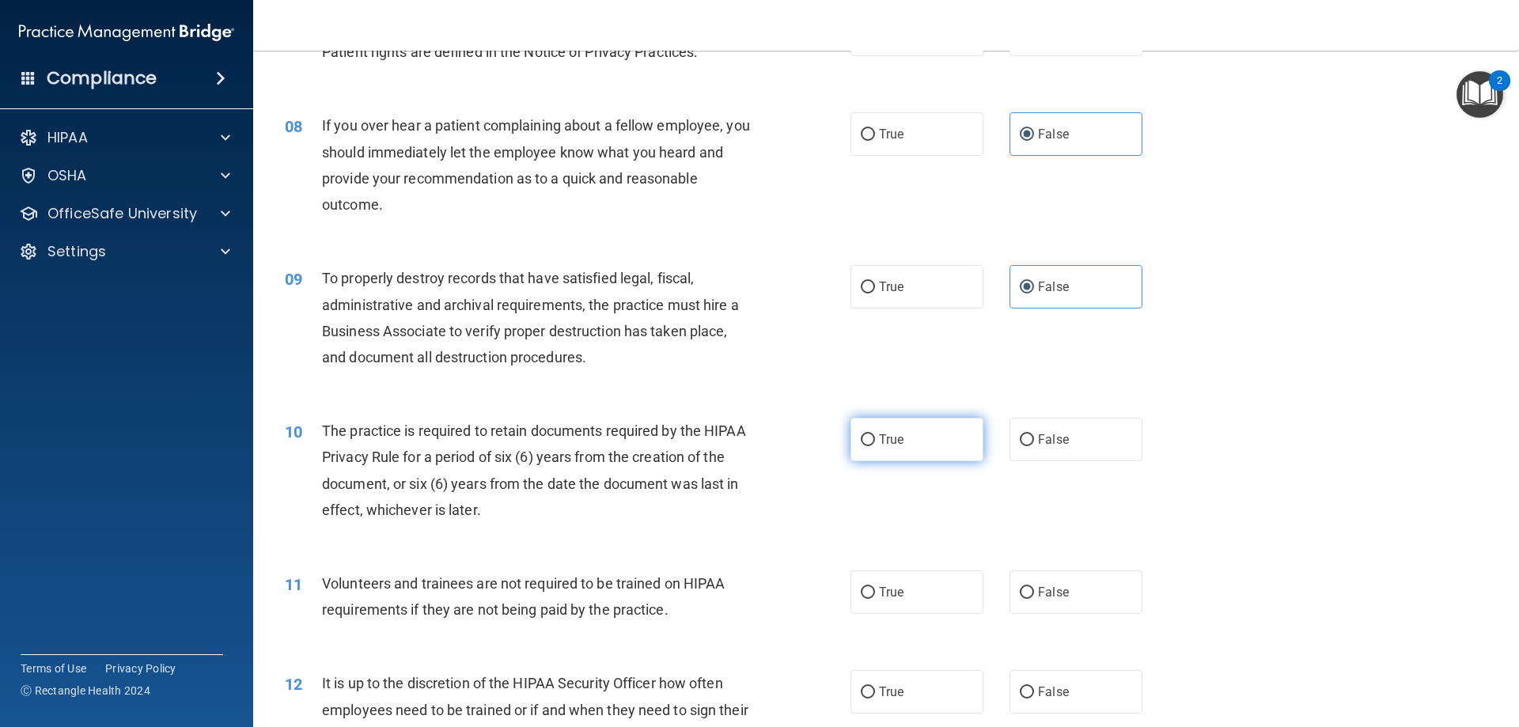
click at [870, 445] on label "True" at bounding box center [917, 440] width 133 height 44
click at [870, 445] on input "True" at bounding box center [868, 440] width 14 height 12
radio input "true"
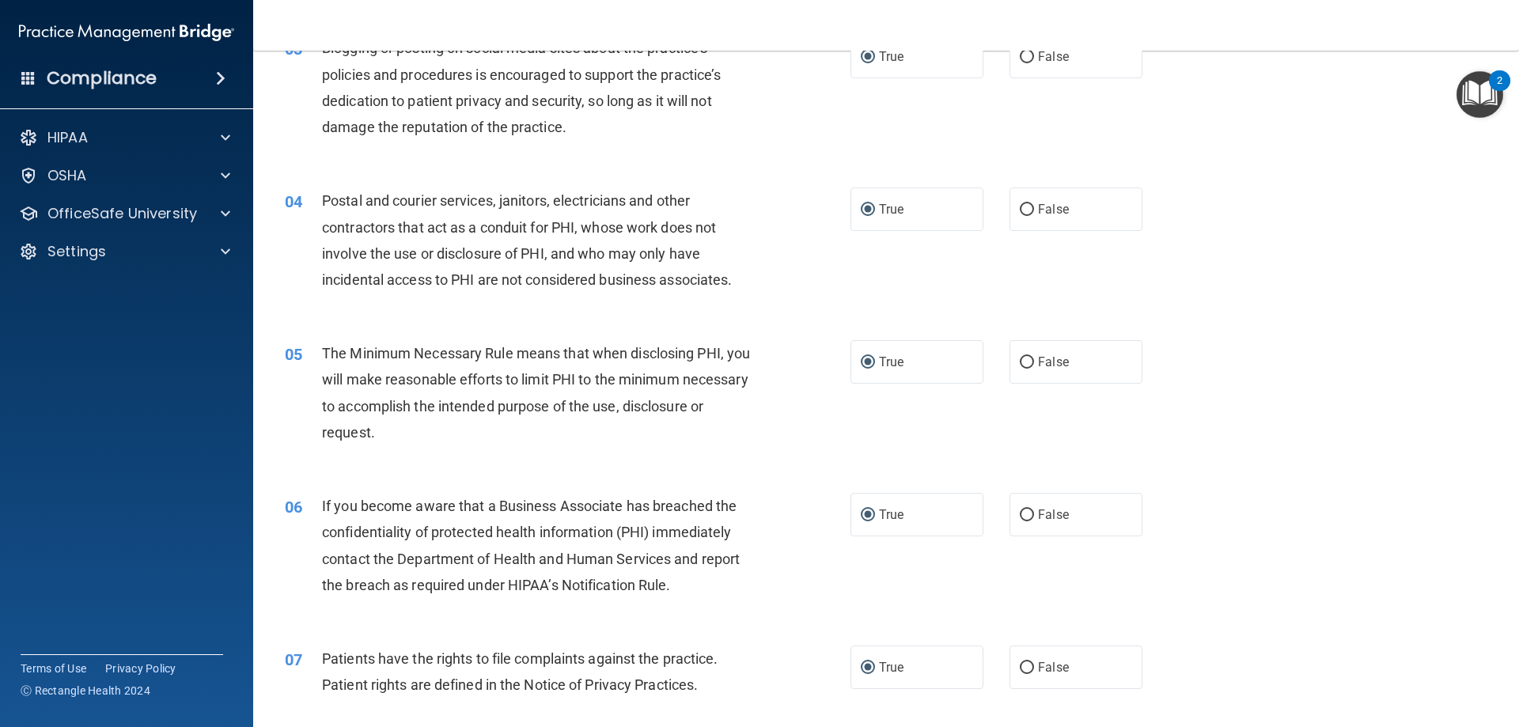
scroll to position [158, 0]
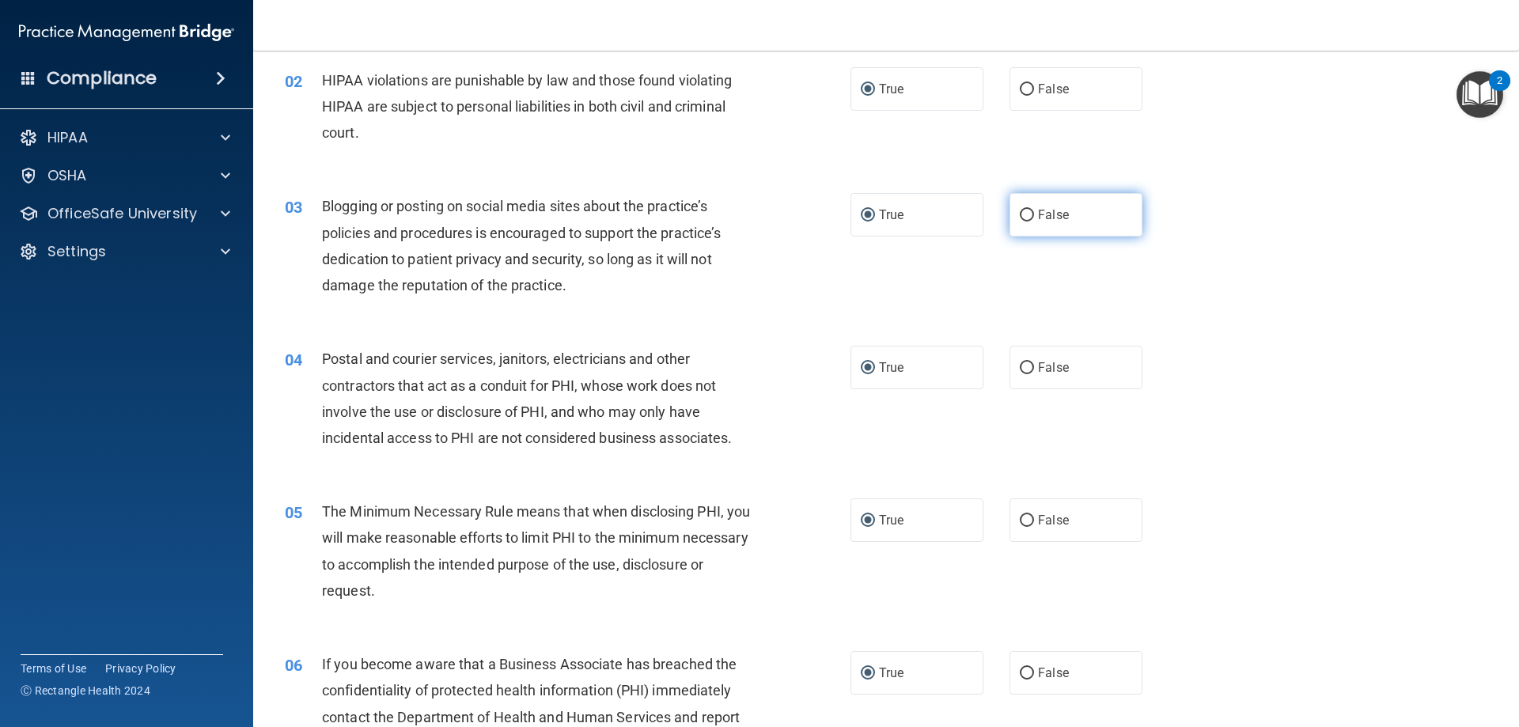
click at [1020, 219] on input "False" at bounding box center [1027, 216] width 14 height 12
radio input "true"
radio input "false"
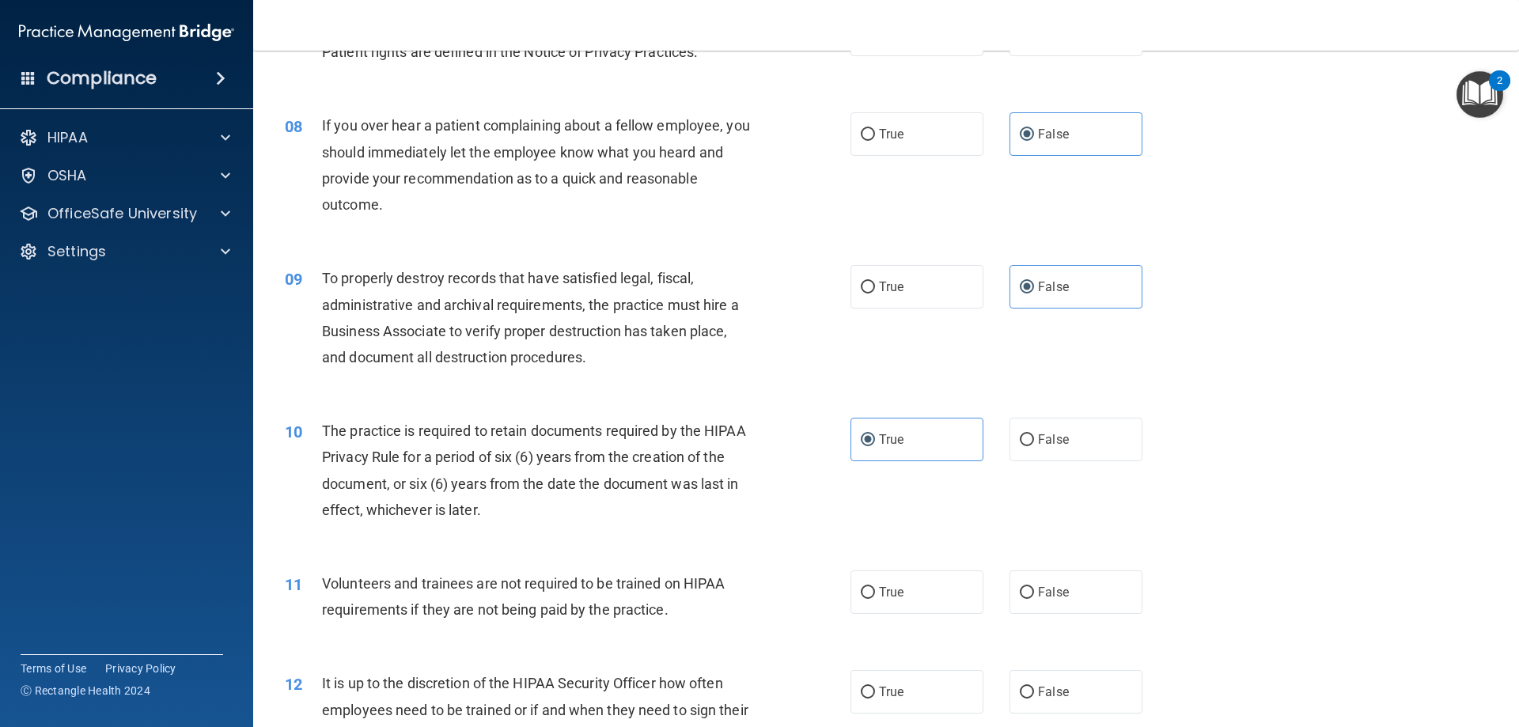
scroll to position [1029, 0]
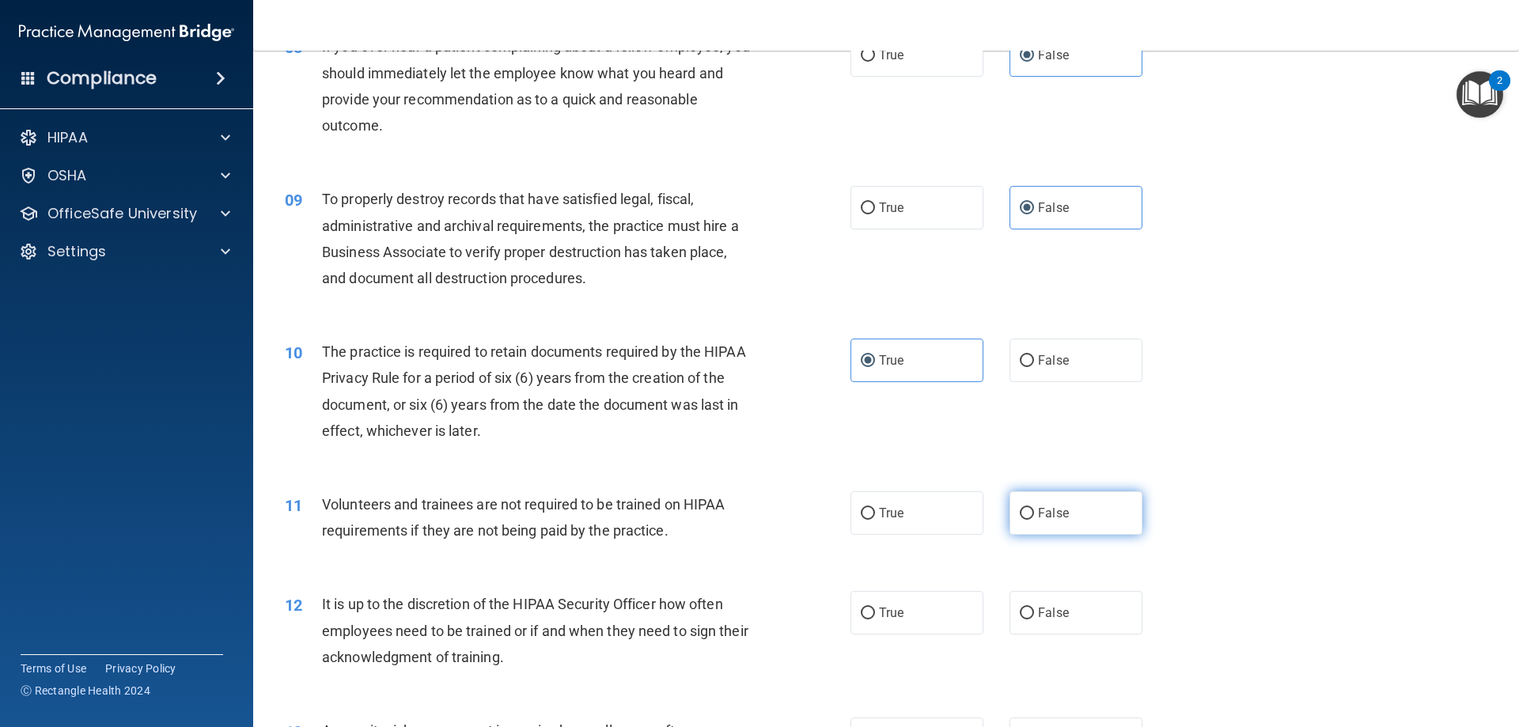
click at [1020, 509] on input "False" at bounding box center [1027, 514] width 14 height 12
radio input "true"
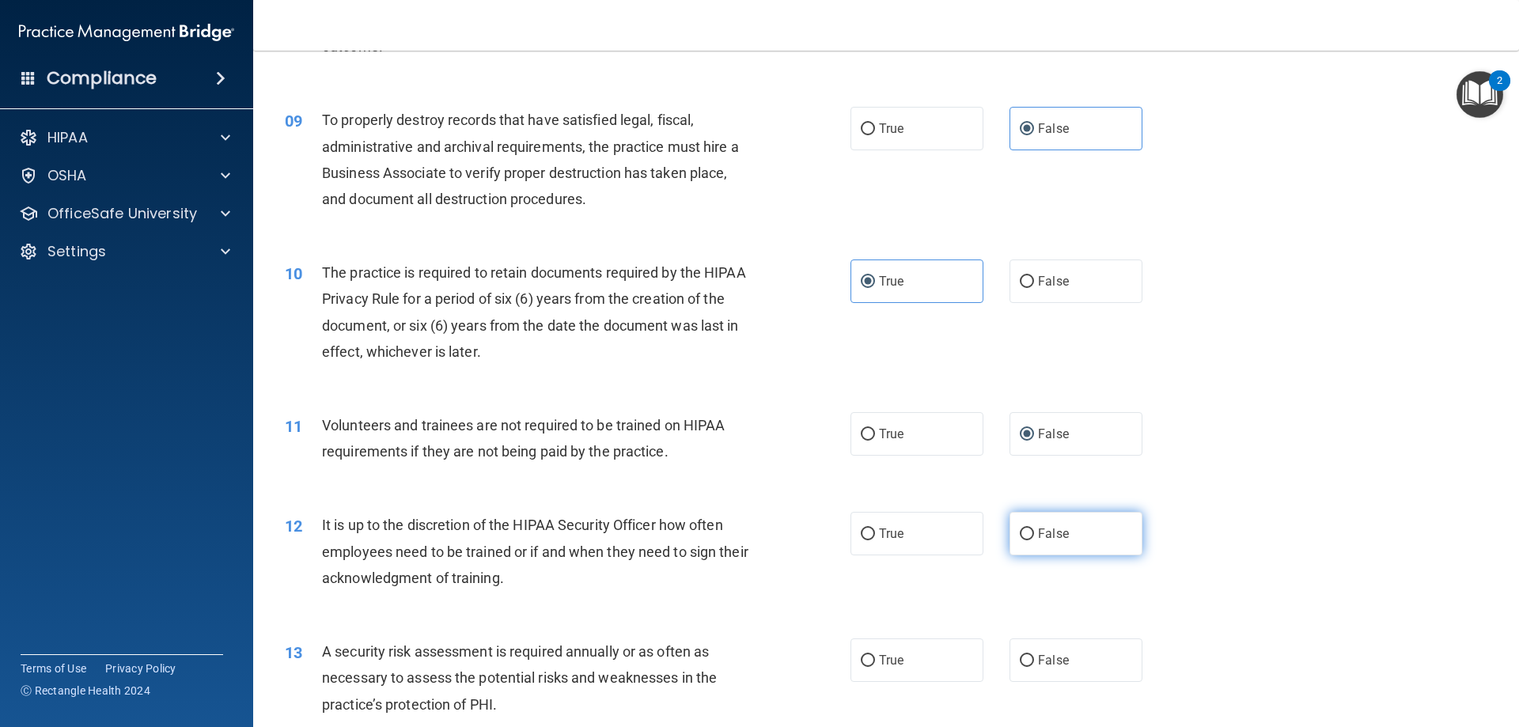
click at [1025, 532] on input "False" at bounding box center [1027, 535] width 14 height 12
radio input "true"
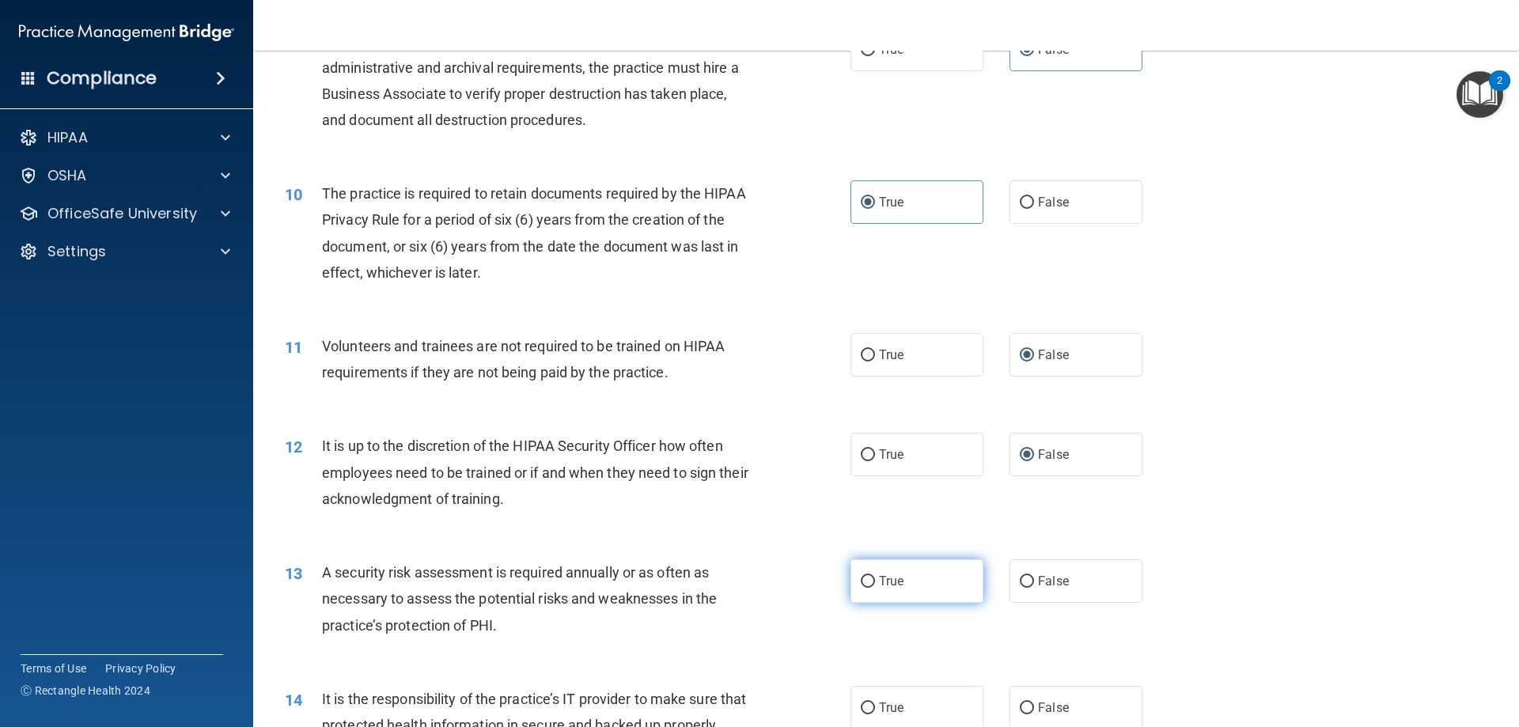
click at [873, 579] on label "True" at bounding box center [917, 581] width 133 height 44
click at [873, 579] on input "True" at bounding box center [868, 582] width 14 height 12
radio input "true"
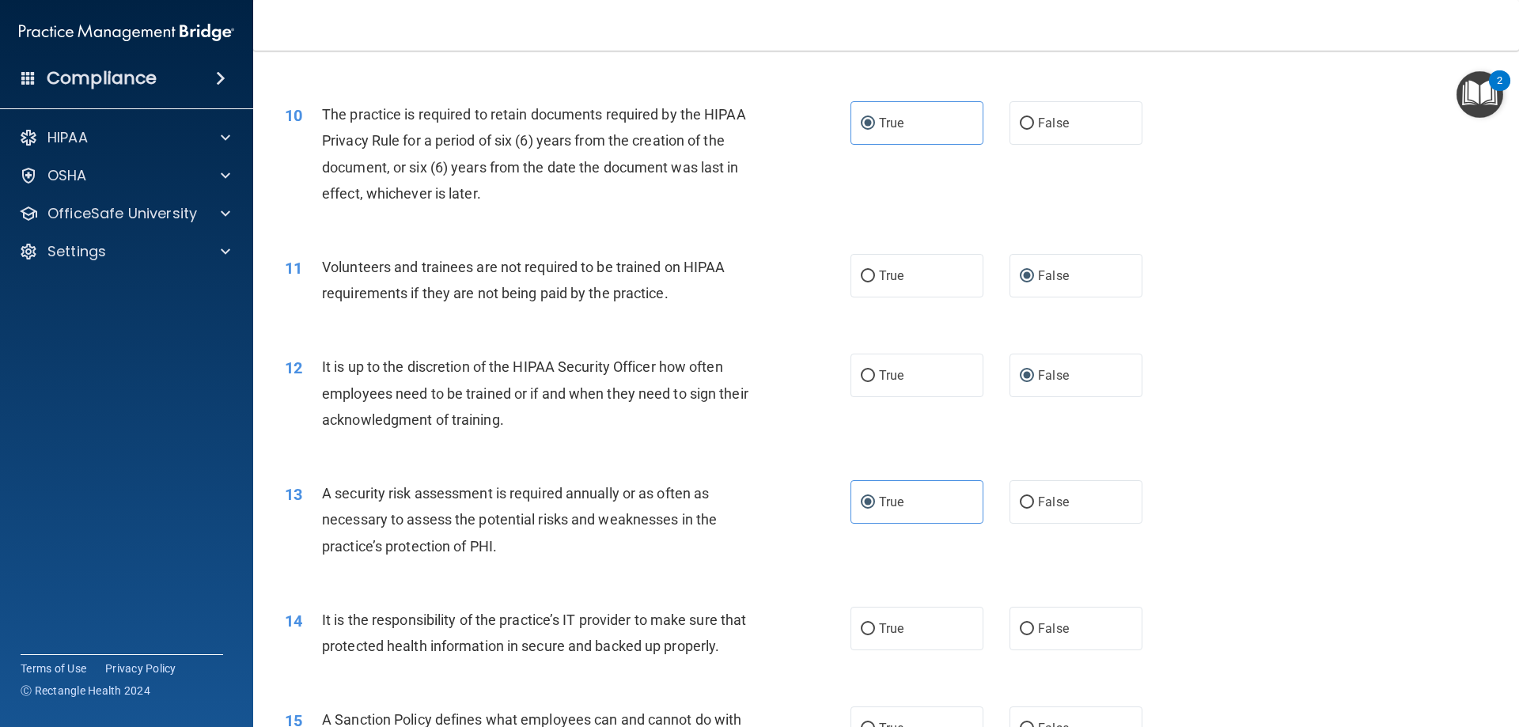
scroll to position [1345, 0]
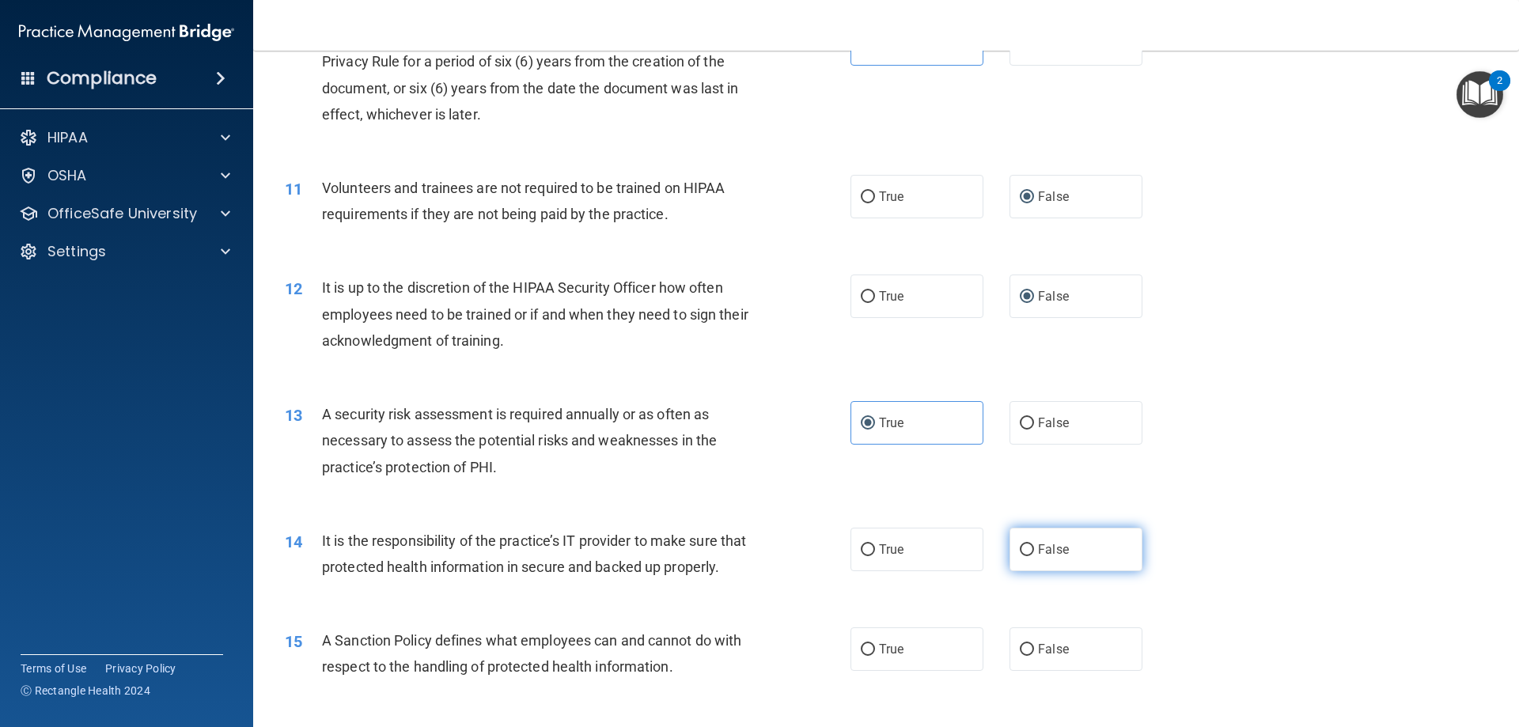
click at [1038, 547] on span "False" at bounding box center [1053, 549] width 31 height 15
click at [1034, 547] on input "False" at bounding box center [1027, 550] width 14 height 12
radio input "true"
click at [1021, 661] on label "False" at bounding box center [1076, 649] width 133 height 44
click at [1021, 656] on input "False" at bounding box center [1027, 650] width 14 height 12
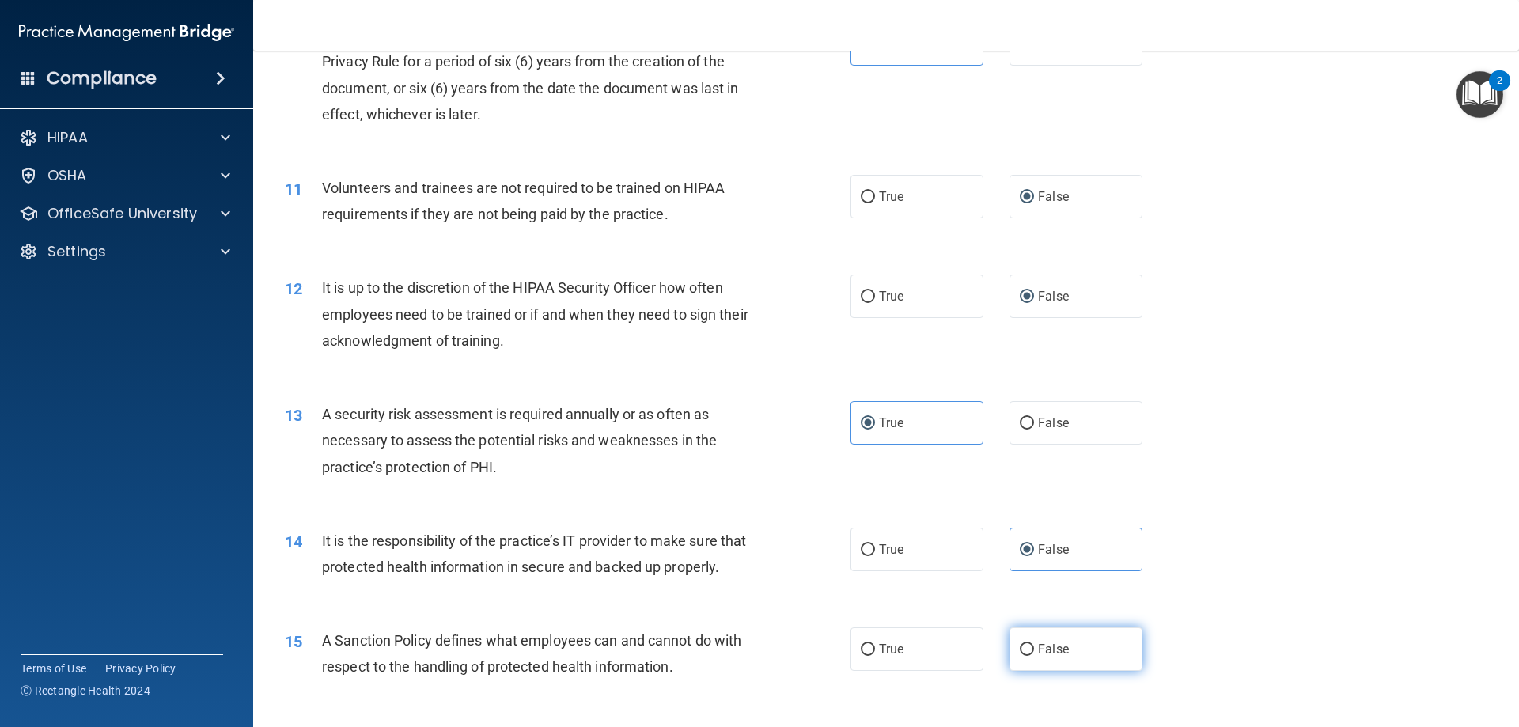
radio input "true"
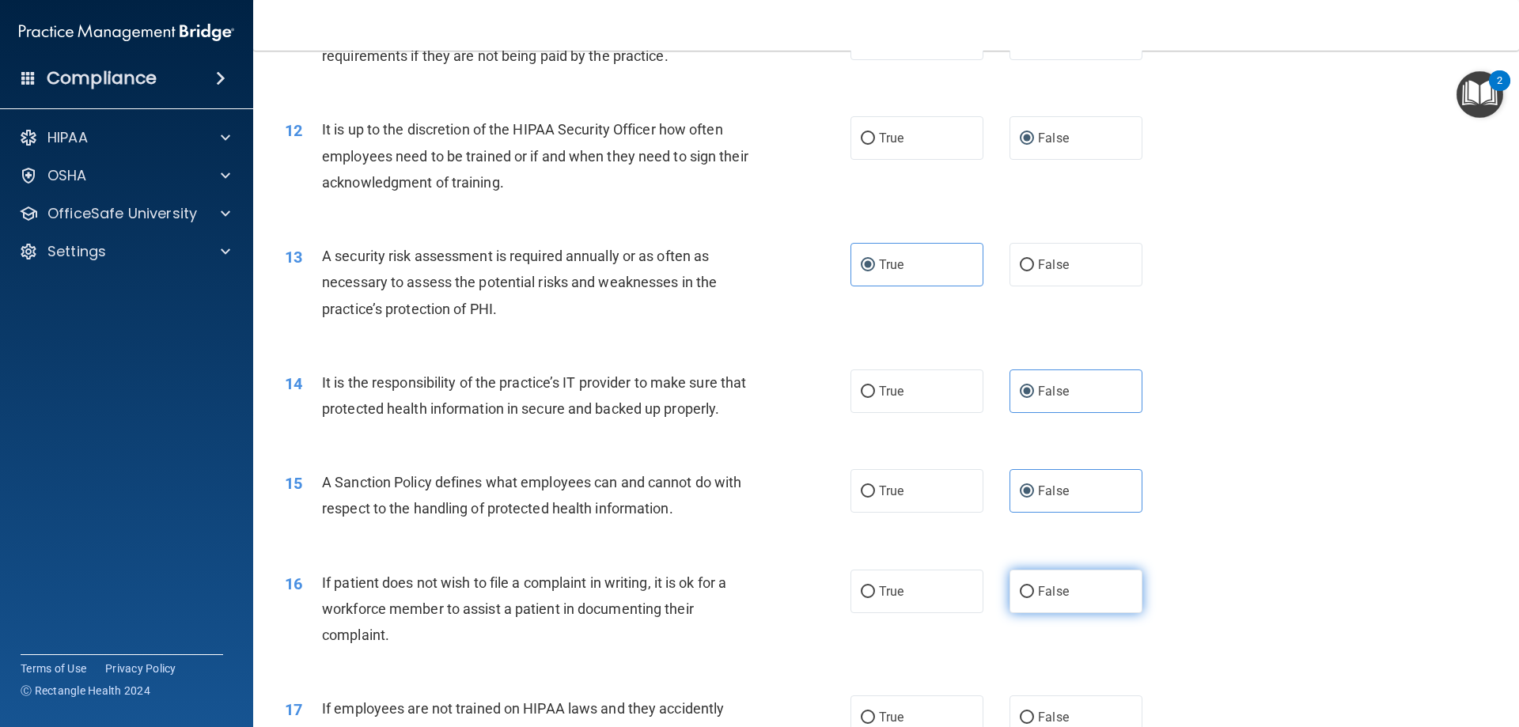
click at [1030, 613] on label "False" at bounding box center [1076, 592] width 133 height 44
click at [1030, 598] on input "False" at bounding box center [1027, 592] width 14 height 12
radio input "true"
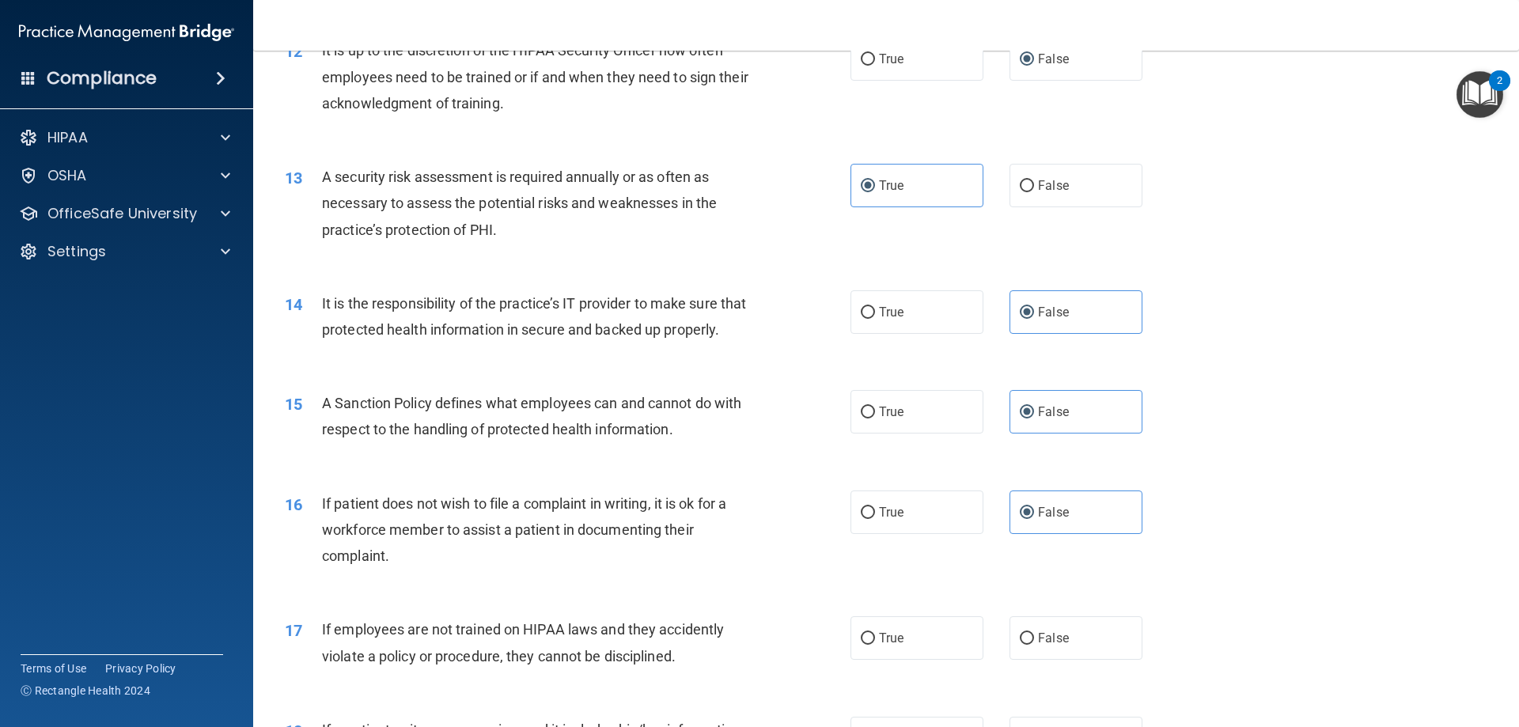
scroll to position [1662, 0]
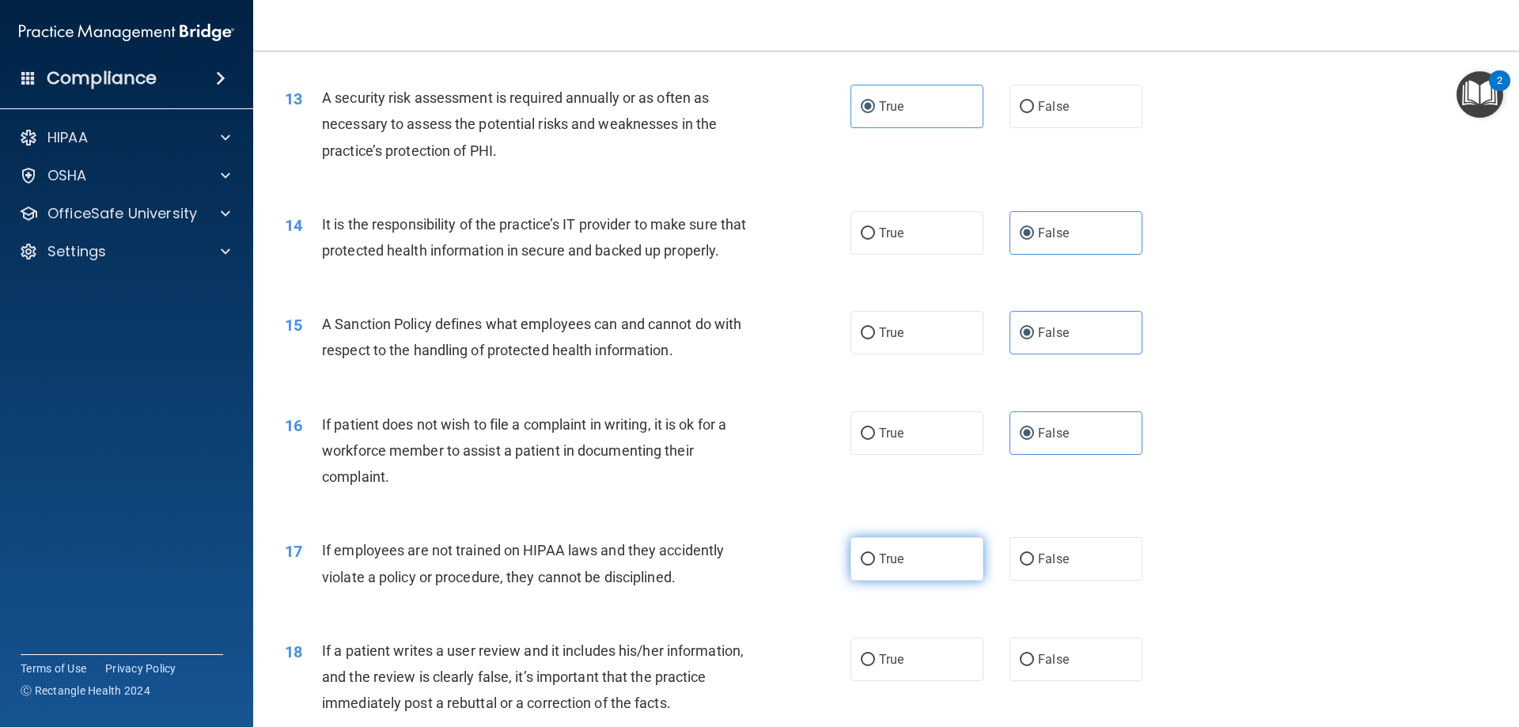
click at [881, 567] on span "True" at bounding box center [891, 558] width 25 height 15
click at [875, 566] on input "True" at bounding box center [868, 560] width 14 height 12
radio input "true"
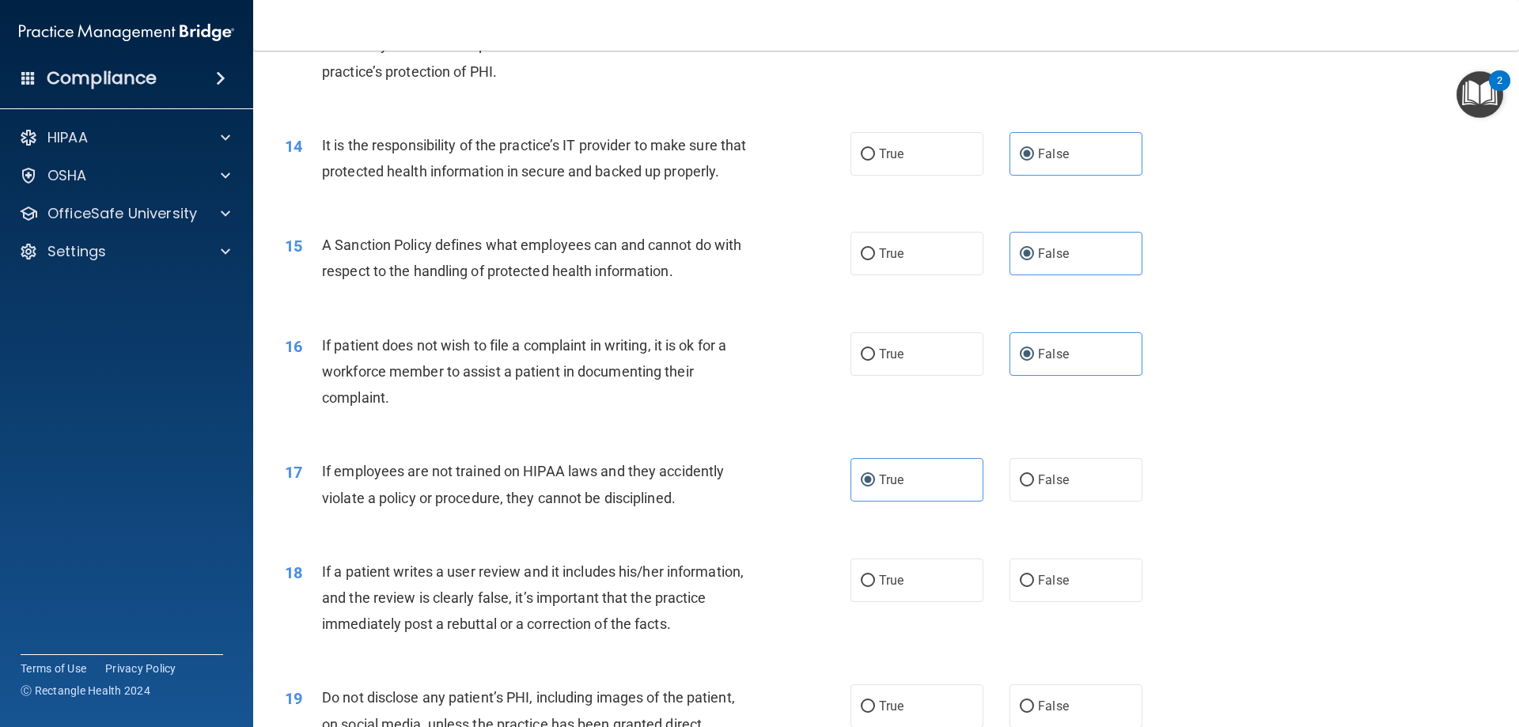
scroll to position [1820, 0]
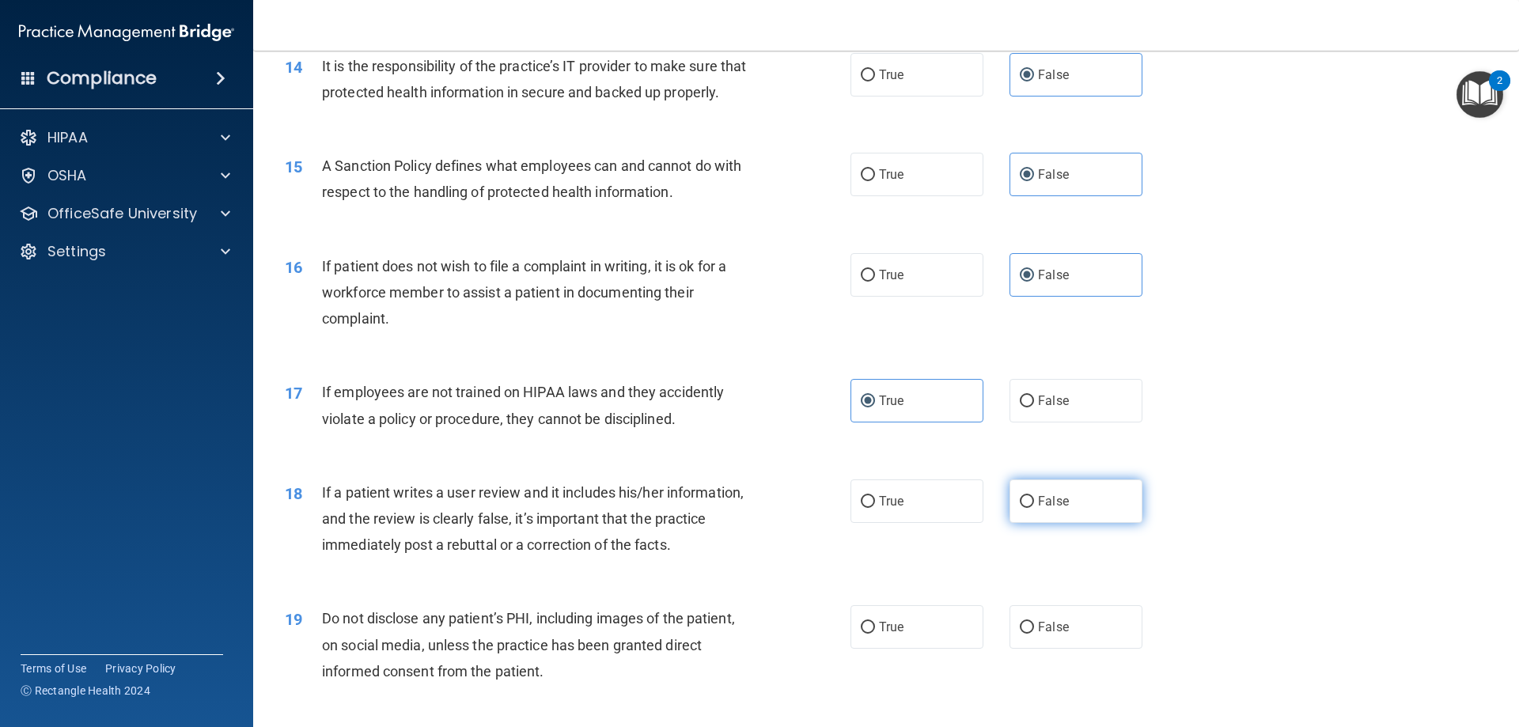
click at [1026, 508] on input "False" at bounding box center [1027, 502] width 14 height 12
radio input "true"
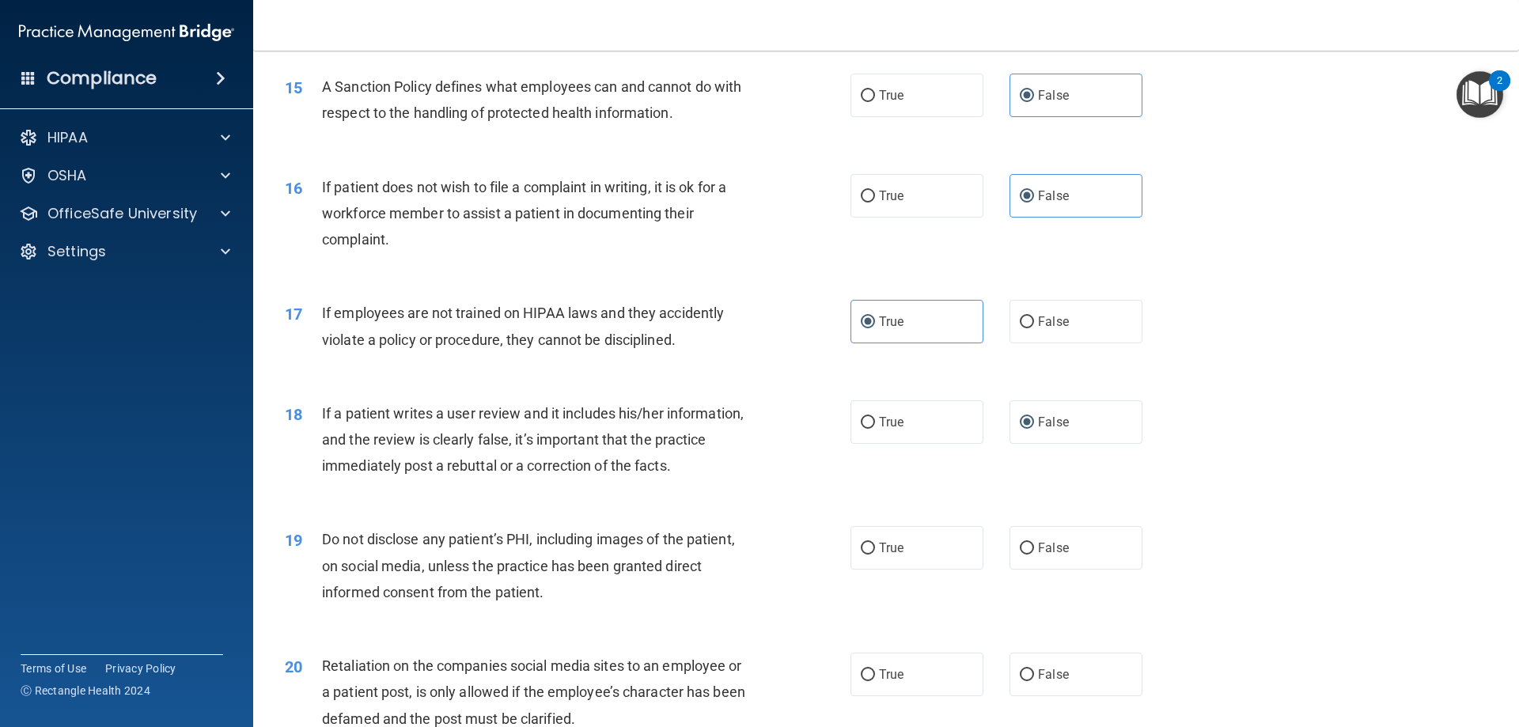
scroll to position [1978, 0]
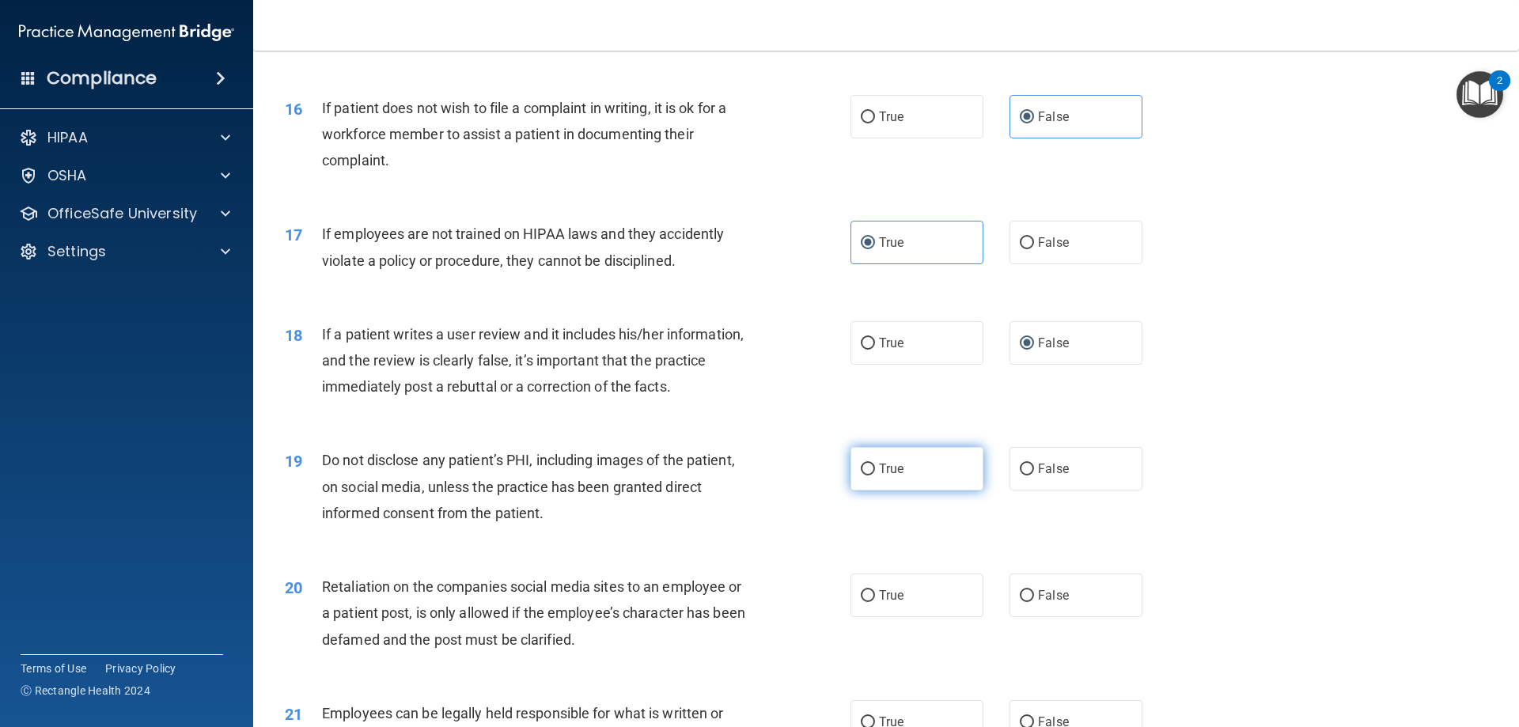
drag, startPoint x: 870, startPoint y: 502, endPoint x: 891, endPoint y: 495, distance: 21.5
click at [871, 491] on label "True" at bounding box center [917, 469] width 133 height 44
click at [871, 476] on input "True" at bounding box center [868, 470] width 14 height 12
radio input "true"
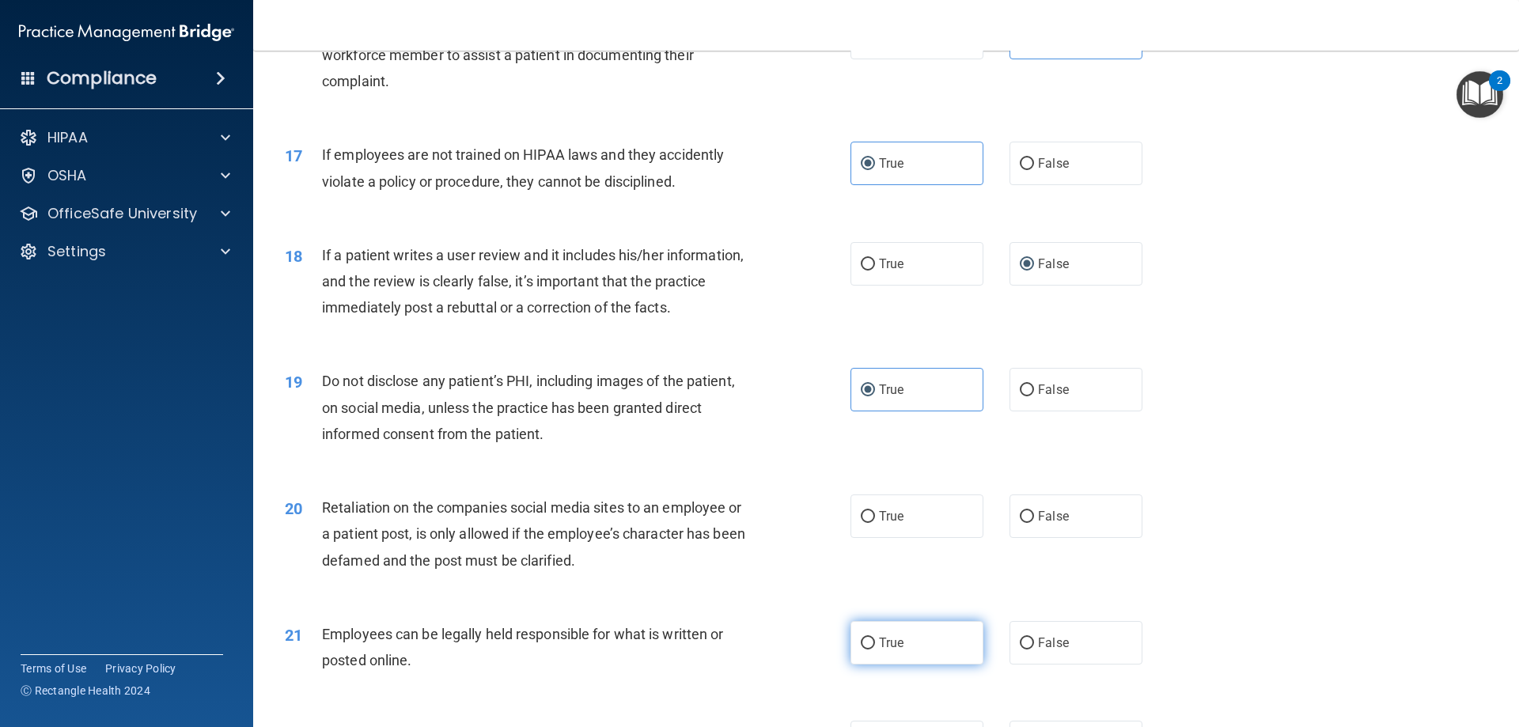
click at [863, 650] on input "True" at bounding box center [868, 644] width 14 height 12
radio input "true"
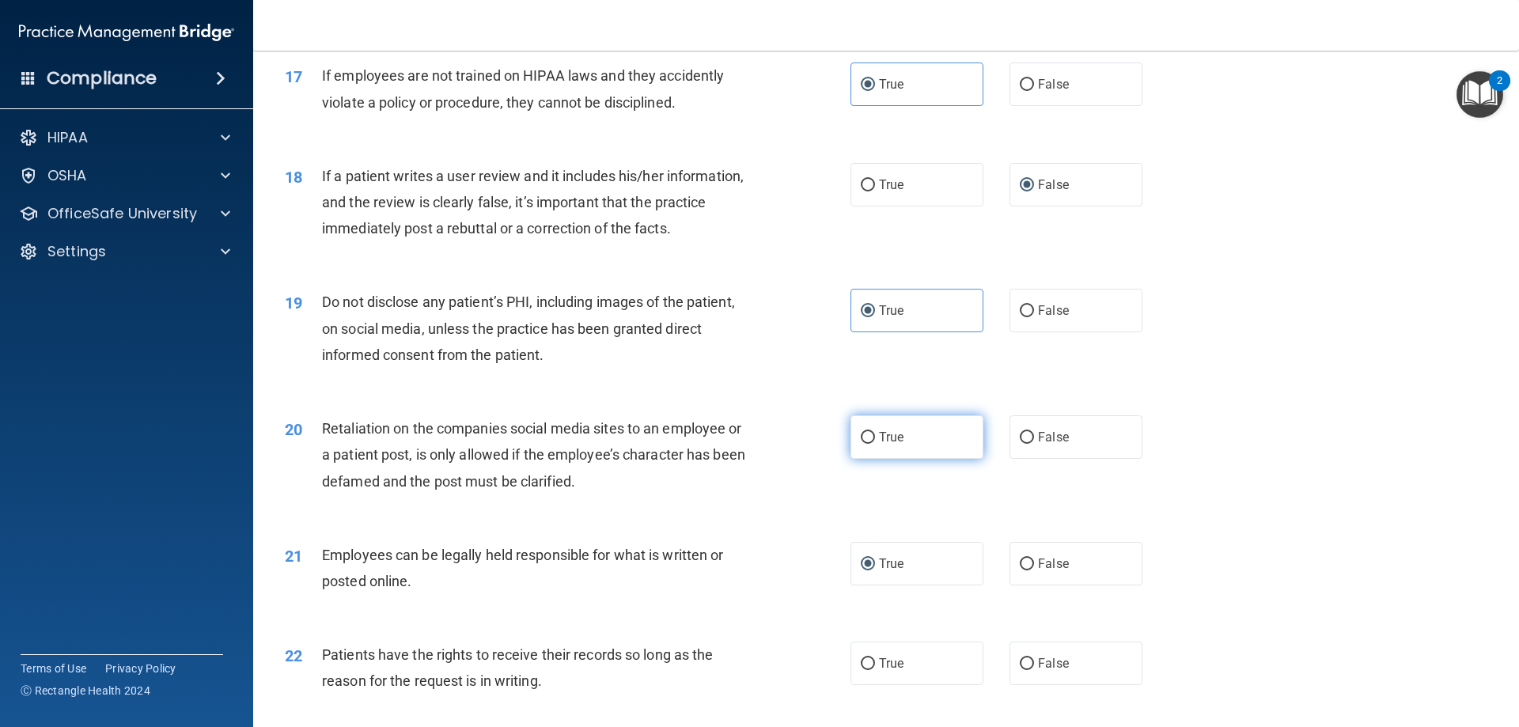
click at [855, 459] on label "True" at bounding box center [917, 437] width 133 height 44
click at [861, 444] on input "True" at bounding box center [868, 438] width 14 height 12
radio input "true"
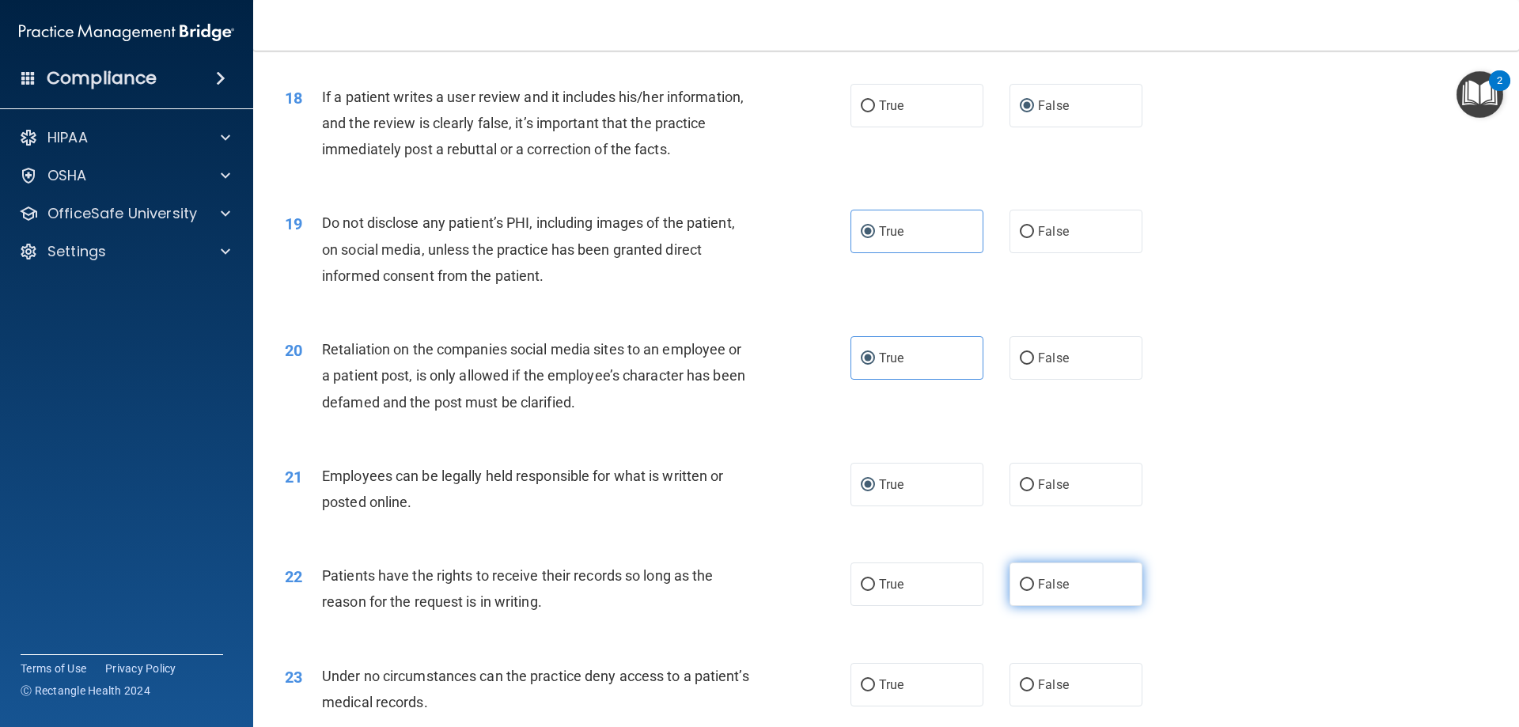
click at [1038, 592] on span "False" at bounding box center [1053, 584] width 31 height 15
click at [1033, 591] on input "False" at bounding box center [1027, 585] width 14 height 12
radio input "true"
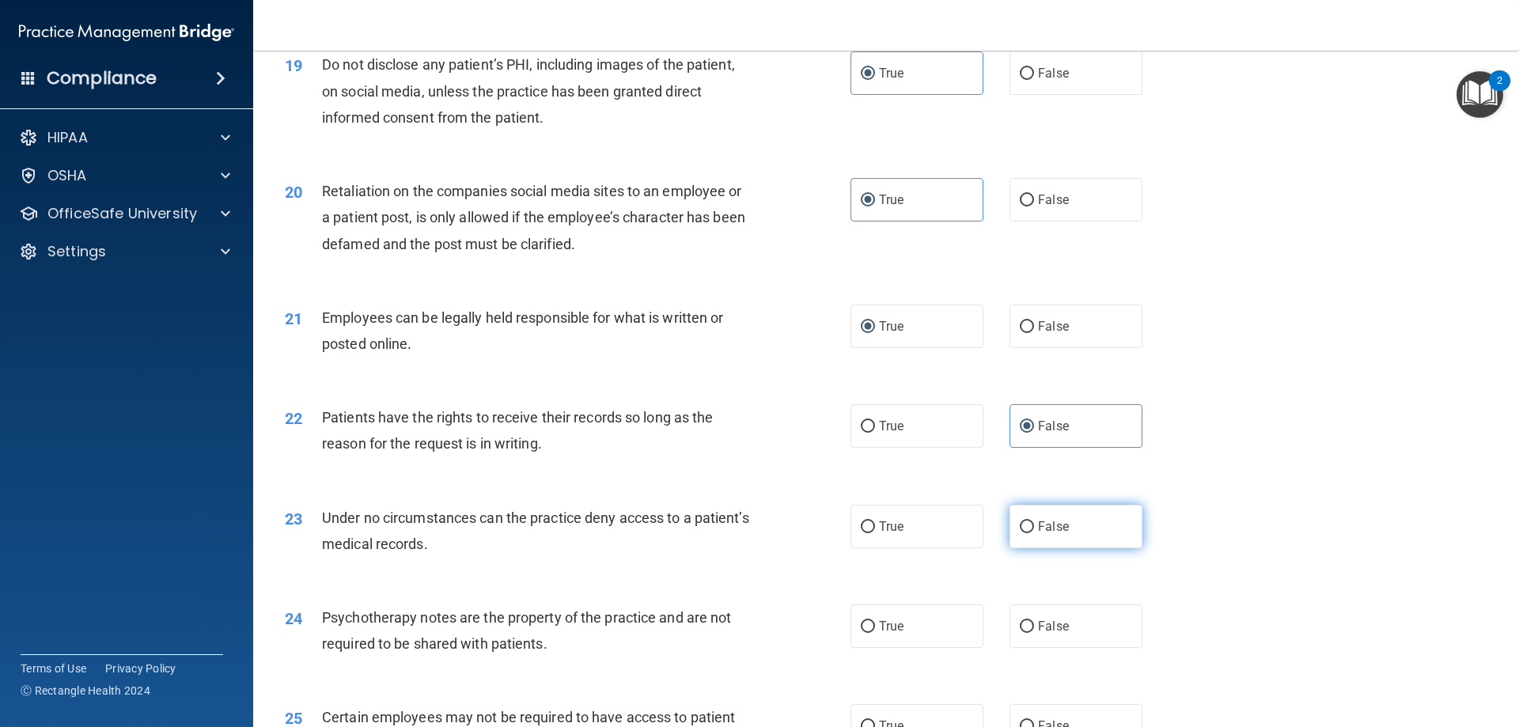
click at [1026, 533] on input "False" at bounding box center [1027, 527] width 14 height 12
radio input "true"
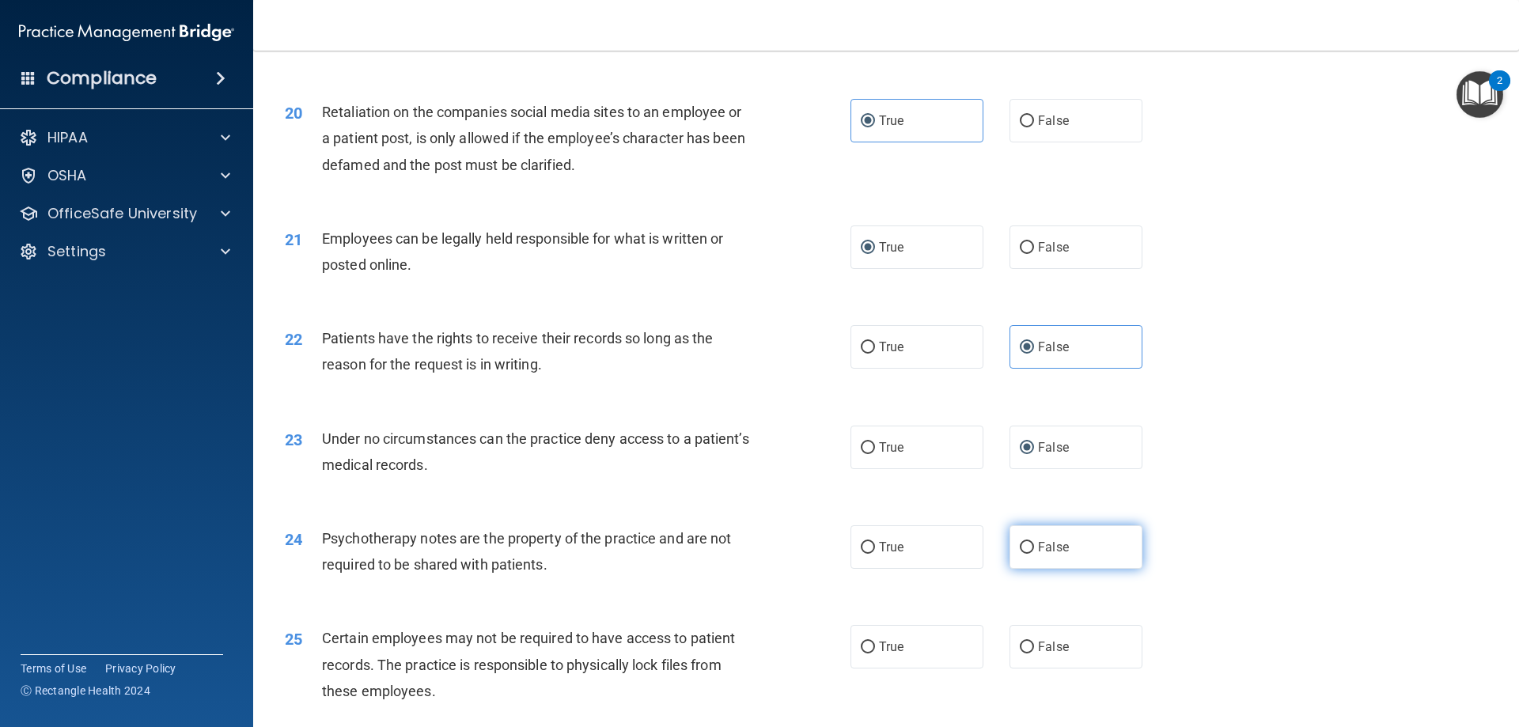
click at [1029, 569] on label "False" at bounding box center [1076, 547] width 133 height 44
click at [1029, 554] on input "False" at bounding box center [1027, 548] width 14 height 12
radio input "true"
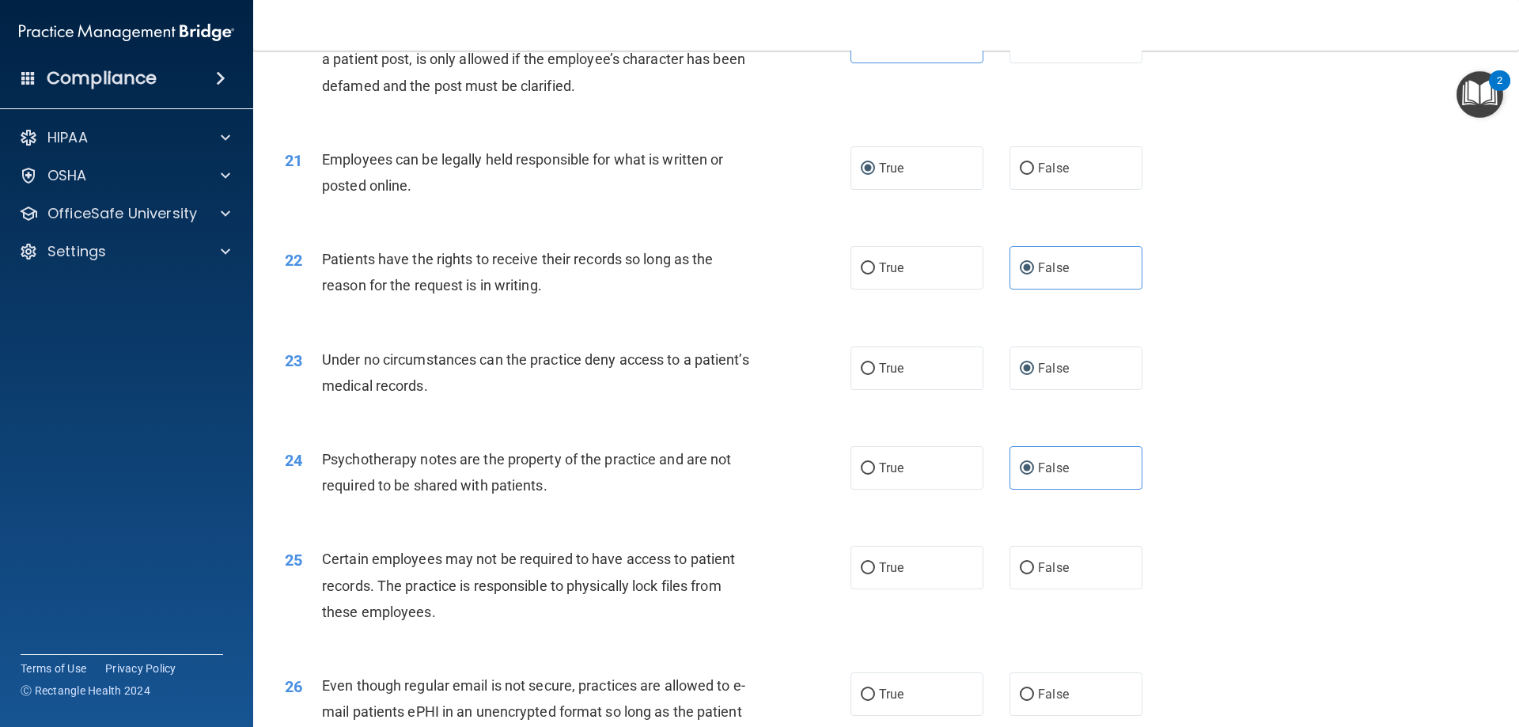
scroll to position [2611, 0]
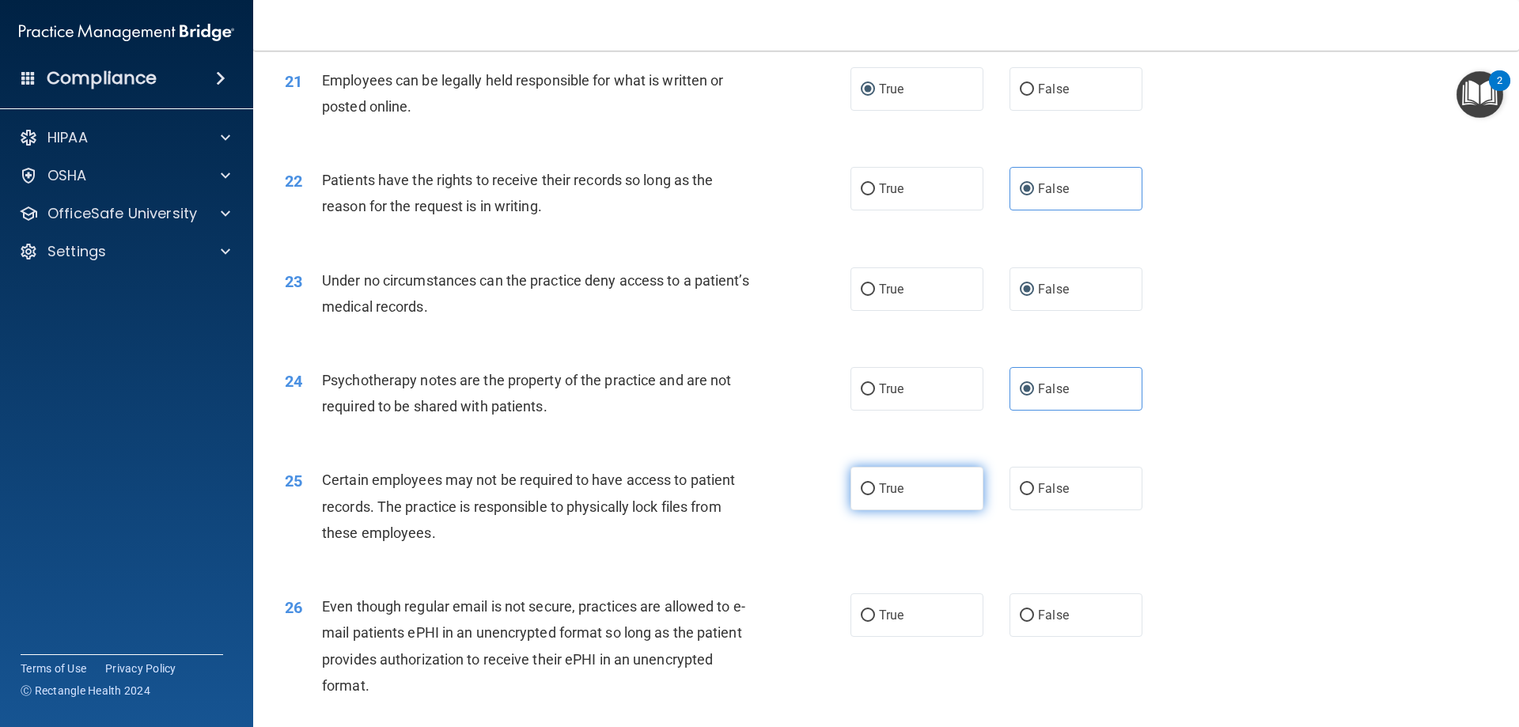
click at [869, 510] on label "True" at bounding box center [917, 489] width 133 height 44
click at [869, 495] on input "True" at bounding box center [868, 489] width 14 height 12
radio input "true"
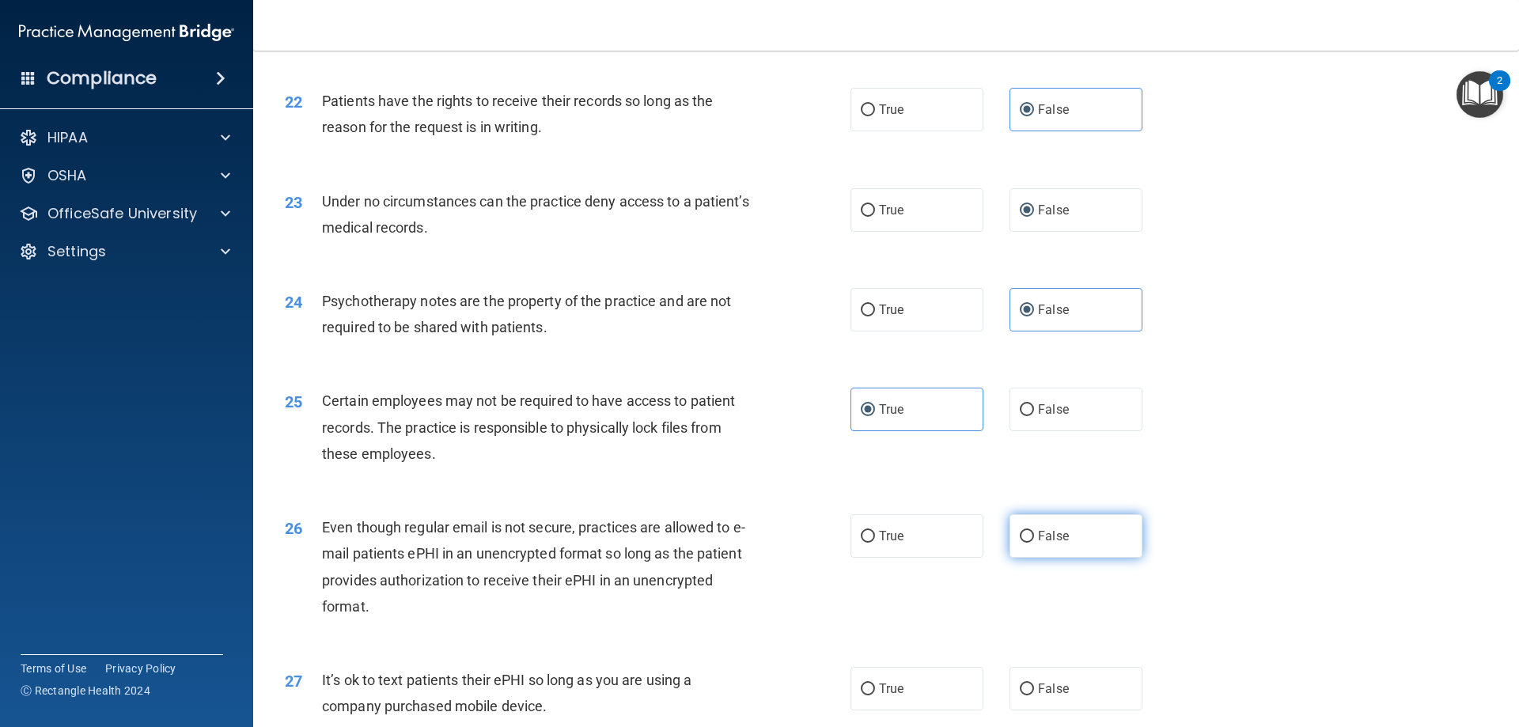
click at [1023, 543] on input "False" at bounding box center [1027, 537] width 14 height 12
radio input "true"
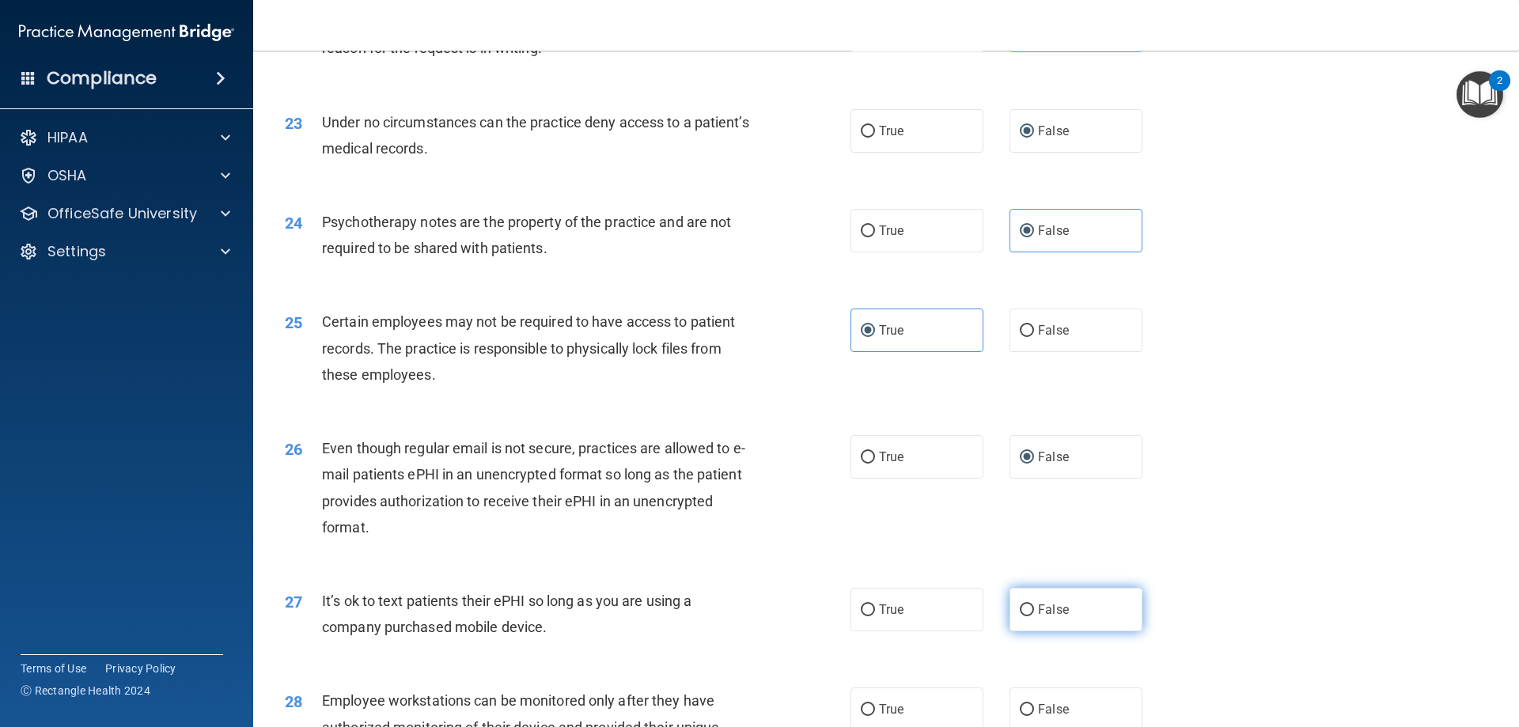
click at [1020, 616] on input "False" at bounding box center [1027, 611] width 14 height 12
radio input "true"
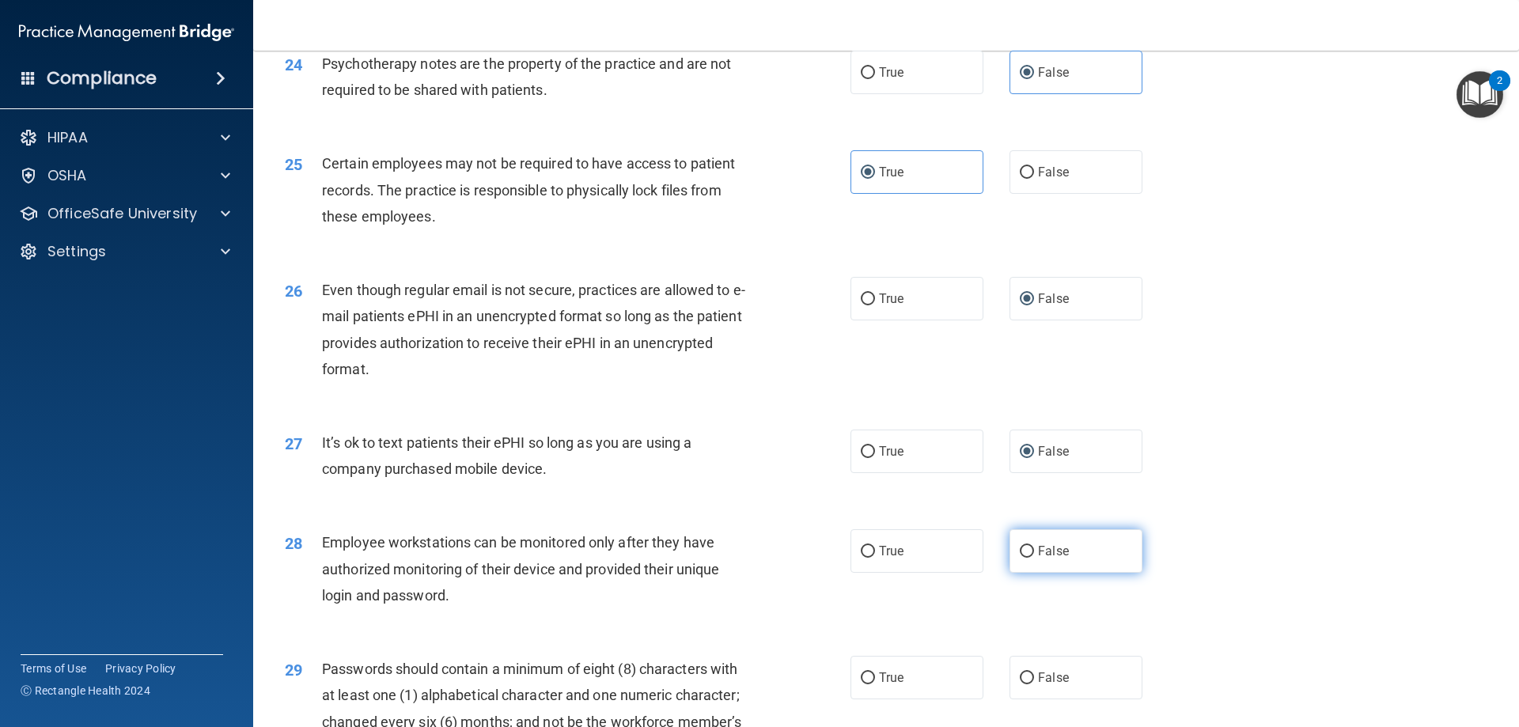
click at [1020, 558] on input "False" at bounding box center [1027, 552] width 14 height 12
radio input "true"
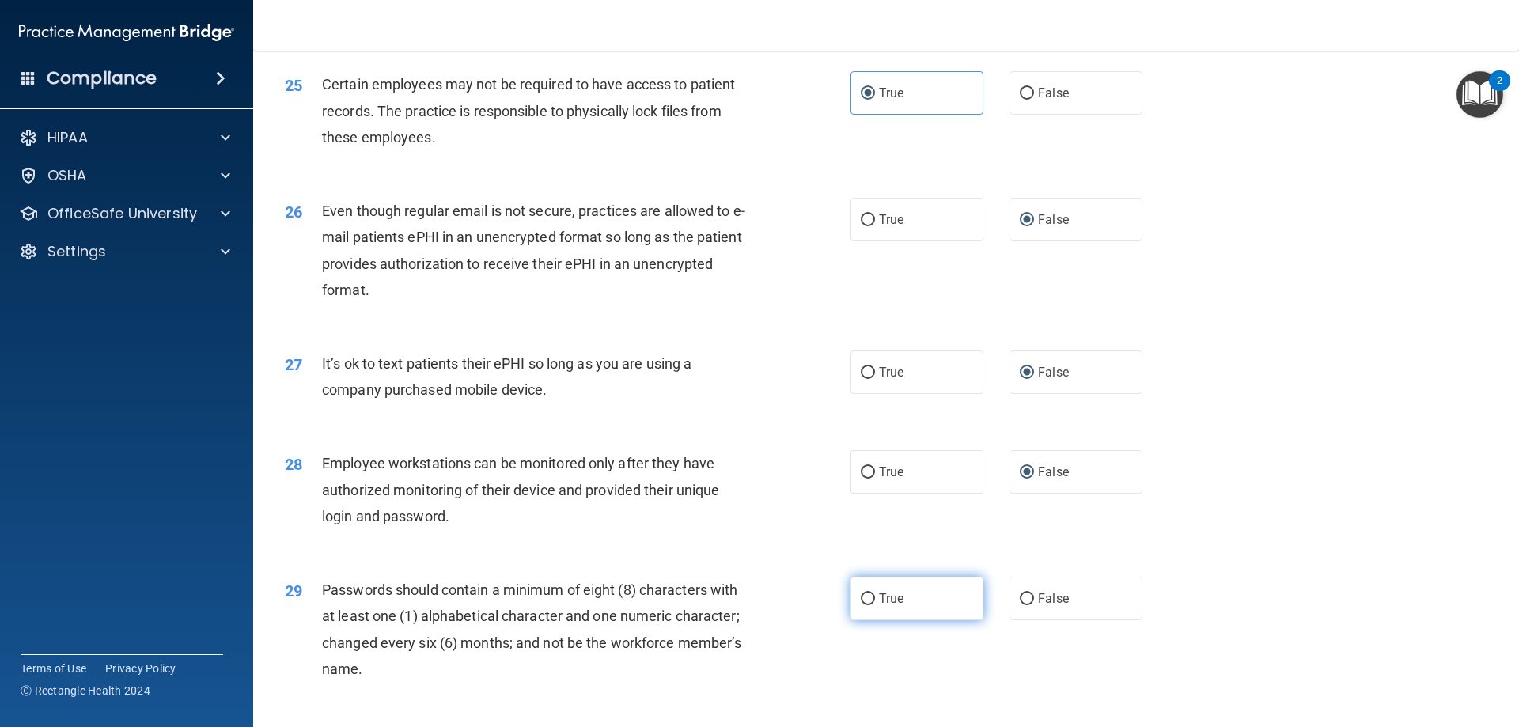
click at [872, 620] on label "True" at bounding box center [917, 599] width 133 height 44
click at [872, 605] on input "True" at bounding box center [868, 599] width 14 height 12
radio input "true"
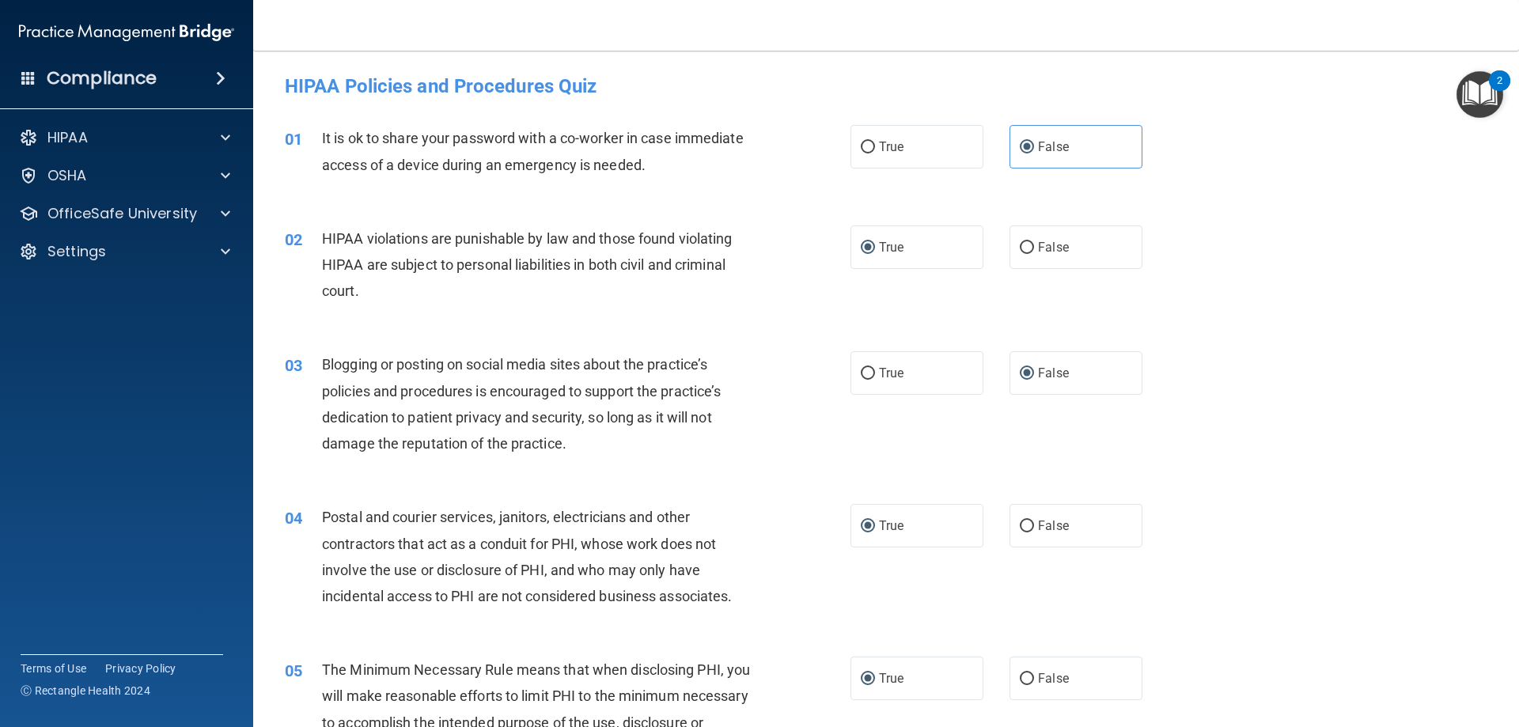
scroll to position [158, 0]
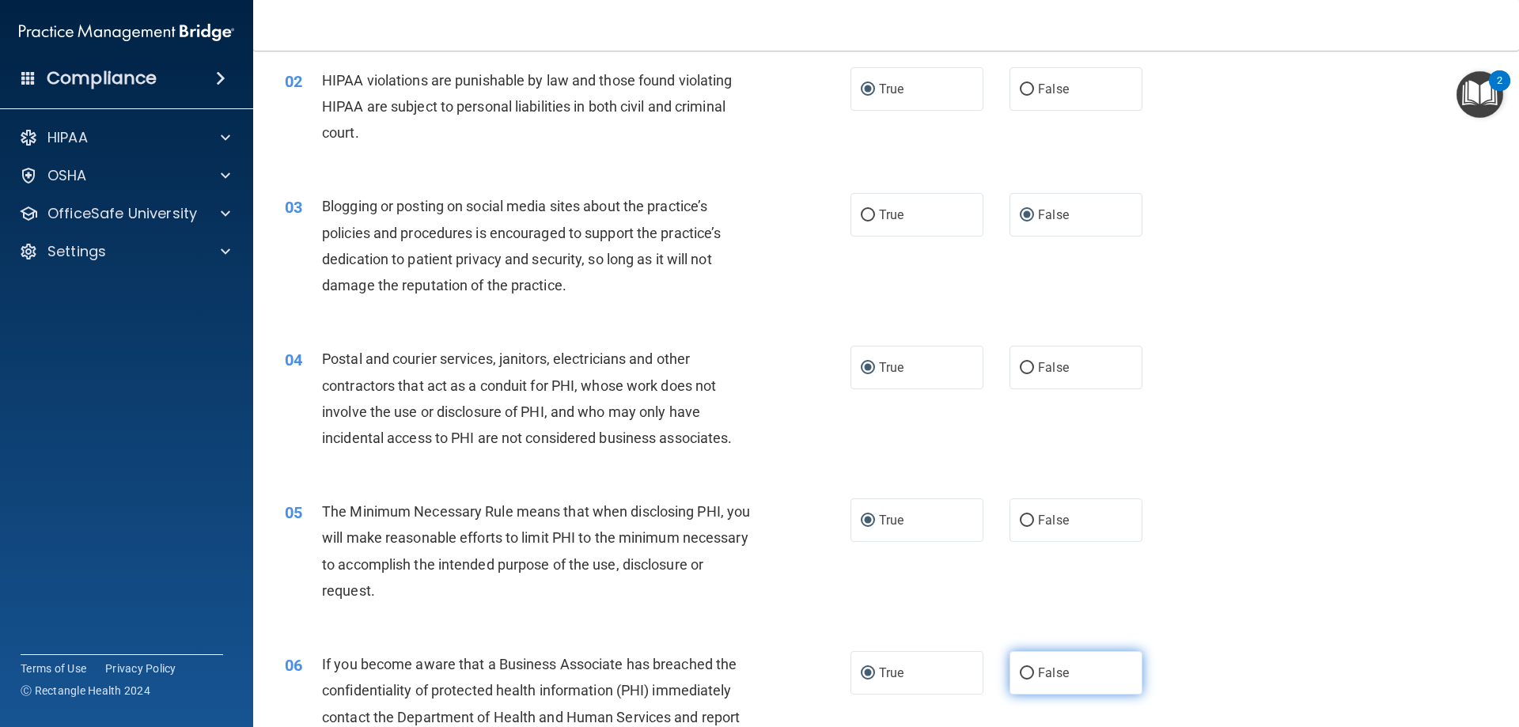
click at [1027, 671] on label "False" at bounding box center [1076, 673] width 133 height 44
click at [1027, 671] on input "False" at bounding box center [1027, 674] width 14 height 12
radio input "true"
radio input "false"
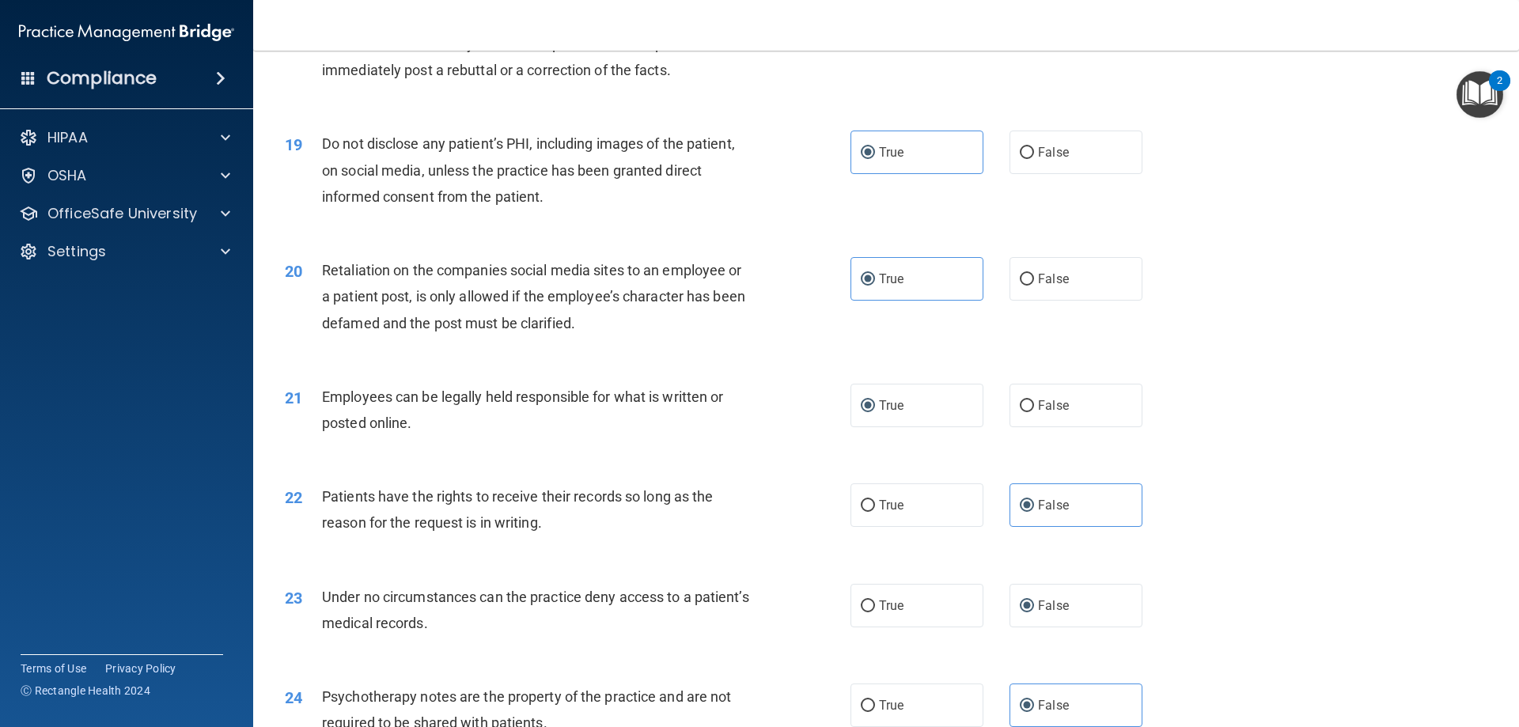
scroll to position [2374, 0]
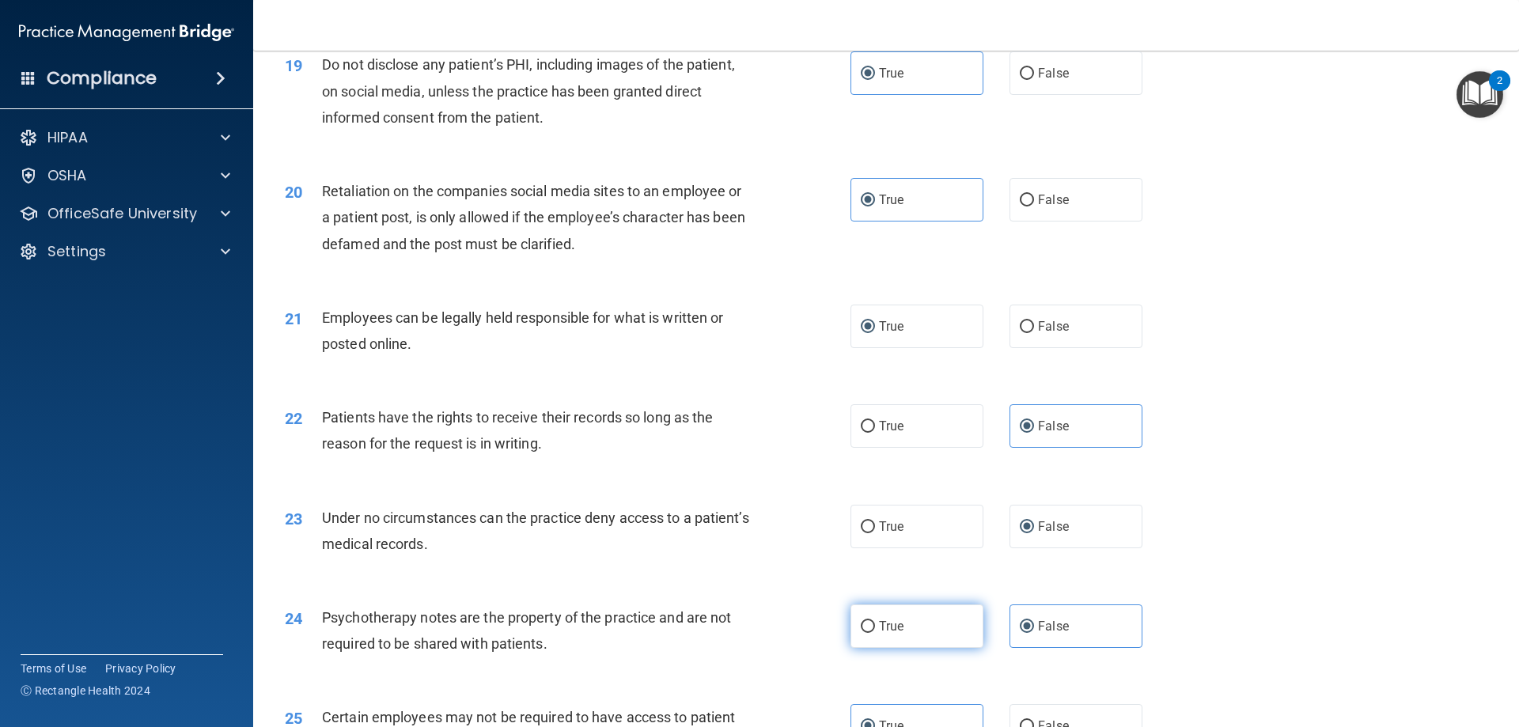
click at [879, 634] on span "True" at bounding box center [891, 626] width 25 height 15
click at [875, 633] on input "True" at bounding box center [868, 627] width 14 height 12
radio input "true"
radio input "false"
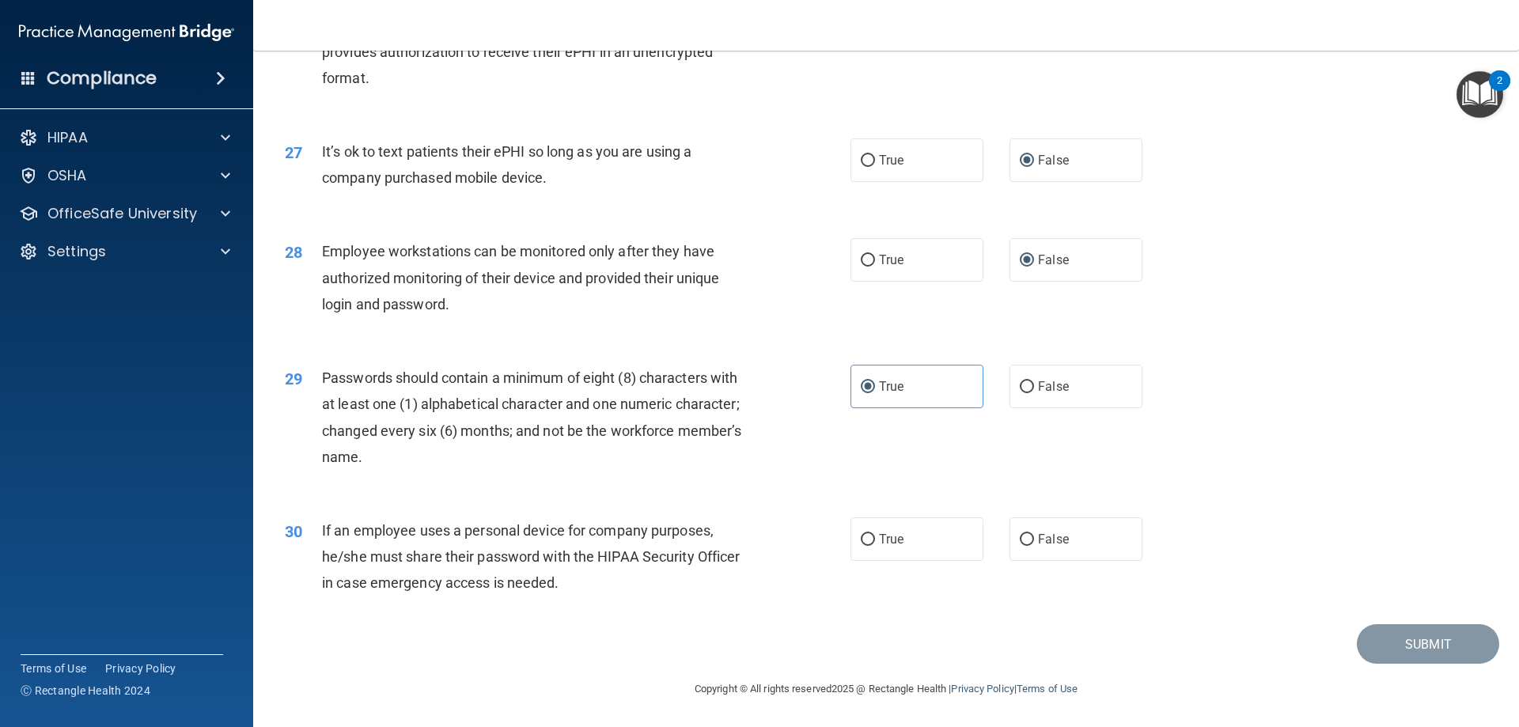
scroll to position [3245, 0]
click at [1011, 533] on label "False" at bounding box center [1076, 539] width 133 height 44
click at [1020, 534] on input "False" at bounding box center [1027, 540] width 14 height 12
radio input "true"
click at [1435, 631] on button "Submit" at bounding box center [1428, 644] width 142 height 40
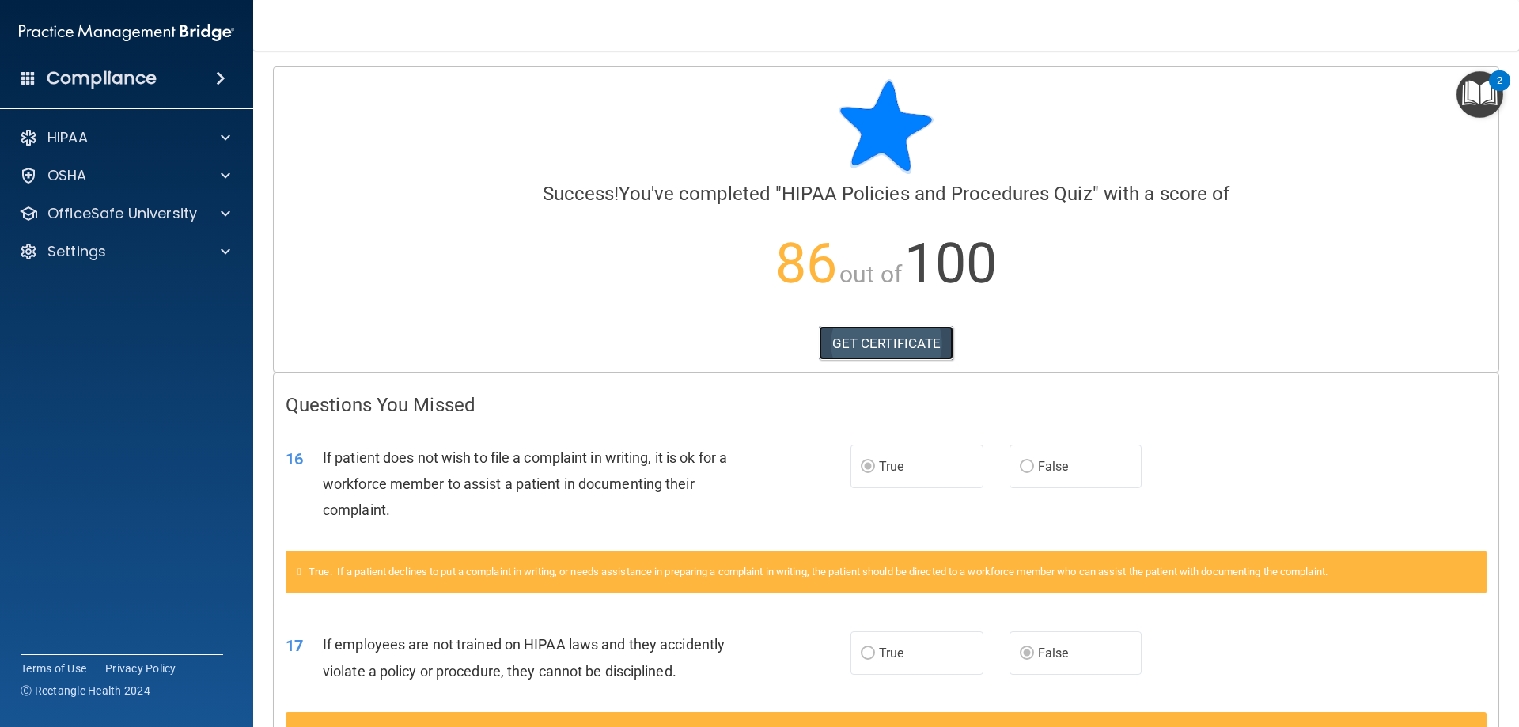
click at [853, 351] on link "GET CERTIFICATE" at bounding box center [886, 343] width 135 height 35
click at [217, 138] on div at bounding box center [223, 137] width 40 height 19
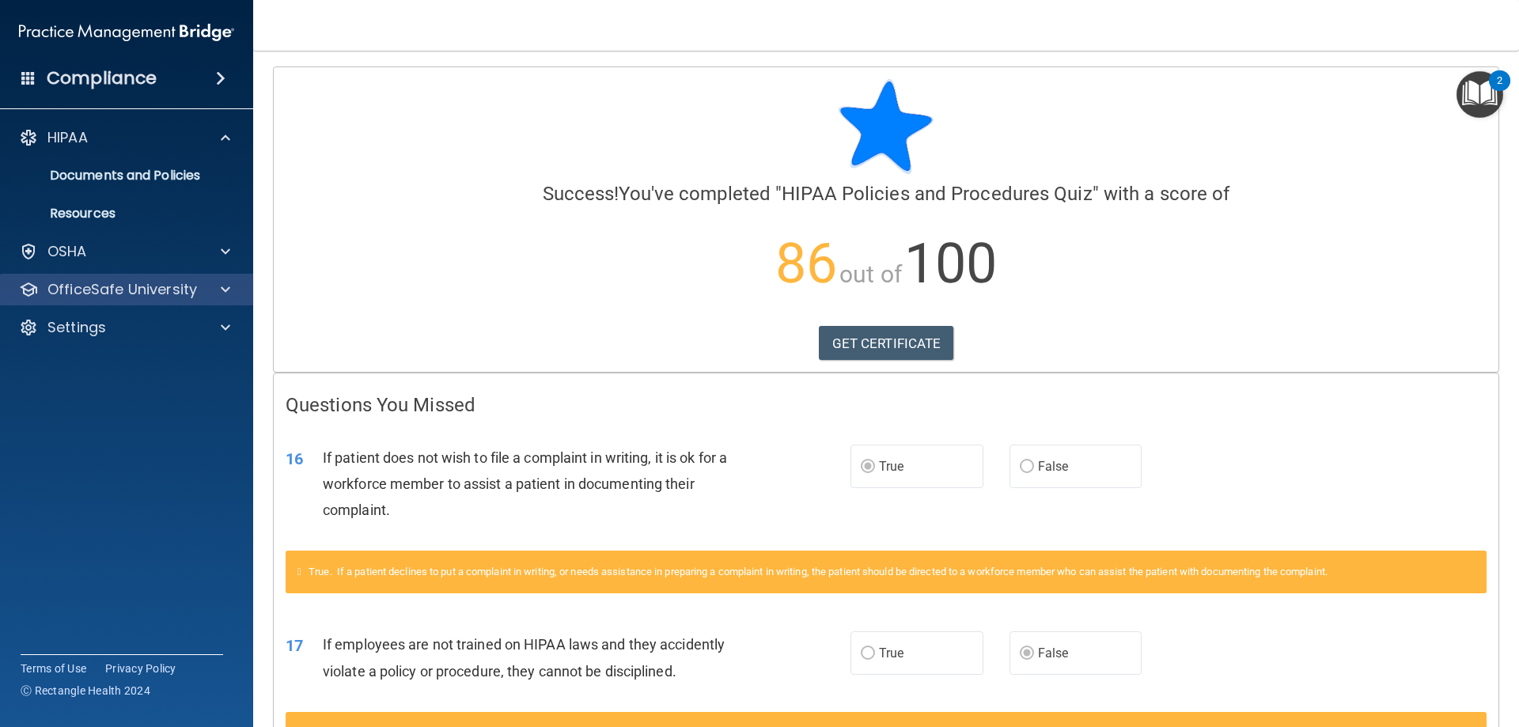
click at [203, 279] on div "OfficeSafe University" at bounding box center [127, 290] width 254 height 32
click at [227, 291] on span at bounding box center [225, 289] width 9 height 19
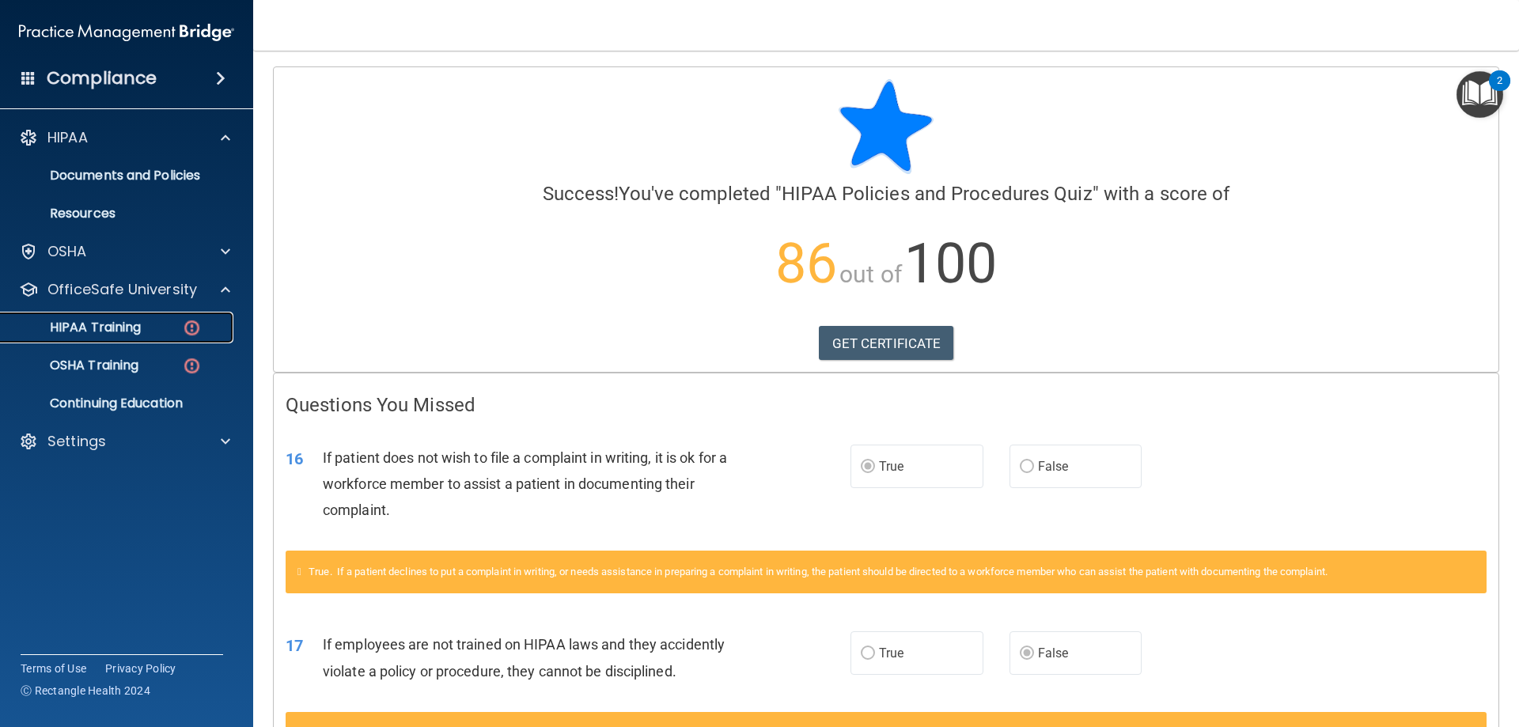
click at [188, 329] on img at bounding box center [192, 328] width 20 height 20
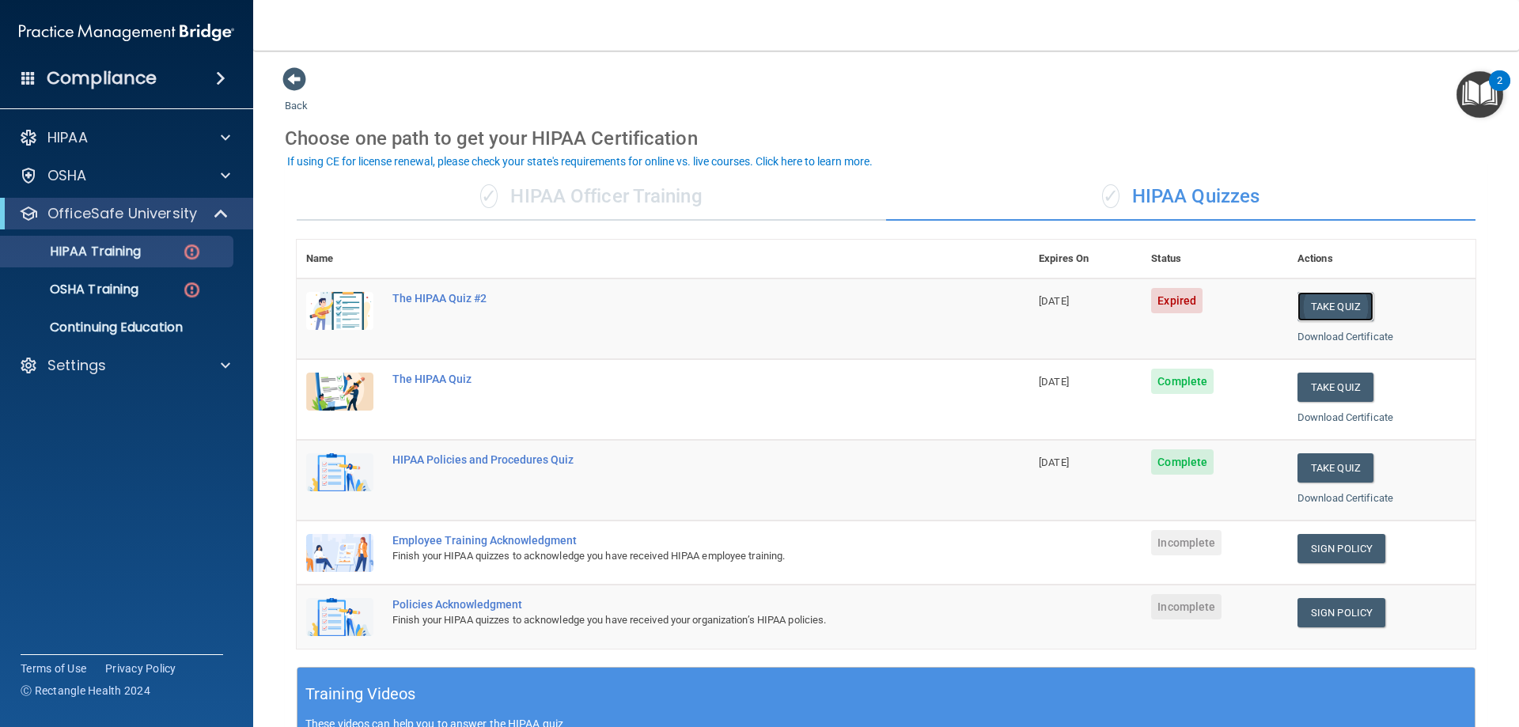
click at [1339, 302] on button "Take Quiz" at bounding box center [1336, 306] width 76 height 29
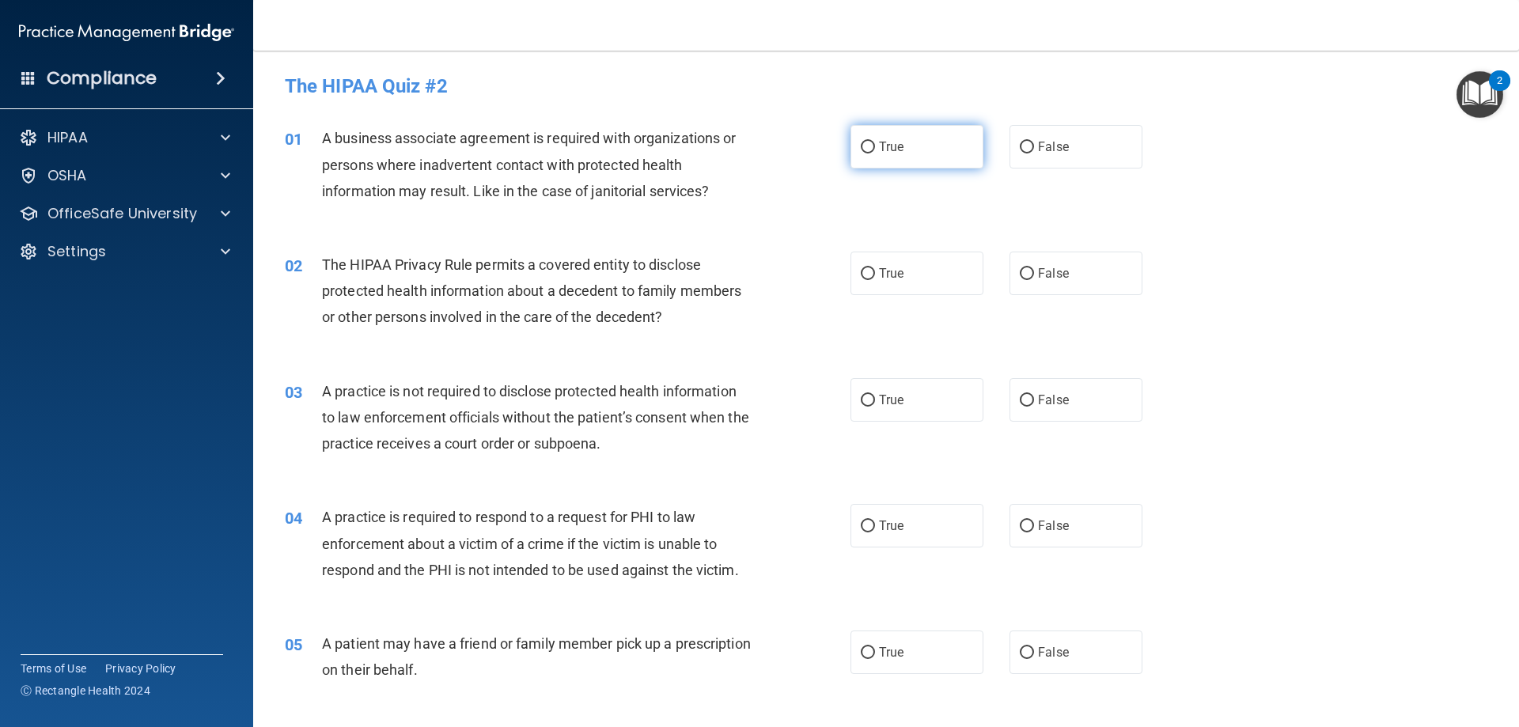
click at [869, 145] on input "True" at bounding box center [868, 148] width 14 height 12
radio input "true"
click at [869, 279] on input "True" at bounding box center [868, 274] width 14 height 12
radio input "true"
click at [1028, 399] on label "False" at bounding box center [1076, 400] width 133 height 44
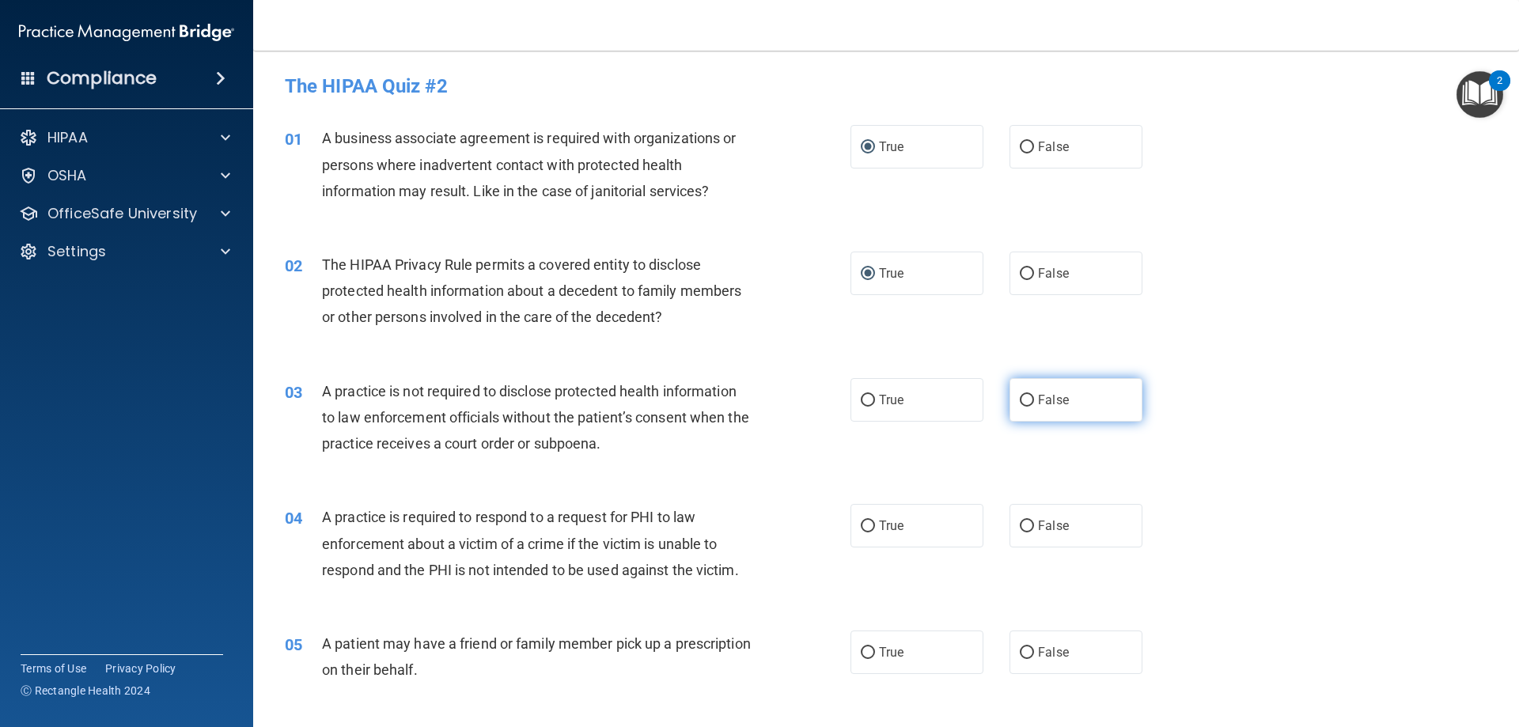
click at [1028, 399] on input "False" at bounding box center [1027, 401] width 14 height 12
radio input "true"
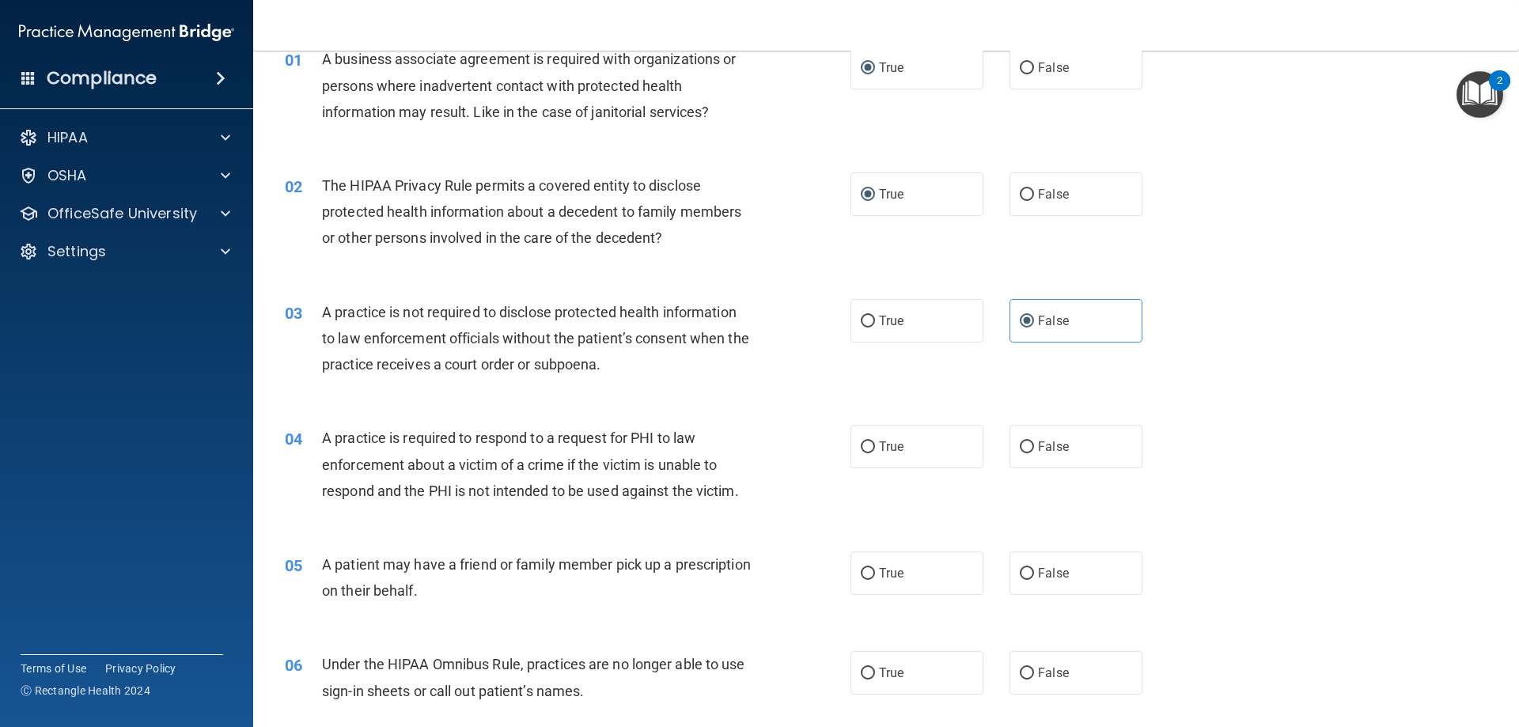
scroll to position [158, 0]
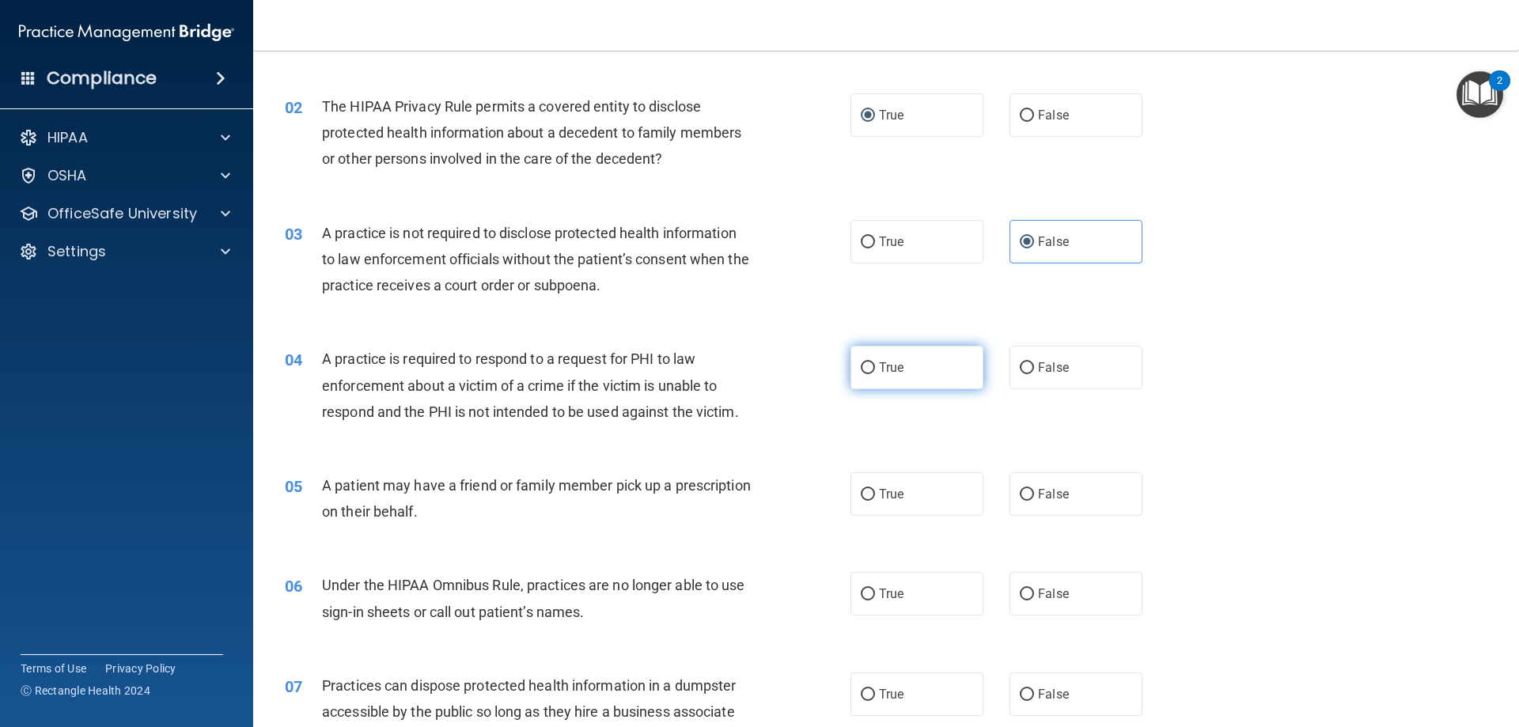
click at [879, 363] on span "True" at bounding box center [891, 367] width 25 height 15
click at [875, 363] on input "True" at bounding box center [868, 368] width 14 height 12
radio input "true"
click at [866, 493] on input "True" at bounding box center [868, 495] width 14 height 12
radio input "true"
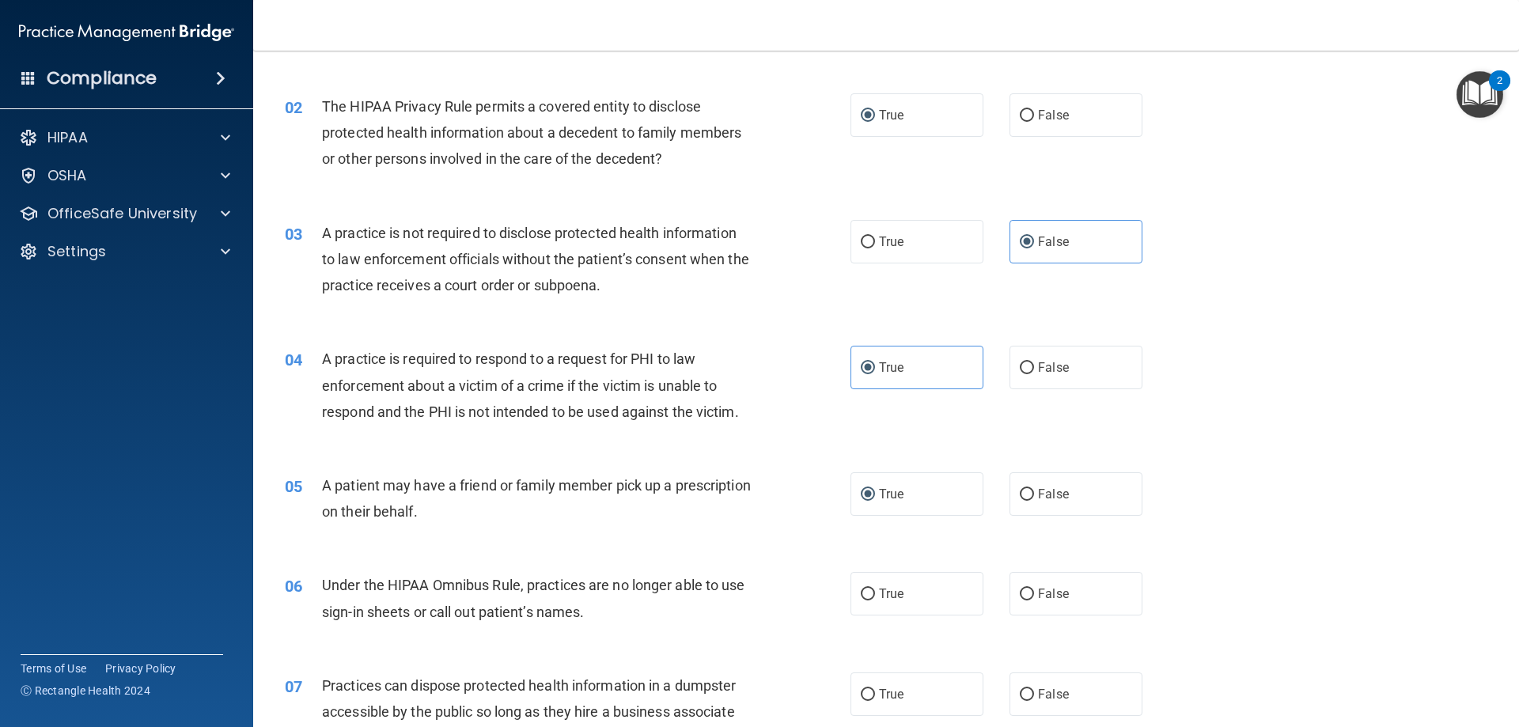
scroll to position [237, 0]
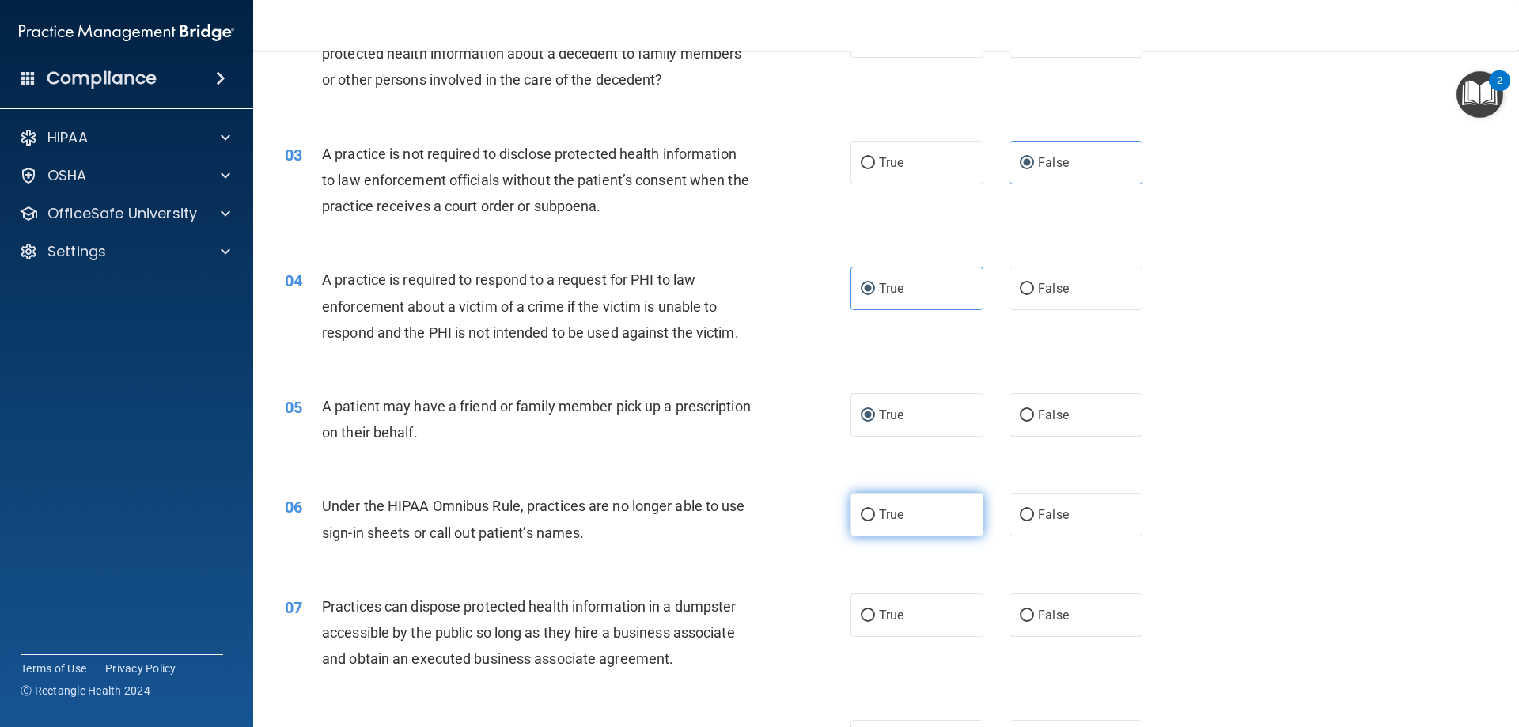
click at [873, 512] on label "True" at bounding box center [917, 515] width 133 height 44
click at [873, 512] on input "True" at bounding box center [868, 516] width 14 height 12
radio input "true"
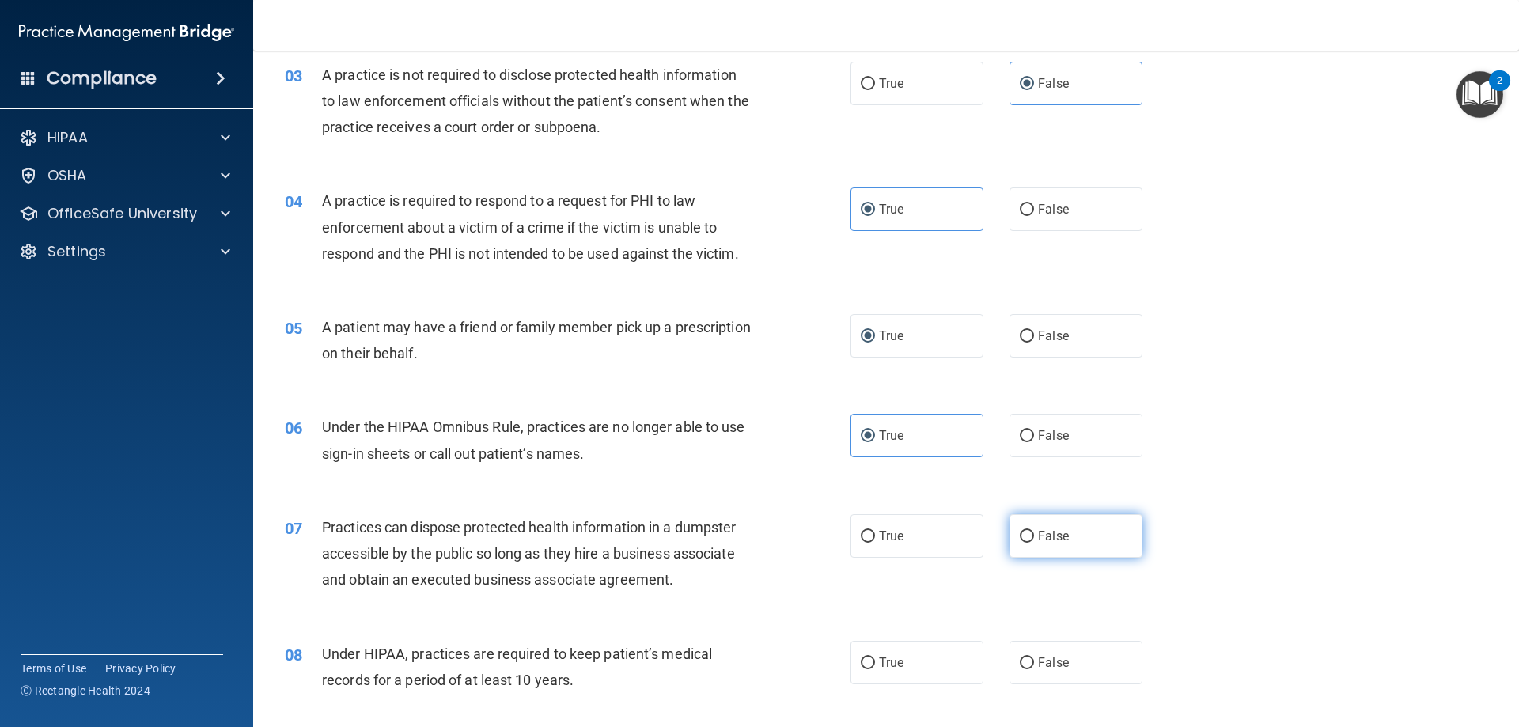
click at [1028, 533] on label "False" at bounding box center [1076, 536] width 133 height 44
click at [1028, 533] on input "False" at bounding box center [1027, 537] width 14 height 12
radio input "true"
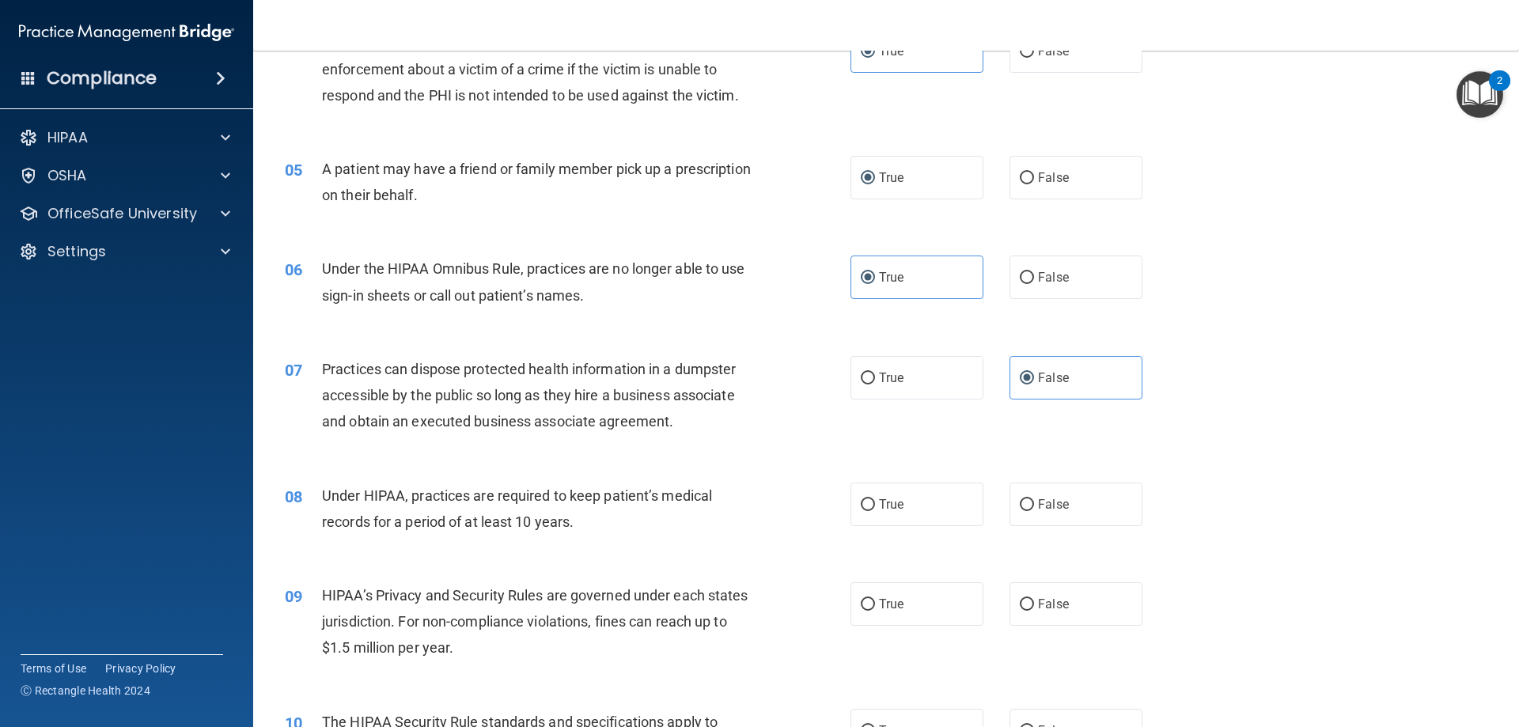
scroll to position [554, 0]
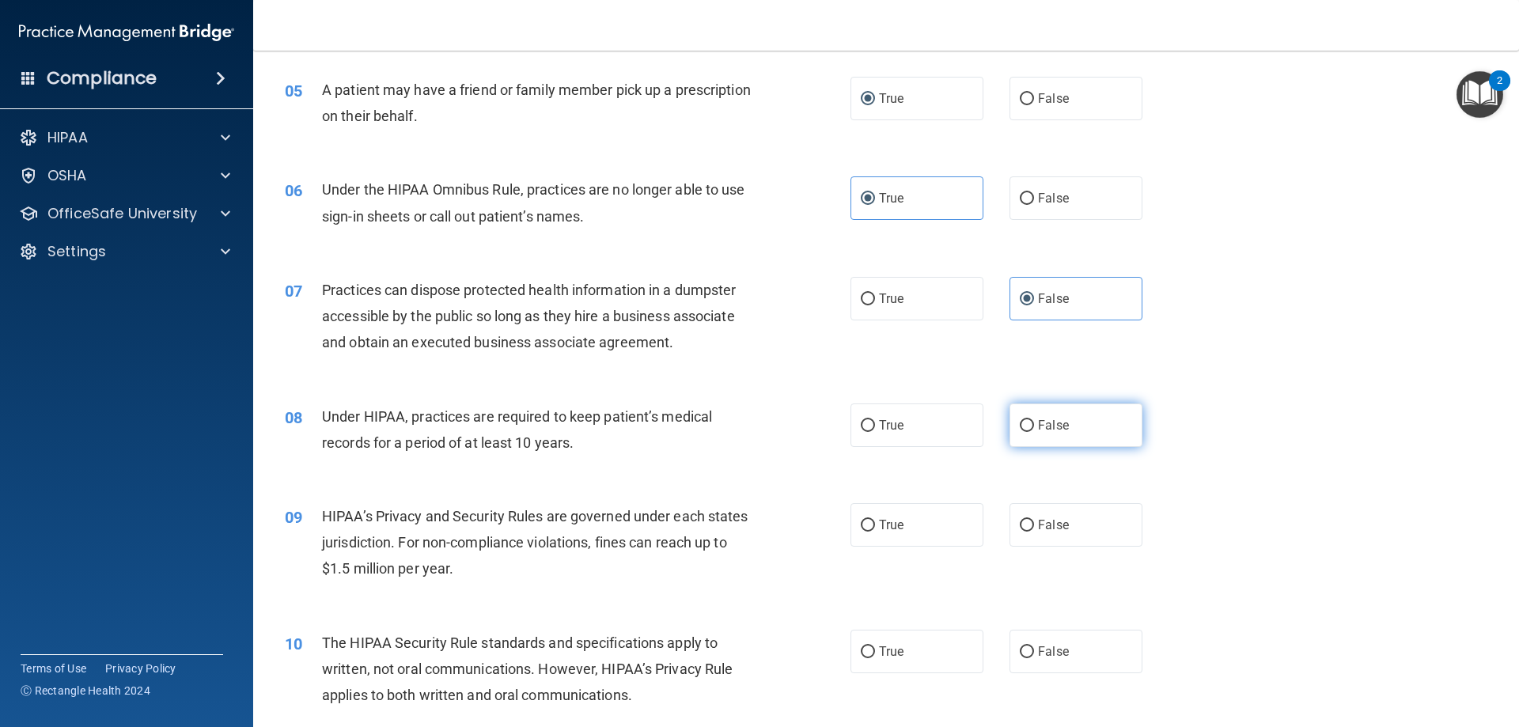
click at [1029, 427] on label "False" at bounding box center [1076, 426] width 133 height 44
click at [1029, 427] on input "False" at bounding box center [1027, 426] width 14 height 12
radio input "true"
click at [866, 525] on input "True" at bounding box center [868, 526] width 14 height 12
radio input "true"
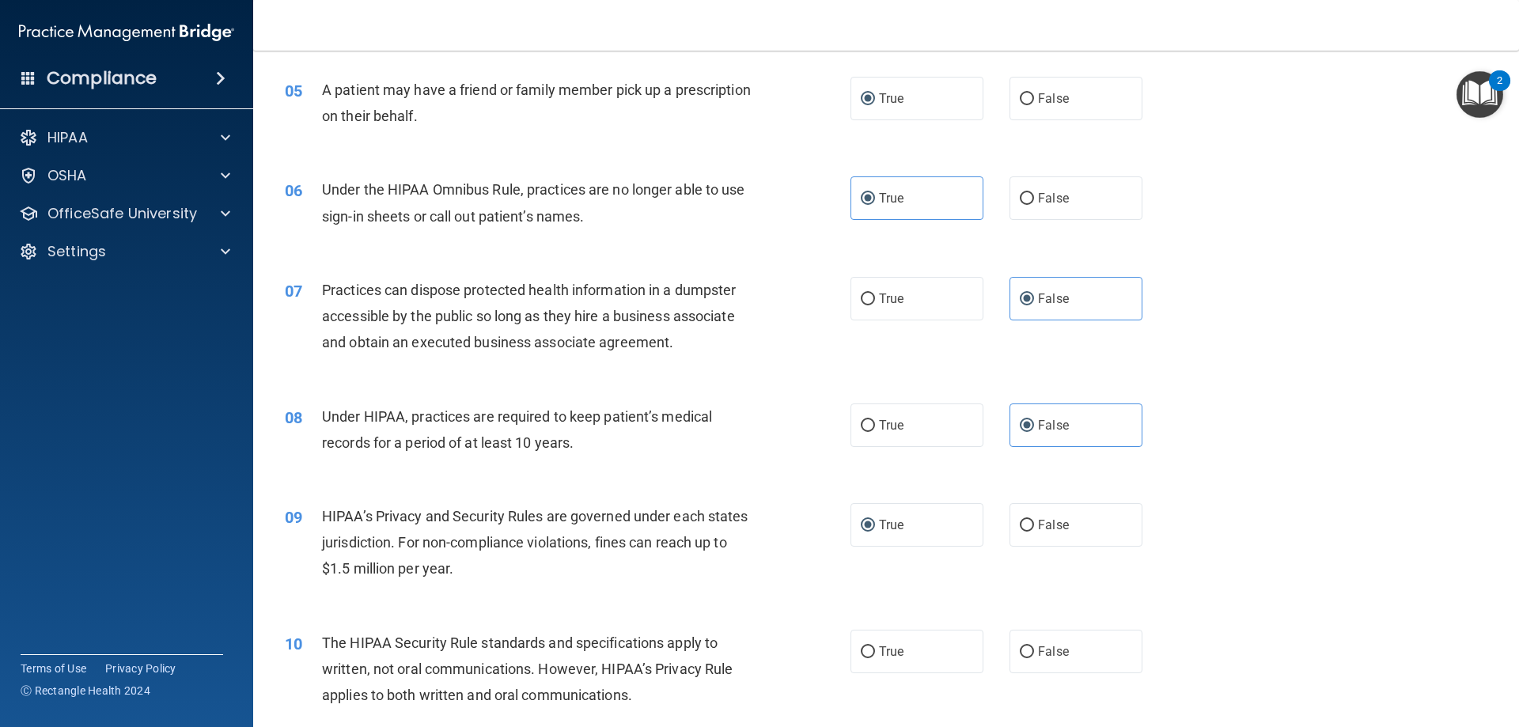
scroll to position [712, 0]
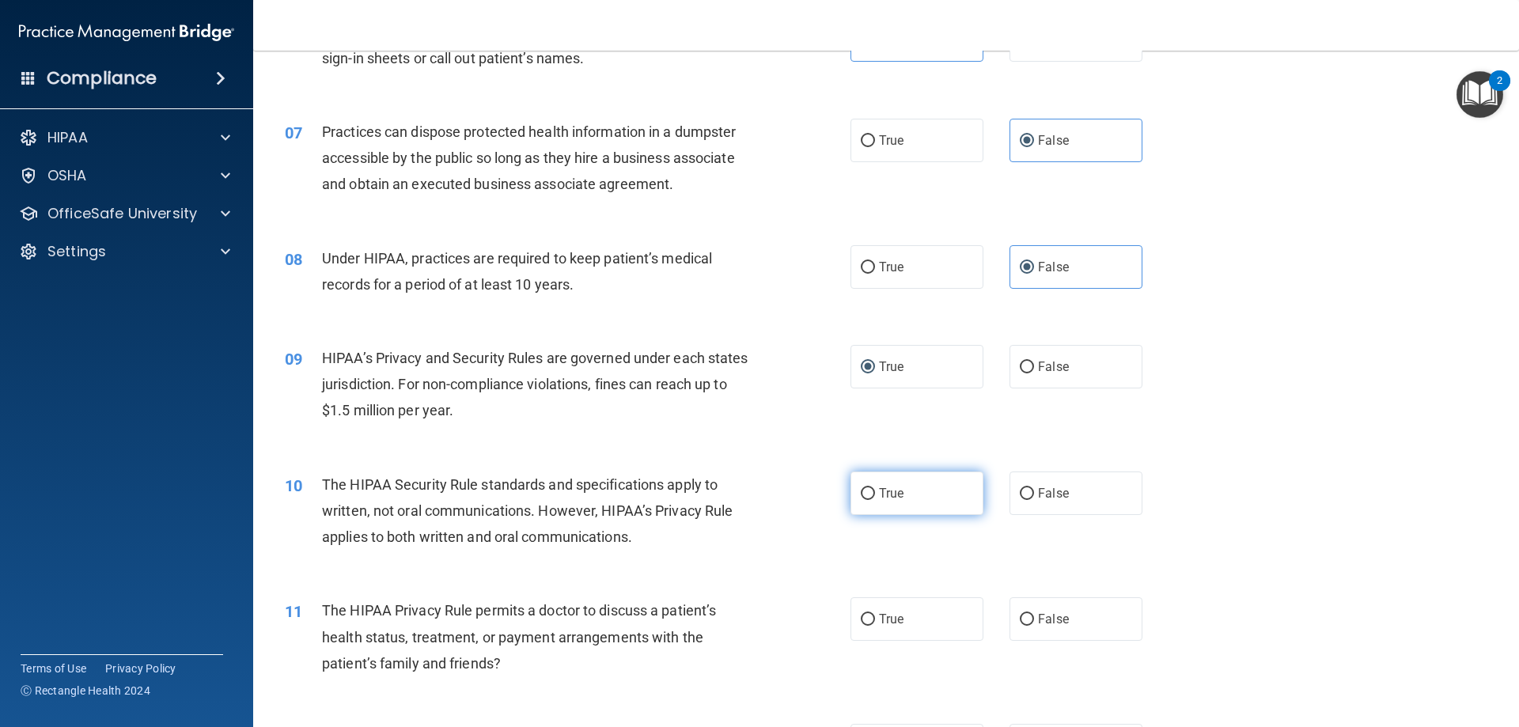
click at [866, 497] on input "True" at bounding box center [868, 494] width 14 height 12
radio input "true"
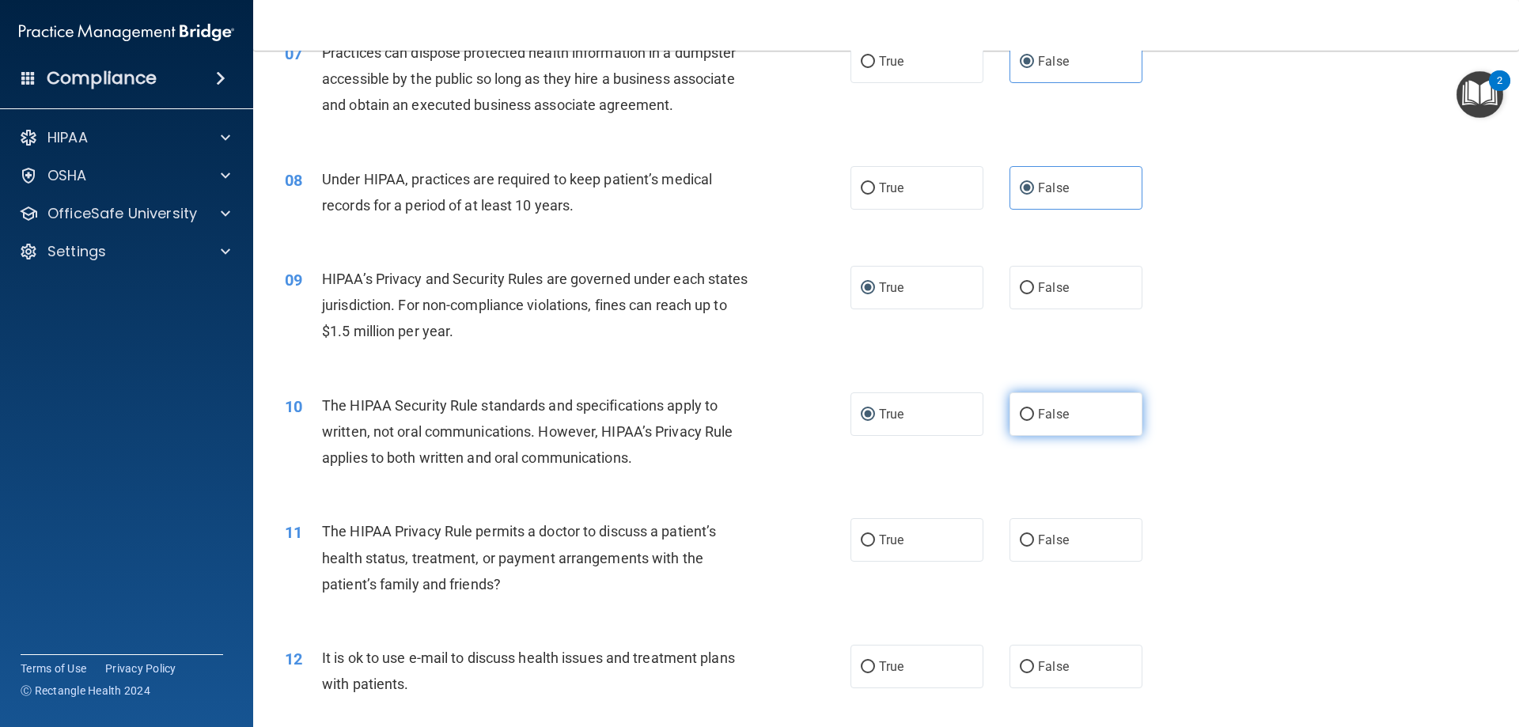
click at [1020, 409] on input "False" at bounding box center [1027, 415] width 14 height 12
radio input "true"
radio input "false"
click at [1029, 540] on label "False" at bounding box center [1076, 540] width 133 height 44
click at [1029, 540] on input "False" at bounding box center [1027, 541] width 14 height 12
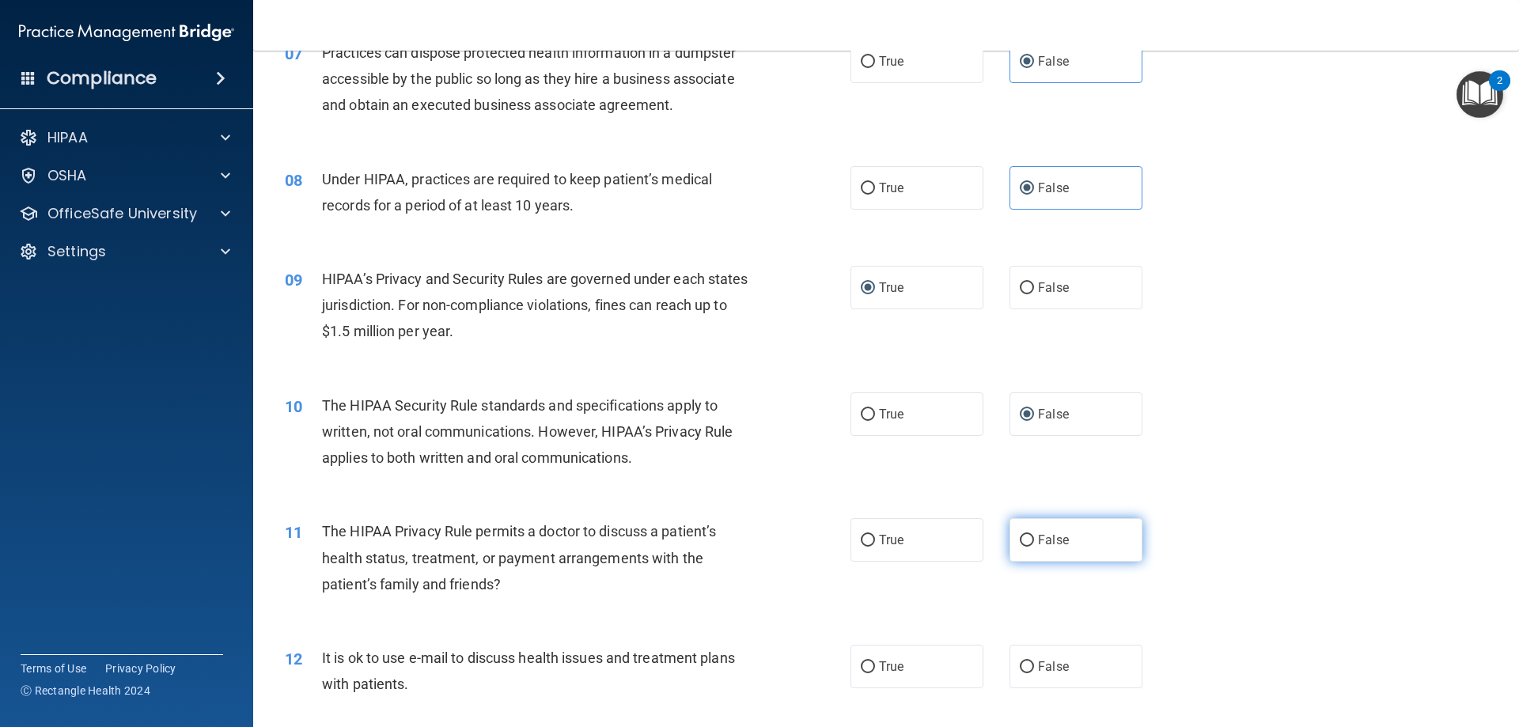
radio input "true"
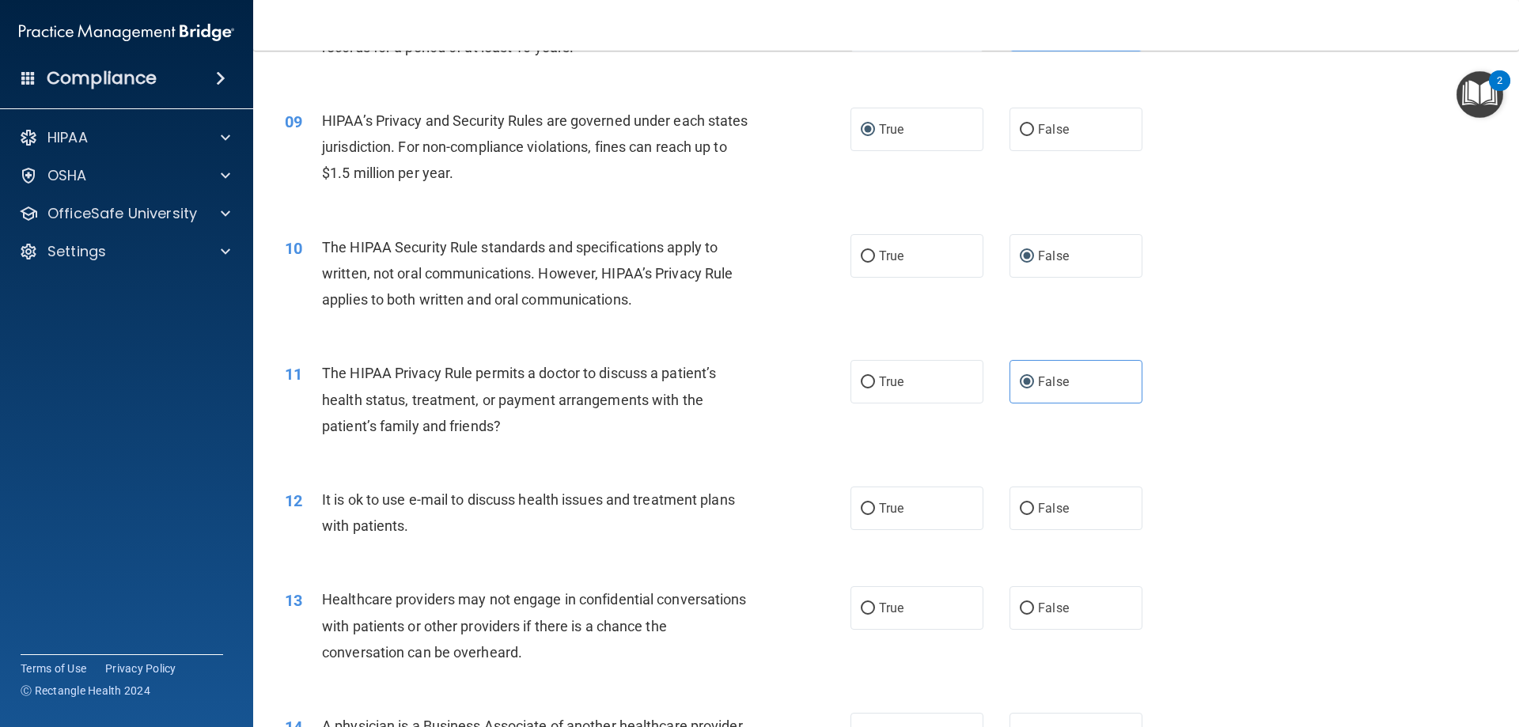
scroll to position [1029, 0]
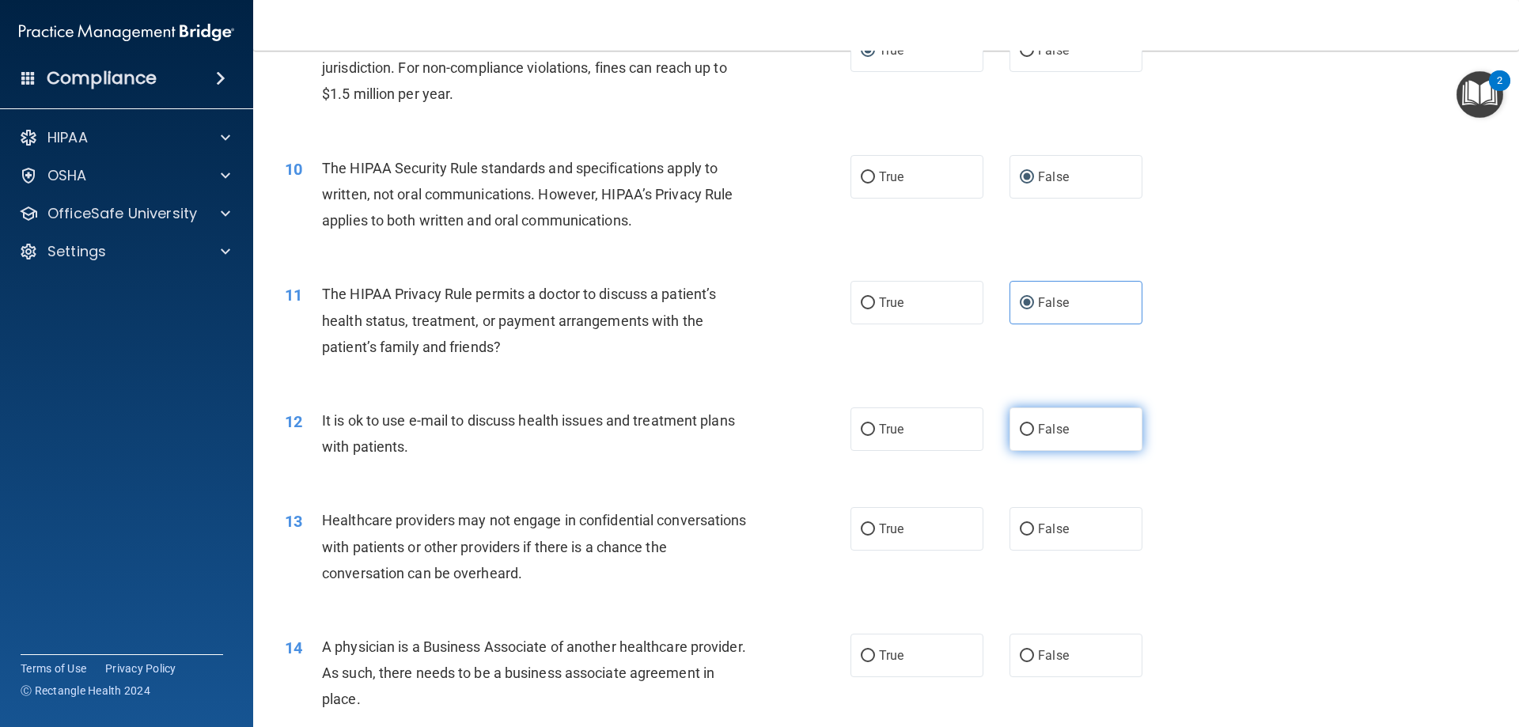
click at [1020, 426] on input "False" at bounding box center [1027, 430] width 14 height 12
radio input "true"
click at [866, 529] on input "True" at bounding box center [868, 530] width 14 height 12
radio input "true"
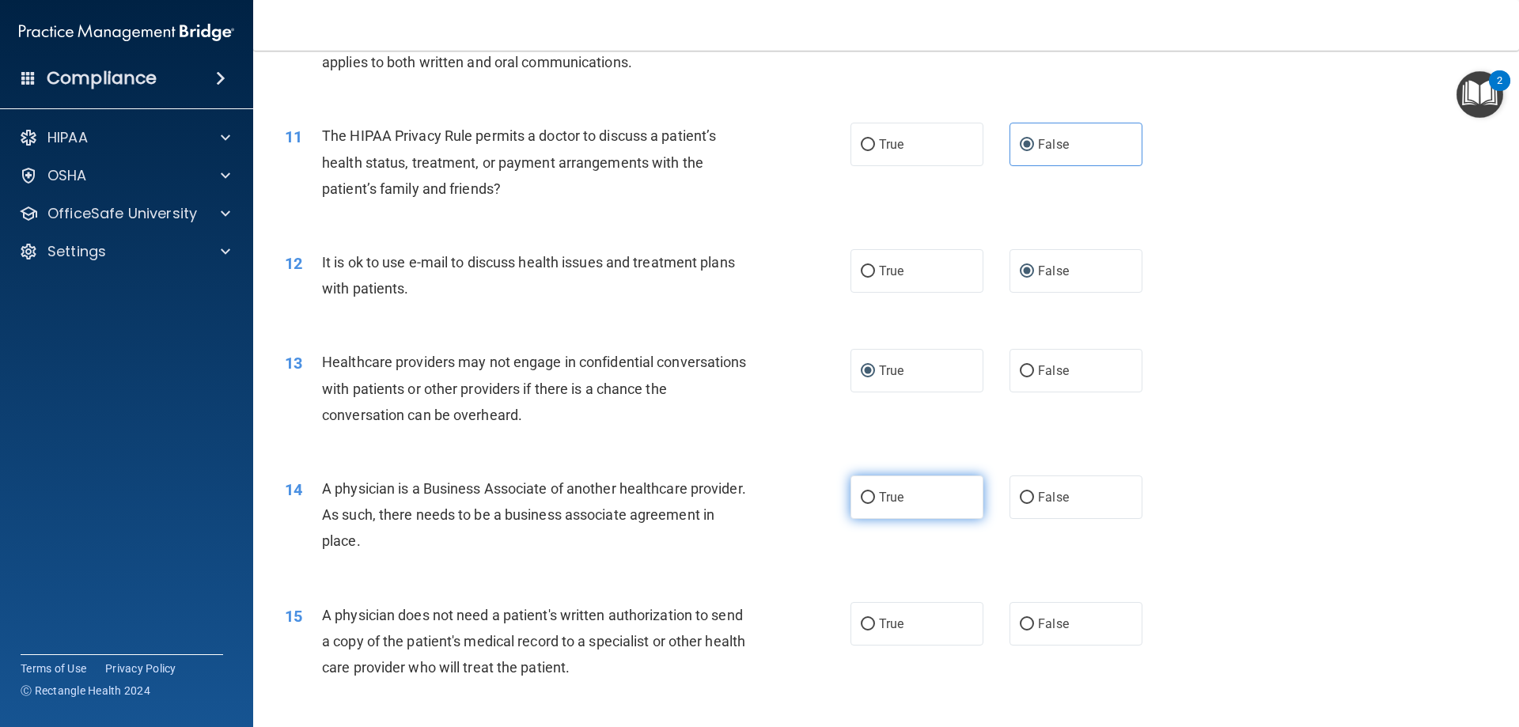
click at [866, 495] on input "True" at bounding box center [868, 498] width 14 height 12
radio input "true"
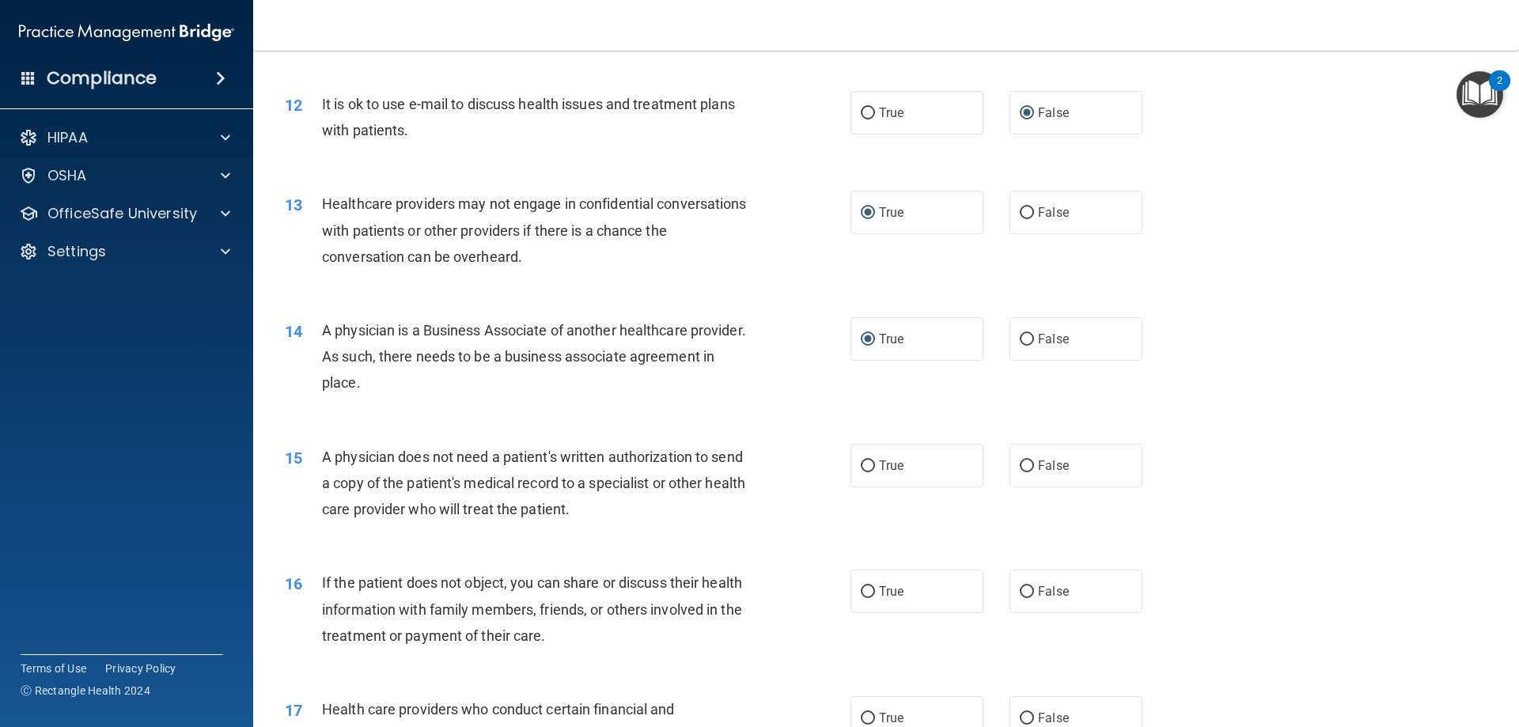
scroll to position [1424, 0]
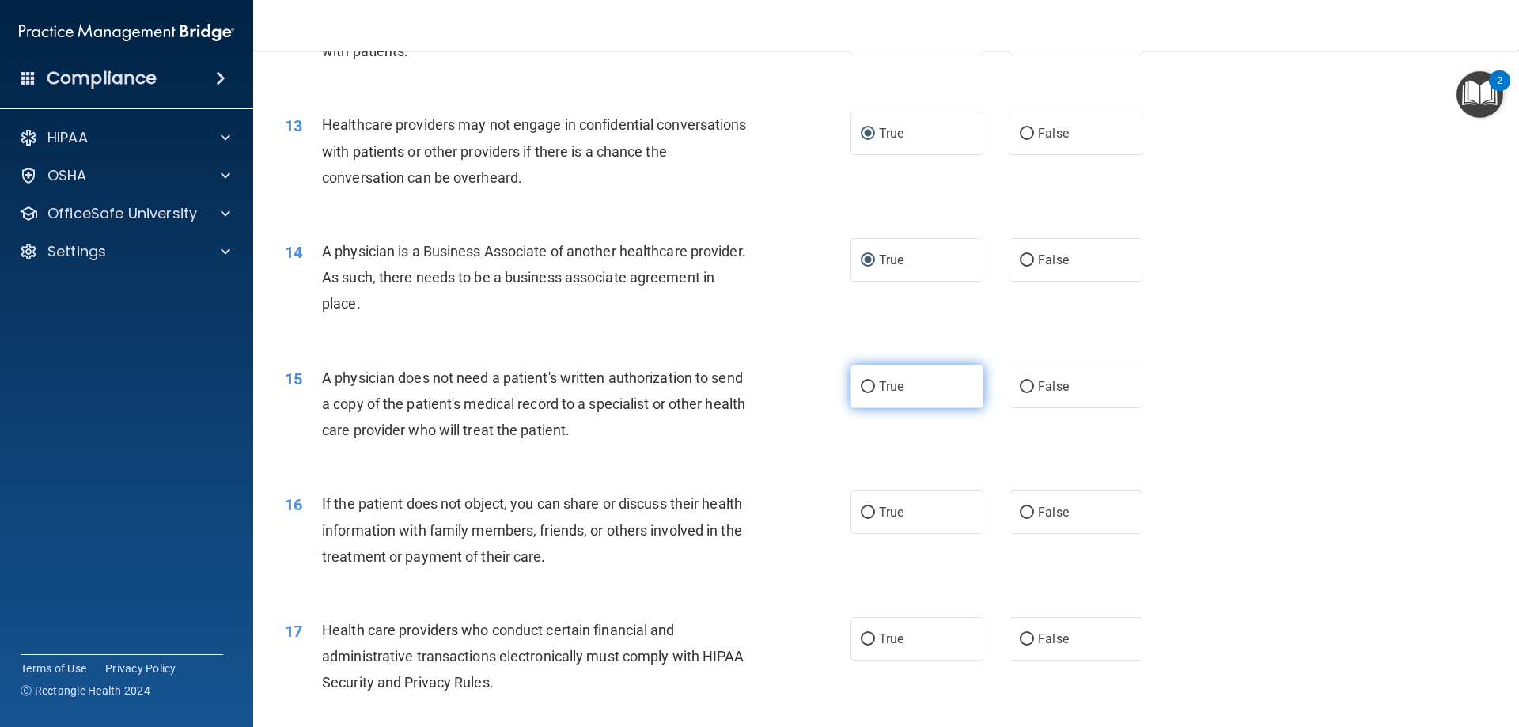
drag, startPoint x: 1032, startPoint y: 381, endPoint x: 846, endPoint y: 389, distance: 186.1
click at [1026, 380] on label "False" at bounding box center [1076, 387] width 133 height 44
click at [1026, 381] on input "False" at bounding box center [1027, 387] width 14 height 12
radio input "true"
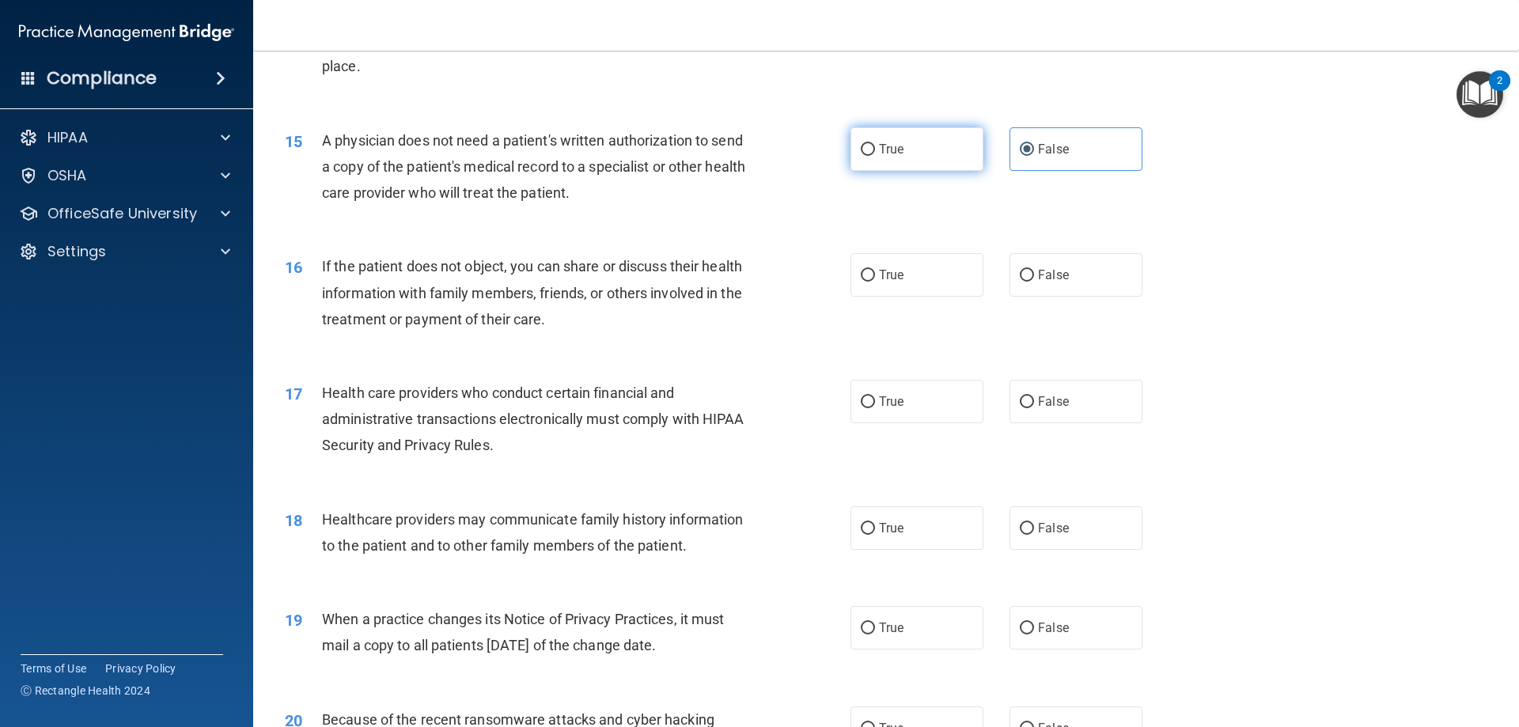
click at [866, 154] on input "True" at bounding box center [868, 150] width 14 height 12
radio input "true"
radio input "false"
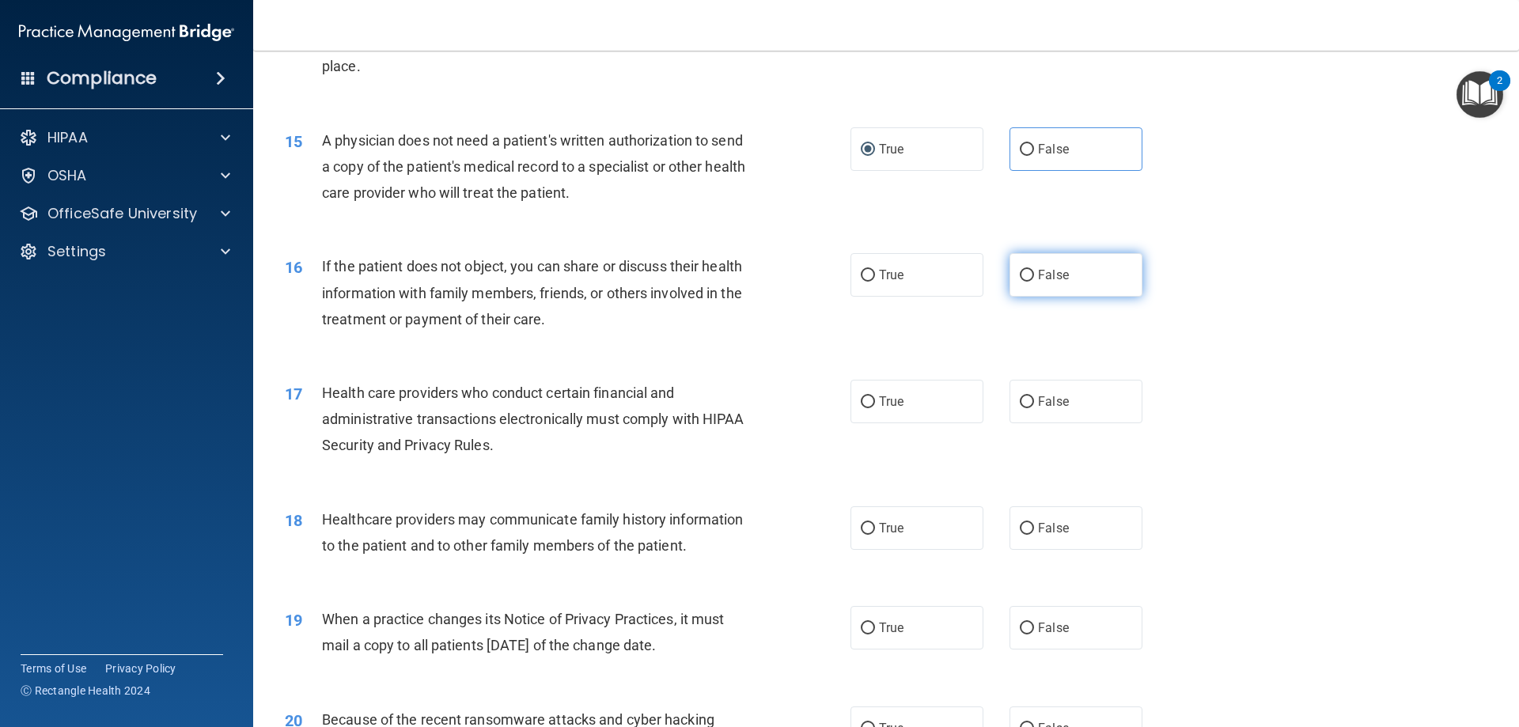
drag, startPoint x: 1025, startPoint y: 266, endPoint x: 1015, endPoint y: 269, distance: 10.0
click at [1023, 267] on label "False" at bounding box center [1076, 275] width 133 height 44
click at [1020, 275] on input "False" at bounding box center [1027, 276] width 14 height 12
radio input "true"
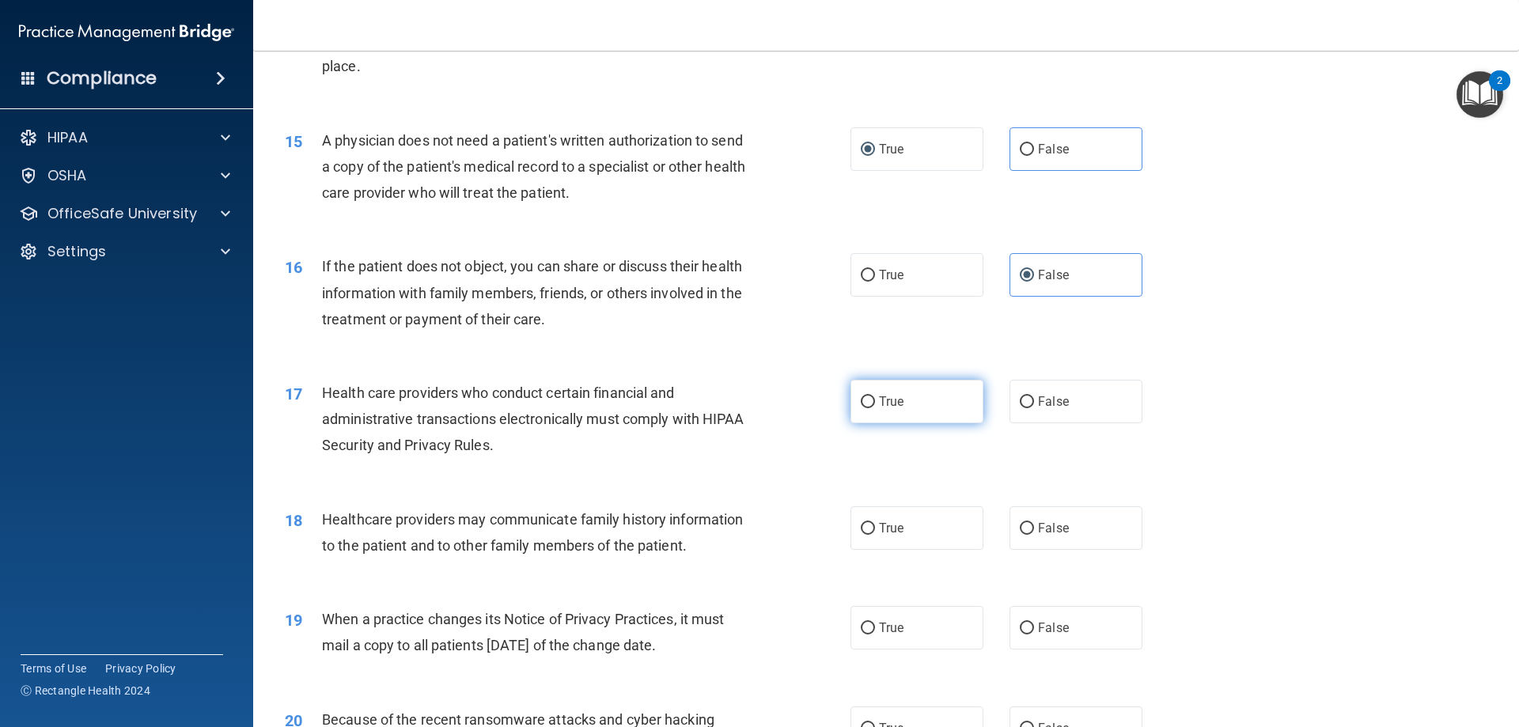
click at [866, 403] on input "True" at bounding box center [868, 402] width 14 height 12
radio input "true"
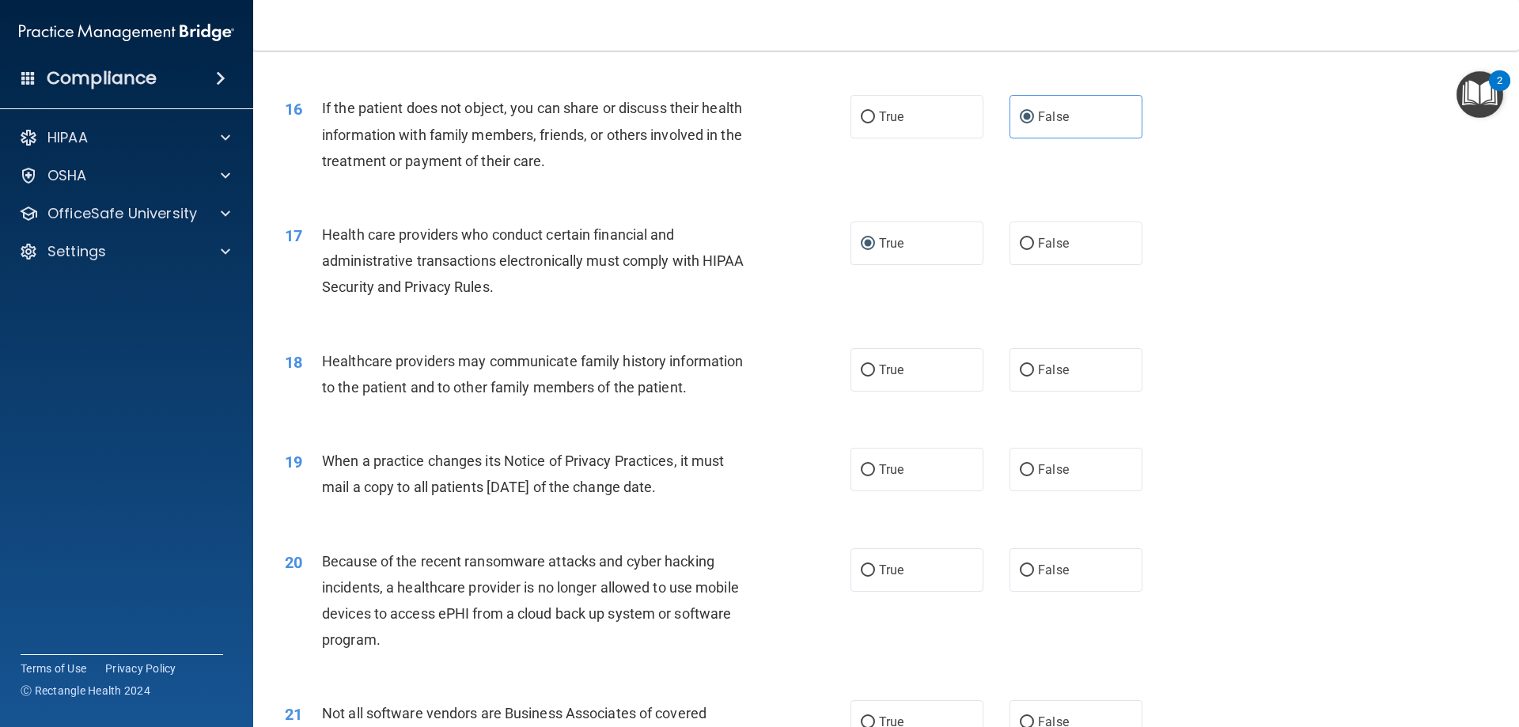
scroll to position [1899, 0]
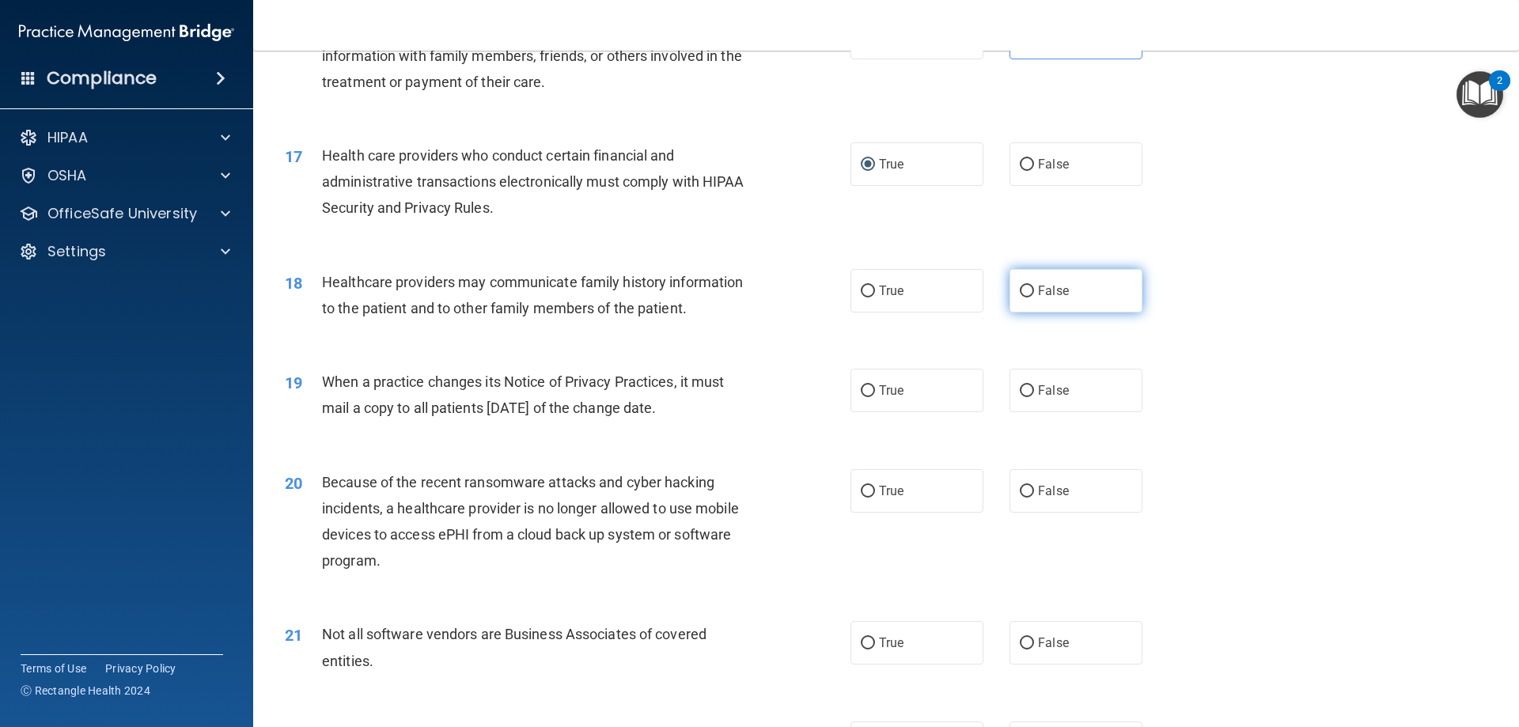
click at [1029, 289] on label "False" at bounding box center [1076, 291] width 133 height 44
click at [1029, 289] on input "False" at bounding box center [1027, 292] width 14 height 12
radio input "true"
click at [869, 391] on input "True" at bounding box center [868, 391] width 14 height 12
radio input "true"
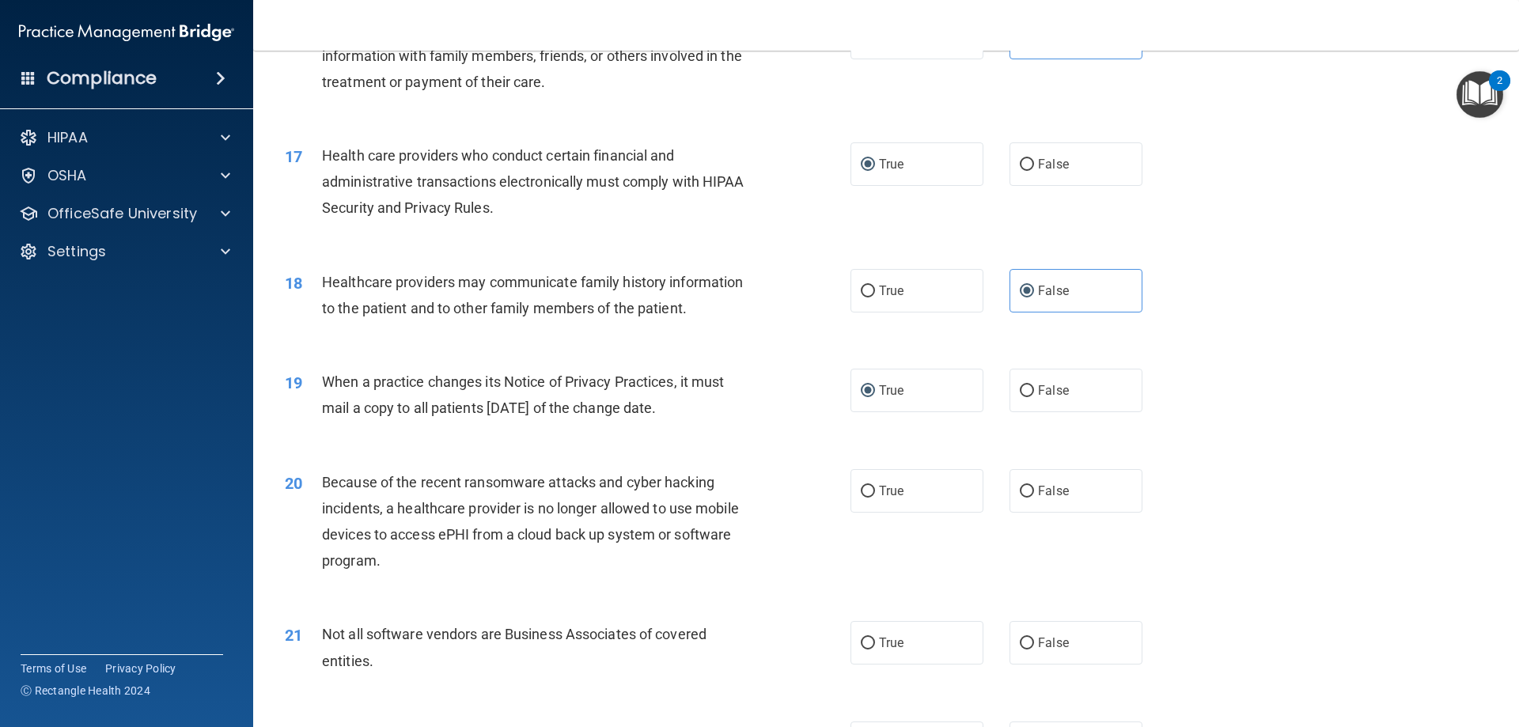
scroll to position [1978, 0]
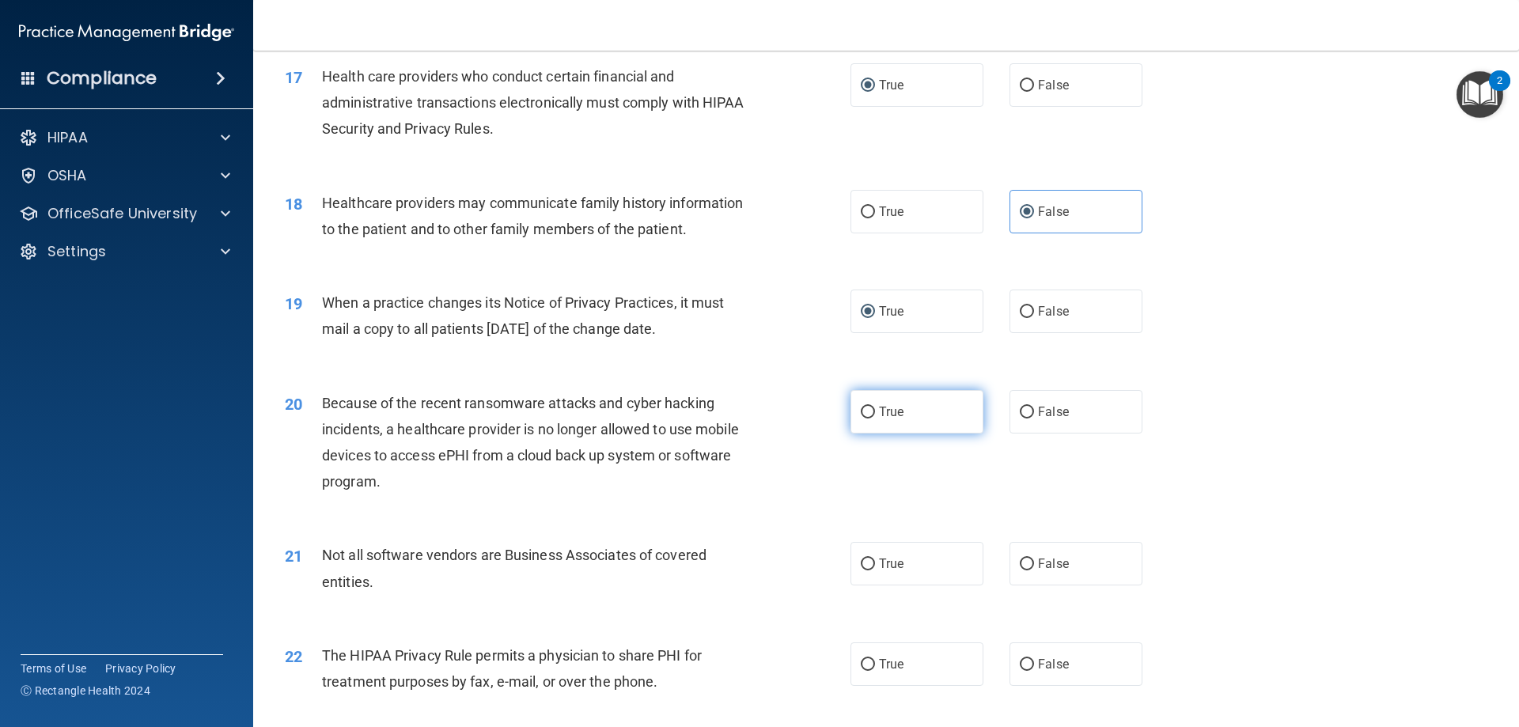
click at [861, 411] on input "True" at bounding box center [868, 413] width 14 height 12
radio input "true"
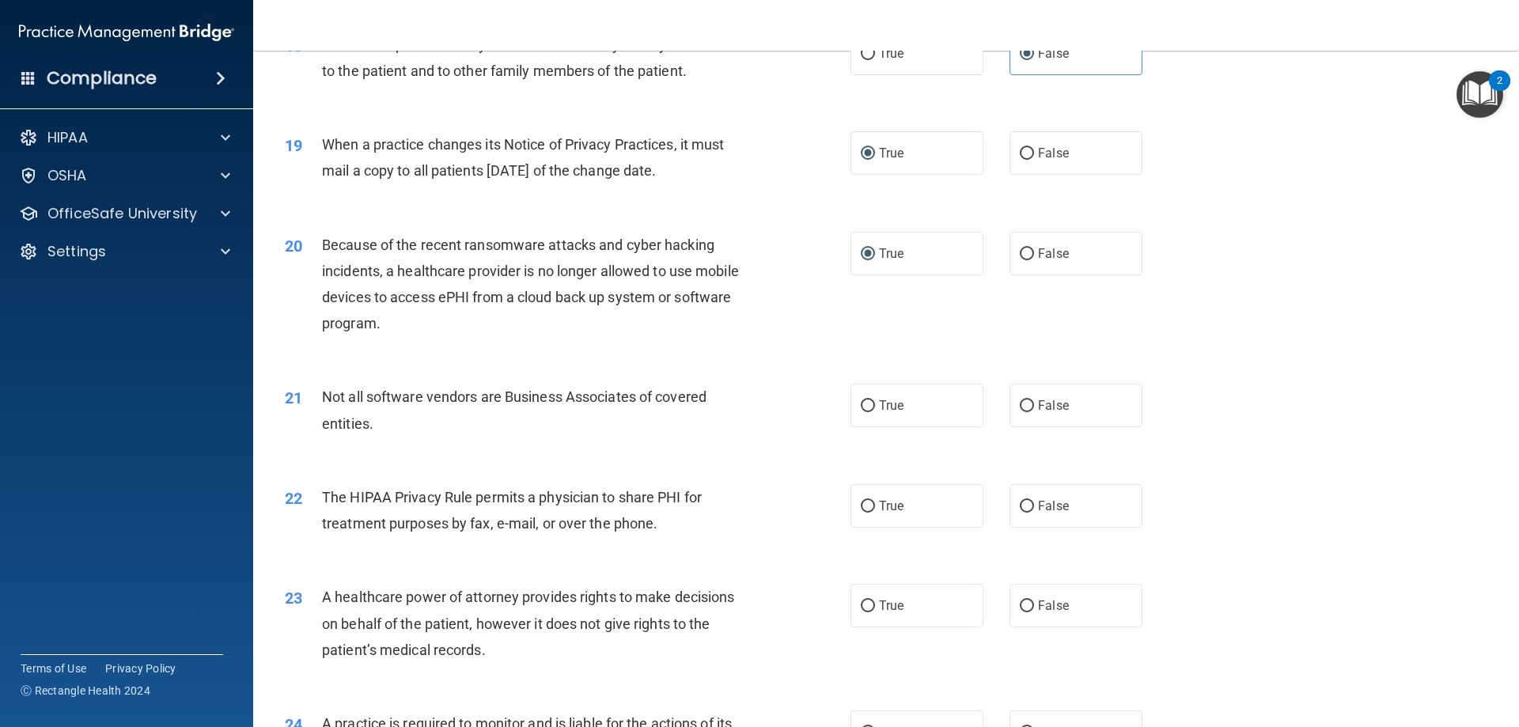
scroll to position [2215, 0]
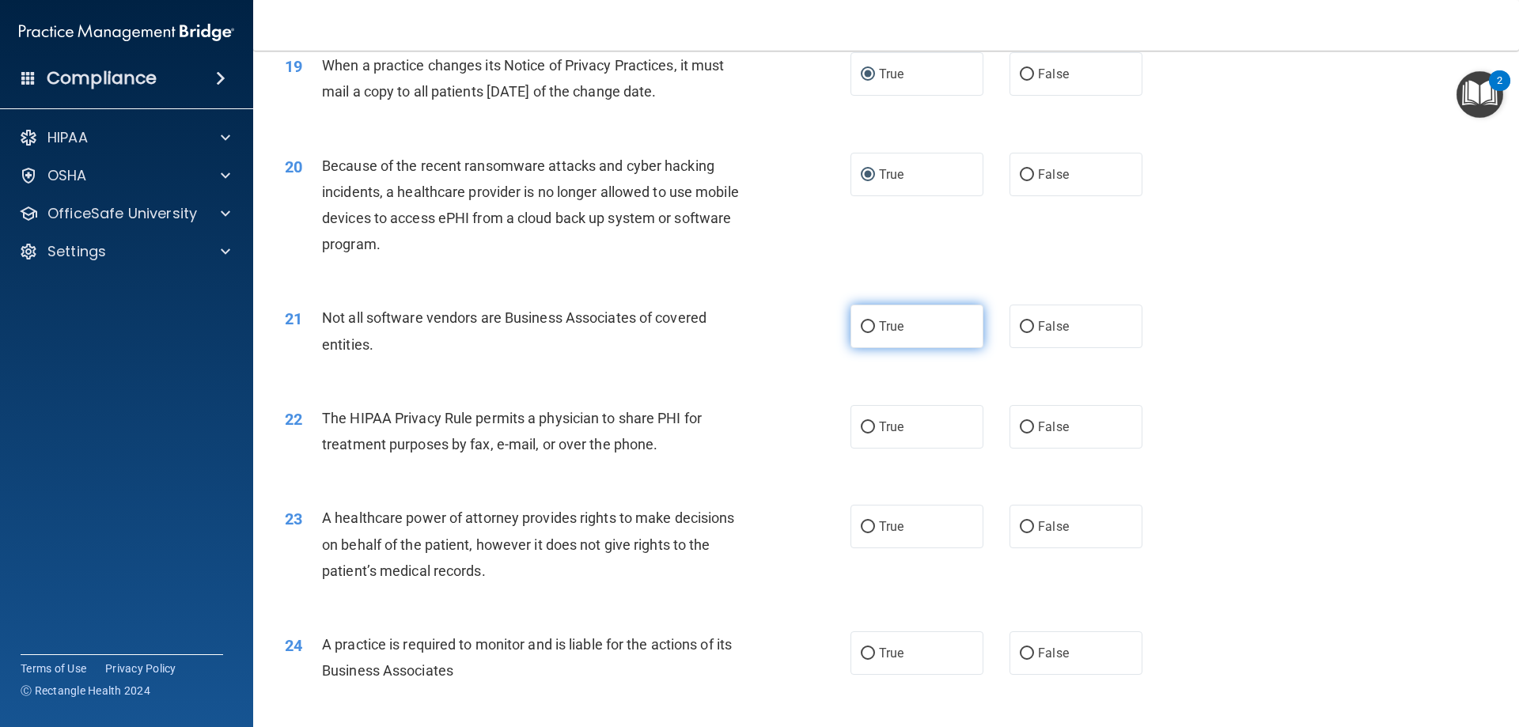
click at [868, 332] on input "True" at bounding box center [868, 327] width 14 height 12
radio input "true"
click at [1029, 423] on label "False" at bounding box center [1076, 427] width 133 height 44
click at [1029, 423] on input "False" at bounding box center [1027, 428] width 14 height 12
radio input "true"
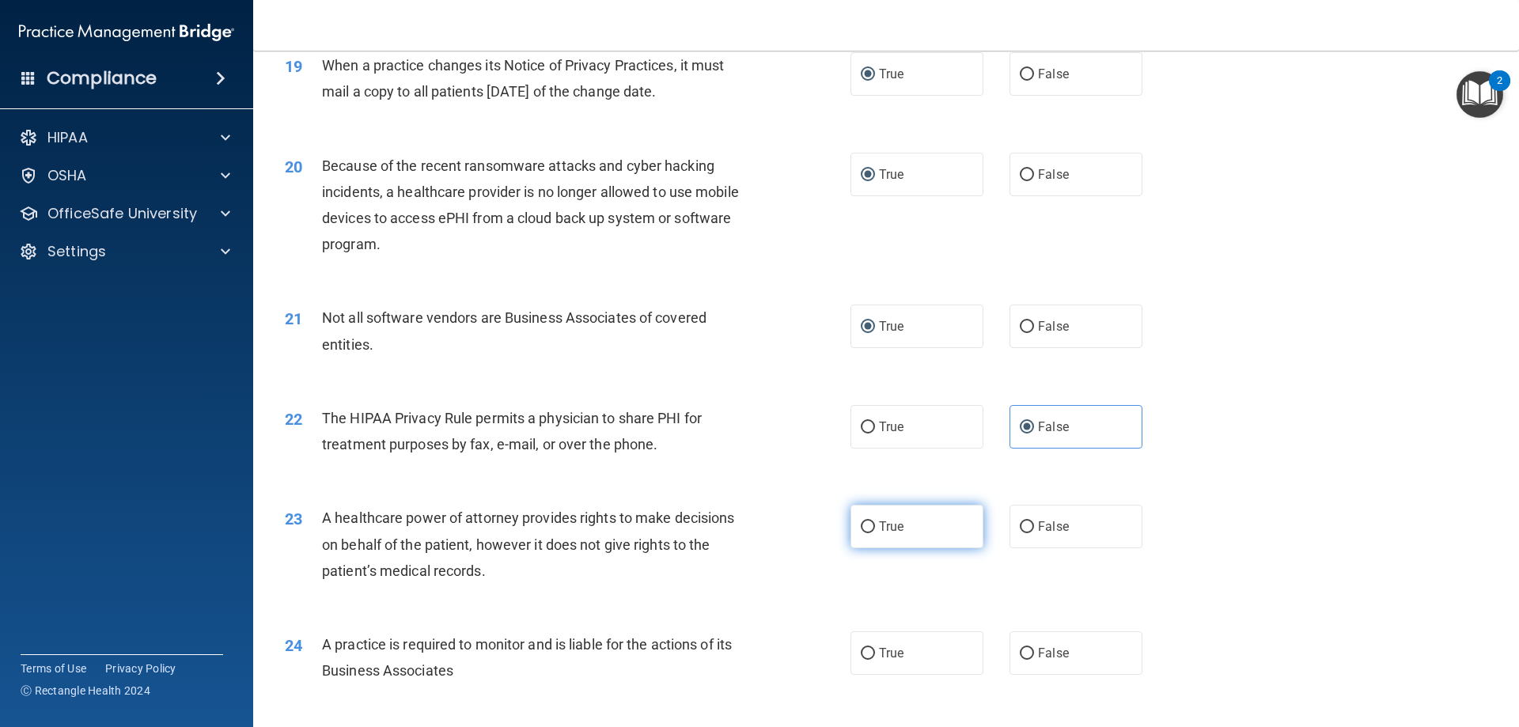
click at [879, 525] on span "True" at bounding box center [891, 526] width 25 height 15
click at [874, 525] on input "True" at bounding box center [868, 527] width 14 height 12
radio input "true"
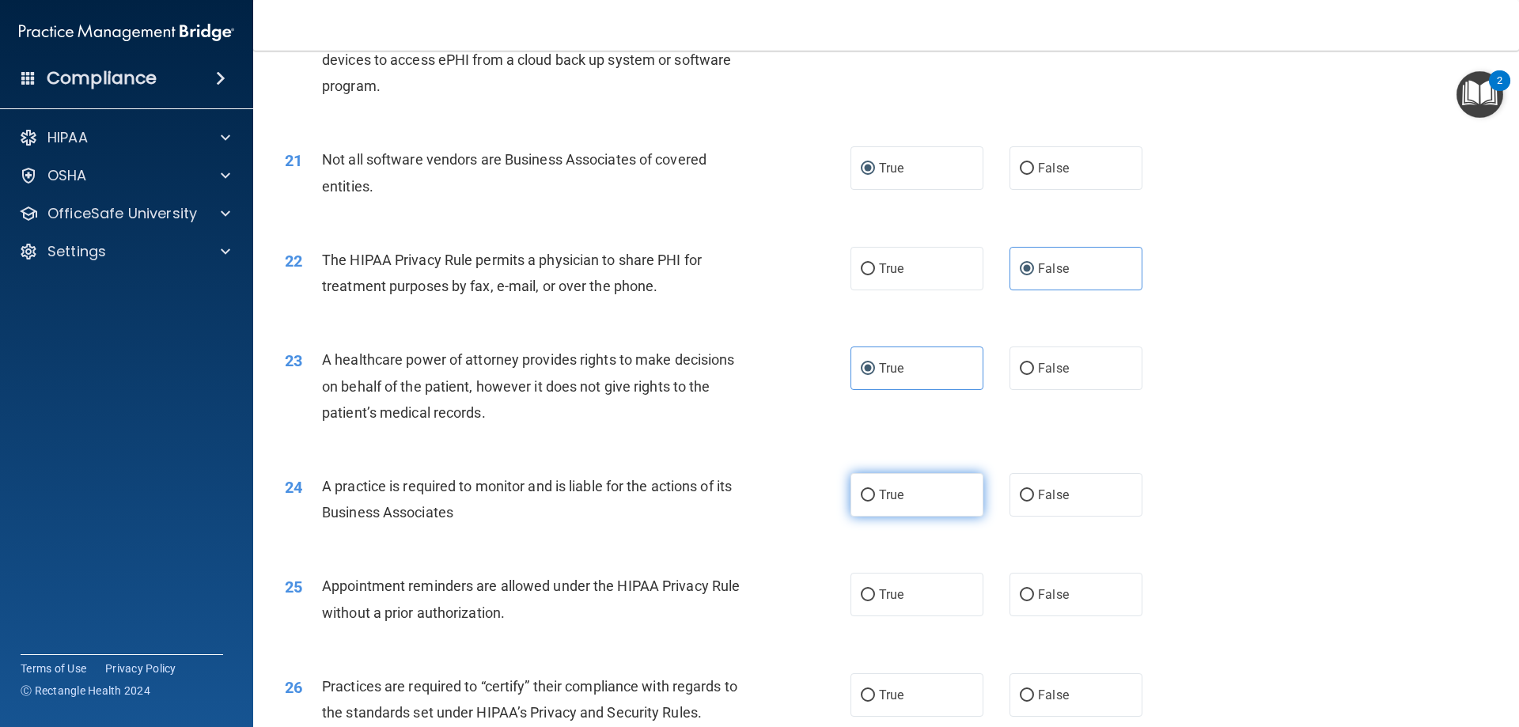
click at [870, 496] on label "True" at bounding box center [917, 495] width 133 height 44
click at [870, 496] on input "True" at bounding box center [868, 496] width 14 height 12
radio input "true"
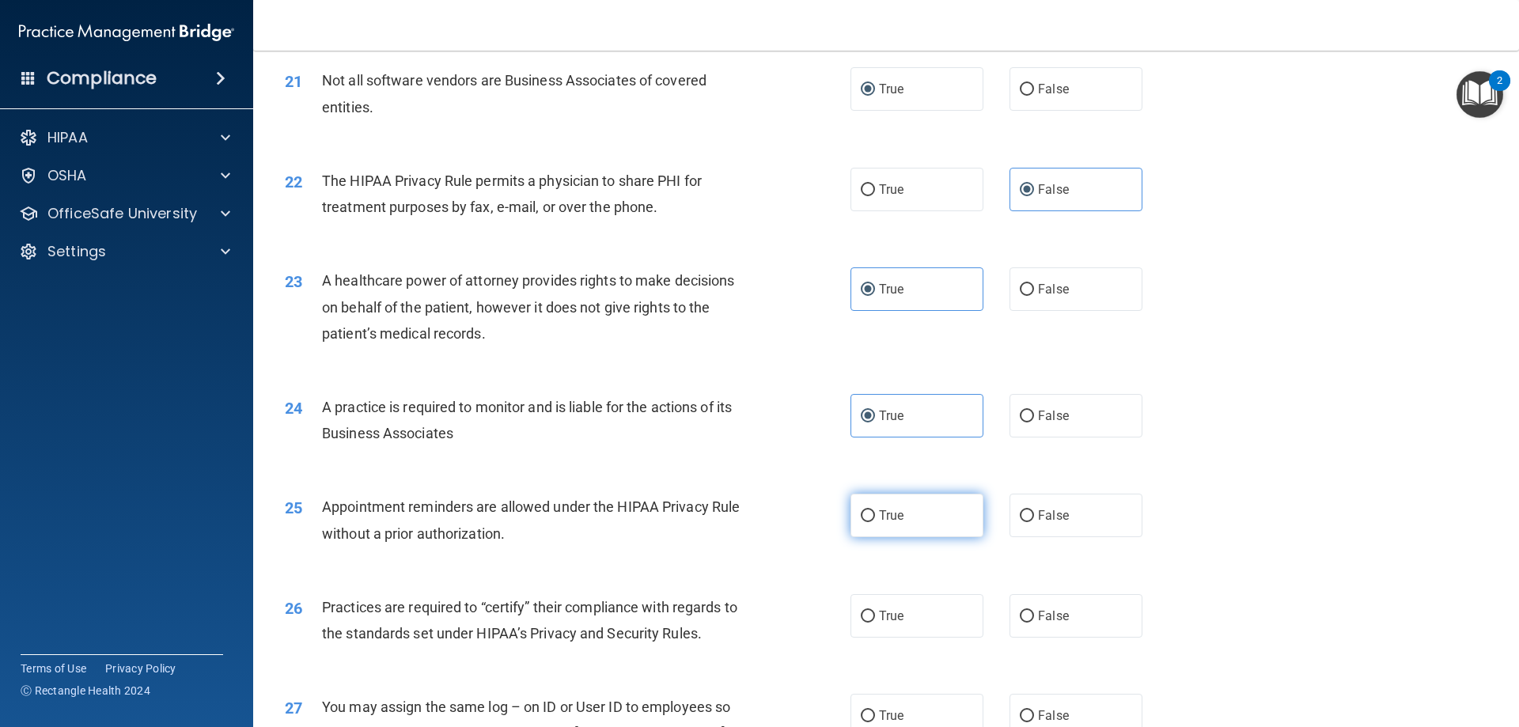
click at [866, 516] on input "True" at bounding box center [868, 516] width 14 height 12
radio input "true"
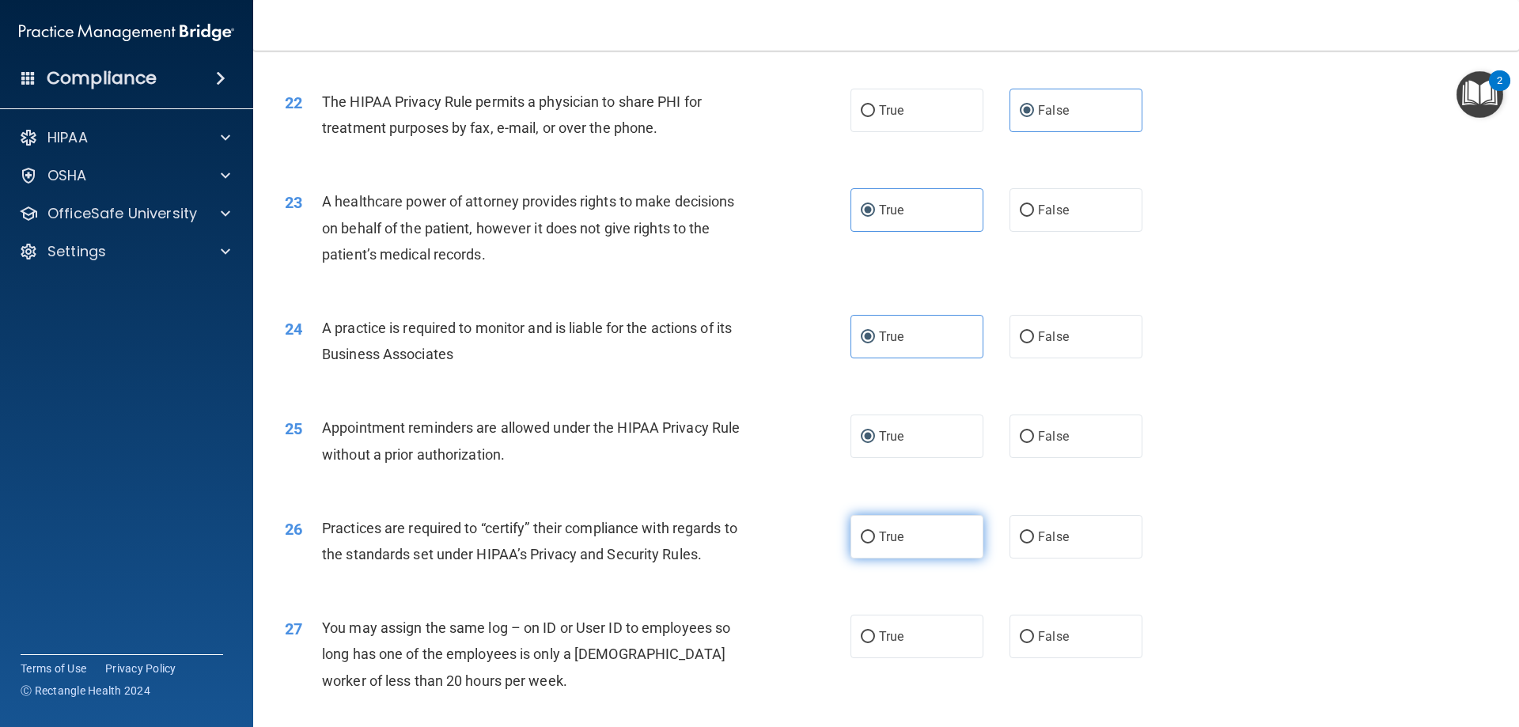
click at [865, 537] on input "True" at bounding box center [868, 538] width 14 height 12
radio input "true"
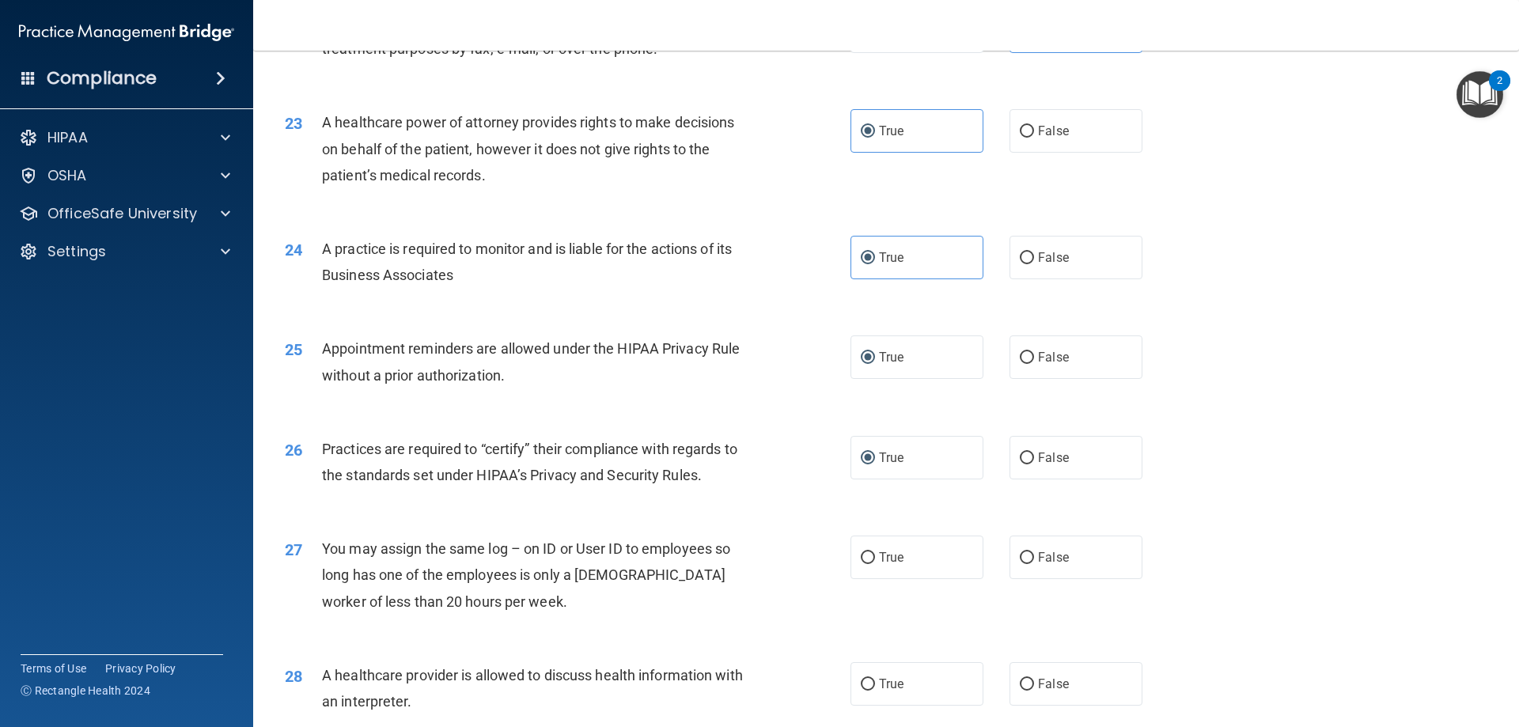
scroll to position [2690, 0]
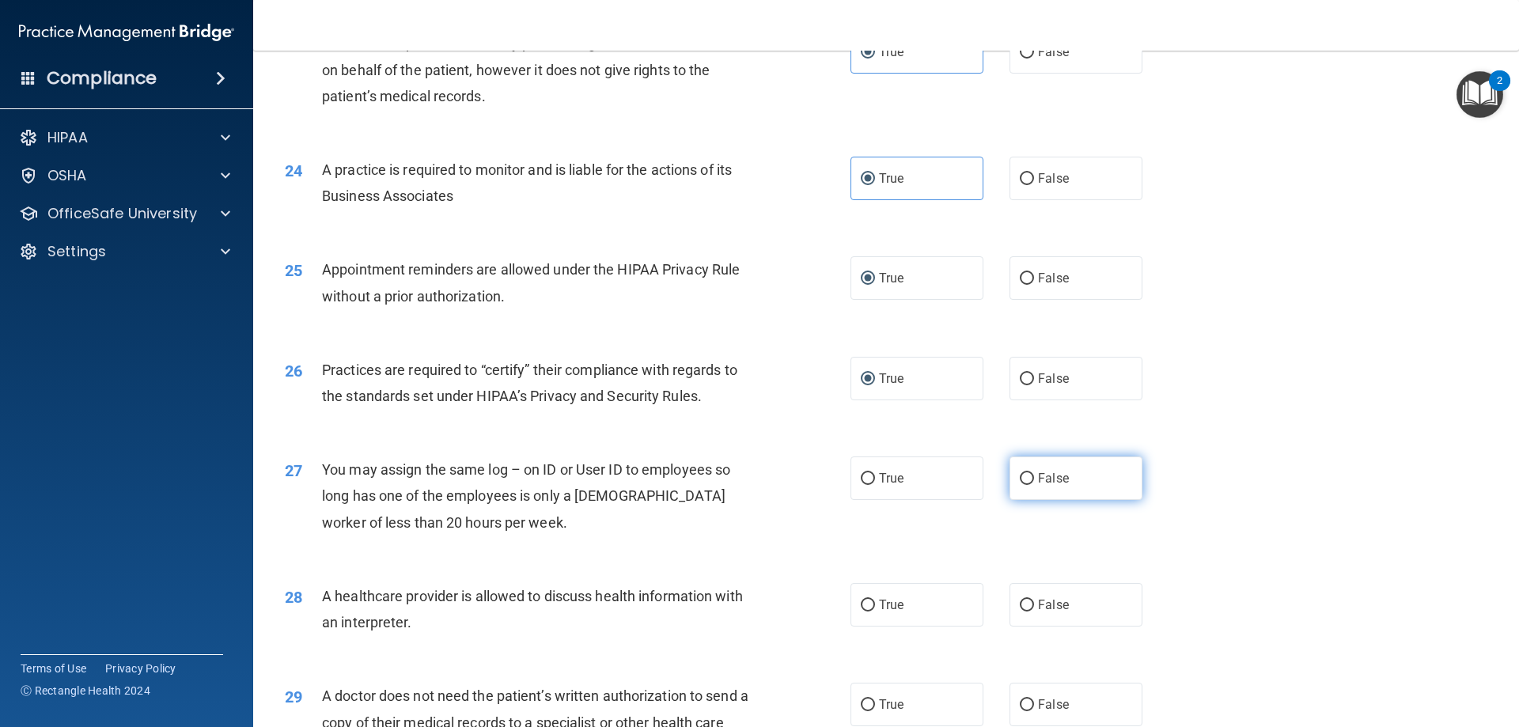
click at [1021, 483] on input "False" at bounding box center [1027, 479] width 14 height 12
radio input "true"
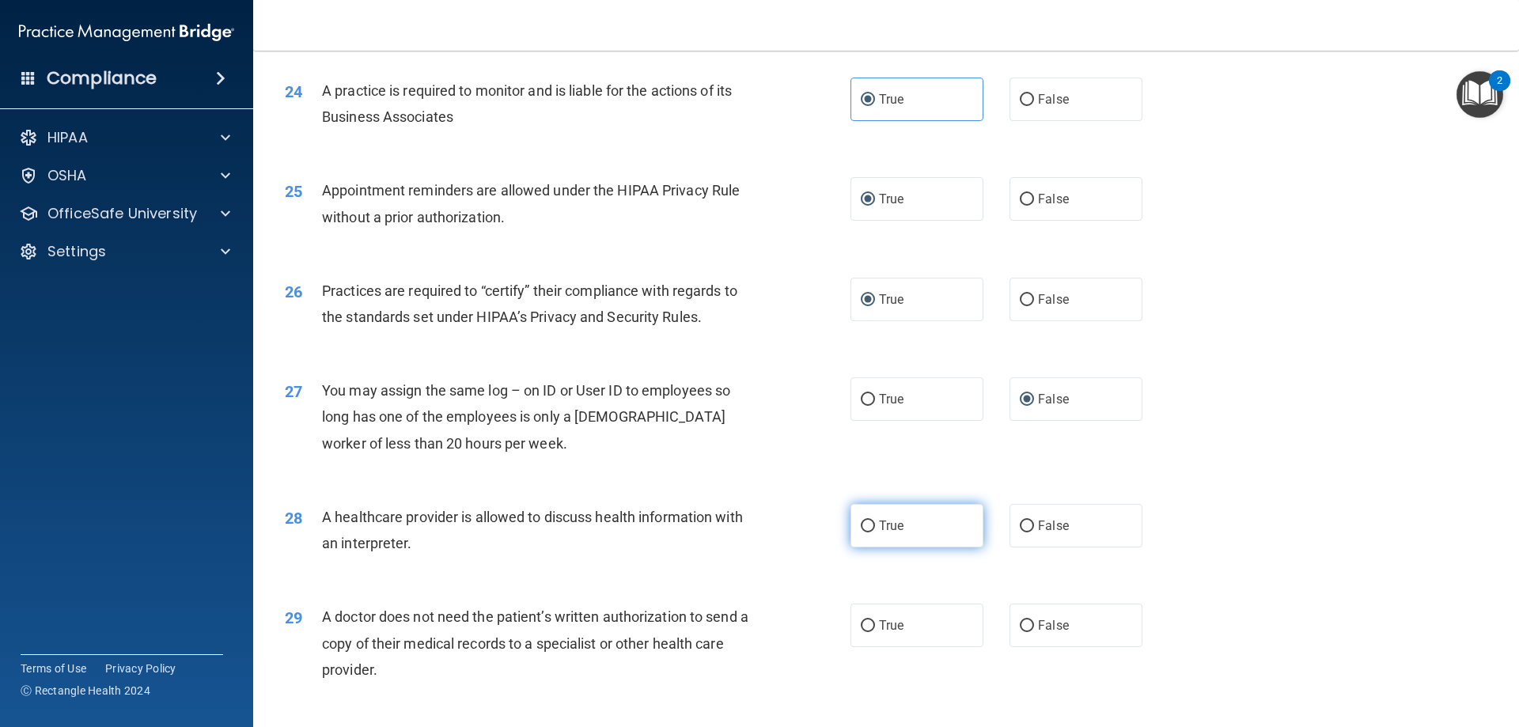
click at [862, 525] on input "True" at bounding box center [868, 527] width 14 height 12
radio input "true"
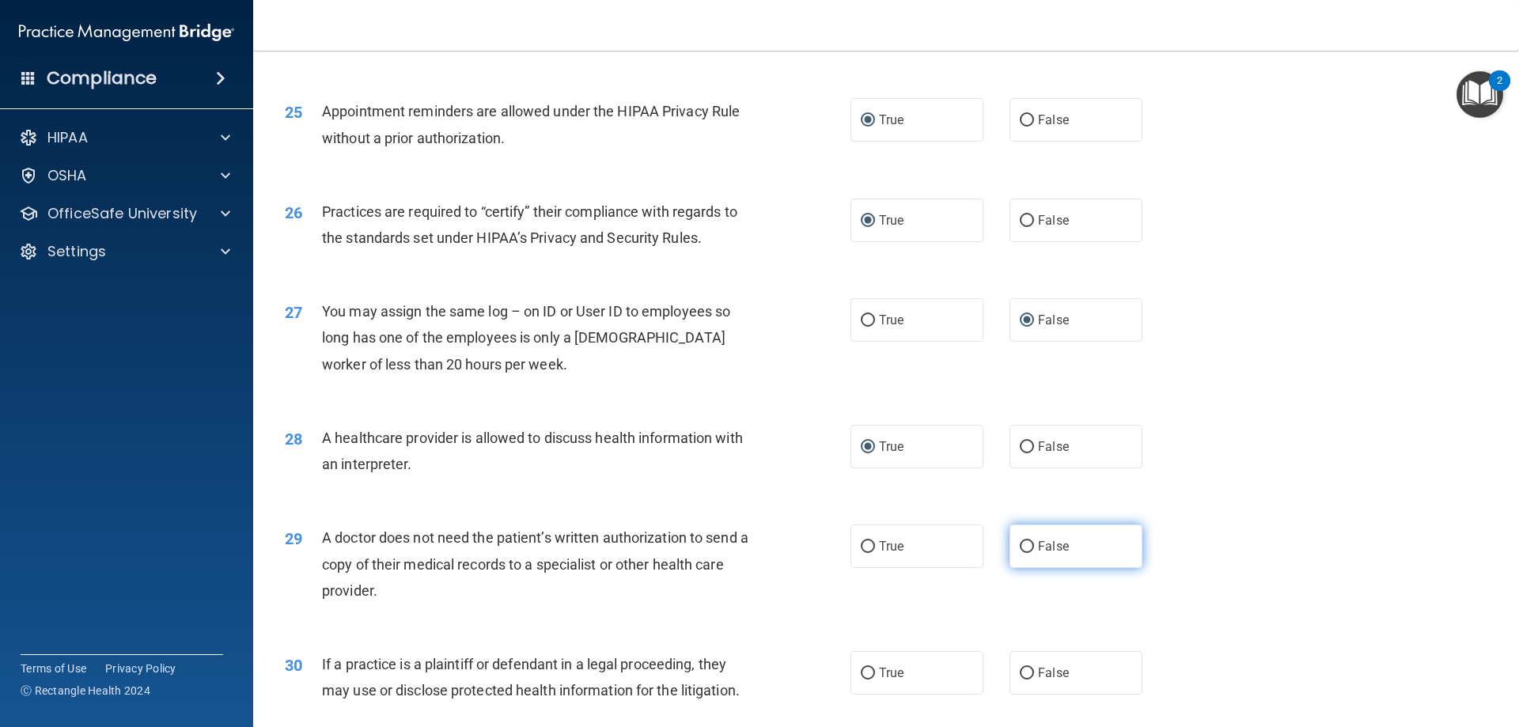
click at [1011, 547] on label "False" at bounding box center [1076, 547] width 133 height 44
click at [1020, 547] on input "False" at bounding box center [1027, 547] width 14 height 12
radio input "true"
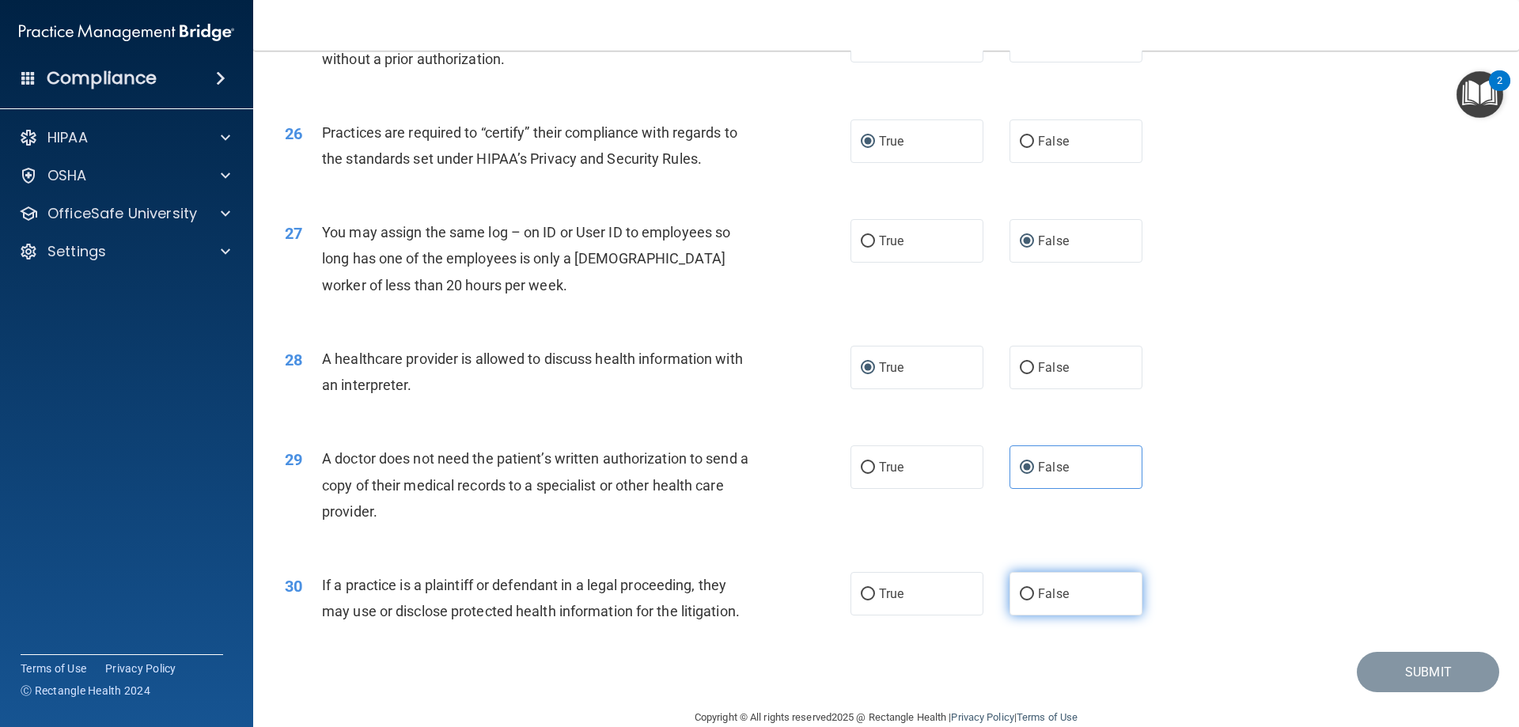
click at [1023, 590] on input "False" at bounding box center [1027, 595] width 14 height 12
radio input "true"
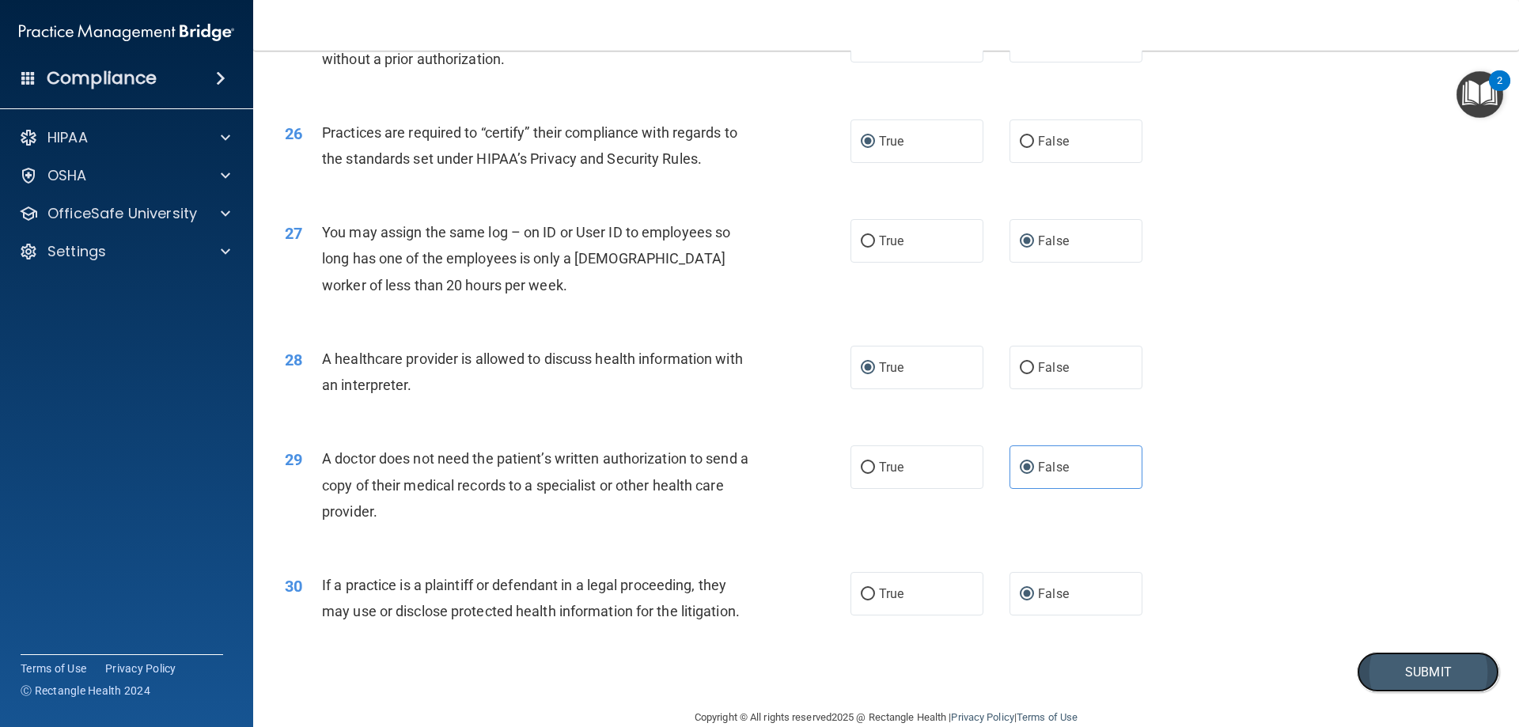
click at [1443, 671] on button "Submit" at bounding box center [1428, 672] width 142 height 40
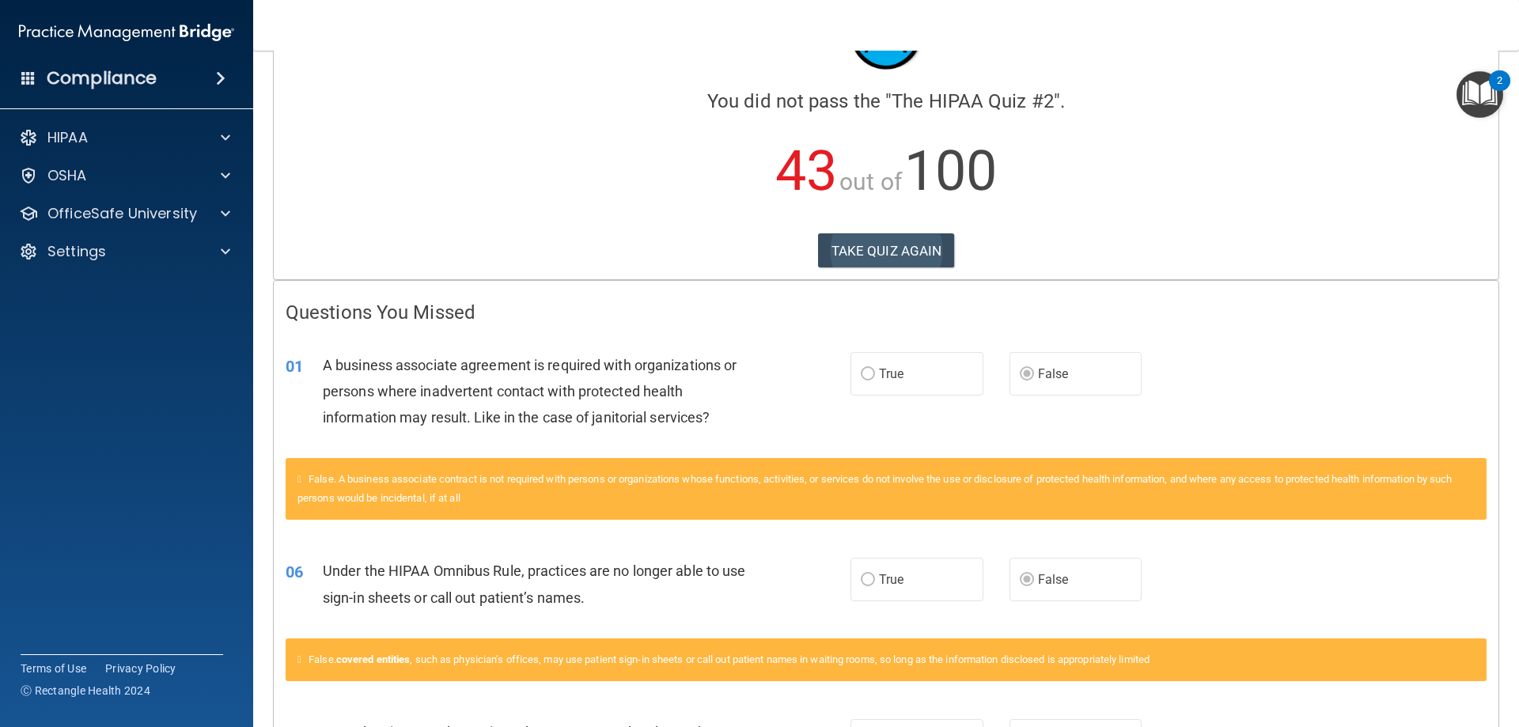
scroll to position [87, 0]
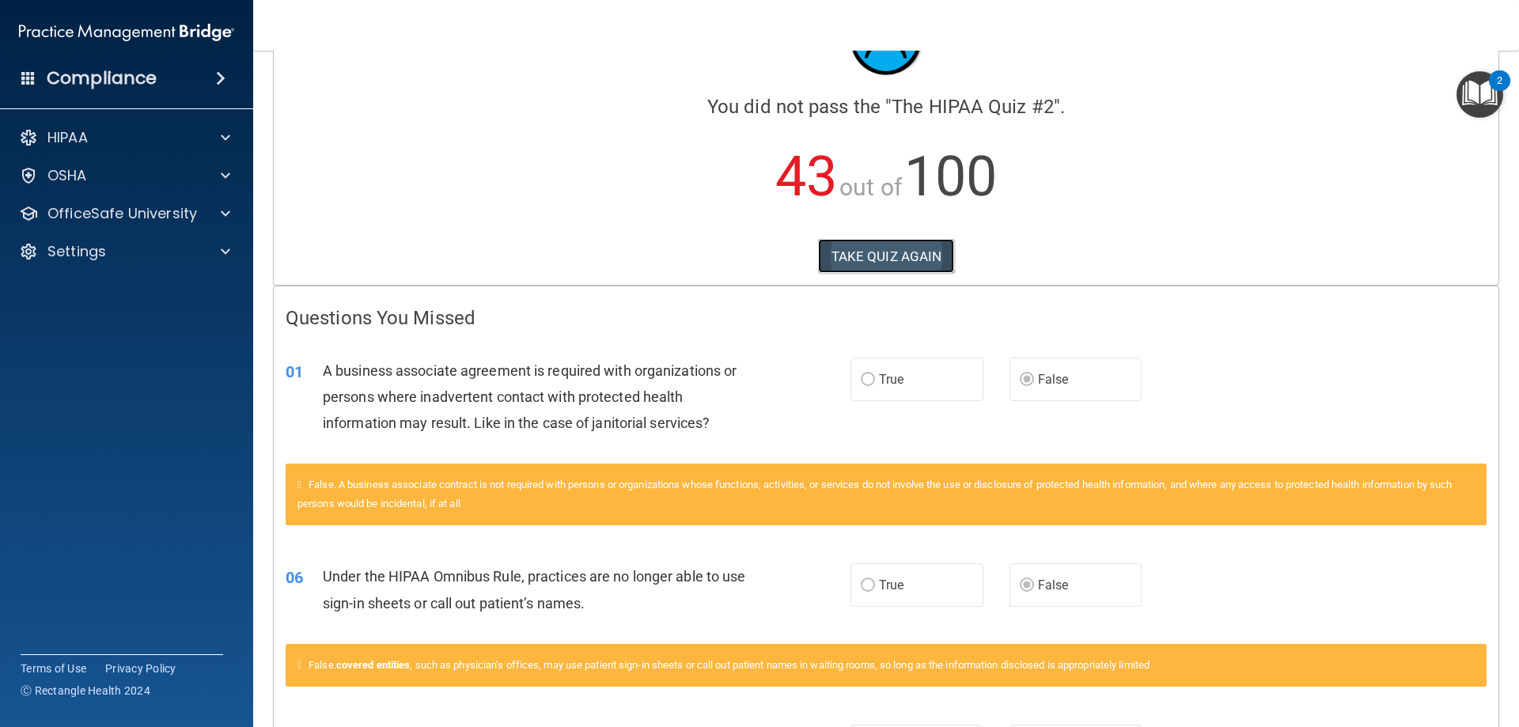
click at [876, 254] on button "TAKE QUIZ AGAIN" at bounding box center [886, 256] width 137 height 35
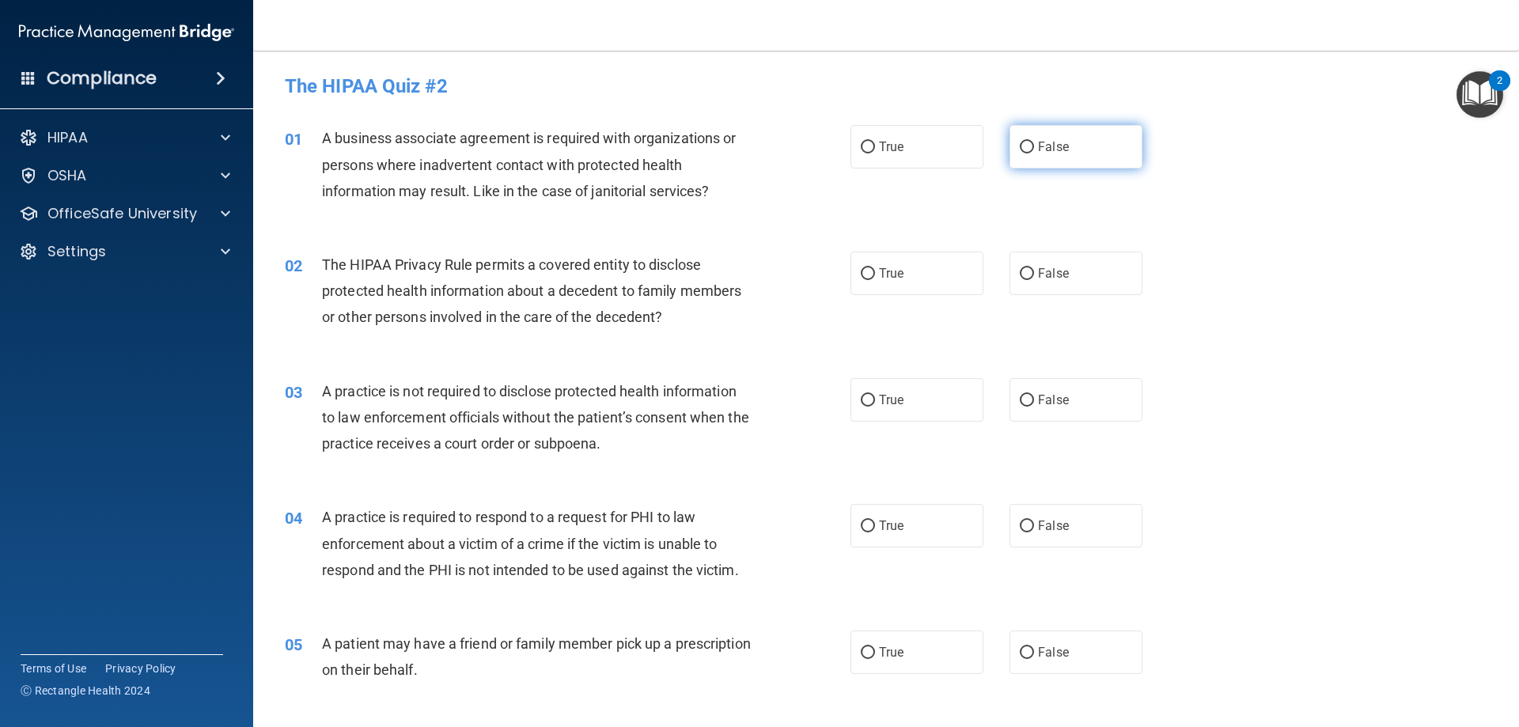
click at [1020, 142] on input "False" at bounding box center [1027, 148] width 14 height 12
radio input "true"
click at [865, 270] on input "True" at bounding box center [868, 274] width 14 height 12
radio input "true"
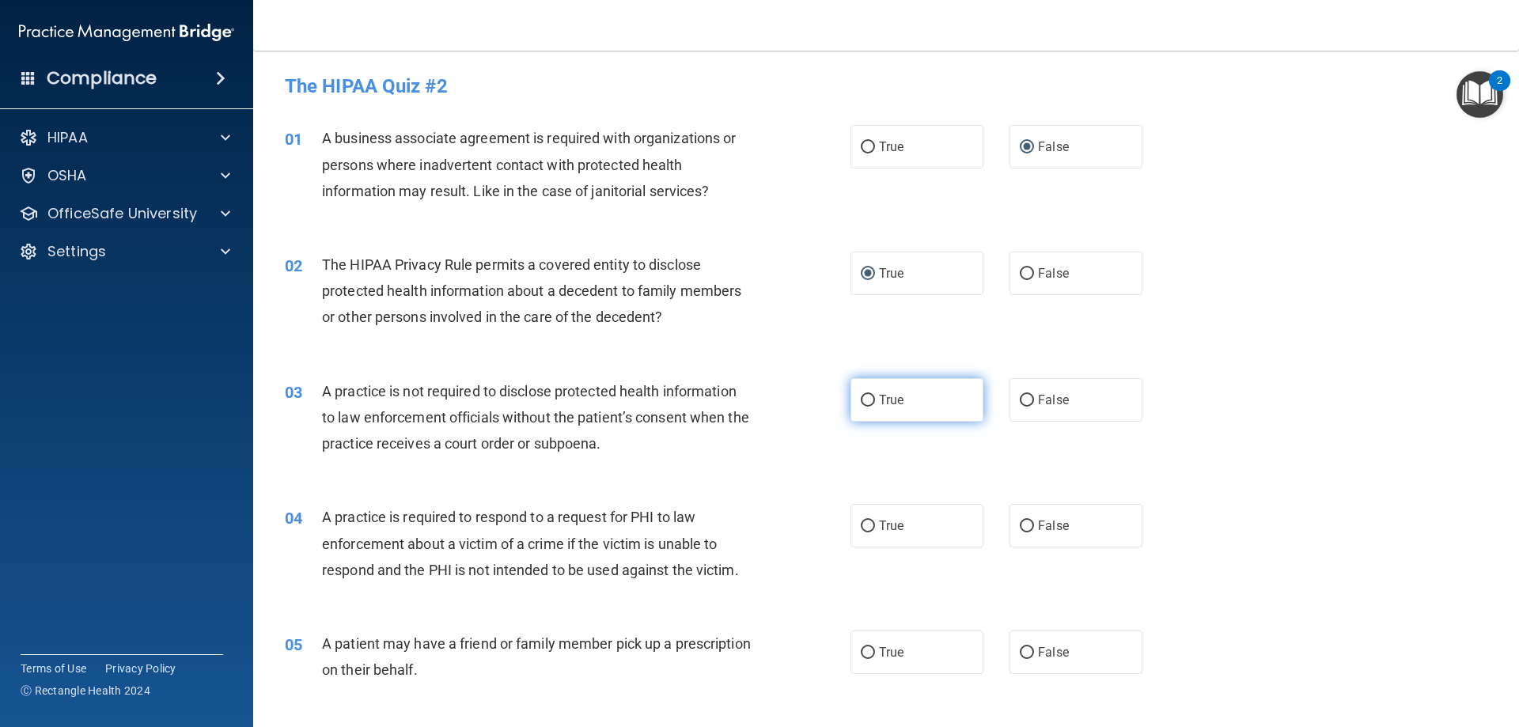
click at [867, 402] on input "True" at bounding box center [868, 401] width 14 height 12
radio input "true"
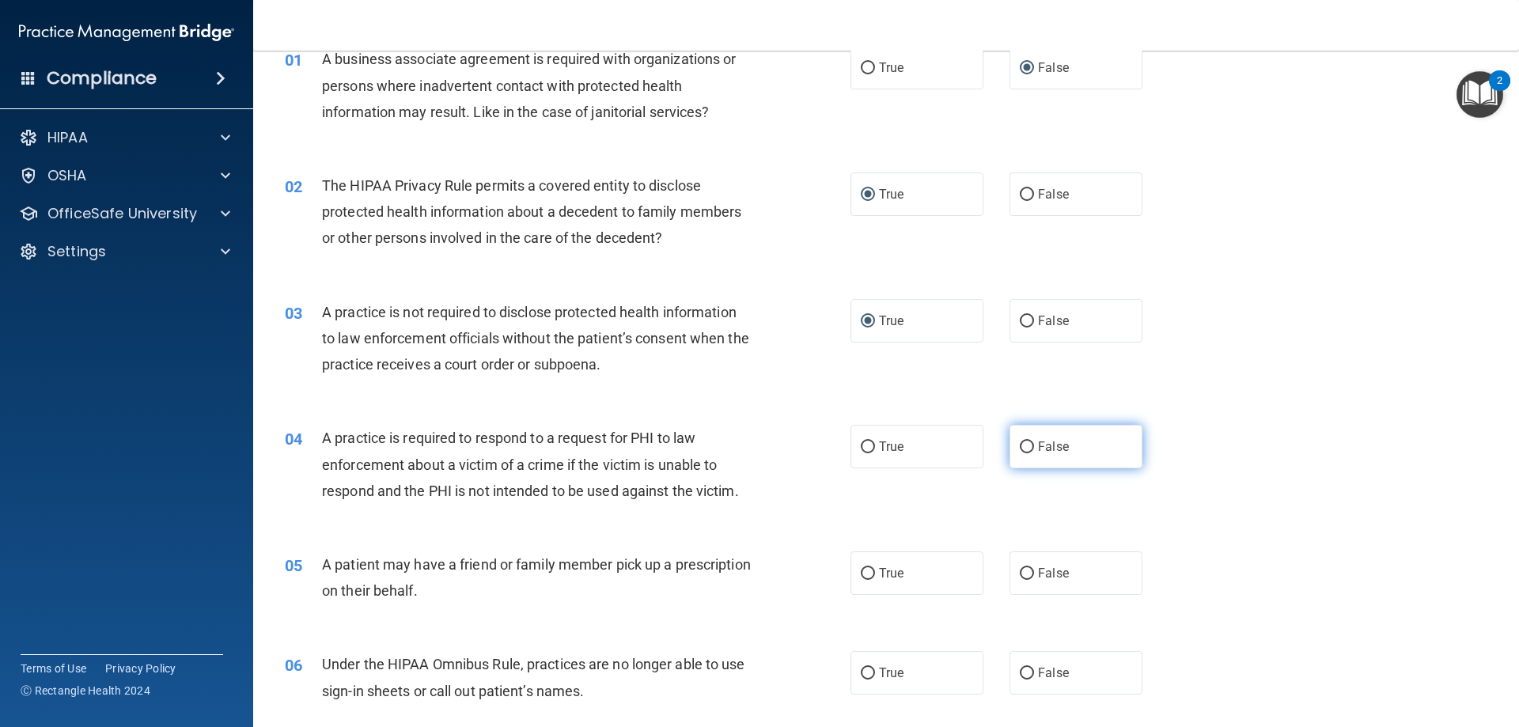
click at [1011, 447] on label "False" at bounding box center [1076, 447] width 133 height 44
click at [1020, 447] on input "False" at bounding box center [1027, 448] width 14 height 12
radio input "true"
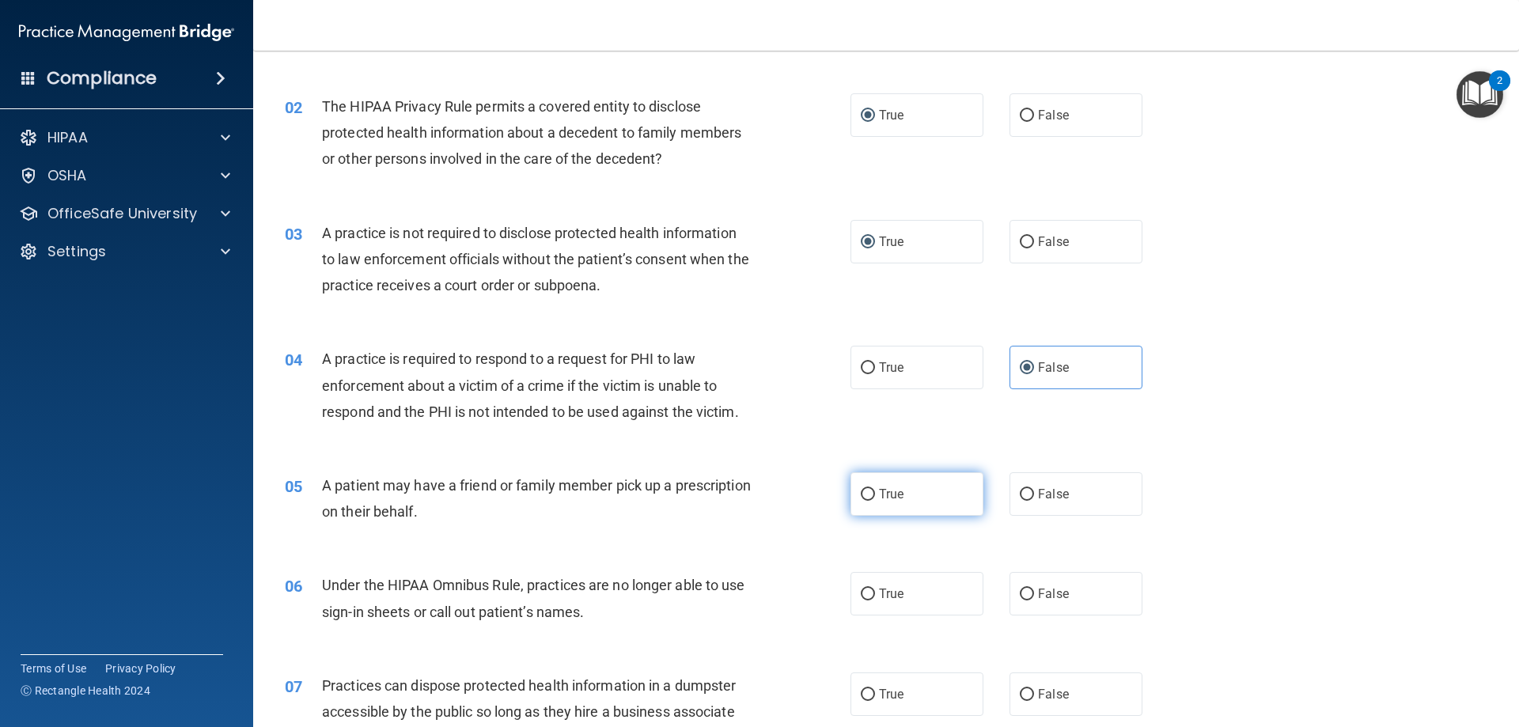
click at [866, 499] on input "True" at bounding box center [868, 495] width 14 height 12
radio input "true"
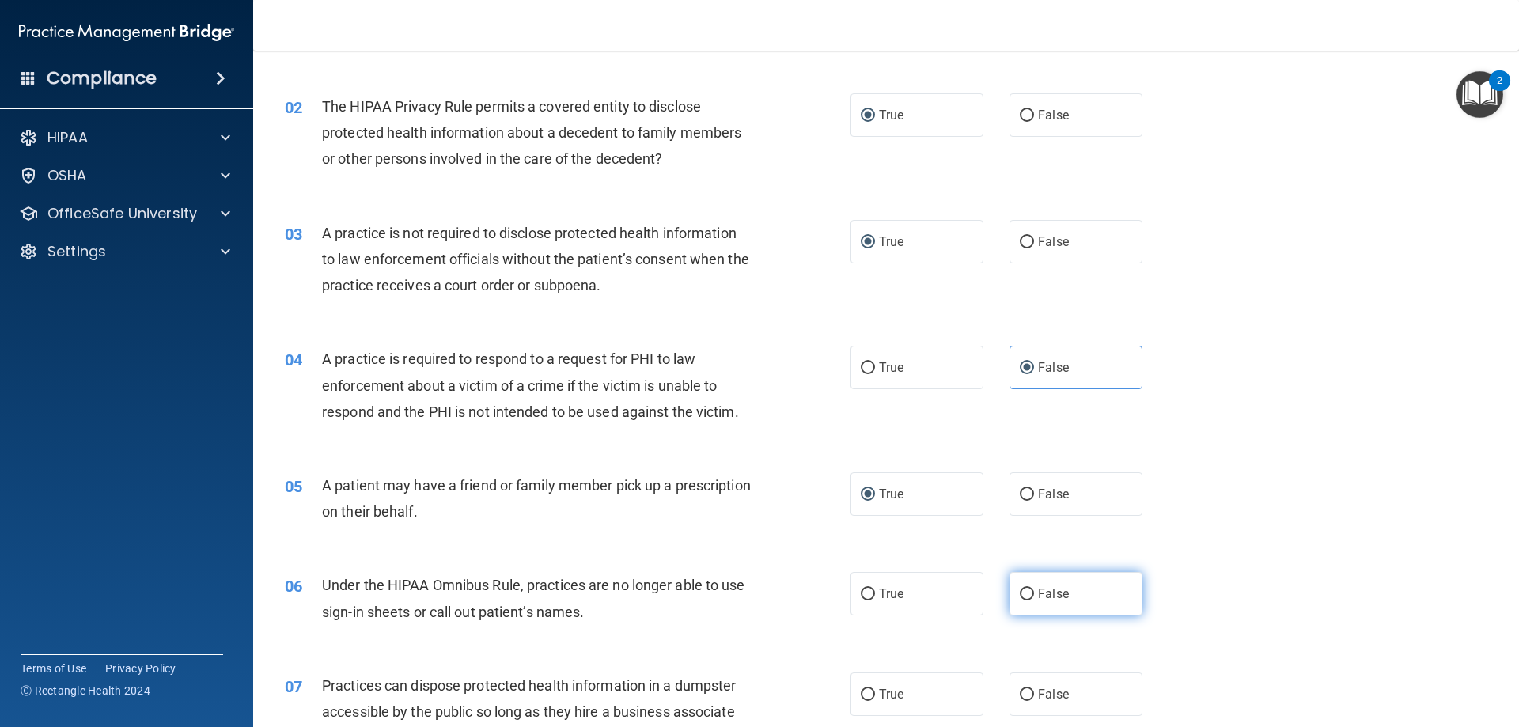
click at [1020, 589] on input "False" at bounding box center [1027, 595] width 14 height 12
radio input "true"
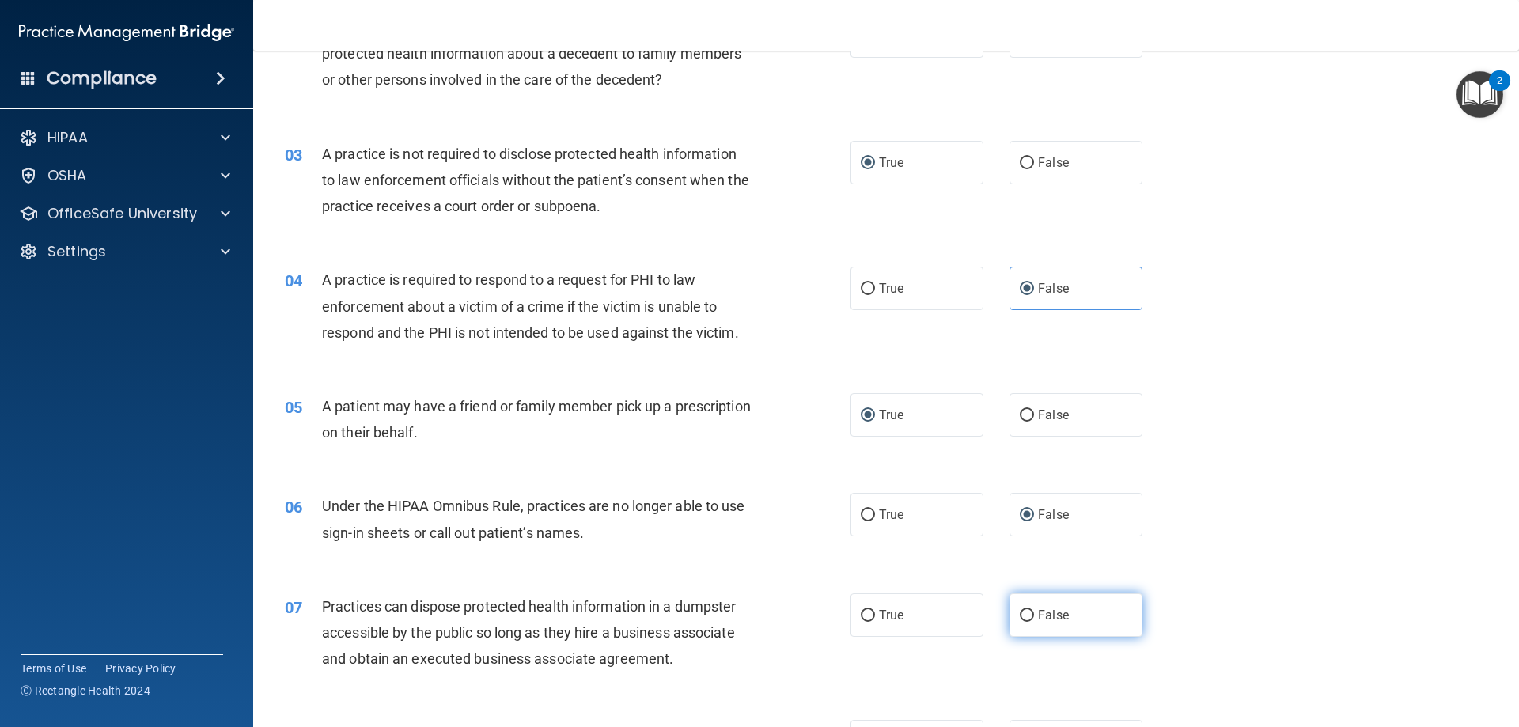
click at [1029, 611] on label "False" at bounding box center [1076, 615] width 133 height 44
click at [1029, 611] on input "False" at bounding box center [1027, 616] width 14 height 12
radio input "true"
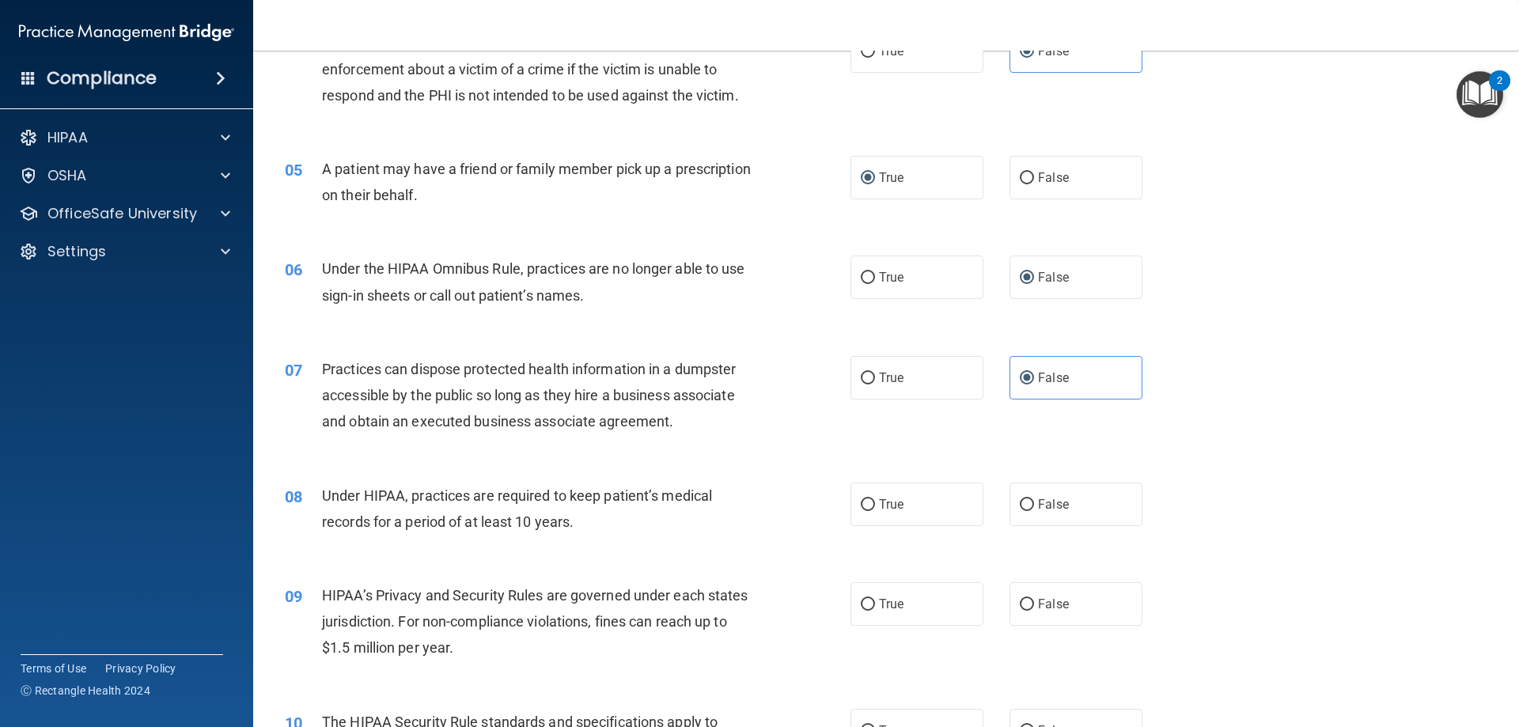
scroll to position [633, 0]
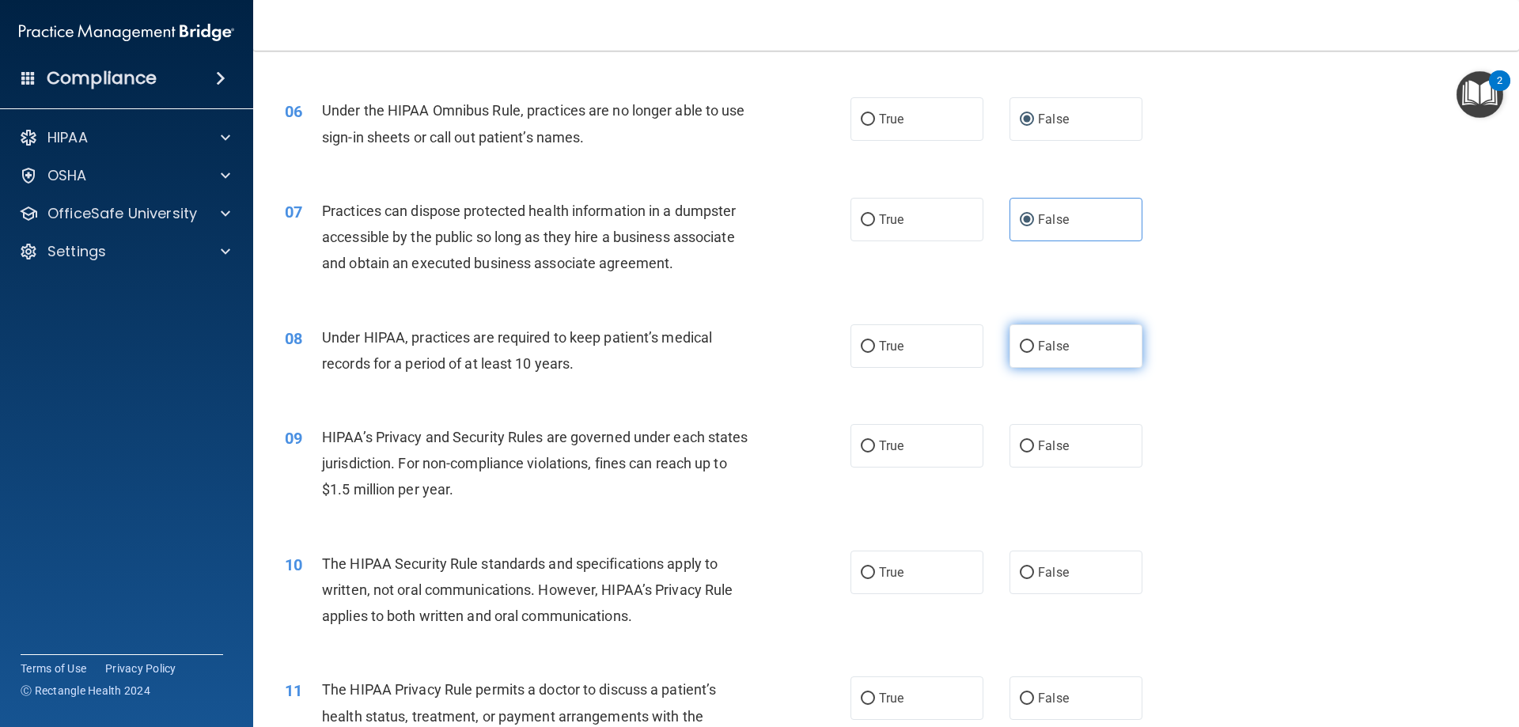
click at [1020, 346] on input "False" at bounding box center [1027, 347] width 14 height 12
radio input "true"
click at [1022, 449] on input "False" at bounding box center [1027, 447] width 14 height 12
radio input "true"
click at [865, 572] on input "True" at bounding box center [868, 573] width 14 height 12
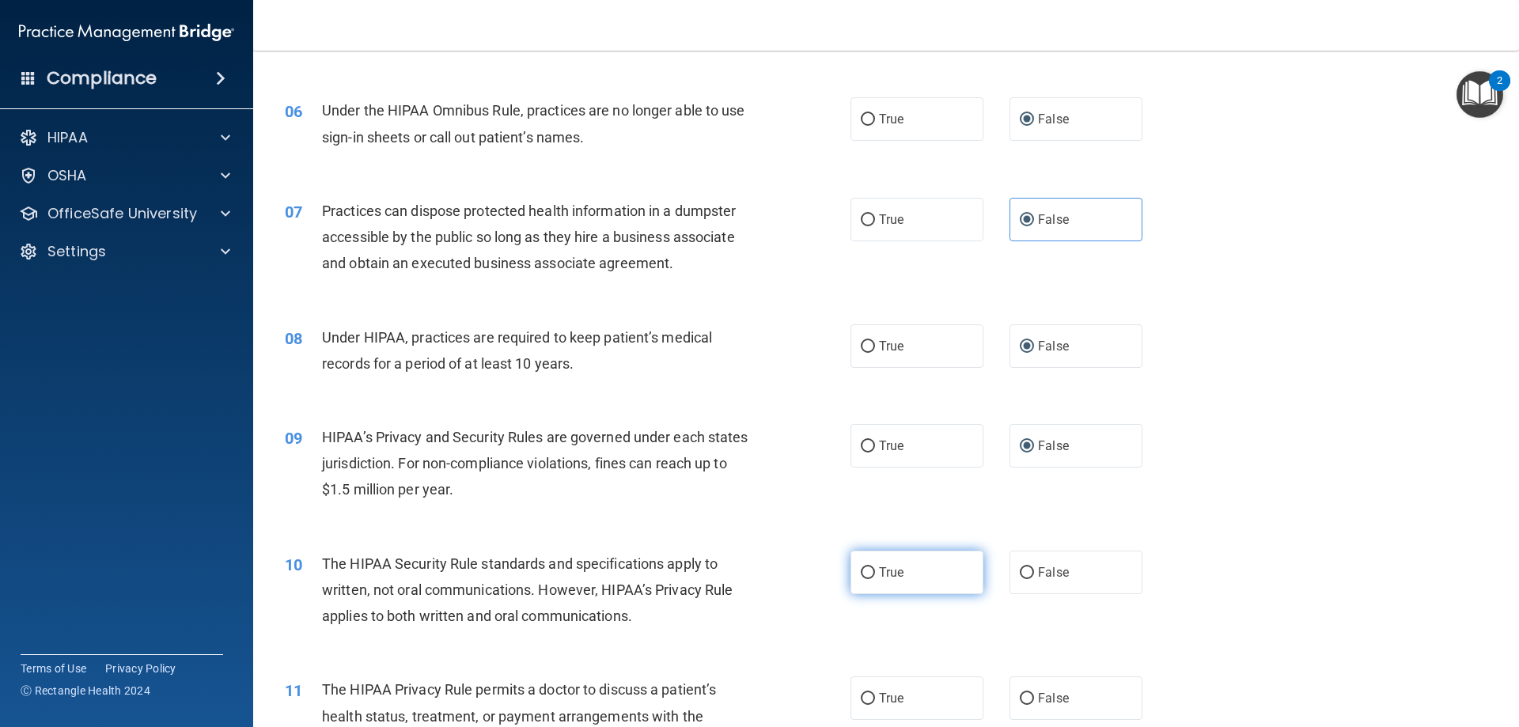
radio input "true"
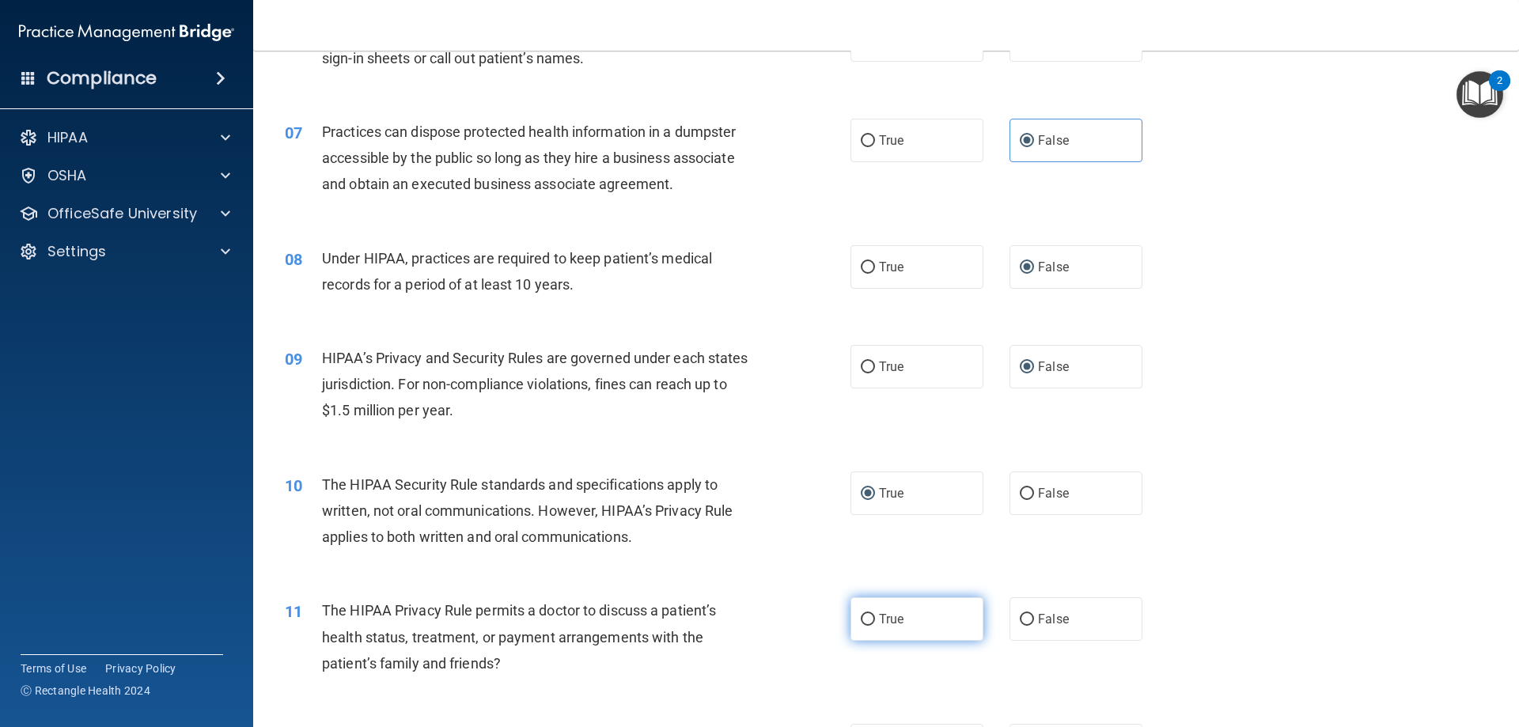
click at [864, 620] on input "True" at bounding box center [868, 620] width 14 height 12
radio input "true"
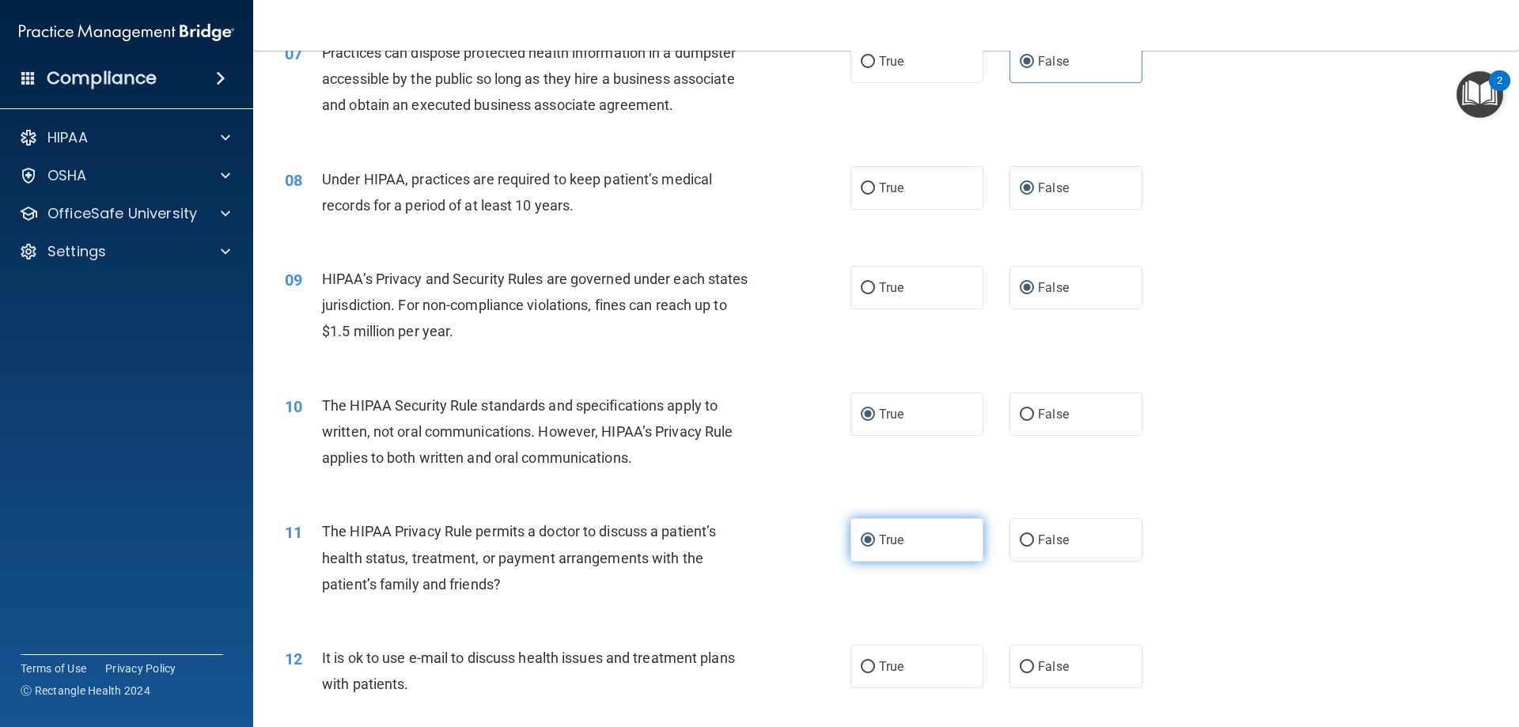
scroll to position [870, 0]
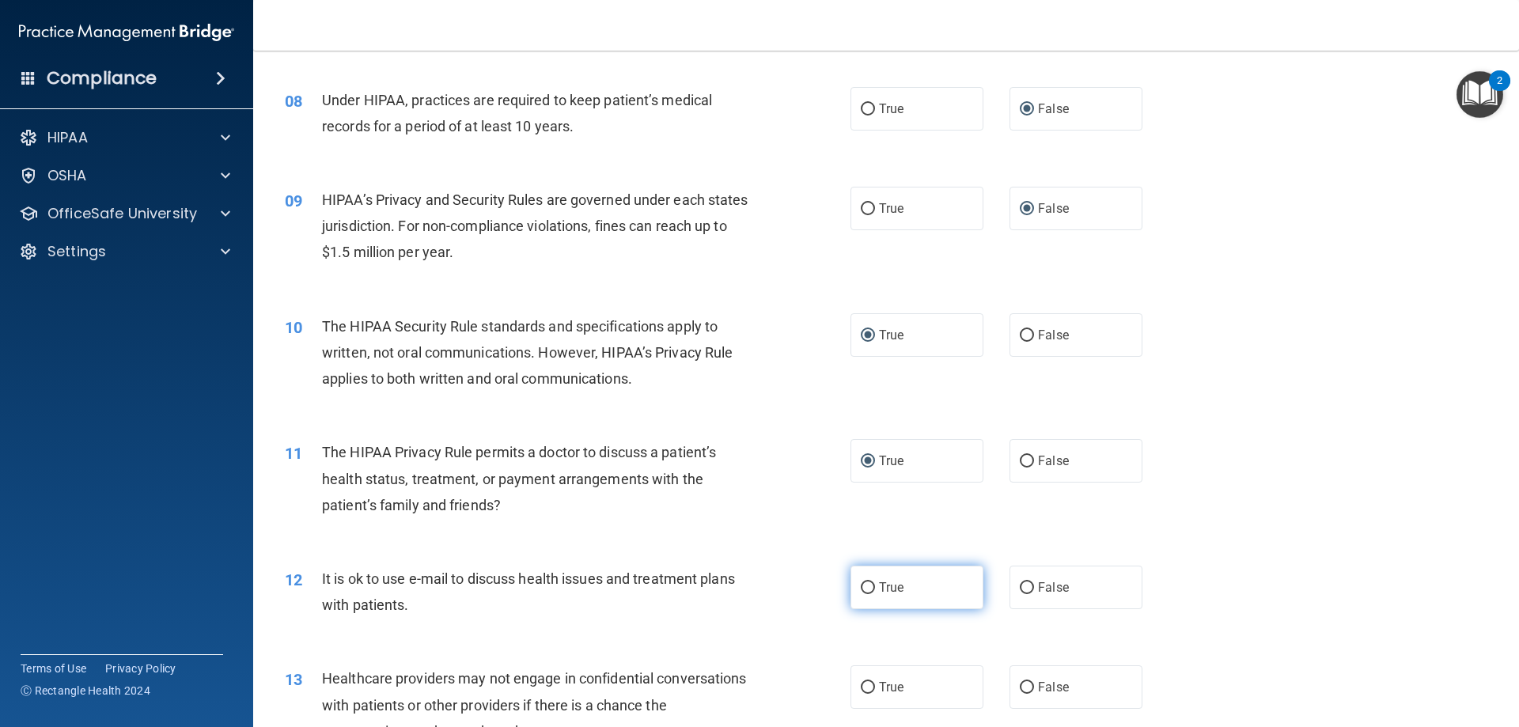
click at [865, 593] on input "True" at bounding box center [868, 588] width 14 height 12
radio input "true"
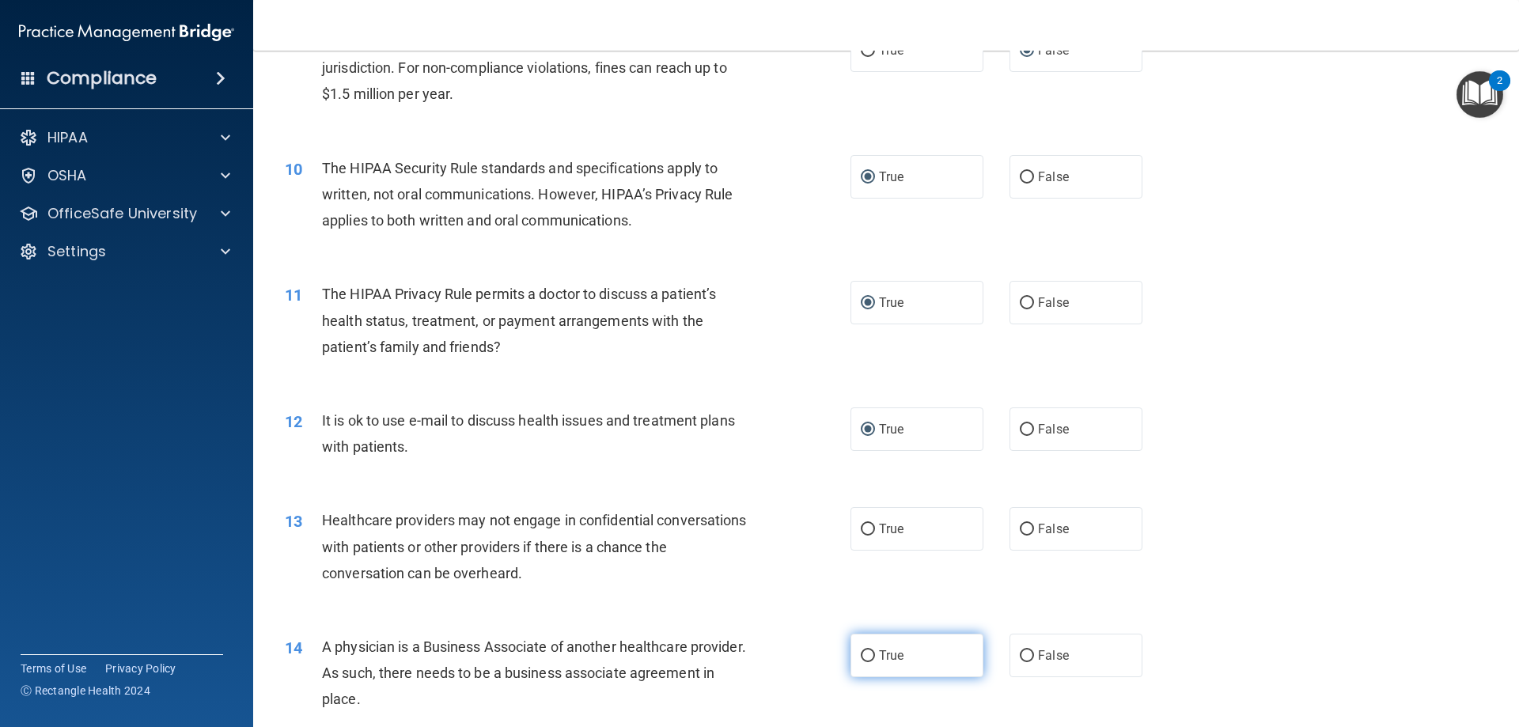
scroll to position [1108, 0]
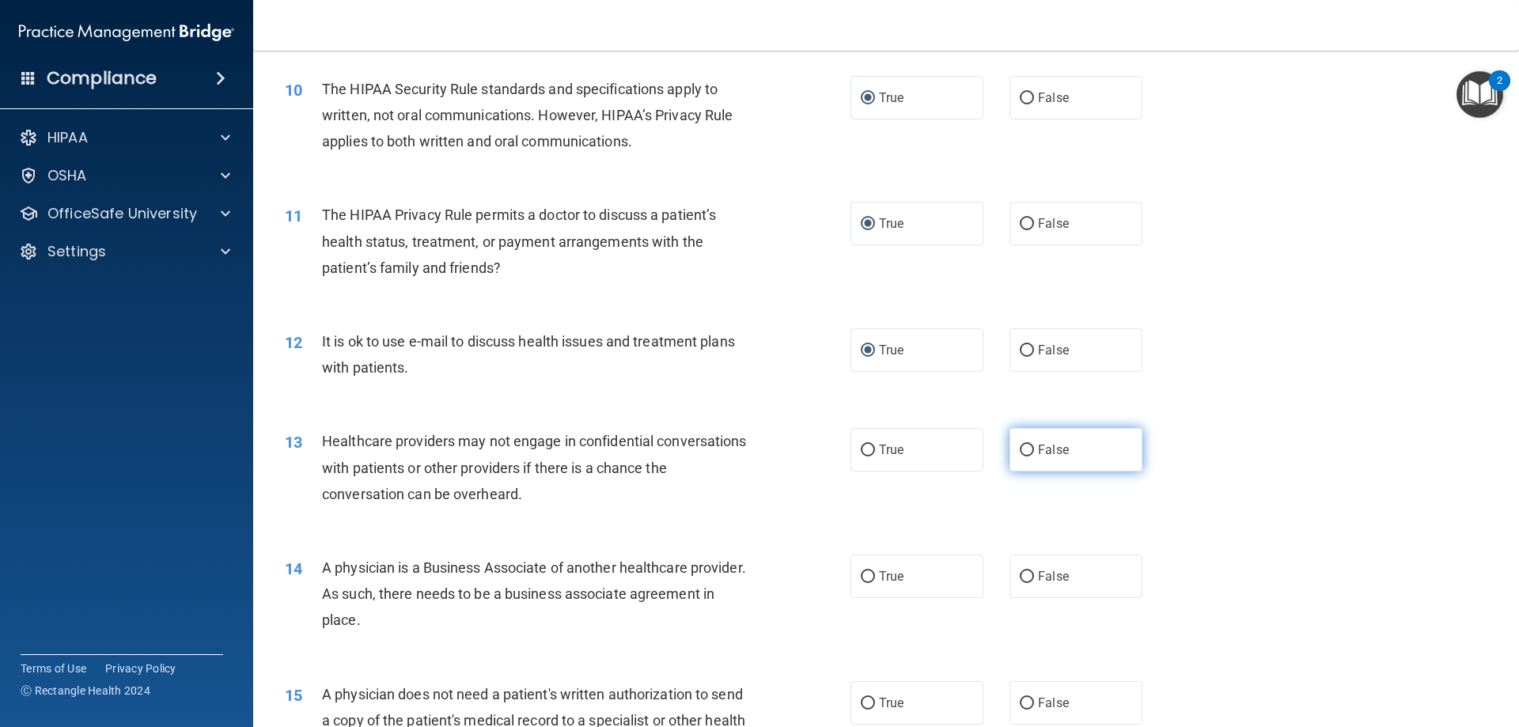
click at [1020, 451] on input "False" at bounding box center [1027, 451] width 14 height 12
radio input "true"
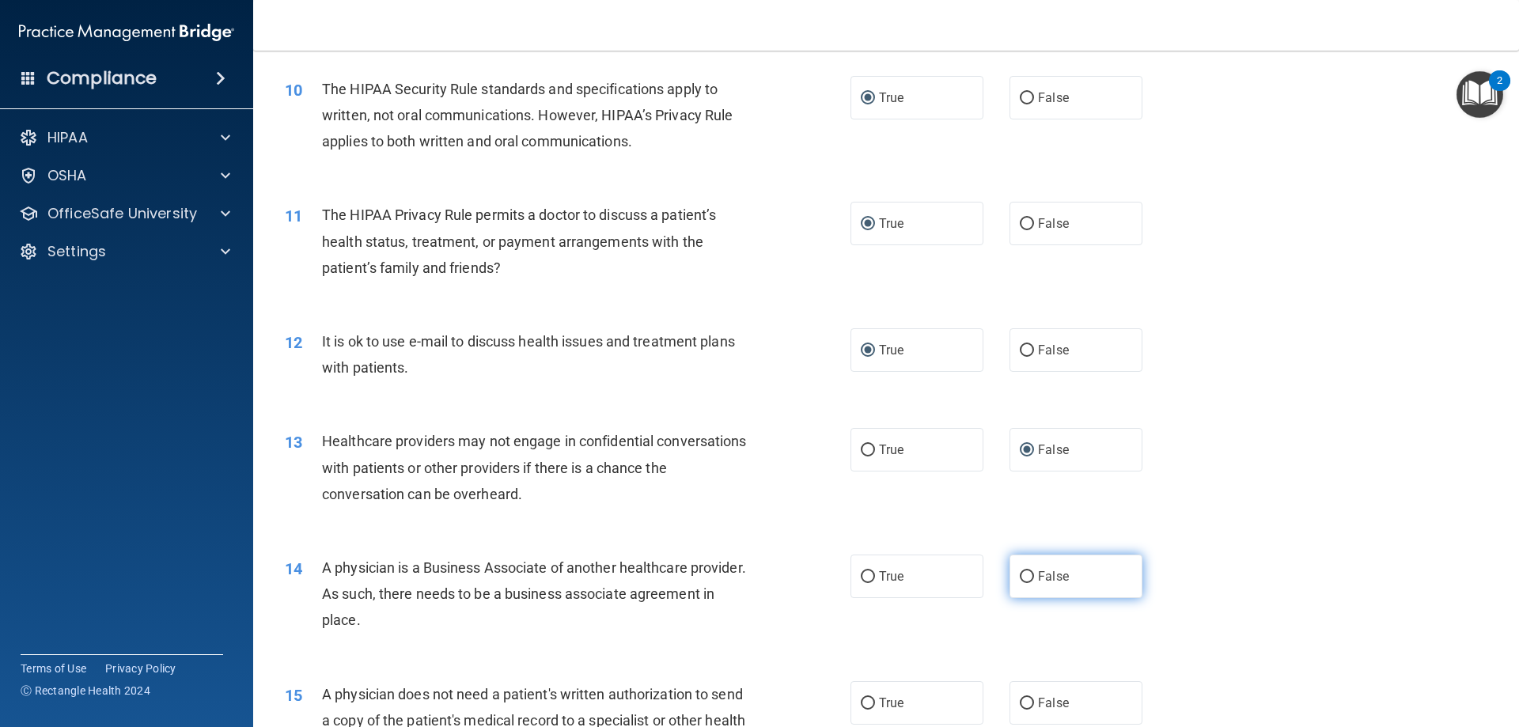
click at [1029, 577] on label "False" at bounding box center [1076, 577] width 133 height 44
click at [1029, 577] on input "False" at bounding box center [1027, 577] width 14 height 12
radio input "true"
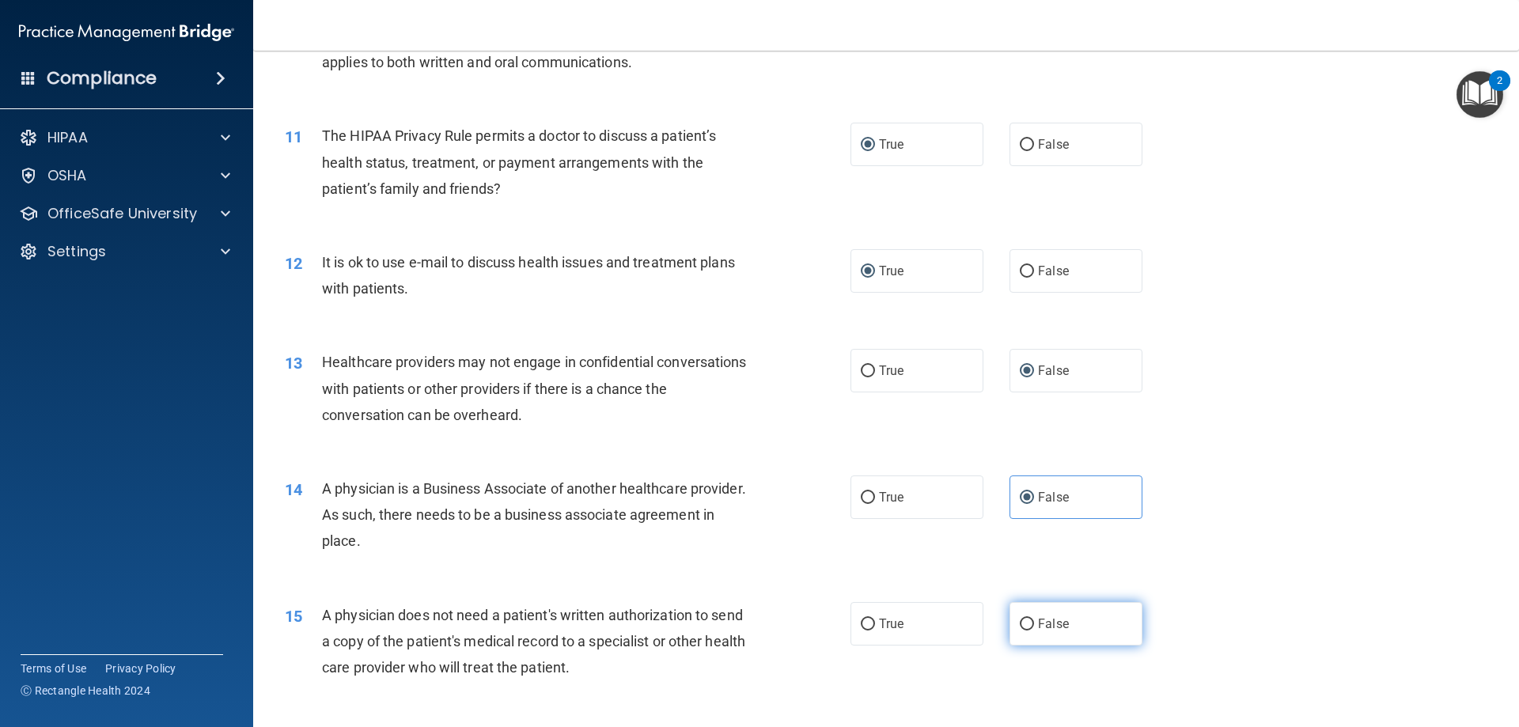
click at [1020, 621] on input "False" at bounding box center [1027, 625] width 14 height 12
radio input "true"
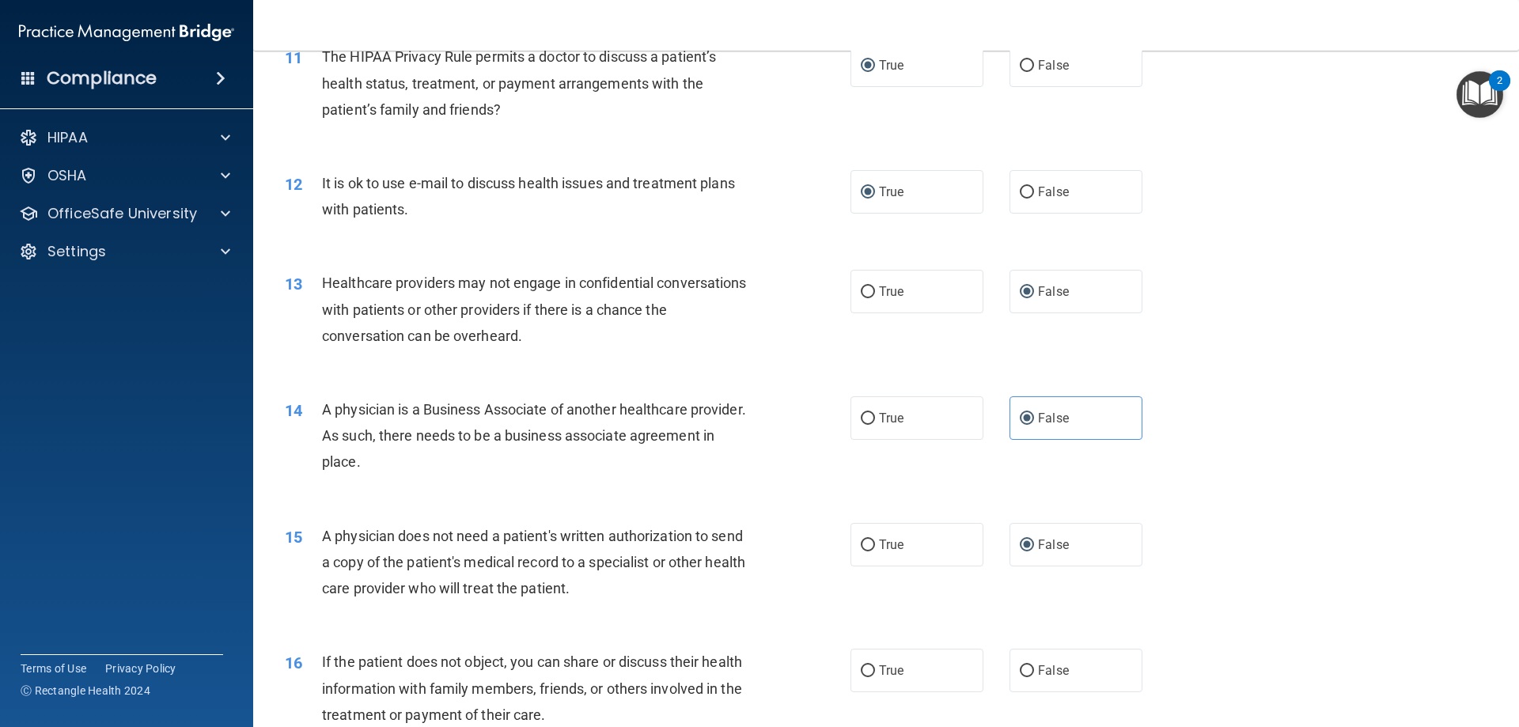
scroll to position [1345, 0]
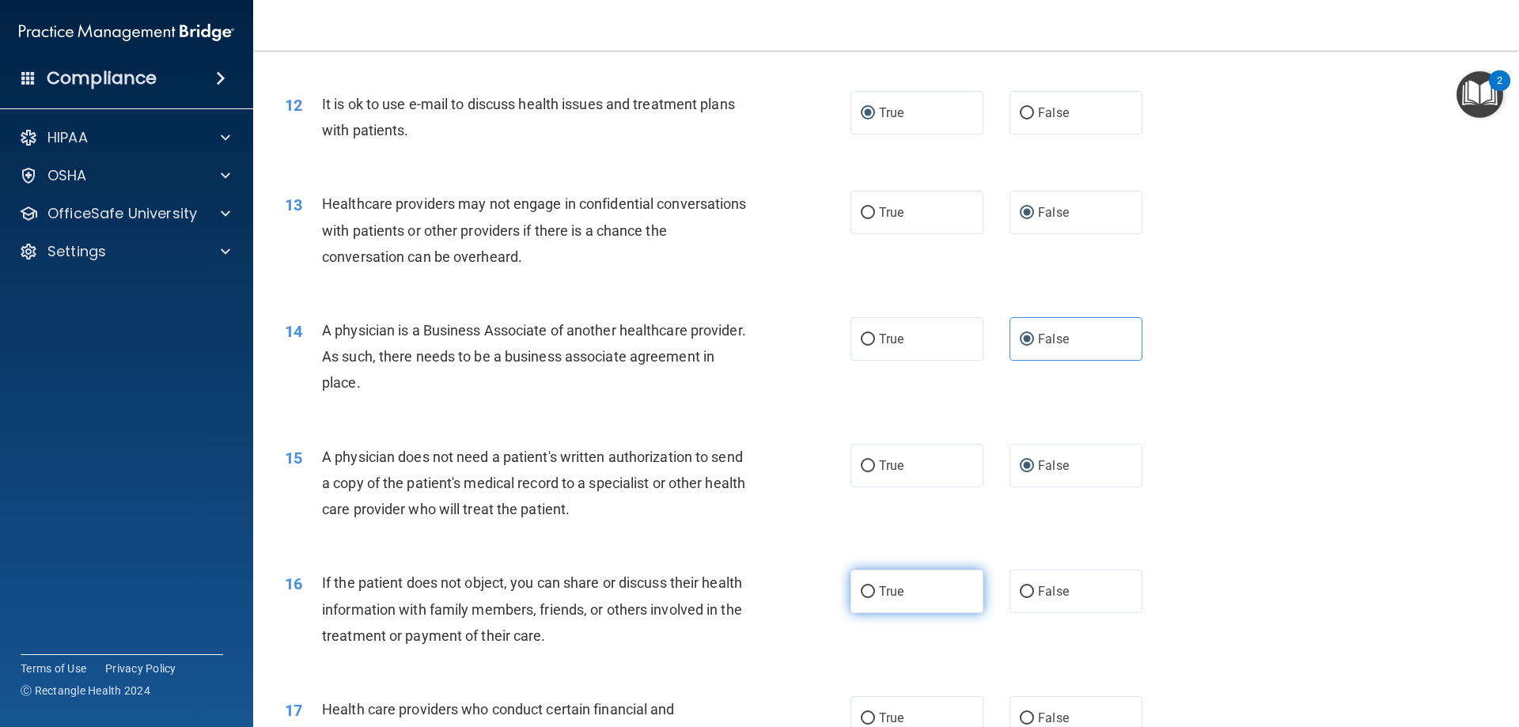
click at [866, 590] on input "True" at bounding box center [868, 592] width 14 height 12
radio input "true"
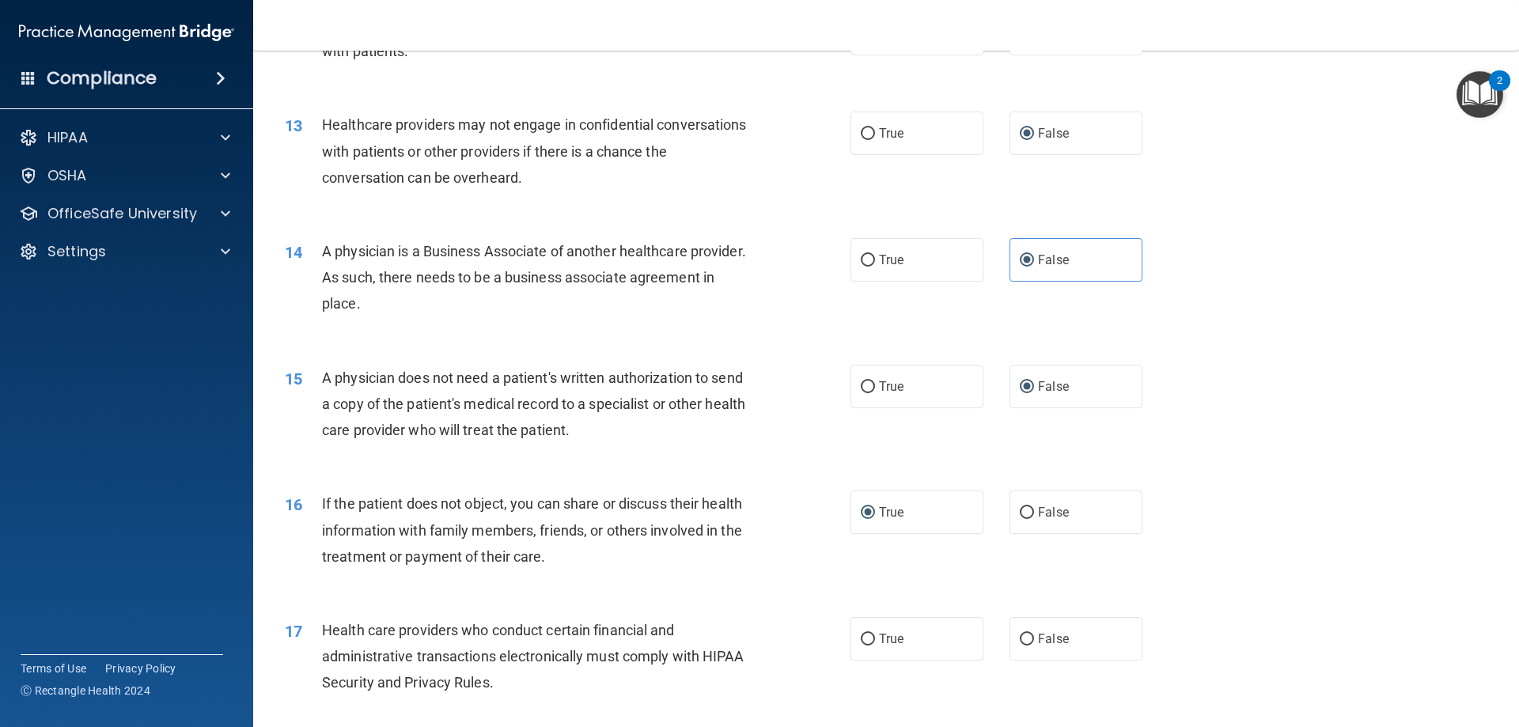
scroll to position [1503, 0]
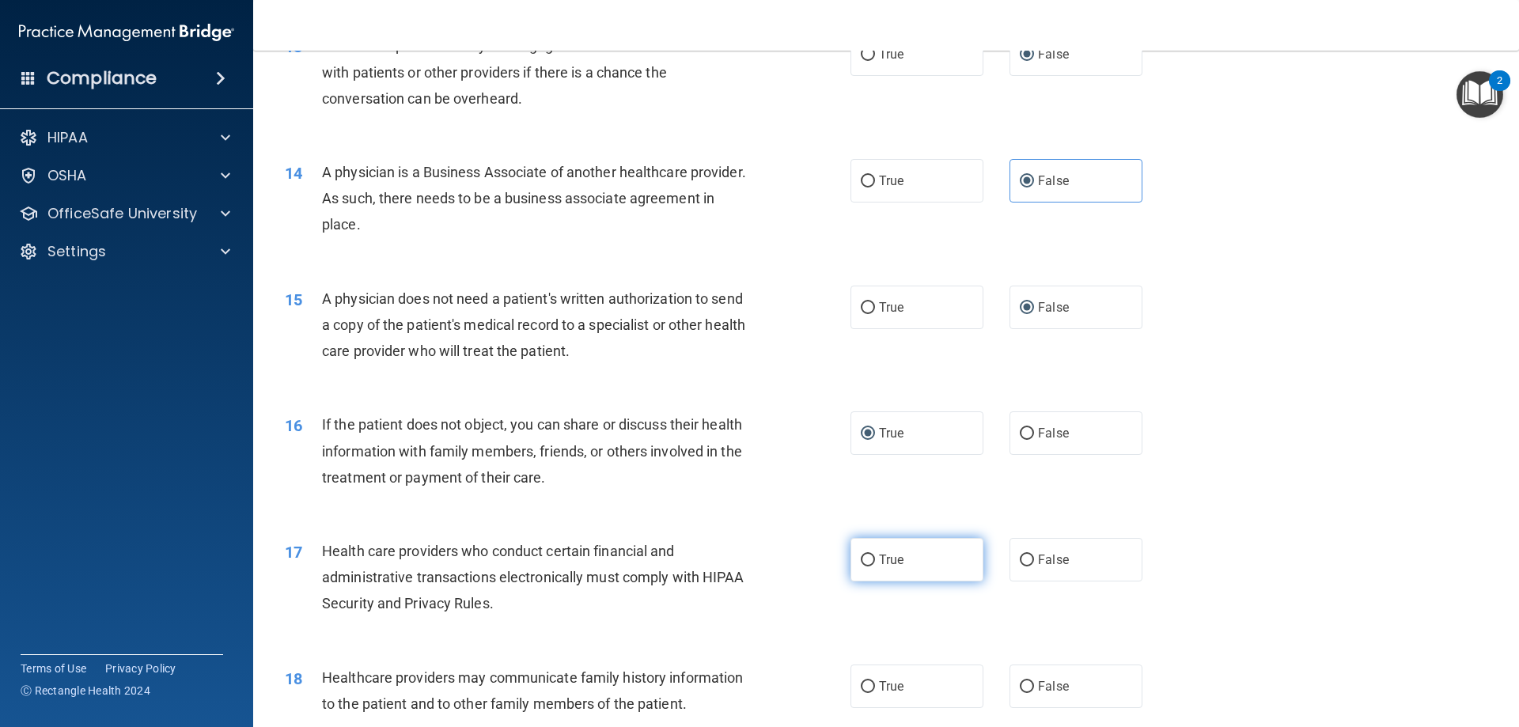
click at [863, 556] on input "True" at bounding box center [868, 561] width 14 height 12
radio input "true"
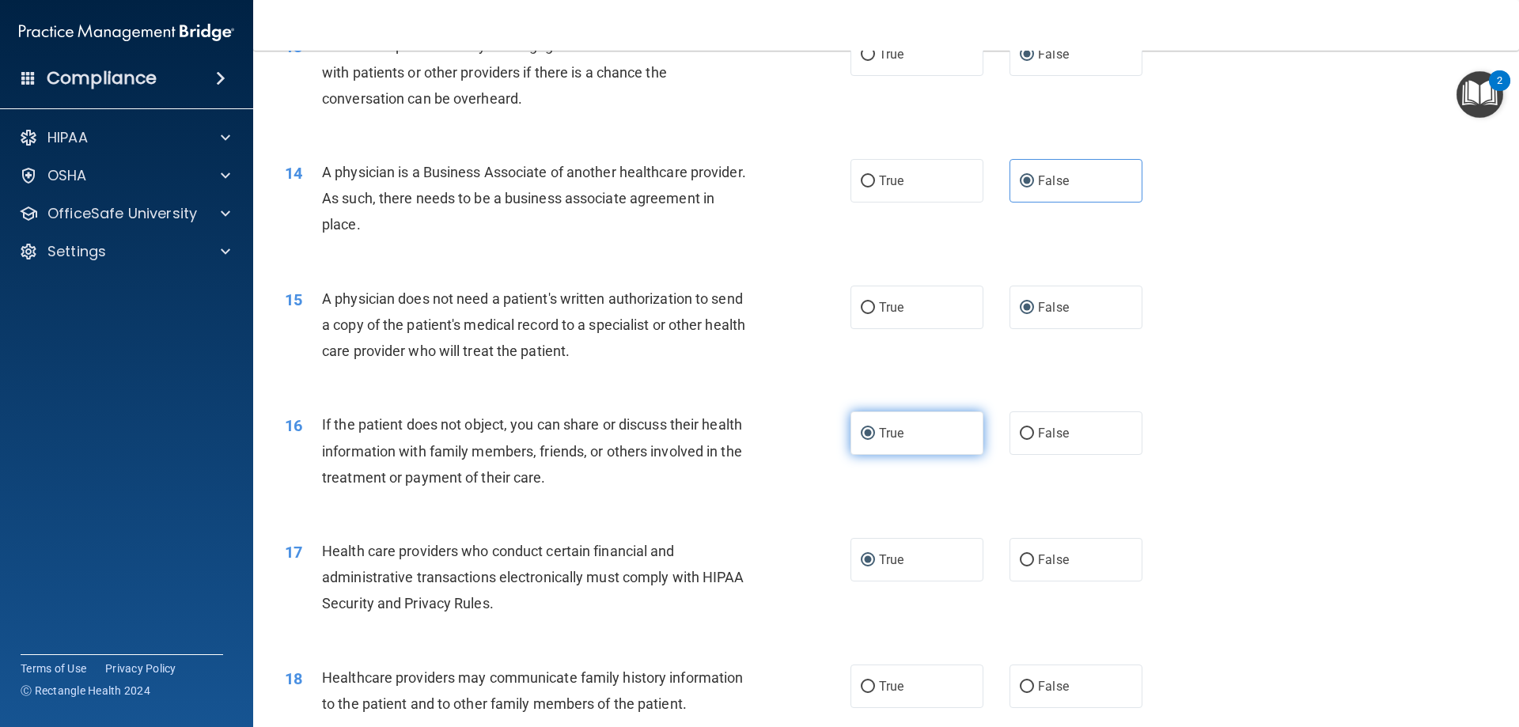
scroll to position [1662, 0]
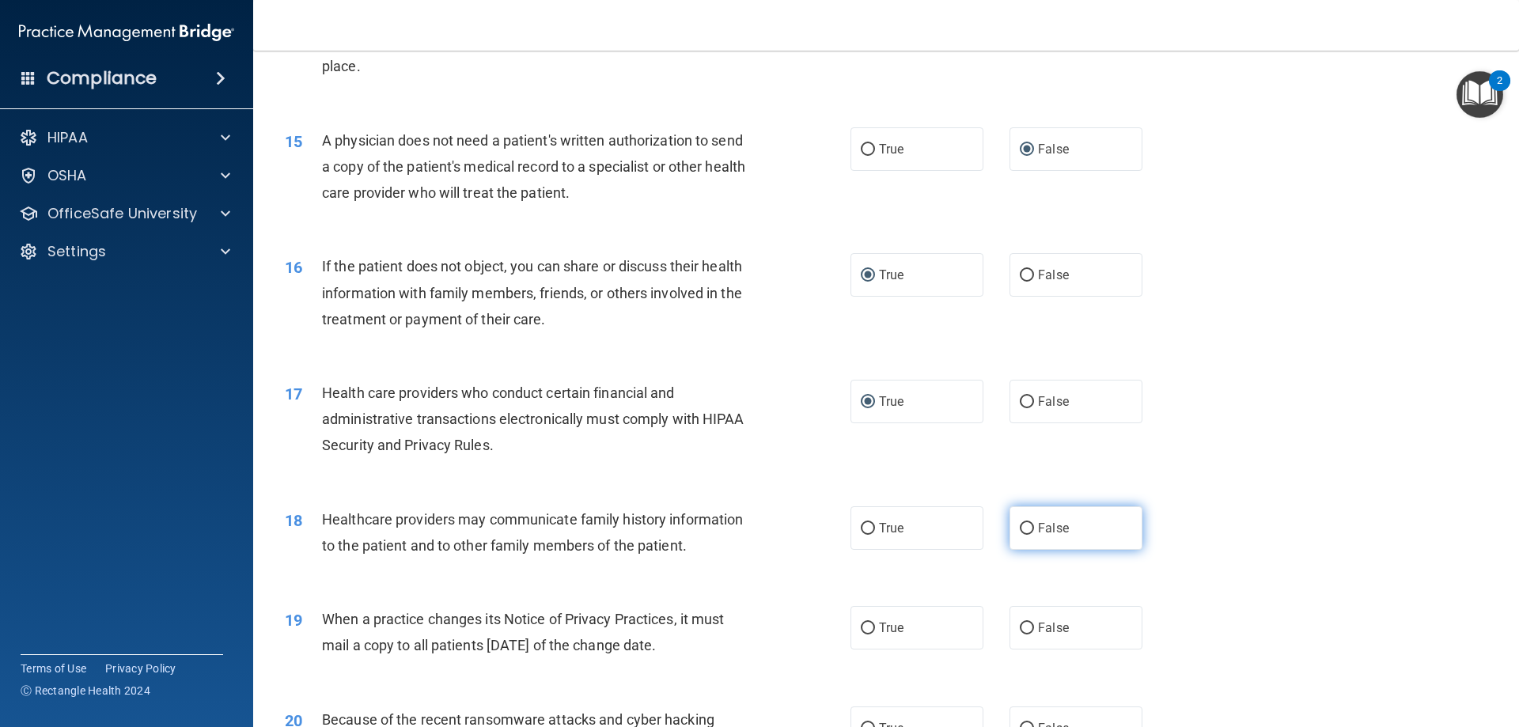
click at [1021, 535] on label "False" at bounding box center [1076, 528] width 133 height 44
click at [1021, 535] on input "False" at bounding box center [1027, 529] width 14 height 12
radio input "true"
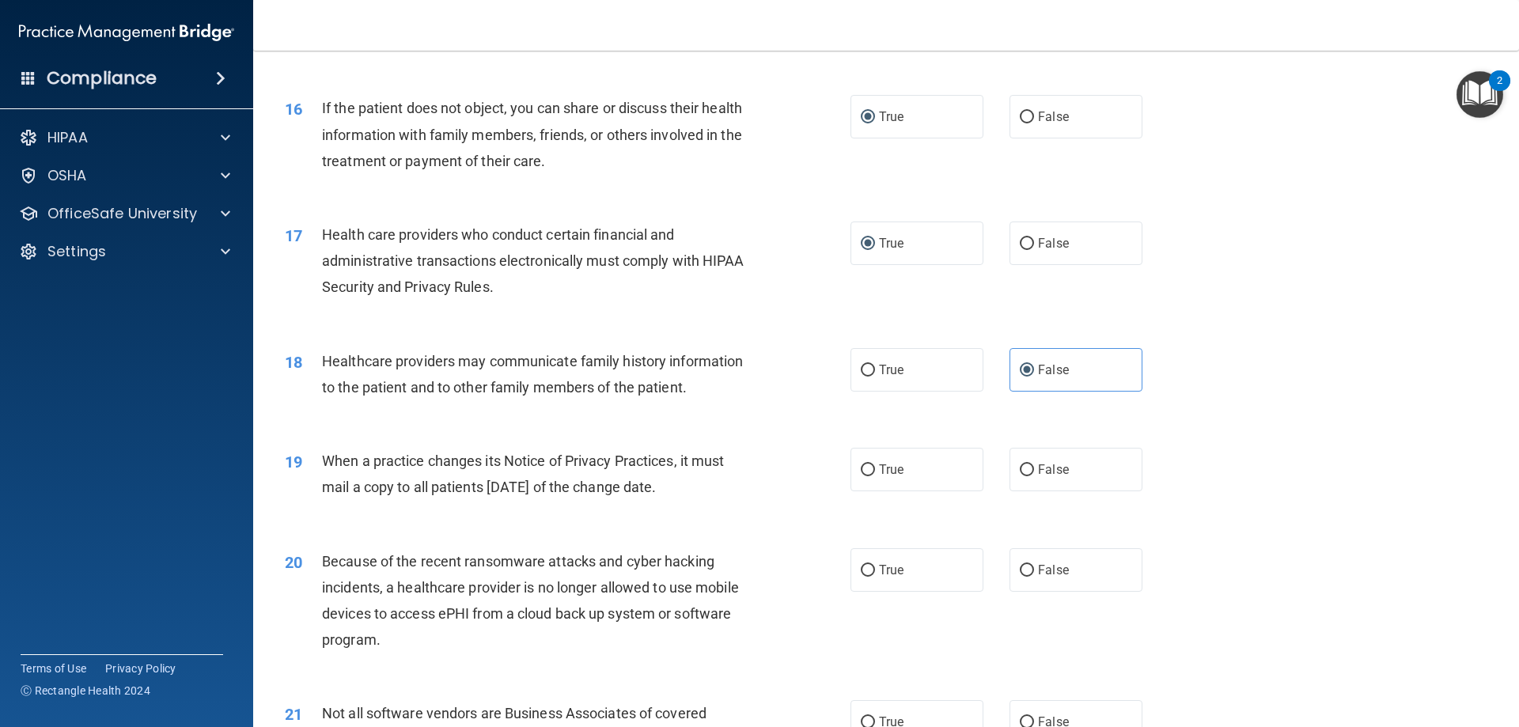
drag, startPoint x: 1023, startPoint y: 476, endPoint x: 1030, endPoint y: 509, distance: 34.0
click at [1023, 476] on input "False" at bounding box center [1027, 470] width 14 height 12
radio input "true"
click at [1020, 567] on input "False" at bounding box center [1027, 571] width 14 height 12
radio input "true"
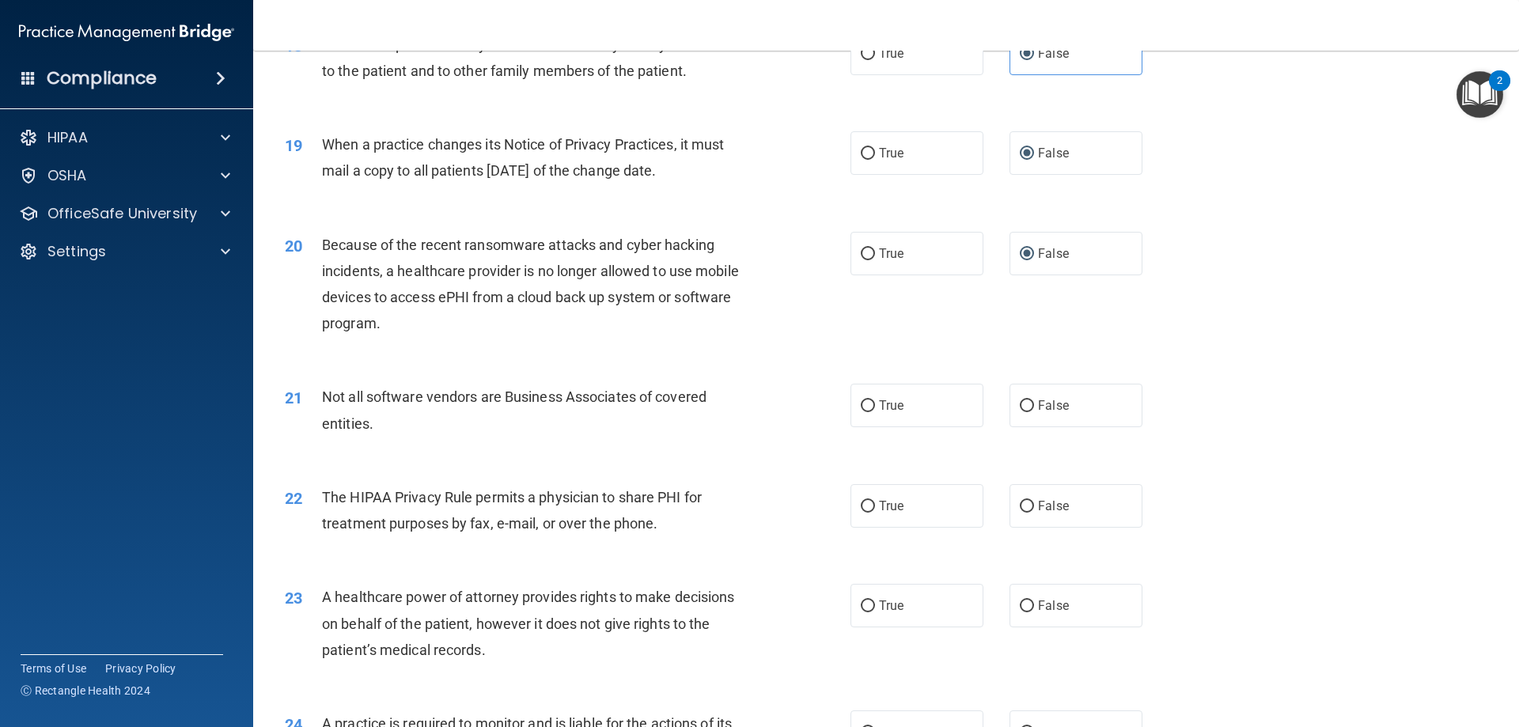
scroll to position [2215, 0]
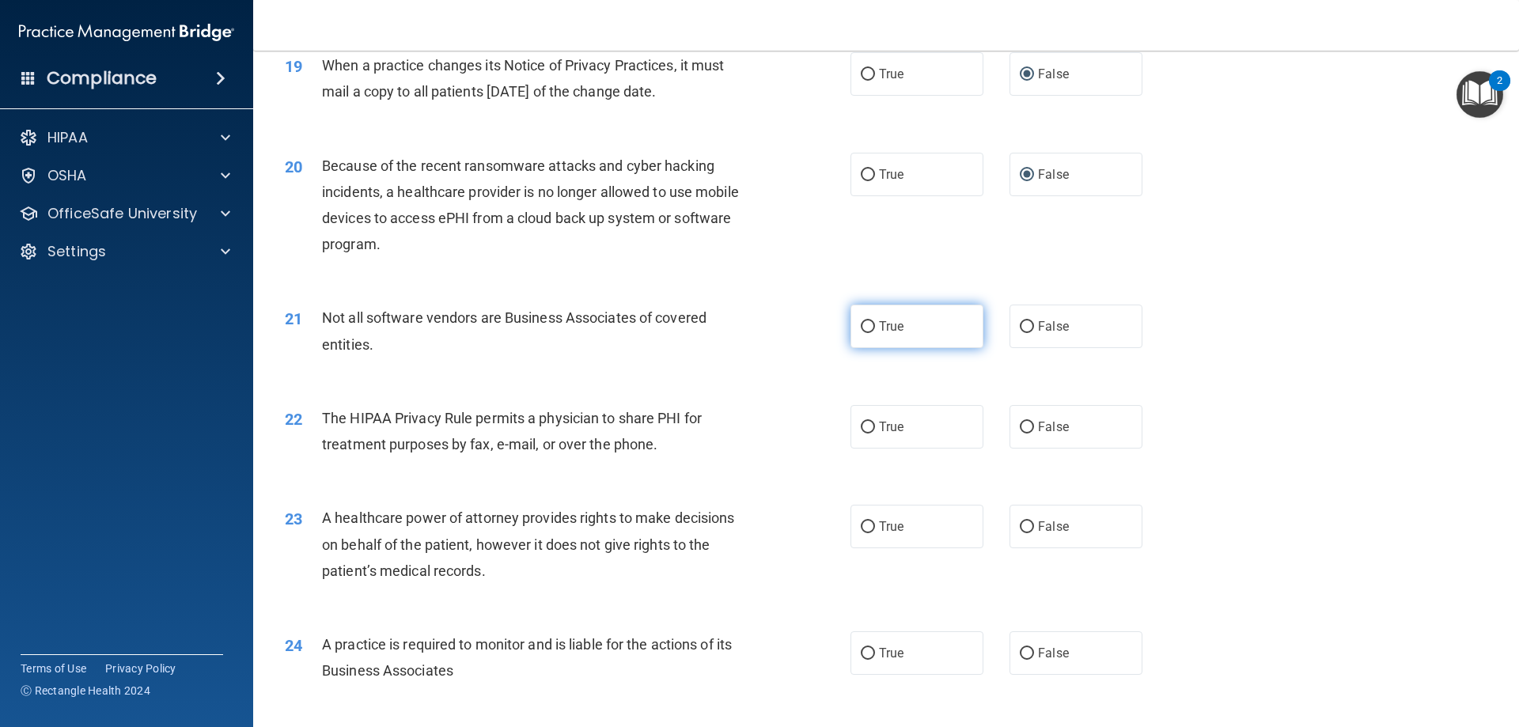
click at [861, 335] on label "True" at bounding box center [917, 327] width 133 height 44
click at [861, 333] on input "True" at bounding box center [868, 327] width 14 height 12
radio input "true"
click at [1030, 426] on label "False" at bounding box center [1076, 427] width 133 height 44
click at [1030, 426] on input "False" at bounding box center [1027, 428] width 14 height 12
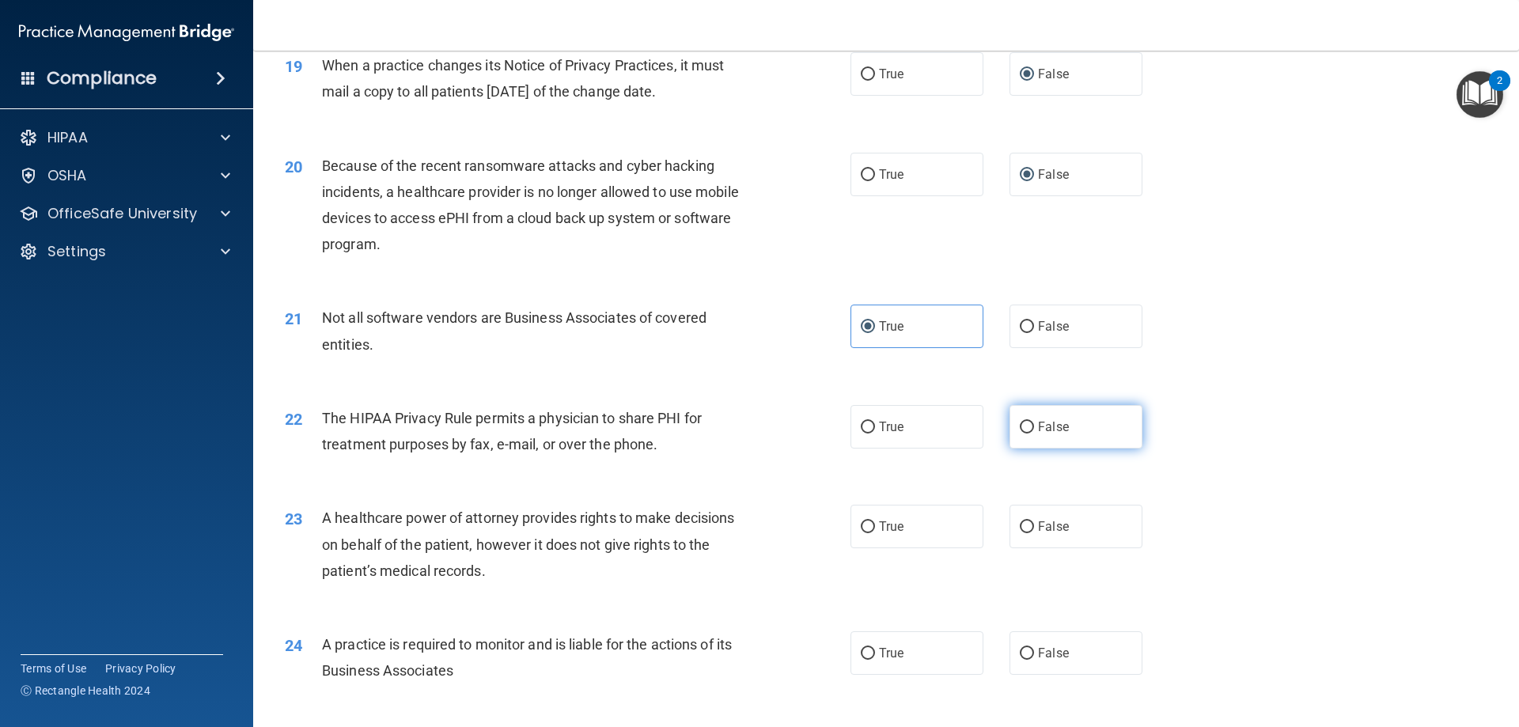
radio input "true"
click at [865, 434] on label "True" at bounding box center [917, 427] width 133 height 44
click at [865, 434] on input "True" at bounding box center [868, 428] width 14 height 12
radio input "true"
radio input "false"
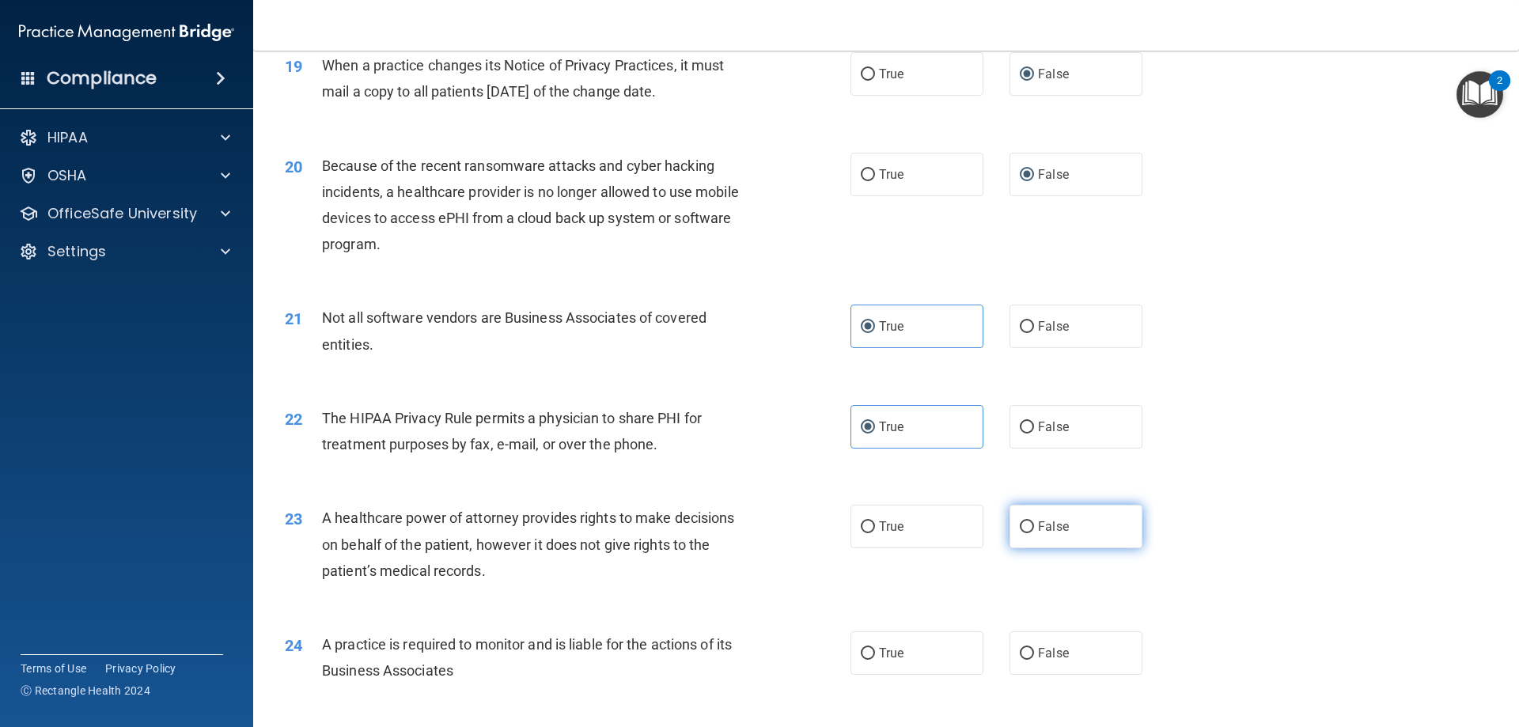
click at [1038, 529] on span "False" at bounding box center [1053, 526] width 31 height 15
click at [1033, 529] on input "False" at bounding box center [1027, 527] width 14 height 12
radio input "true"
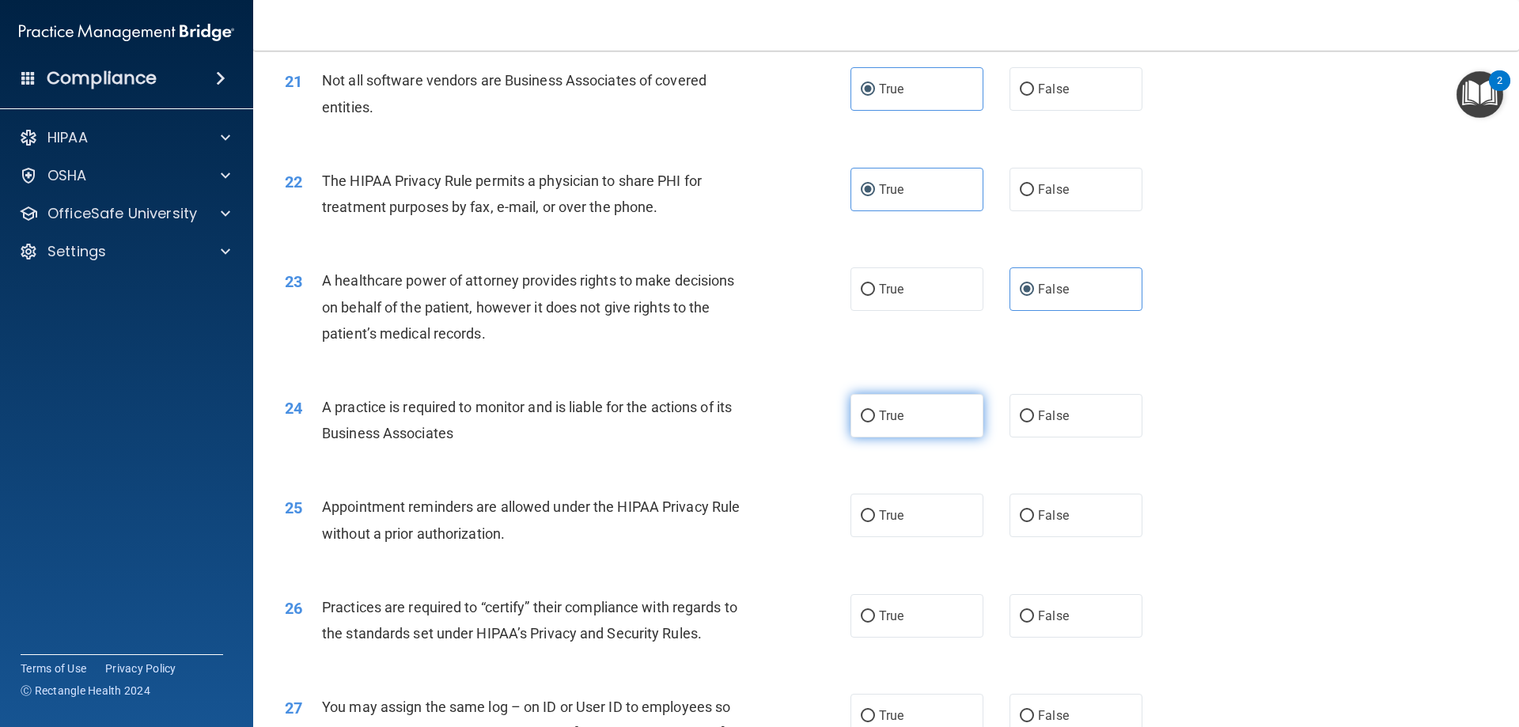
scroll to position [2611, 0]
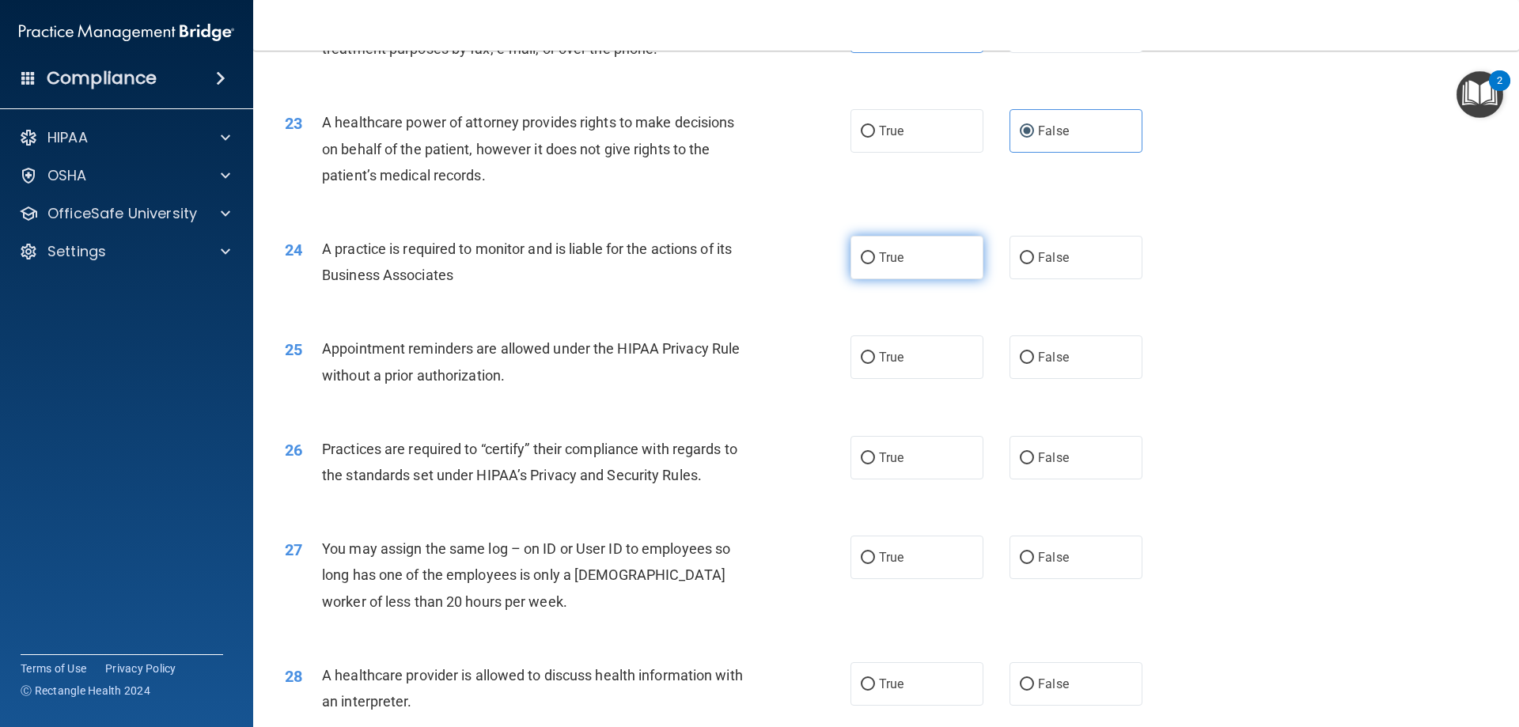
click at [879, 259] on span "True" at bounding box center [891, 257] width 25 height 15
click at [875, 259] on input "True" at bounding box center [868, 258] width 14 height 12
radio input "true"
click at [851, 366] on label "True" at bounding box center [917, 357] width 133 height 44
click at [861, 364] on input "True" at bounding box center [868, 358] width 14 height 12
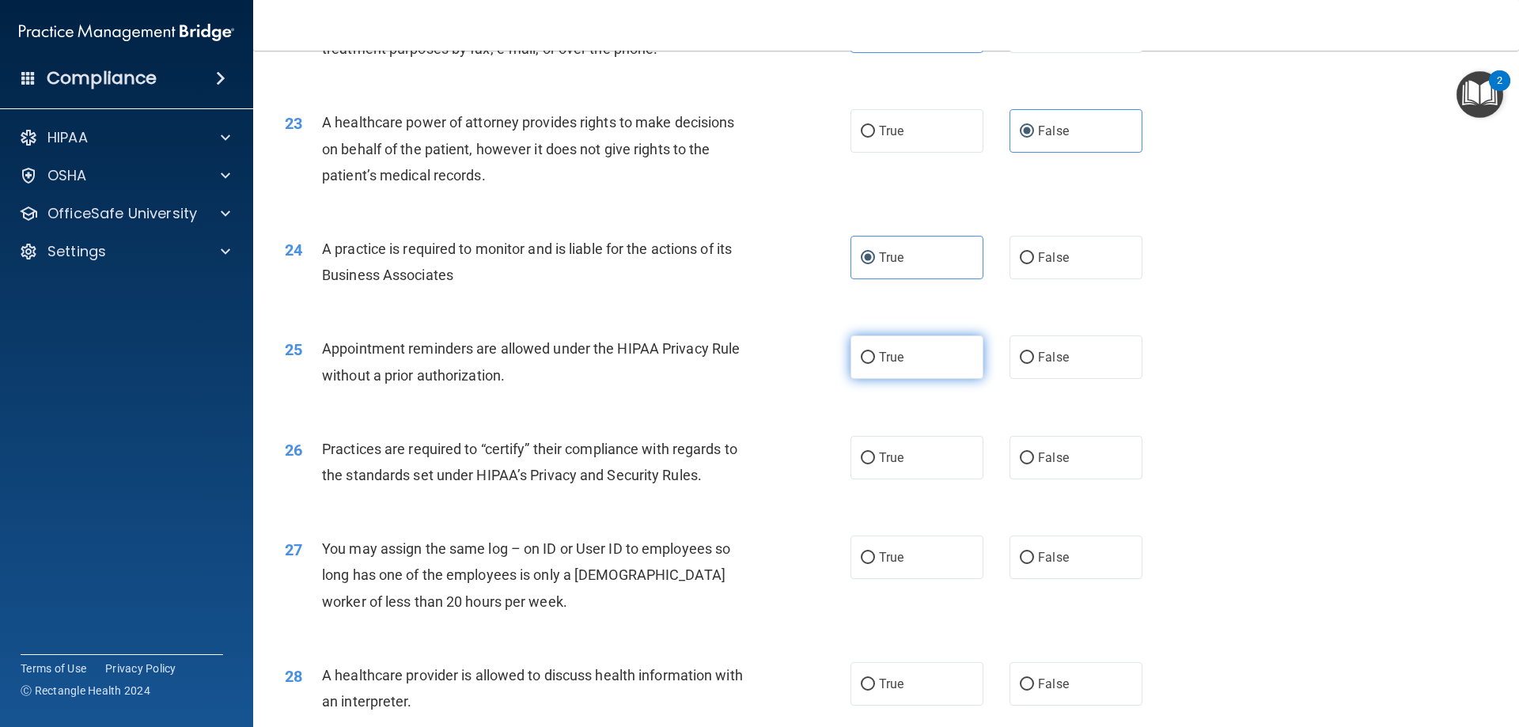
radio input "true"
click at [1028, 458] on label "False" at bounding box center [1076, 458] width 133 height 44
click at [1028, 458] on input "False" at bounding box center [1027, 459] width 14 height 12
radio input "true"
drag, startPoint x: 1028, startPoint y: 549, endPoint x: 1025, endPoint y: 557, distance: 8.5
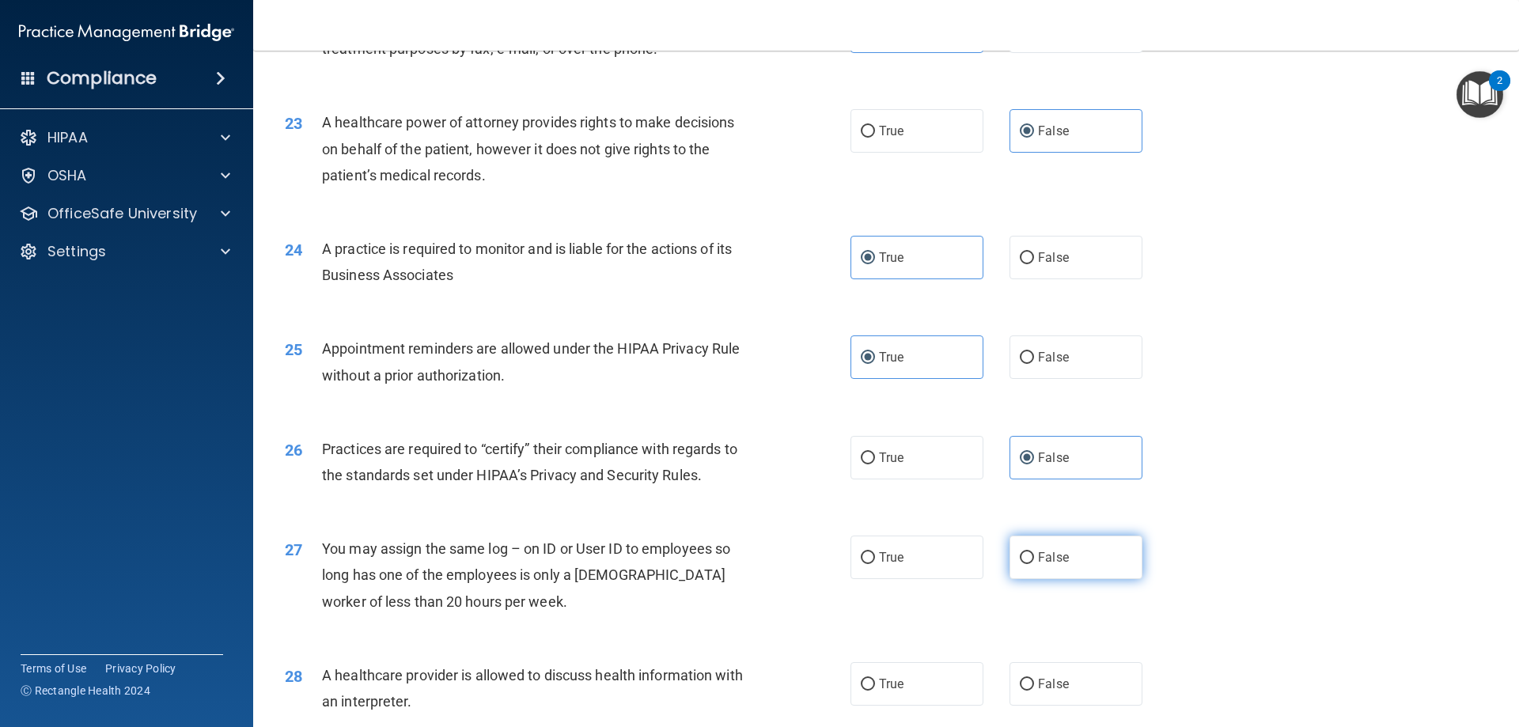
click at [1025, 556] on label "False" at bounding box center [1076, 558] width 133 height 44
click at [1023, 559] on input "False" at bounding box center [1027, 558] width 14 height 12
radio input "true"
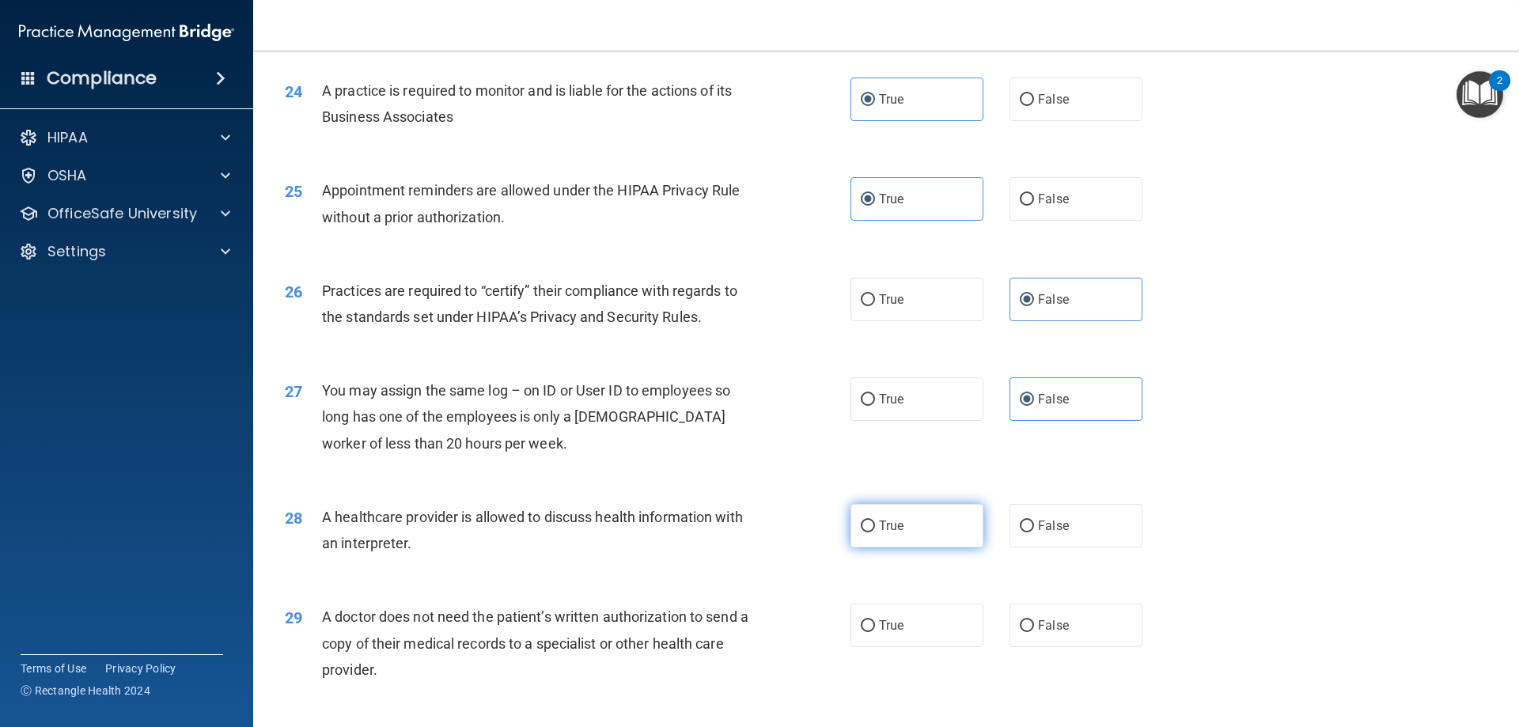
click at [863, 524] on input "True" at bounding box center [868, 527] width 14 height 12
radio input "true"
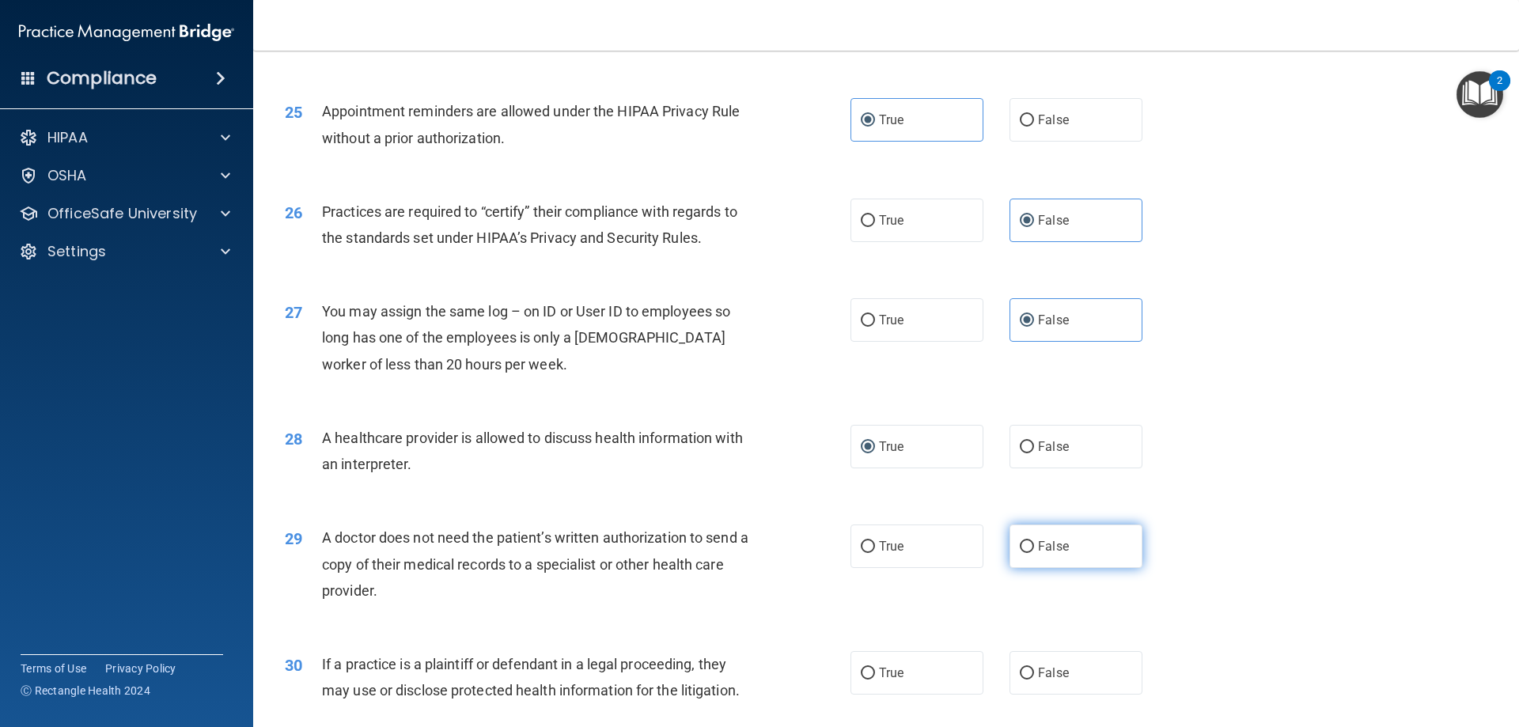
click at [1020, 542] on input "False" at bounding box center [1027, 547] width 14 height 12
radio input "true"
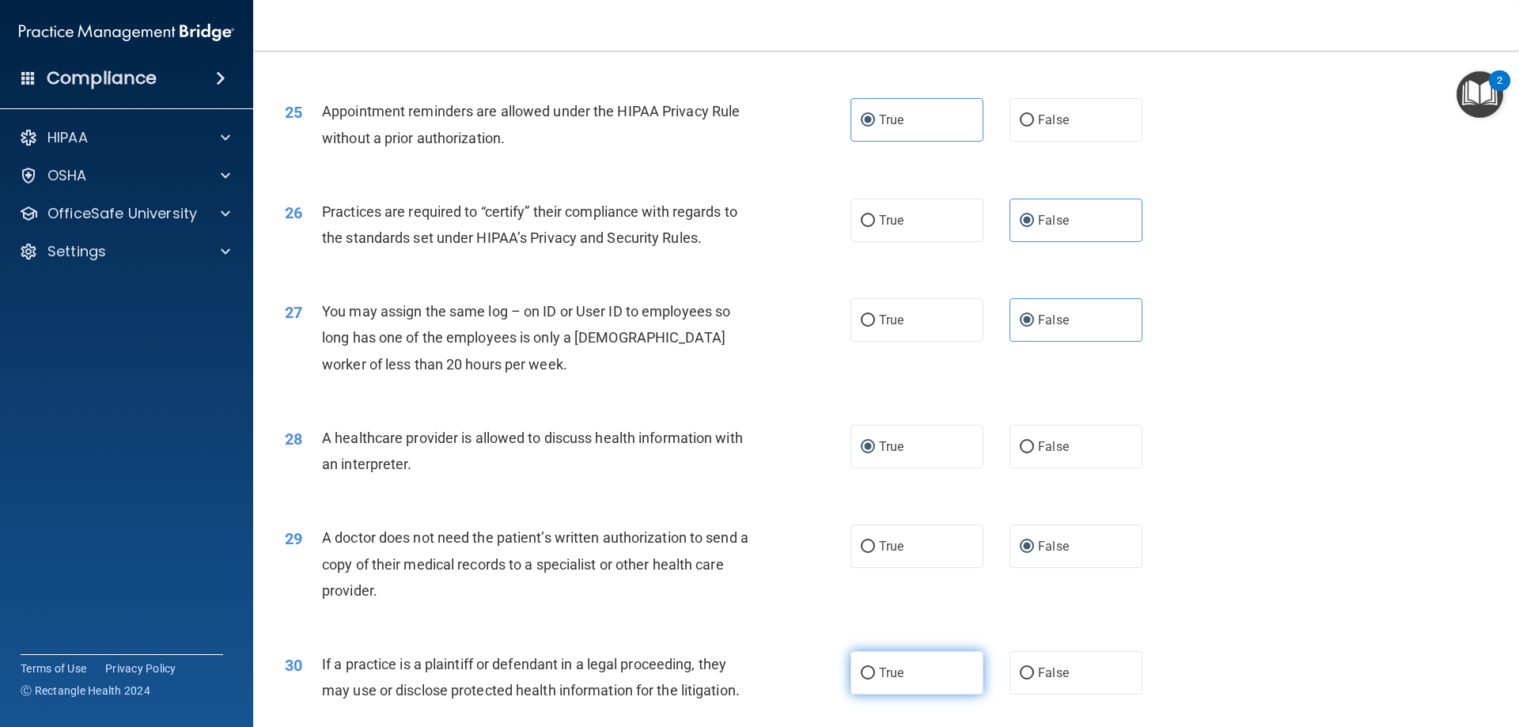
click at [867, 674] on input "True" at bounding box center [868, 674] width 14 height 12
radio input "true"
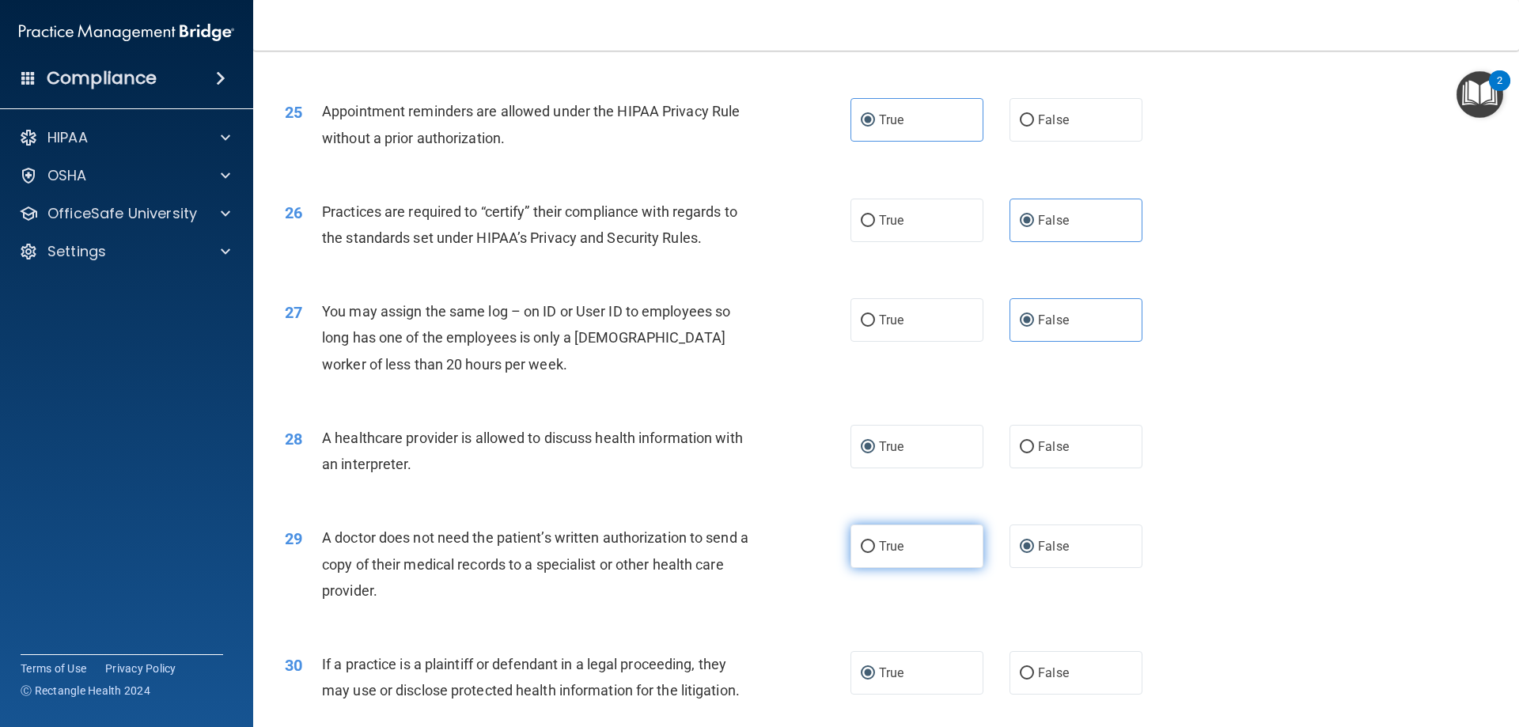
click at [861, 544] on input "True" at bounding box center [868, 547] width 14 height 12
radio input "true"
radio input "false"
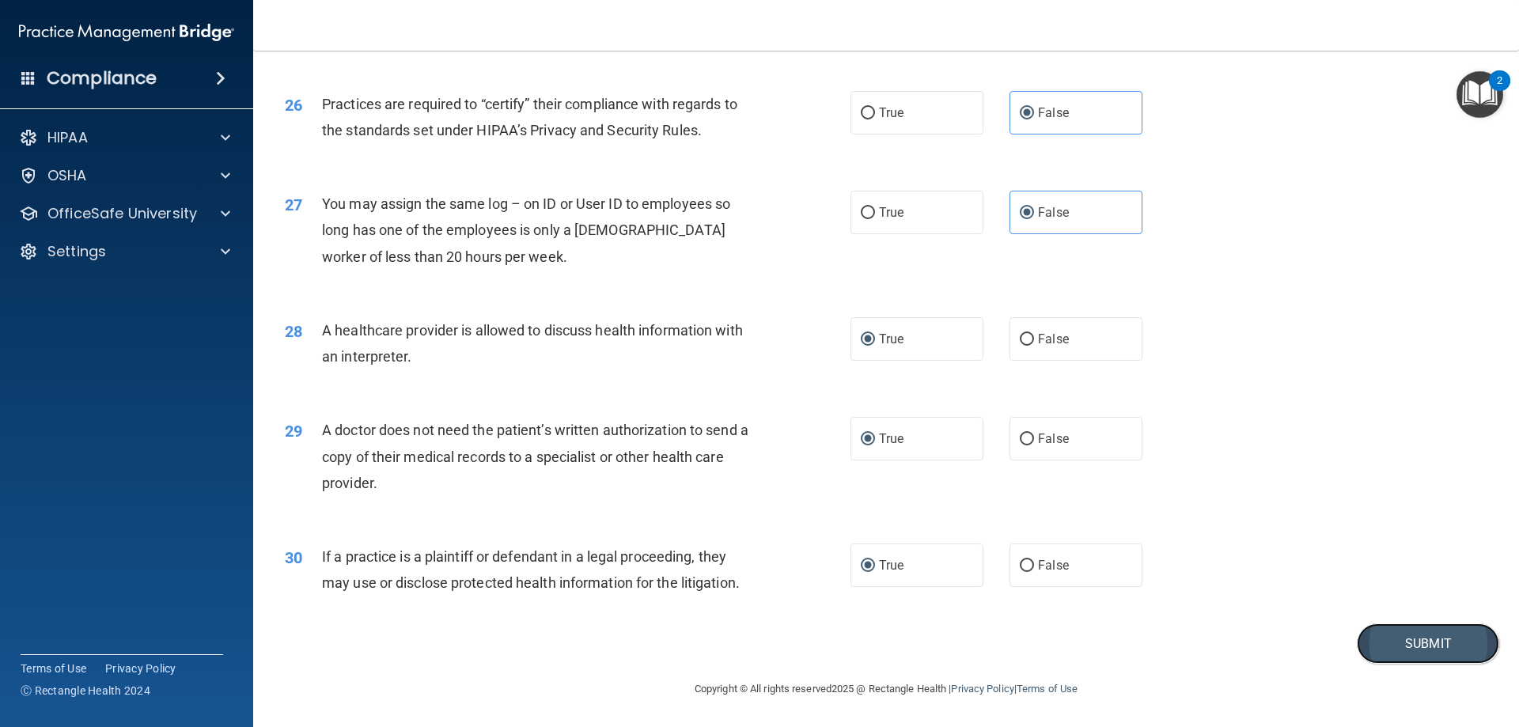
click at [1411, 644] on button "Submit" at bounding box center [1428, 643] width 142 height 40
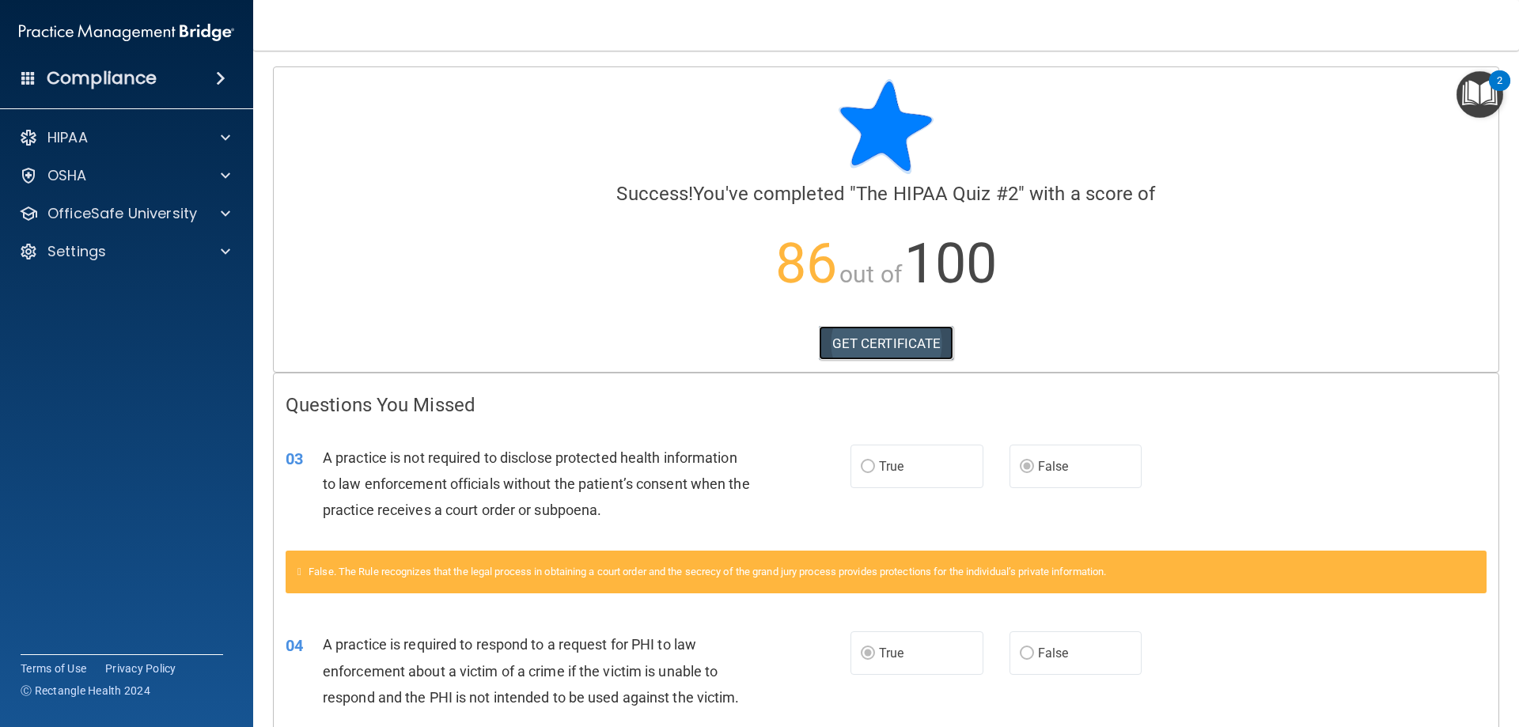
click at [878, 343] on link "GET CERTIFICATE" at bounding box center [886, 343] width 135 height 35
click at [223, 209] on span at bounding box center [225, 213] width 9 height 19
click at [201, 250] on img at bounding box center [192, 252] width 20 height 20
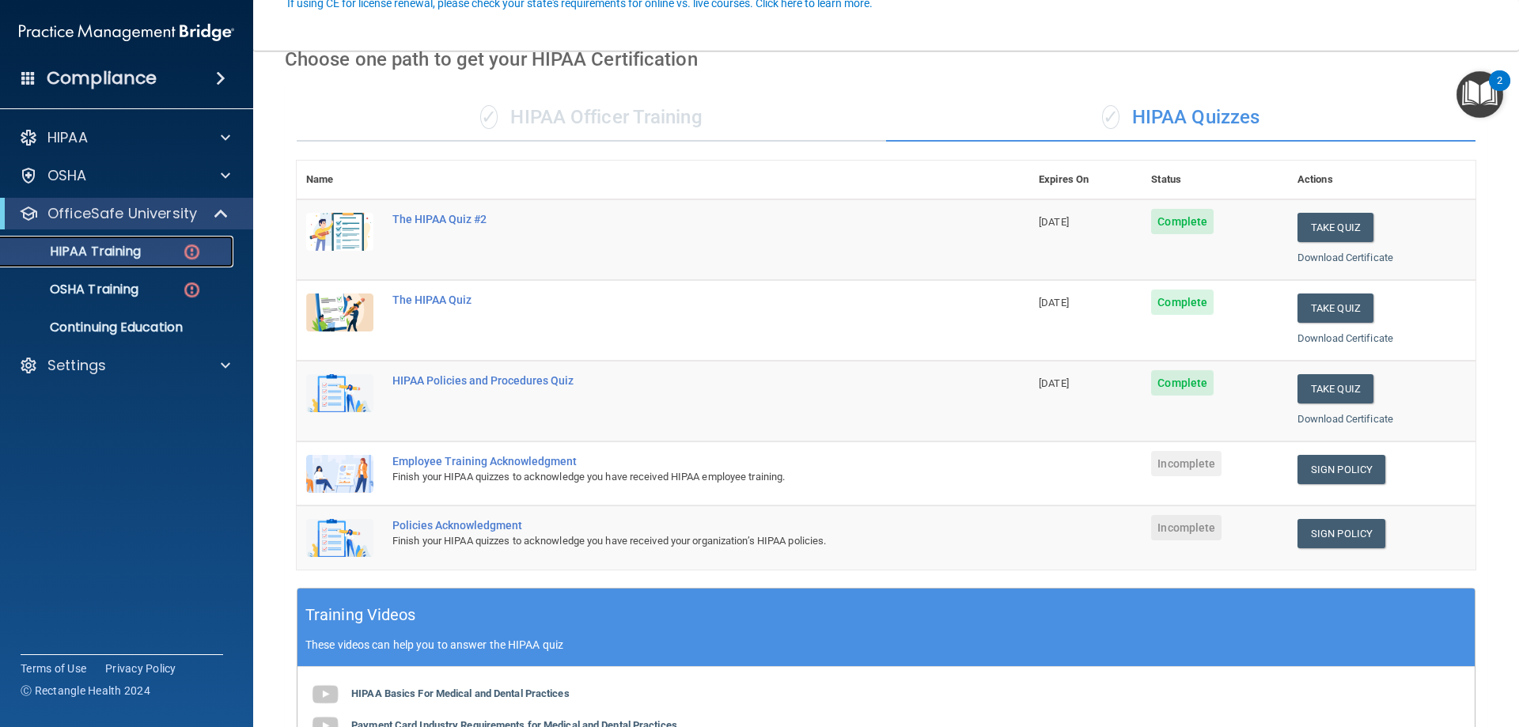
scroll to position [158, 0]
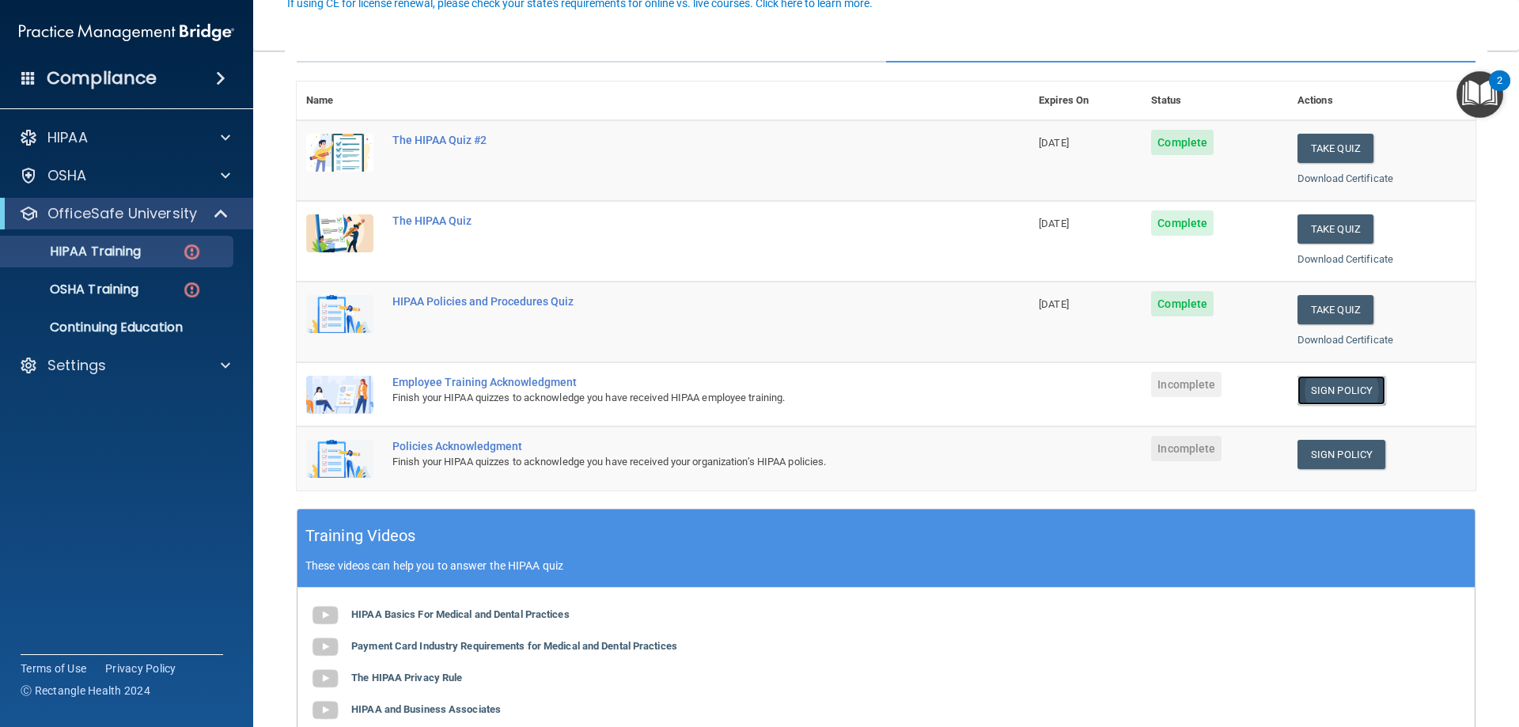
click at [1332, 388] on link "Sign Policy" at bounding box center [1342, 390] width 88 height 29
click at [1314, 452] on link "Sign Policy" at bounding box center [1342, 454] width 88 height 29
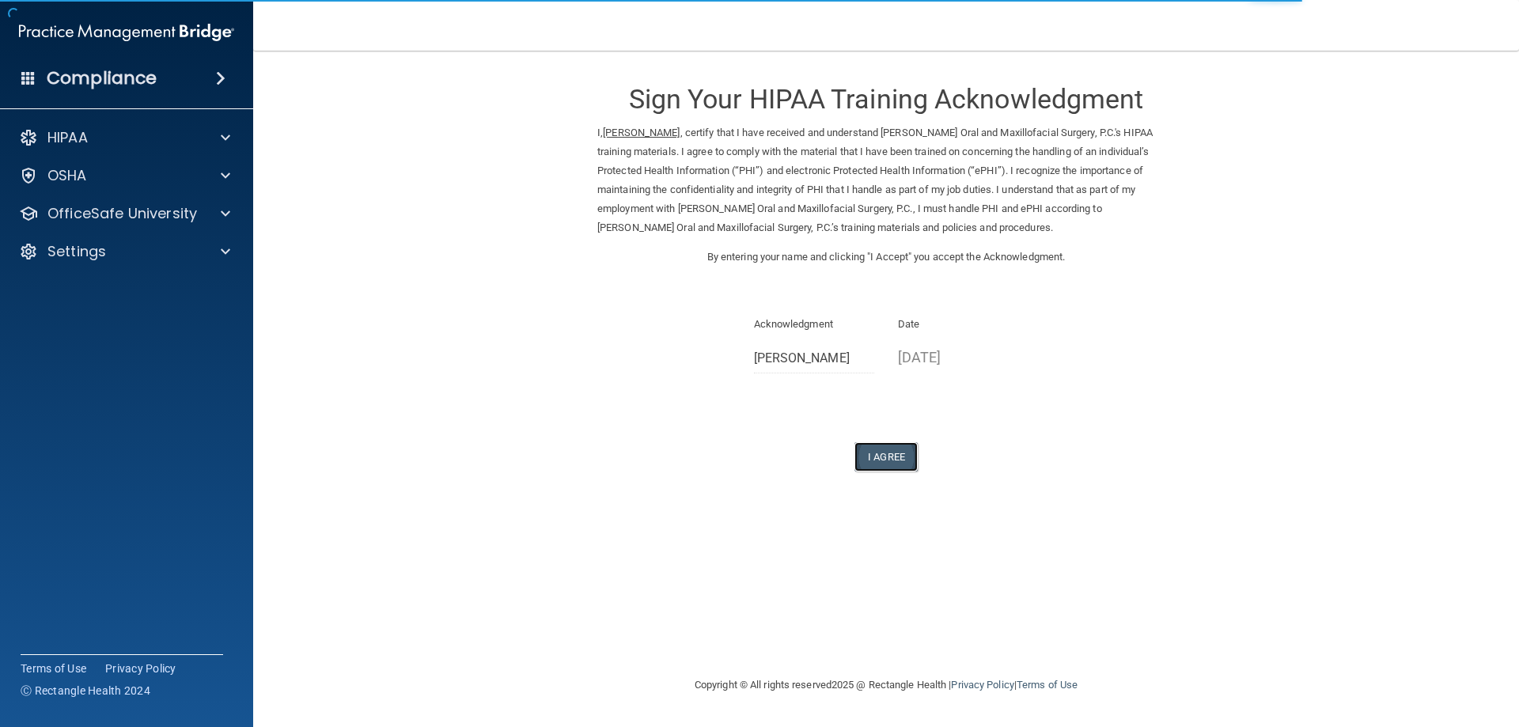
click at [890, 453] on button "I Agree" at bounding box center [886, 456] width 63 height 29
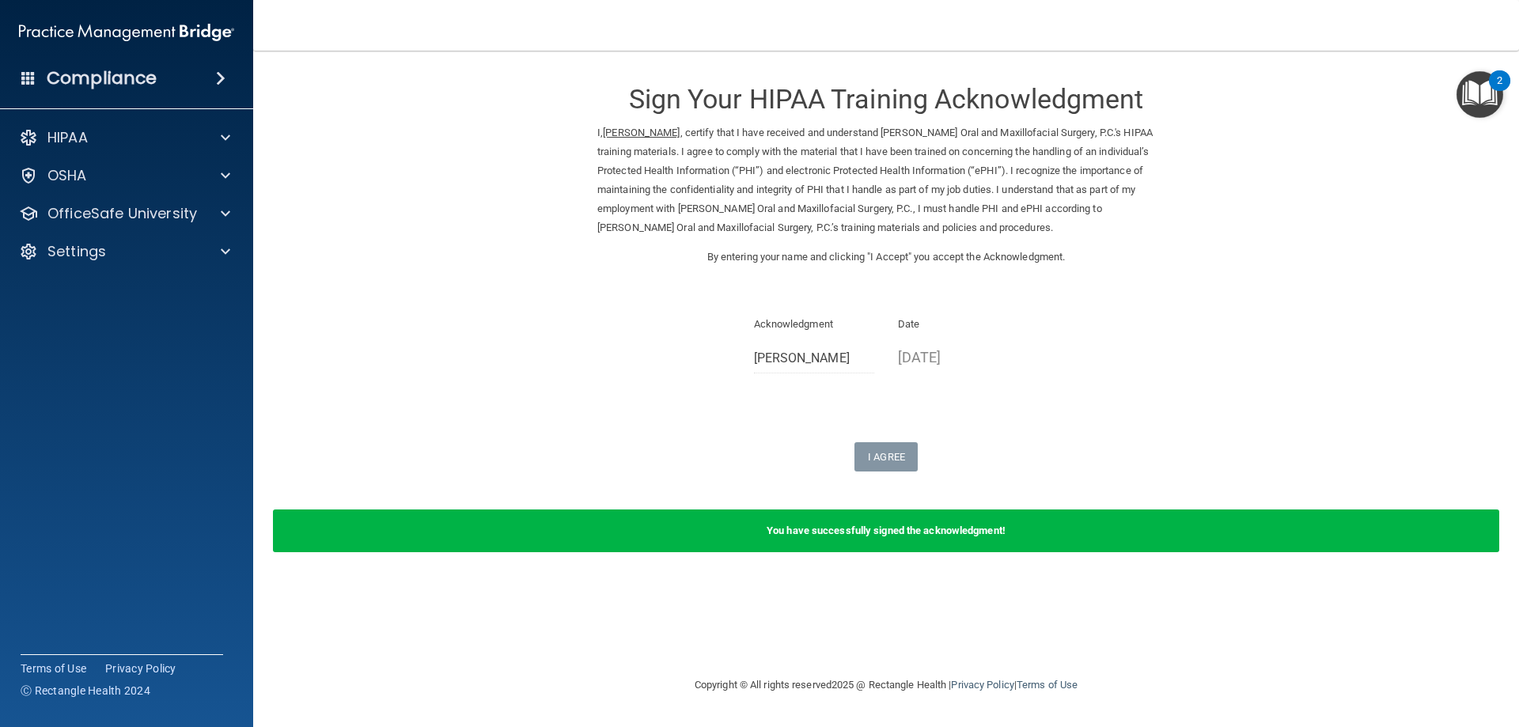
drag, startPoint x: 436, startPoint y: 182, endPoint x: 1081, endPoint y: 365, distance: 670.3
click at [1082, 366] on div "Acknowledgment Brenda Bower Date 10/13/2025" at bounding box center [886, 350] width 578 height 70
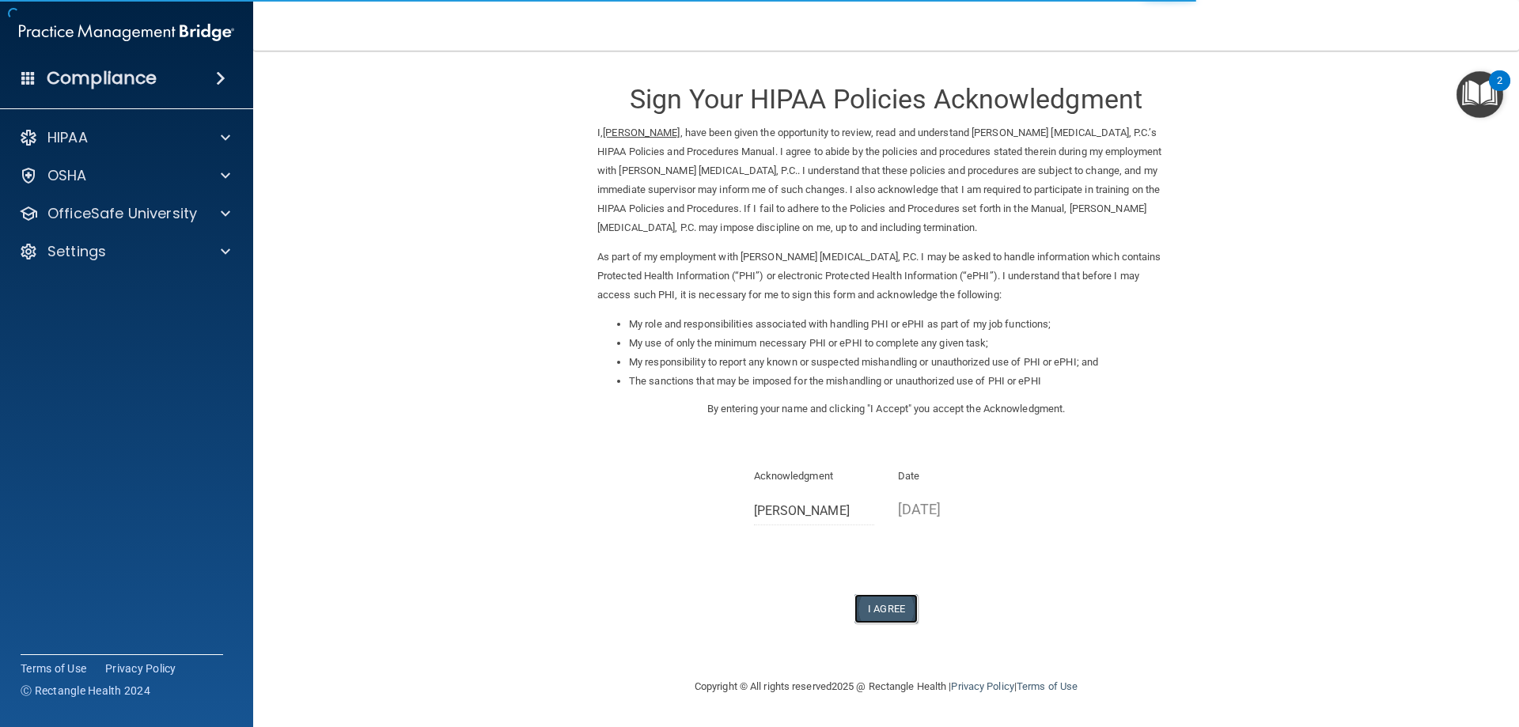
click at [894, 604] on button "I Agree" at bounding box center [886, 608] width 63 height 29
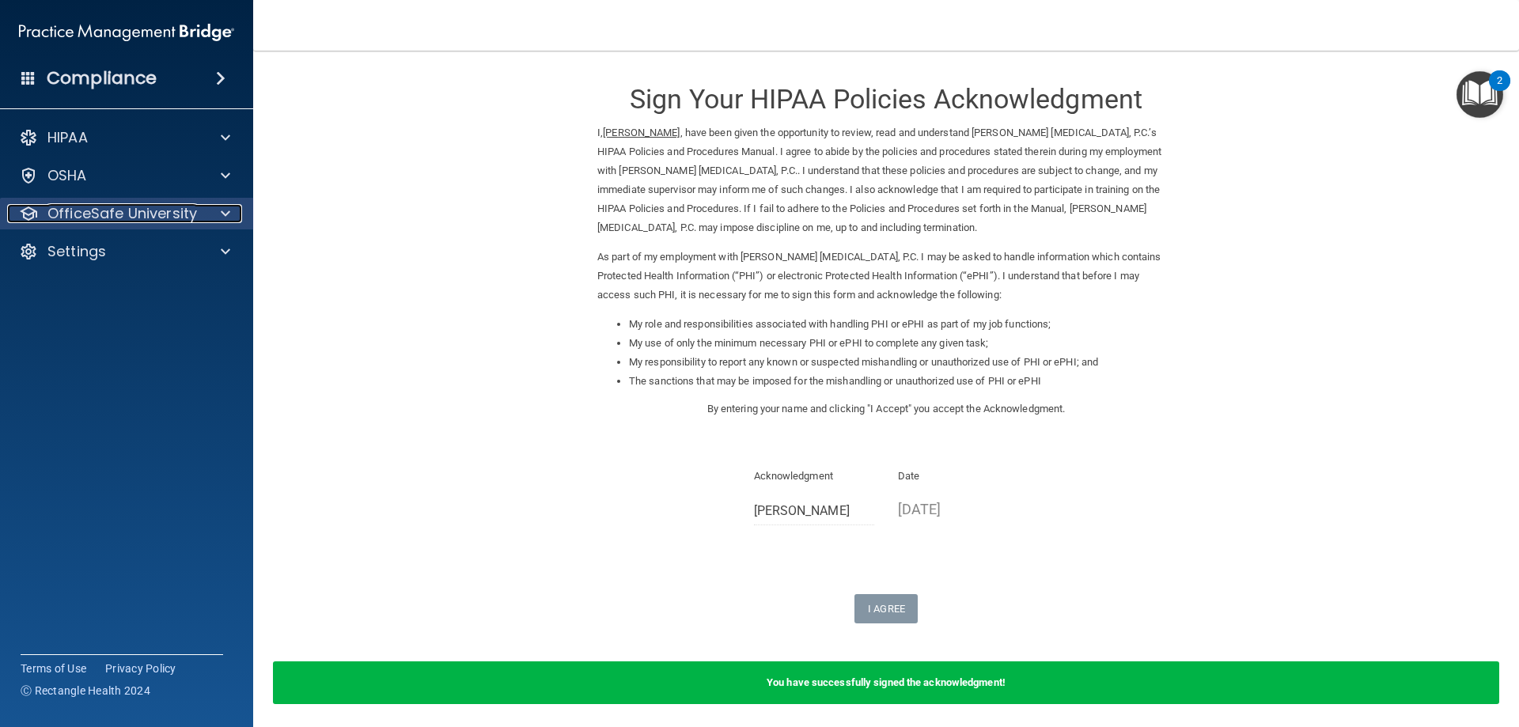
click at [218, 212] on div at bounding box center [223, 213] width 40 height 19
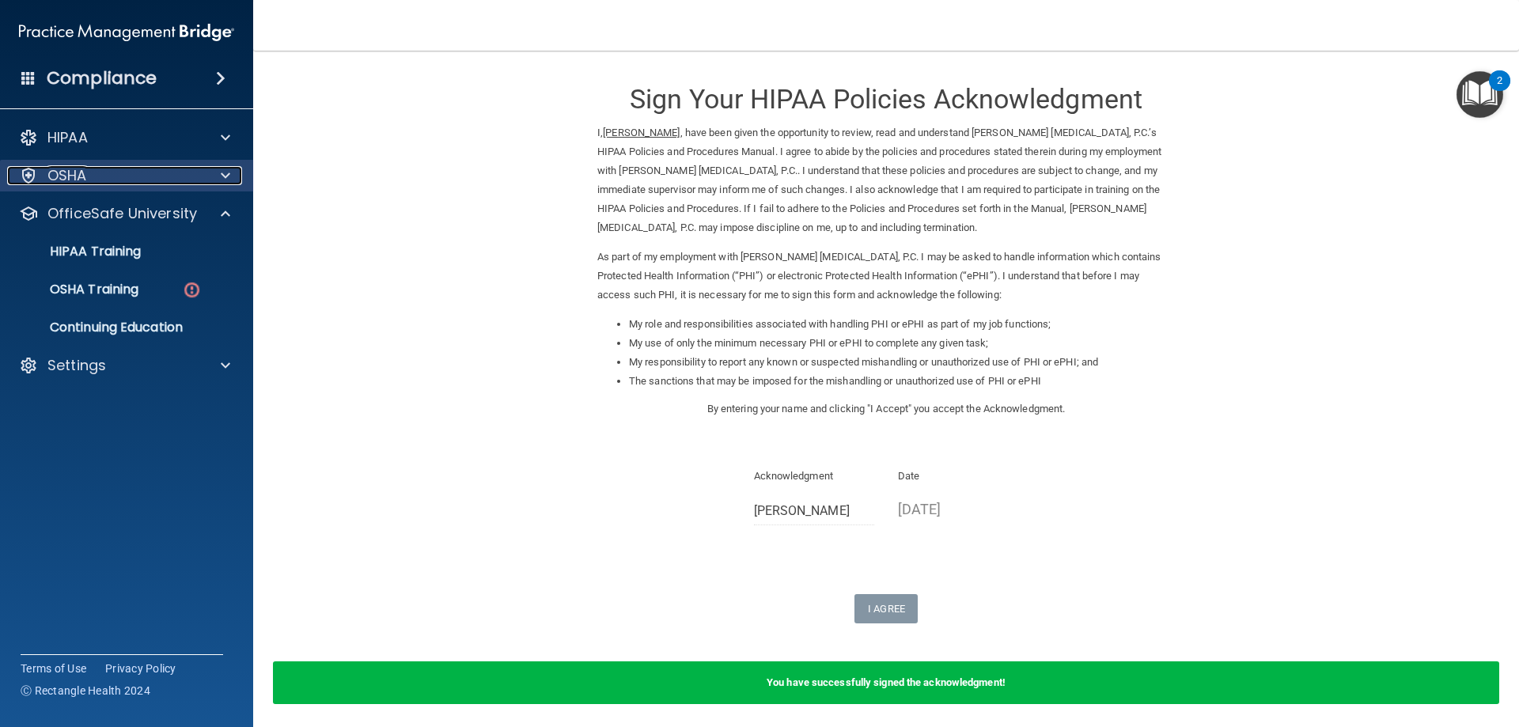
click at [222, 181] on span at bounding box center [225, 175] width 9 height 19
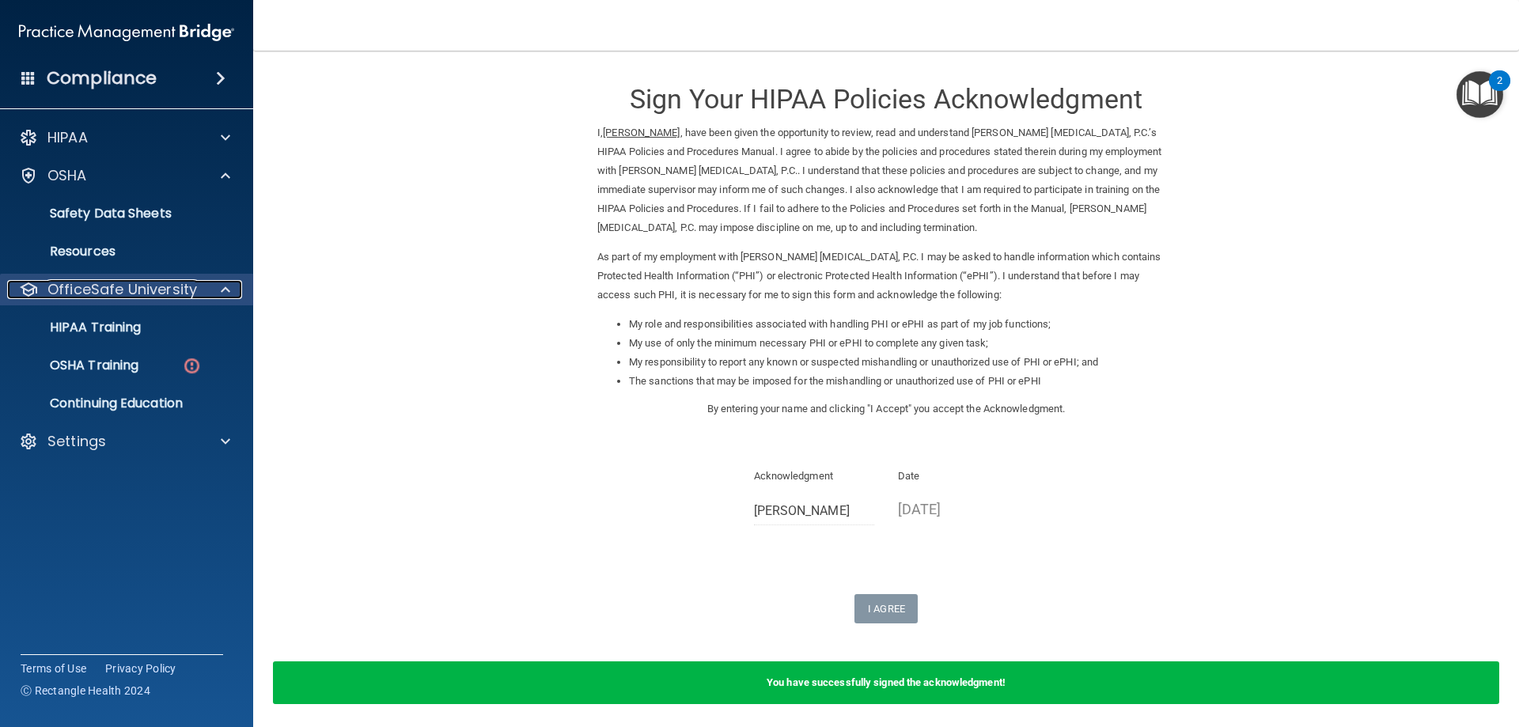
click at [201, 293] on div "OfficeSafe University" at bounding box center [105, 289] width 196 height 19
click at [199, 360] on img at bounding box center [192, 366] width 20 height 20
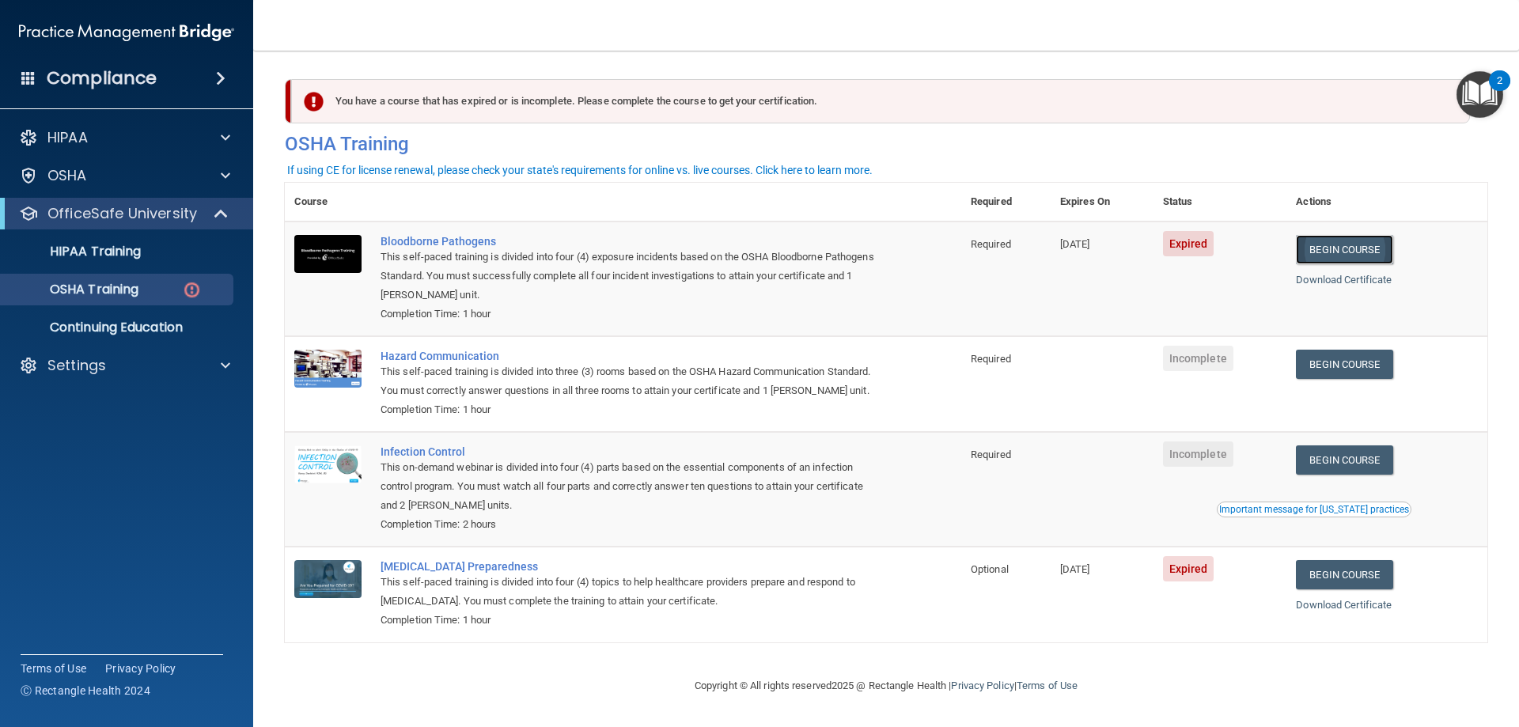
click at [1346, 244] on link "Begin Course" at bounding box center [1344, 249] width 97 height 29
